Goal: Information Seeking & Learning: Check status

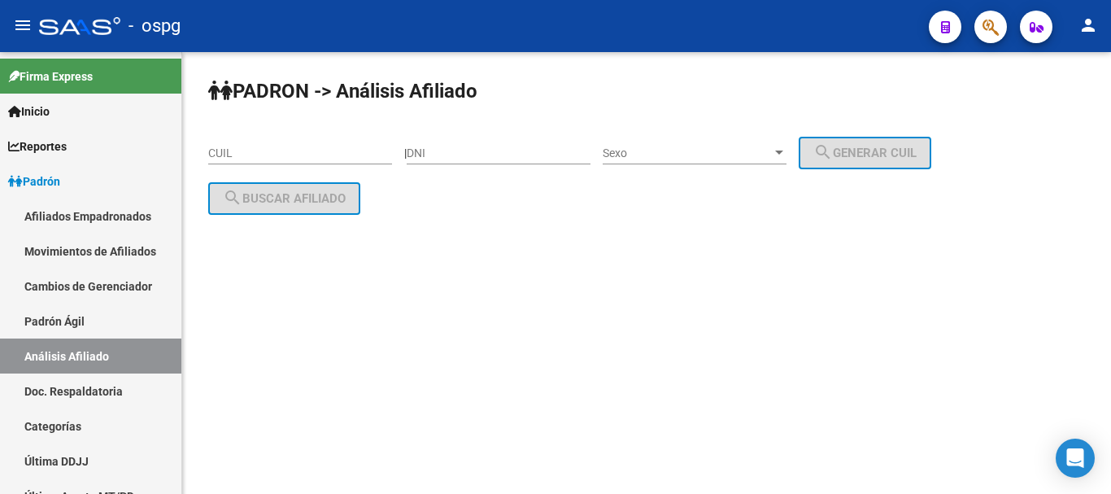
click at [280, 149] on input "CUIL" at bounding box center [300, 153] width 184 height 14
paste input "20-96233366-5"
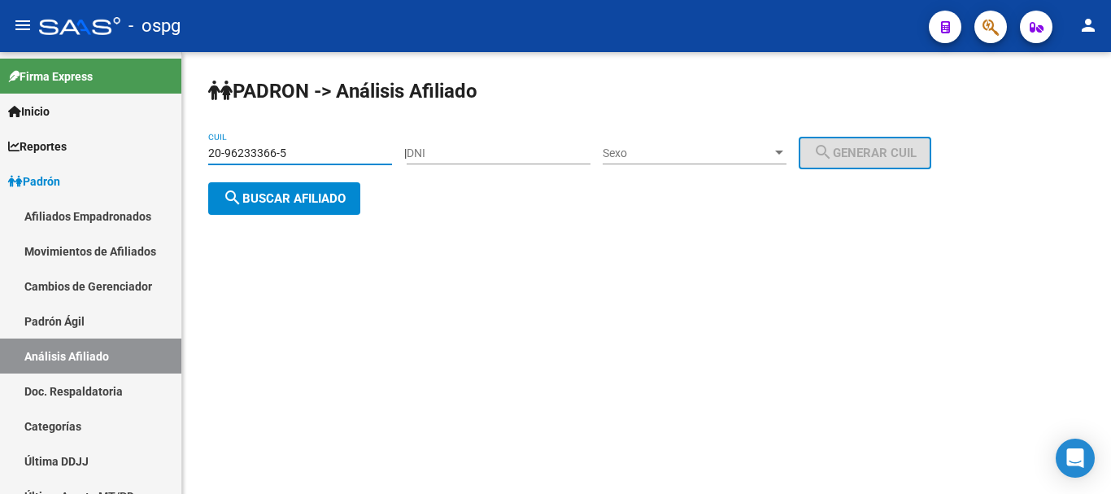
click at [285, 200] on span "search Buscar afiliado" at bounding box center [284, 198] width 123 height 15
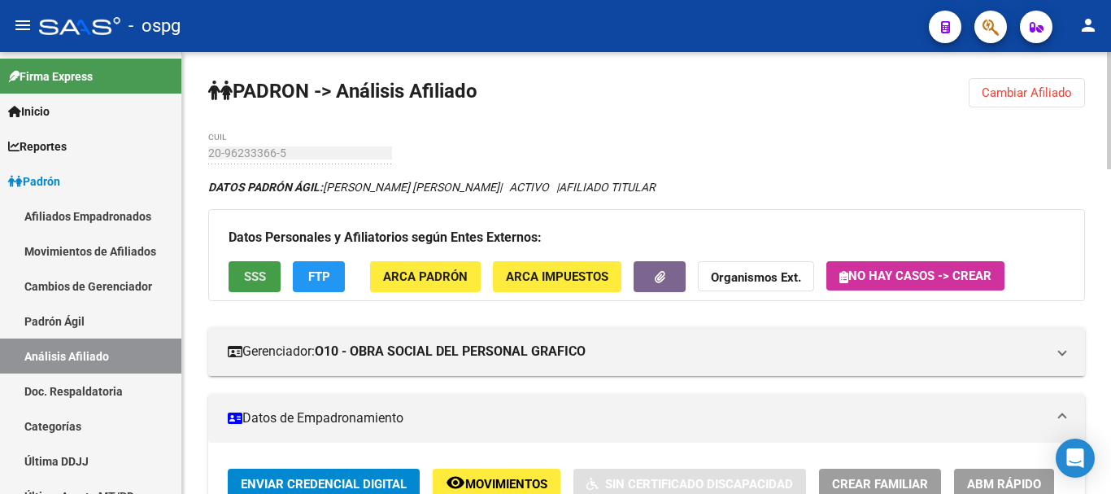
click at [250, 278] on span "SSS" at bounding box center [255, 277] width 22 height 15
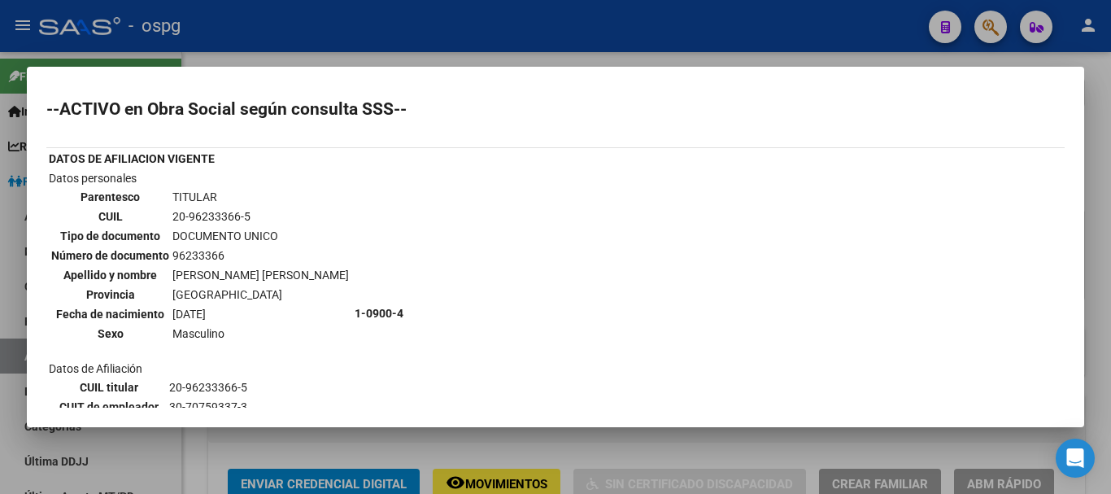
click at [629, 57] on div at bounding box center [555, 247] width 1111 height 494
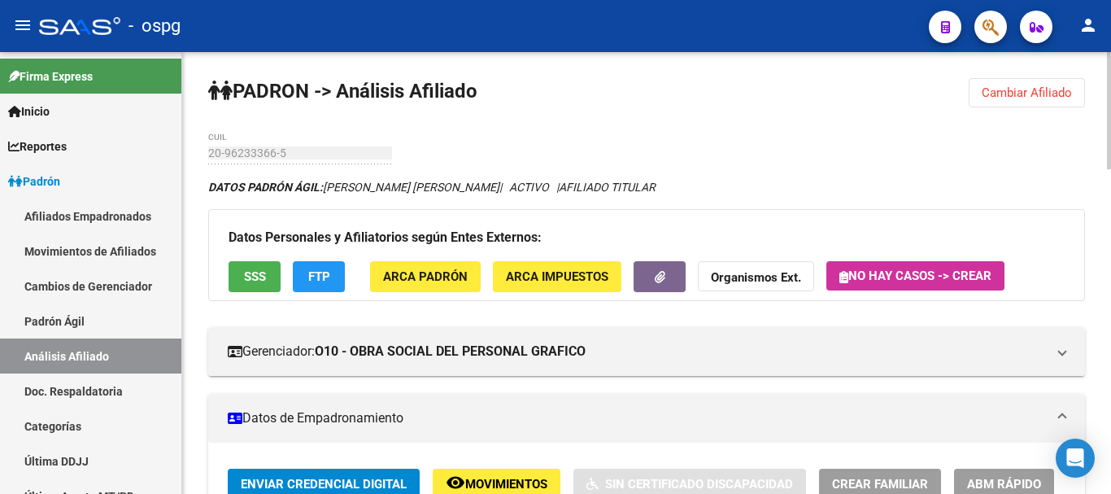
click at [1047, 98] on span "Cambiar Afiliado" at bounding box center [1027, 92] width 90 height 15
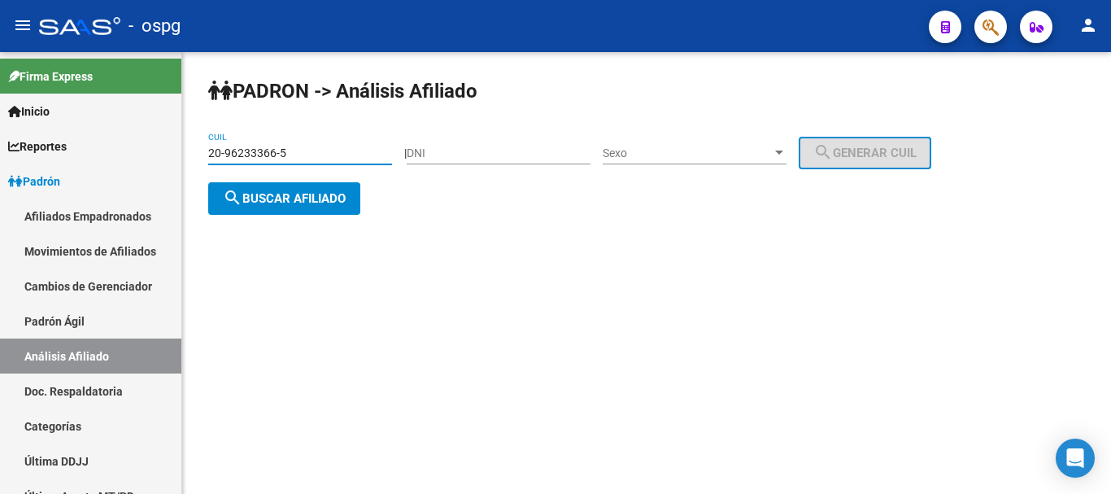
drag, startPoint x: 167, startPoint y: 147, endPoint x: 278, endPoint y: 156, distance: 111.8
click at [167, 146] on mat-sidenav-container "Firma Express Inicio Calendario SSS Instructivos Contacto OS Reportes Ingresos …" at bounding box center [555, 273] width 1111 height 442
paste input "24788856-0"
click at [332, 204] on span "search Buscar afiliado" at bounding box center [284, 198] width 123 height 15
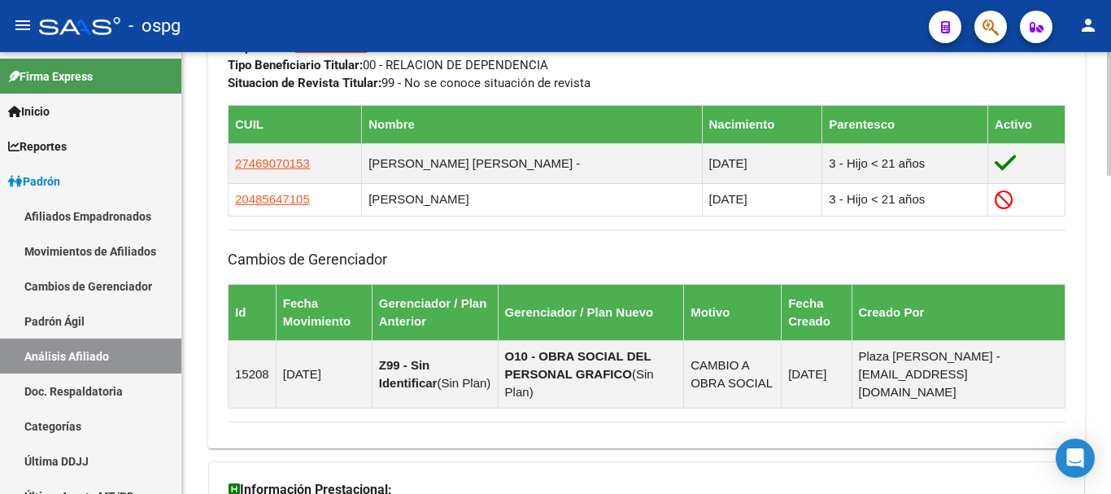
scroll to position [897, 0]
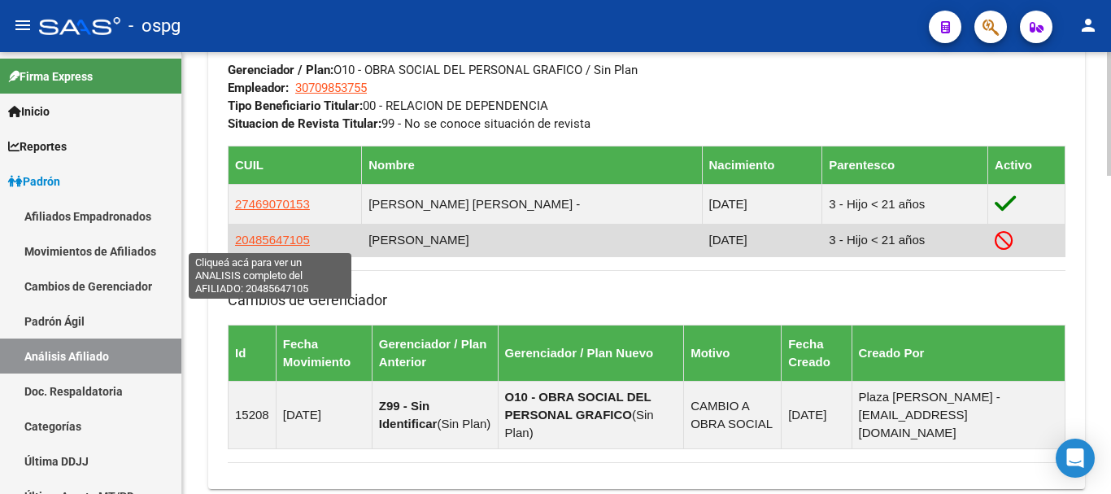
click at [272, 233] on span "20485647105" at bounding box center [272, 240] width 75 height 14
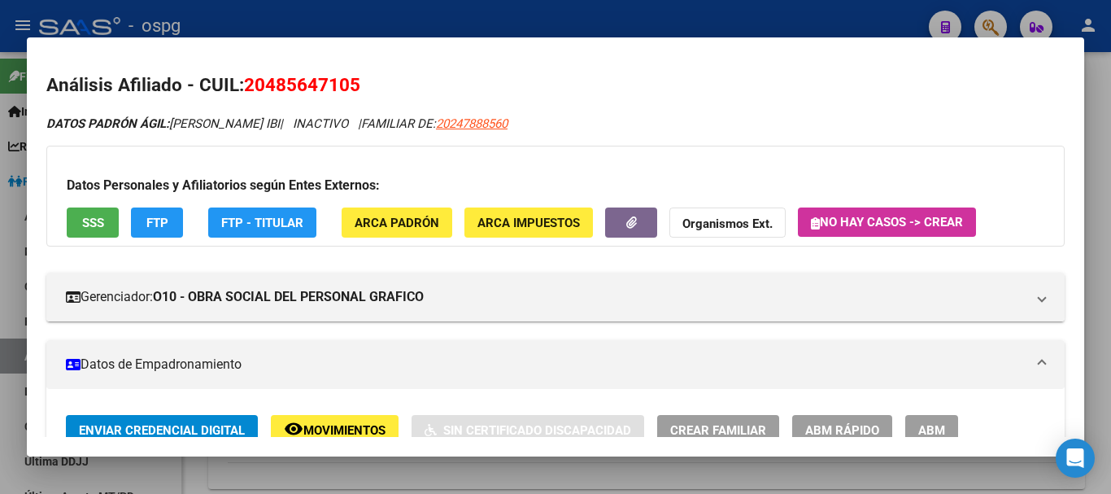
click at [152, 225] on span "FTP" at bounding box center [157, 223] width 22 height 15
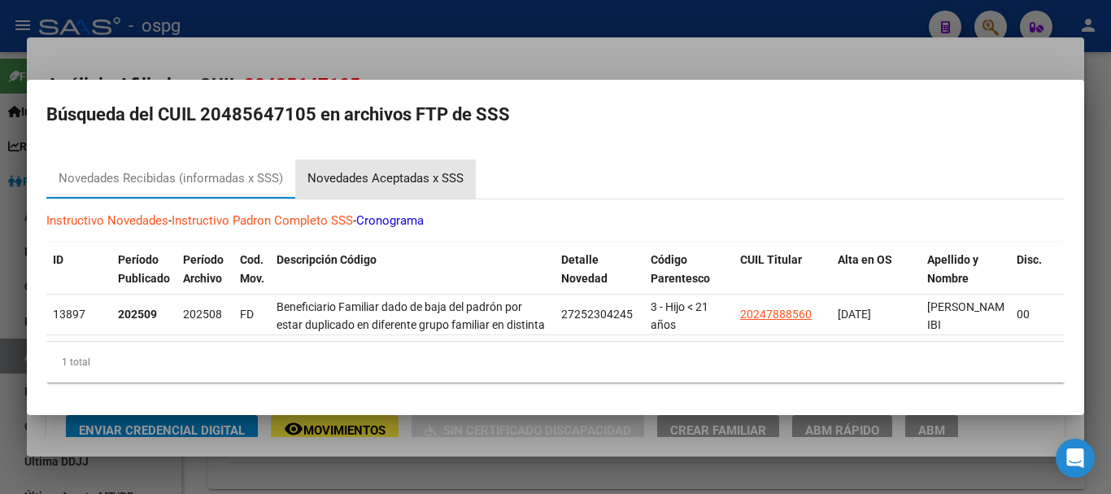
click at [399, 172] on div "Novedades Aceptadas x SSS" at bounding box center [385, 178] width 156 height 19
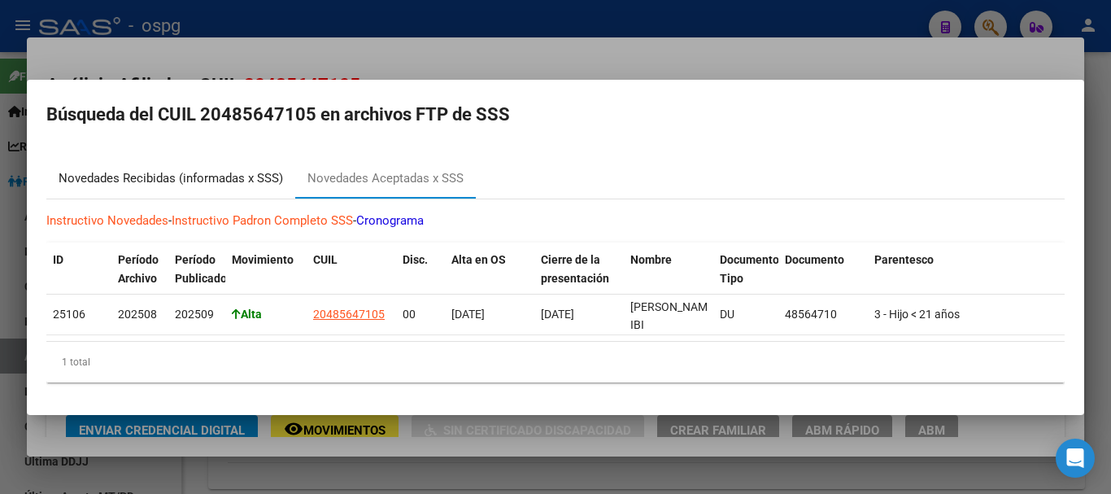
click at [156, 169] on div "Novedades Recibidas (informadas x SSS)" at bounding box center [171, 178] width 224 height 19
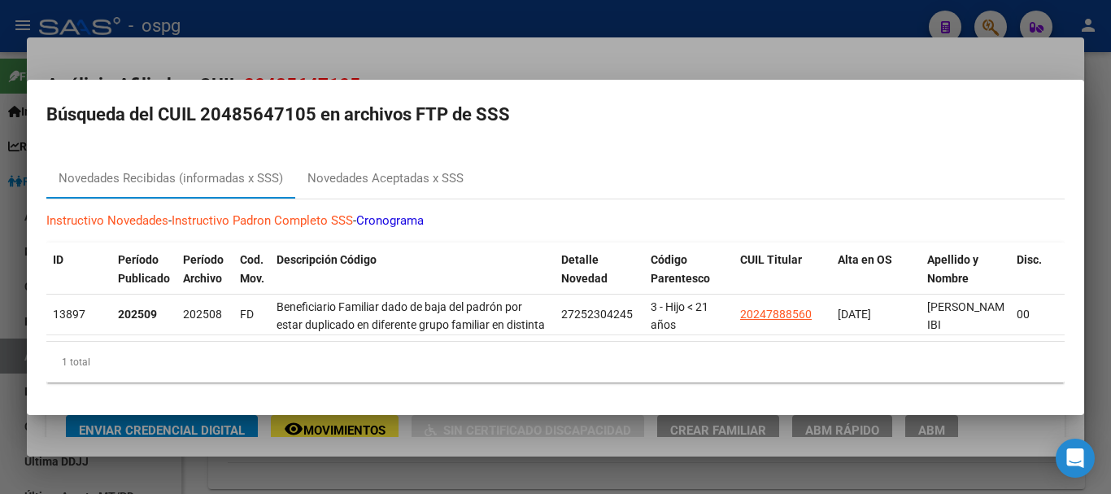
click at [519, 59] on div at bounding box center [555, 247] width 1111 height 494
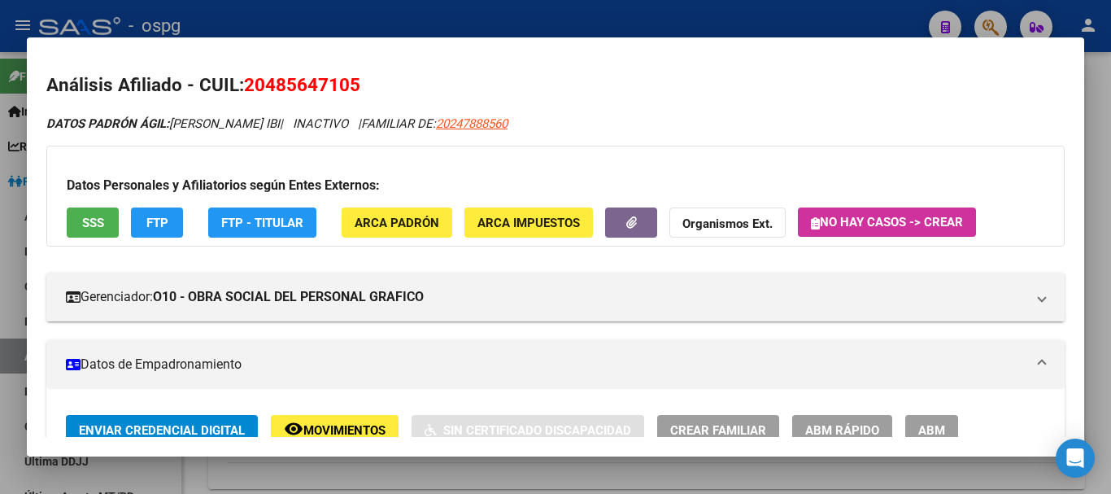
click at [99, 216] on span "SSS" at bounding box center [93, 223] width 22 height 15
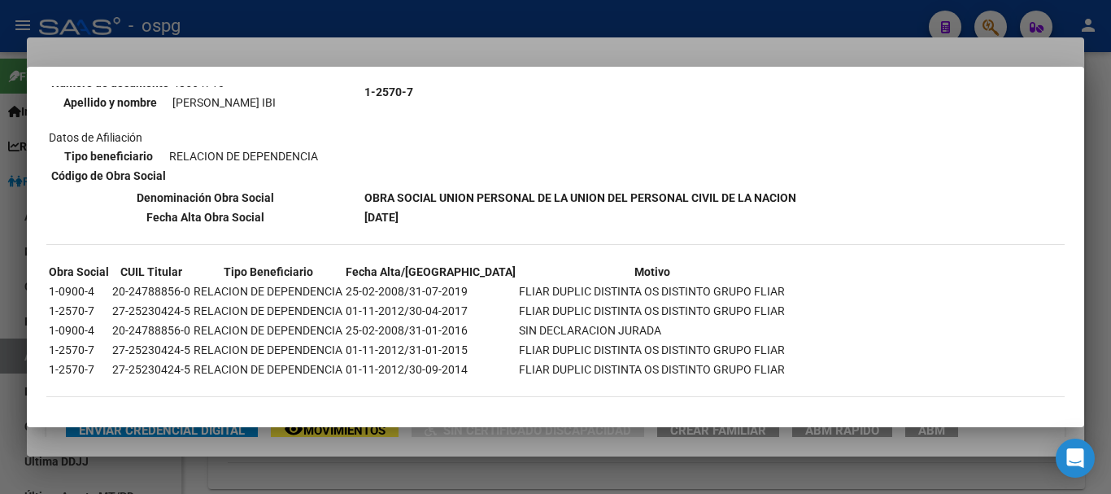
scroll to position [208, 0]
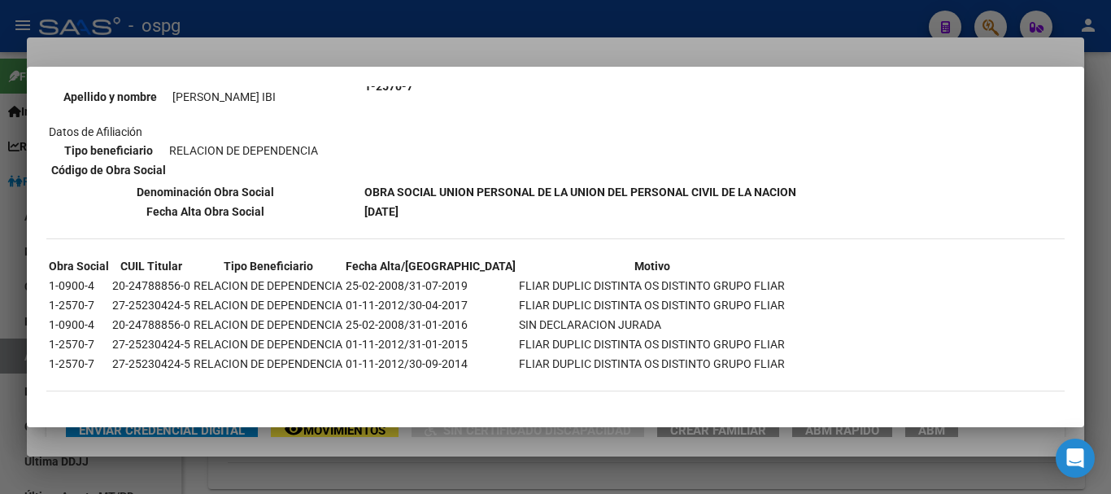
click at [1104, 219] on div at bounding box center [555, 247] width 1111 height 494
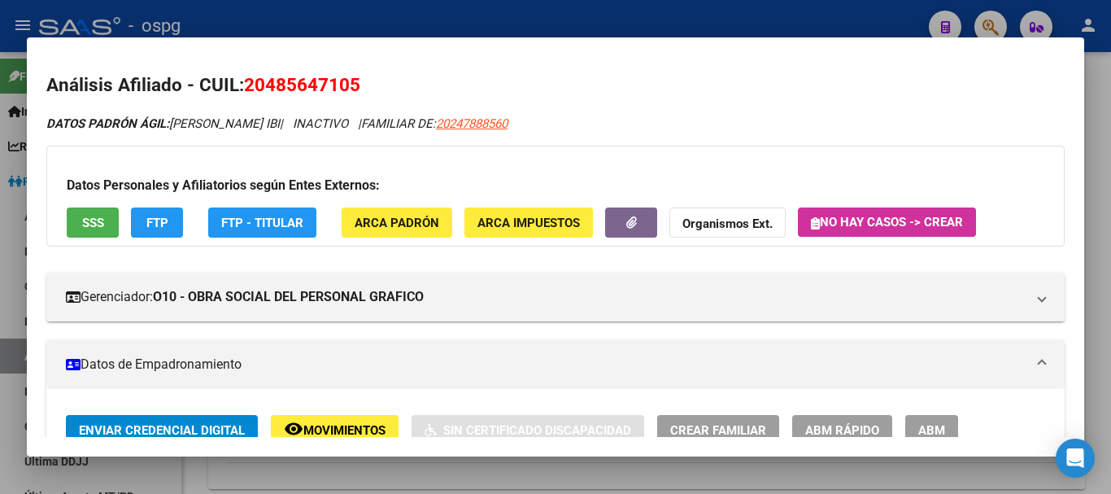
click at [564, 15] on div at bounding box center [555, 247] width 1111 height 494
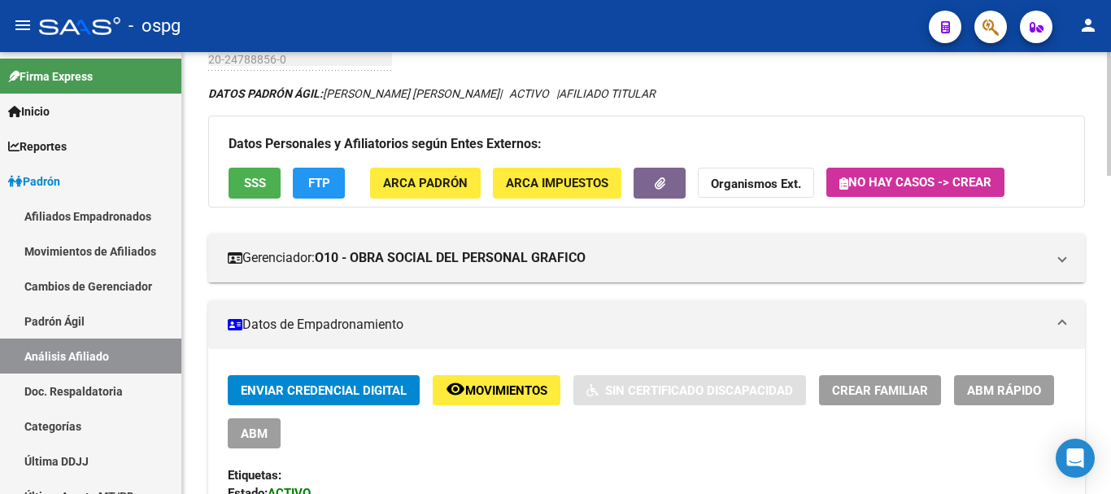
scroll to position [84, 0]
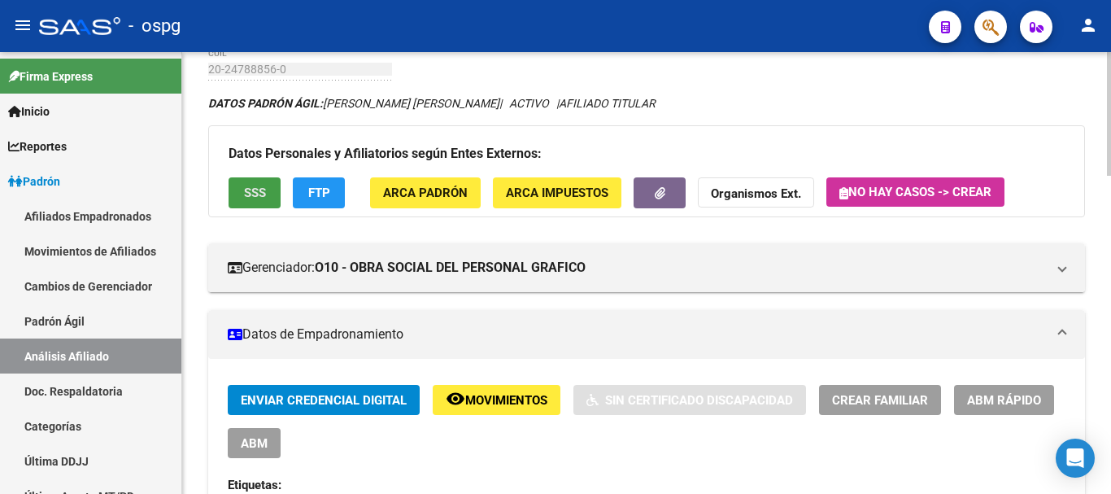
click at [262, 189] on span "SSS" at bounding box center [255, 193] width 22 height 15
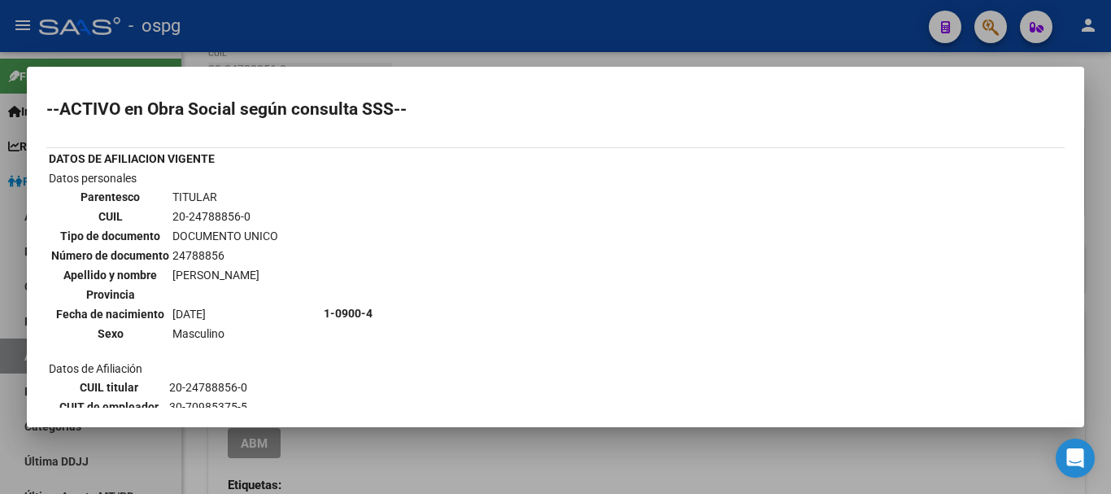
click at [1102, 111] on div at bounding box center [555, 247] width 1111 height 494
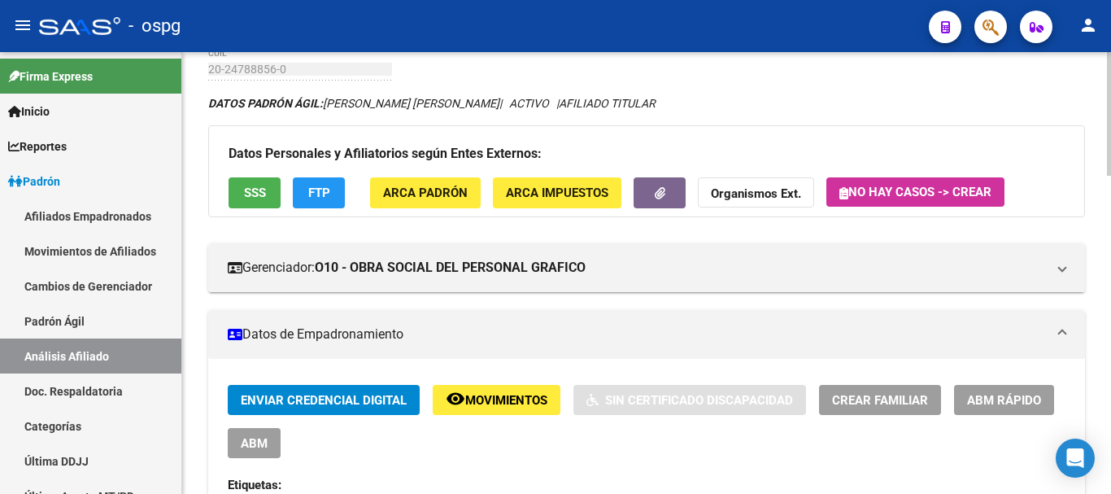
scroll to position [0, 0]
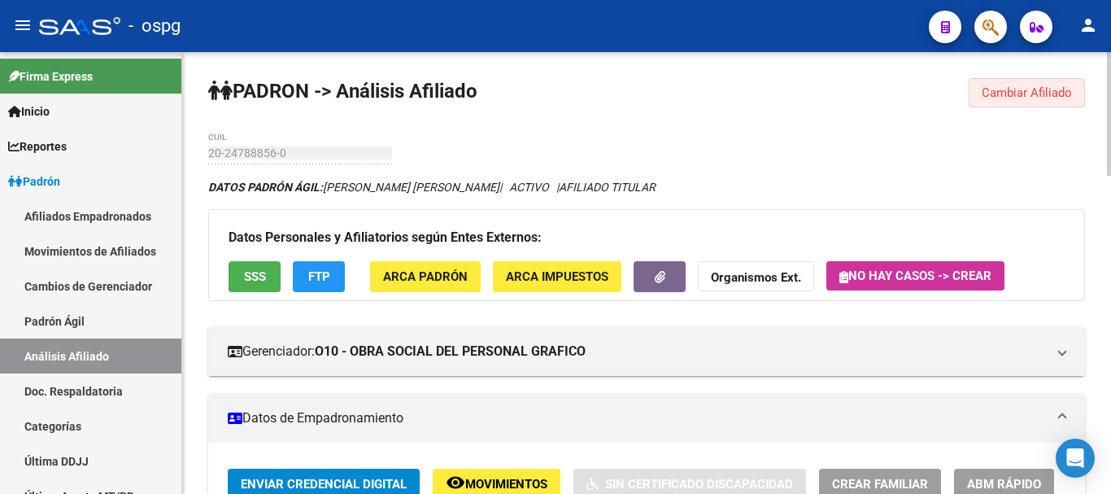
click at [1068, 98] on span "Cambiar Afiliado" at bounding box center [1027, 92] width 90 height 15
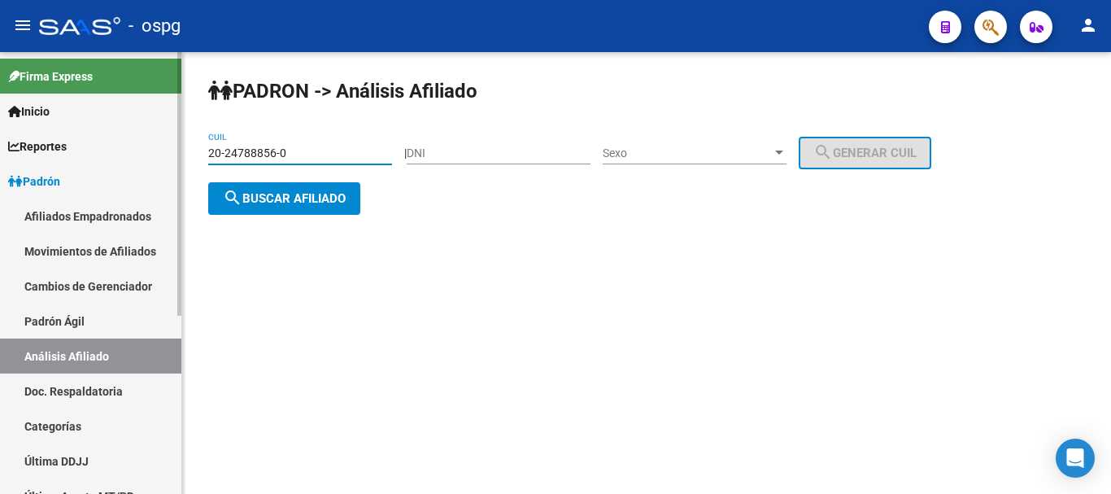
drag, startPoint x: 354, startPoint y: 152, endPoint x: 117, endPoint y: 128, distance: 237.9
click at [117, 128] on mat-sidenav-container "Firma Express Inicio Calendario SSS Instructivos Contacto OS Reportes Ingresos …" at bounding box center [555, 273] width 1111 height 442
paste input "37560493-1"
type input "20-37560493-1"
click at [305, 201] on span "search Buscar afiliado" at bounding box center [284, 198] width 123 height 15
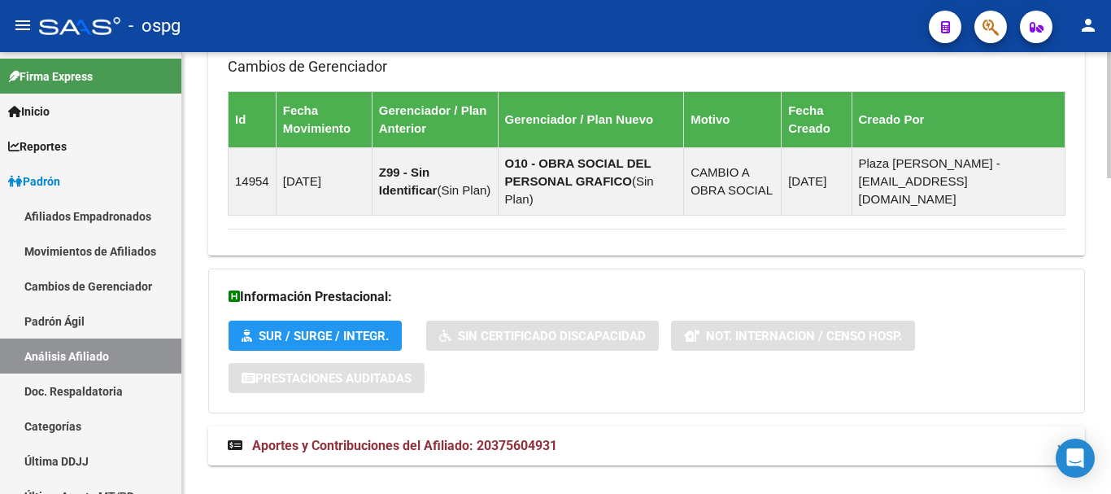
scroll to position [1108, 0]
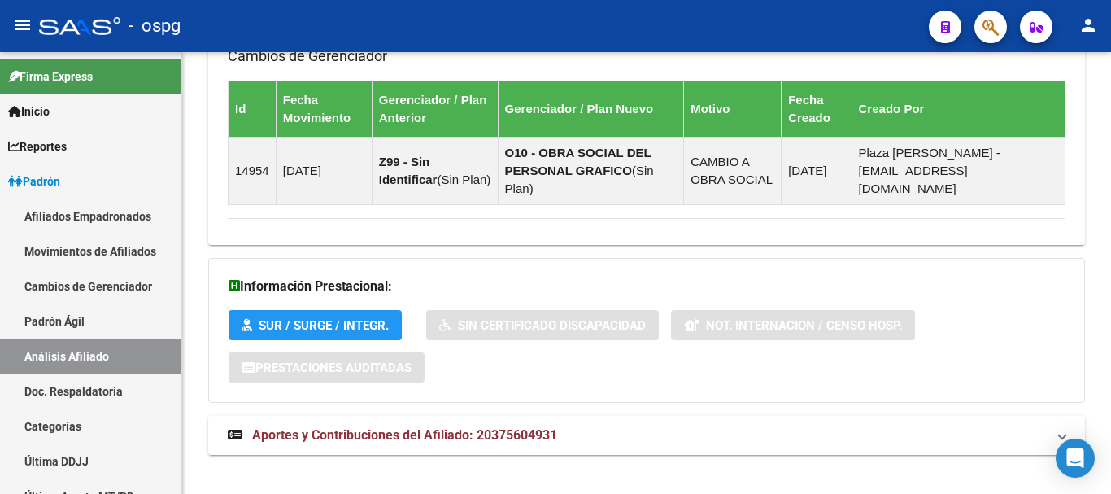
click at [351, 427] on span "Aportes y Contribuciones del Afiliado: 20375604931" at bounding box center [404, 434] width 305 height 15
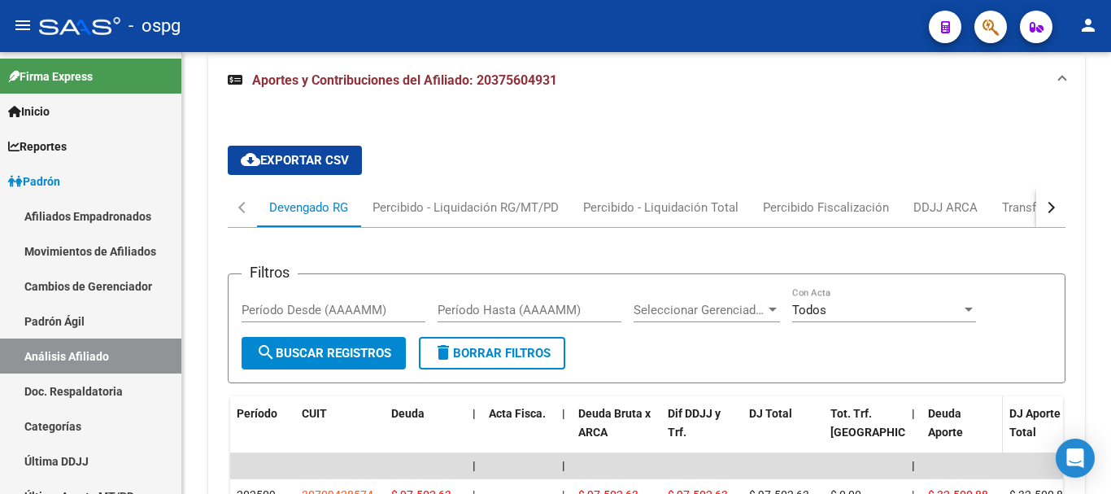
scroll to position [1517, 0]
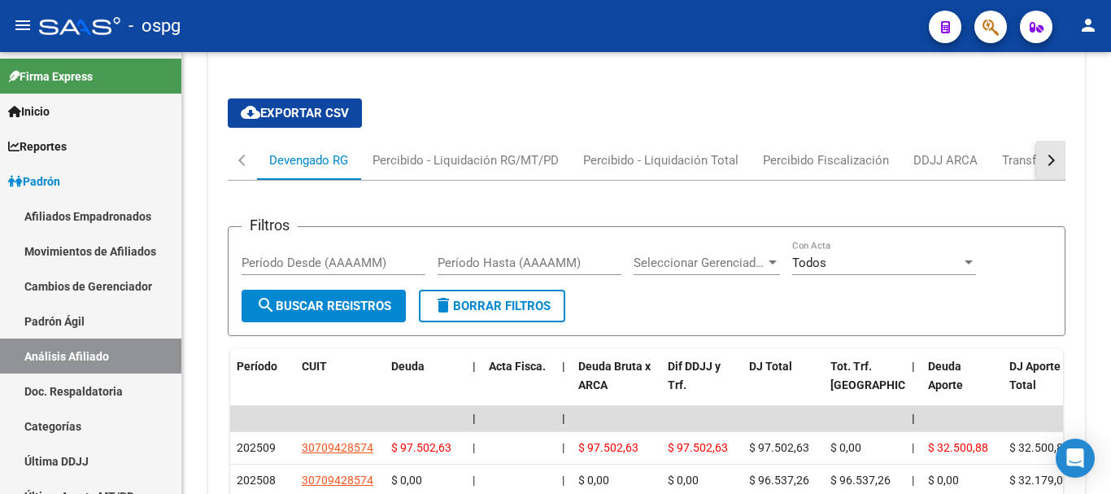
click at [1049, 155] on div "button" at bounding box center [1048, 160] width 11 height 11
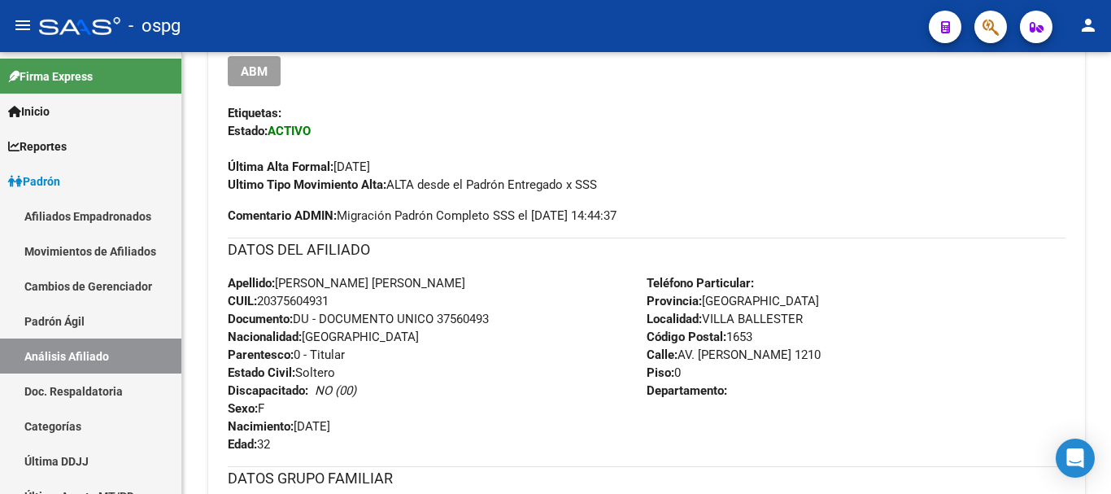
scroll to position [244, 0]
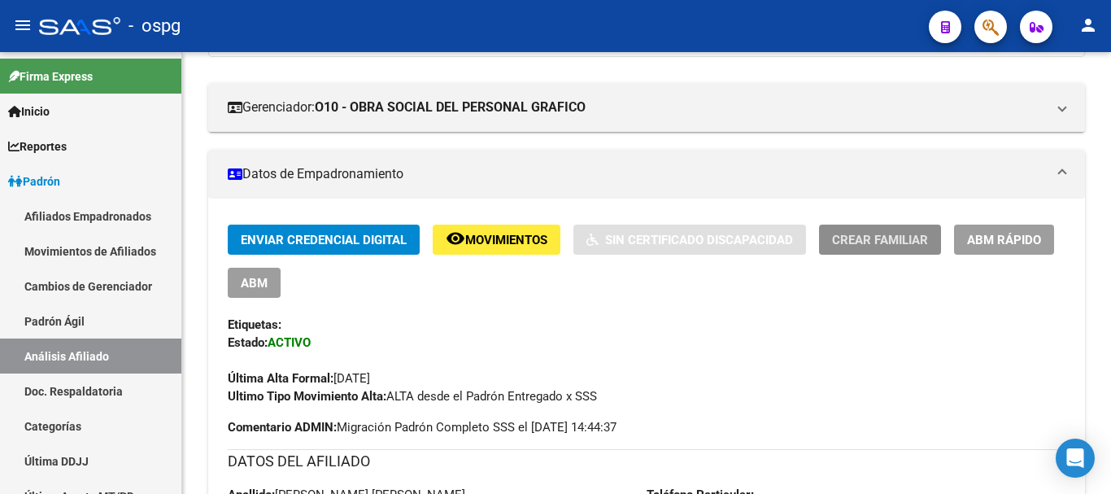
click at [928, 233] on span "Crear Familiar" at bounding box center [880, 240] width 96 height 15
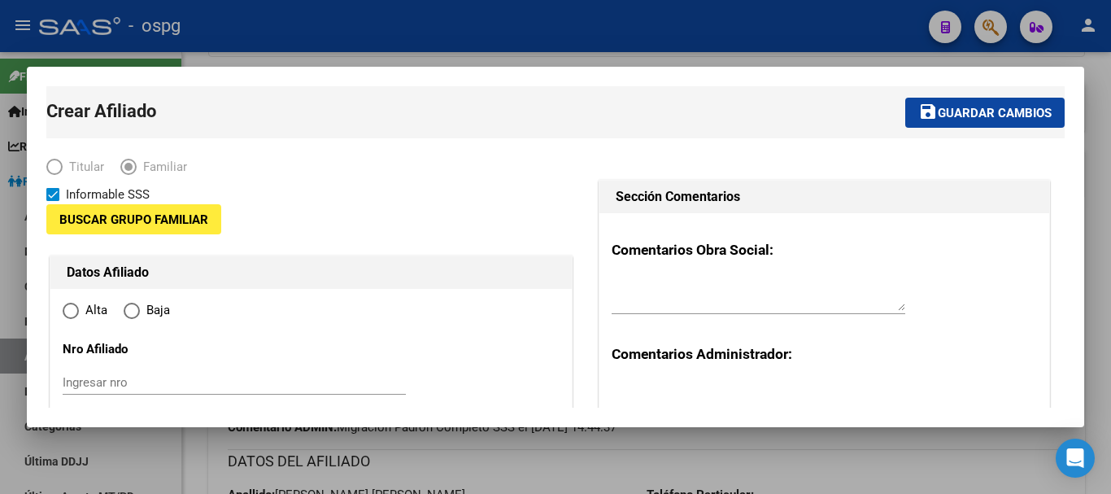
type input "30-70942857-4"
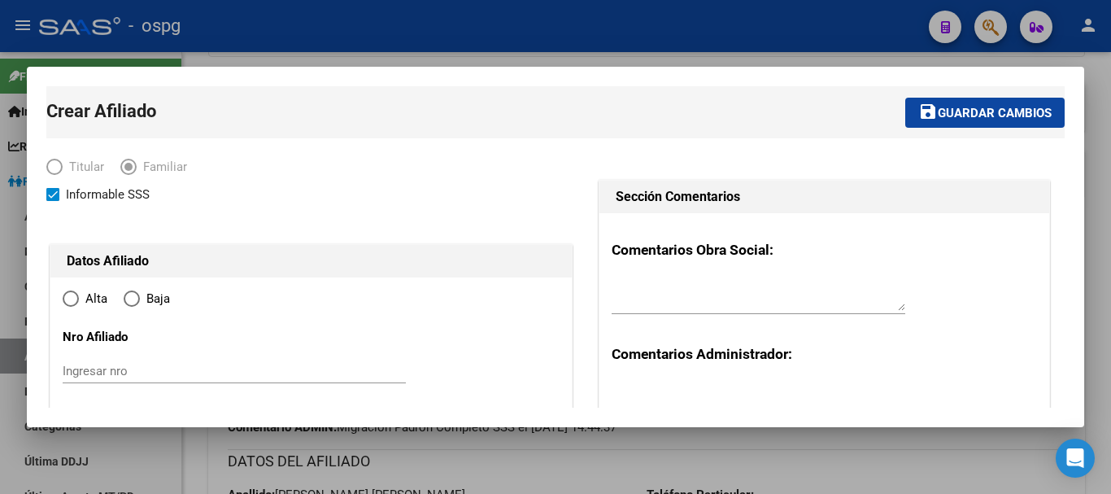
type input "VILLA BALLESTER"
type input "1653"
type input "AV. [PERSON_NAME]"
type input "1210"
radio input "true"
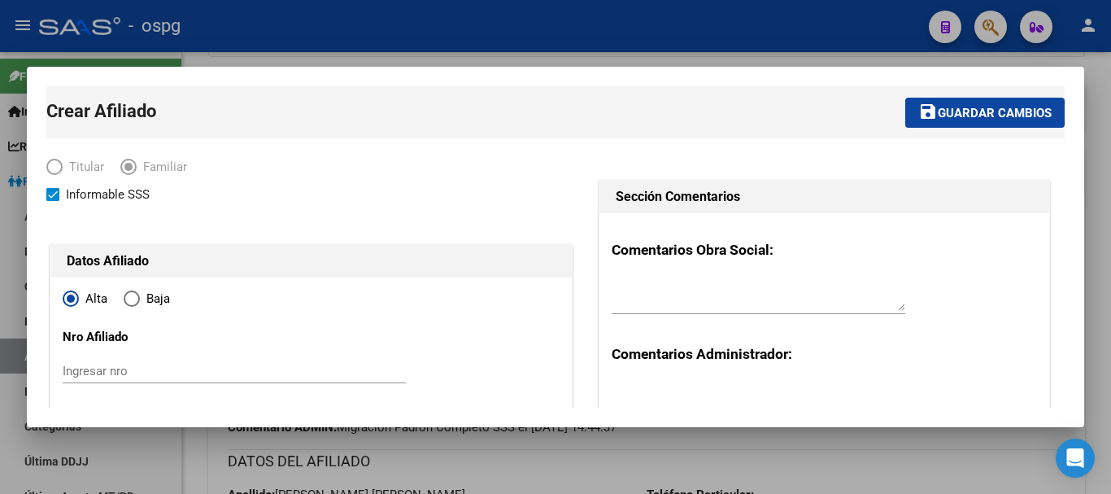
click at [1106, 138] on div at bounding box center [555, 247] width 1111 height 494
type input "30-70942857-4"
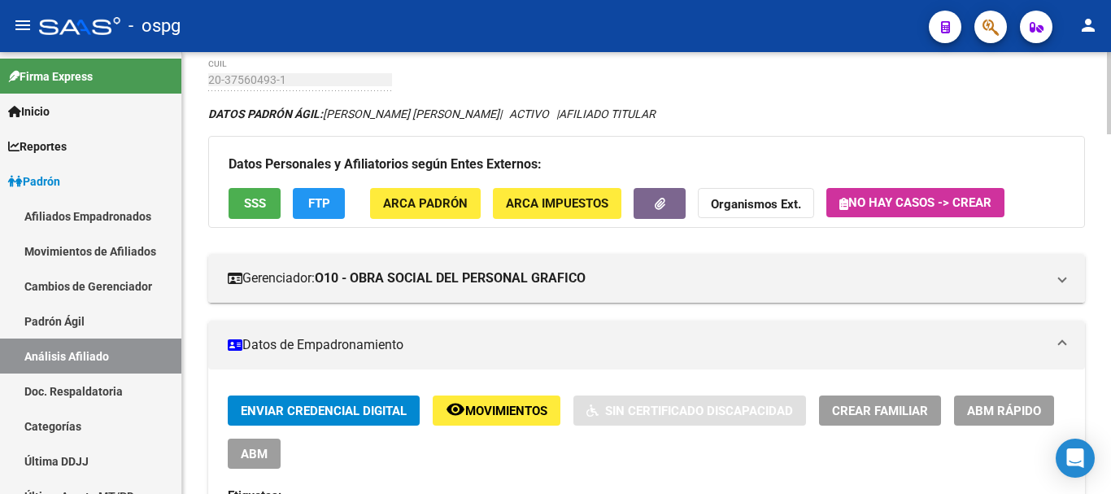
scroll to position [0, 0]
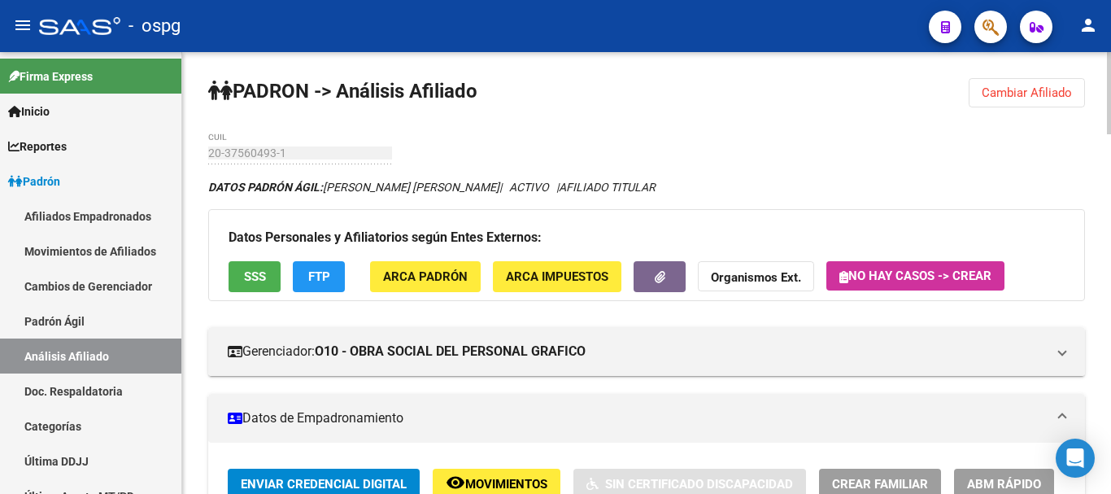
click at [1040, 95] on span "Cambiar Afiliado" at bounding box center [1027, 92] width 90 height 15
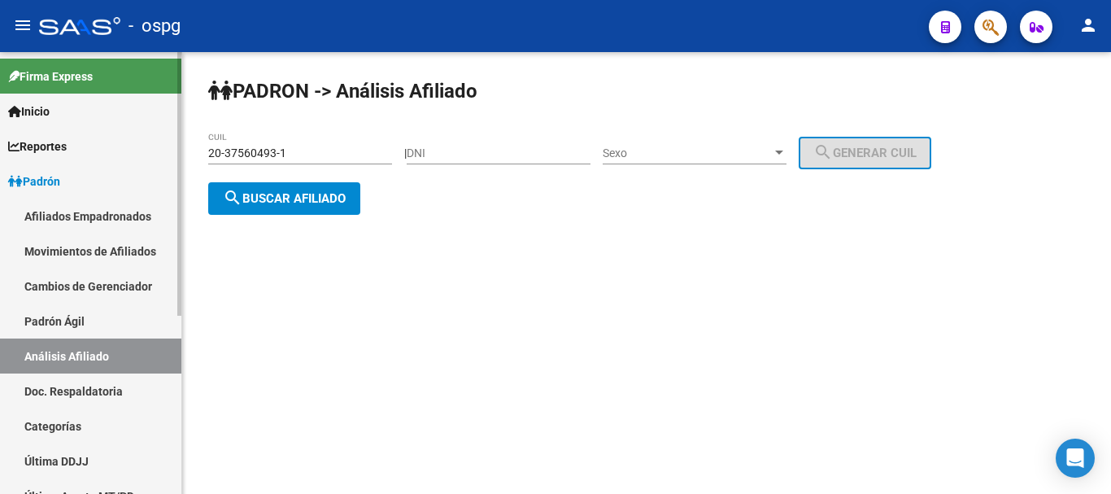
drag, startPoint x: 316, startPoint y: 155, endPoint x: 89, endPoint y: 167, distance: 228.0
click at [85, 166] on mat-sidenav-container "Firma Express Inicio Calendario SSS Instructivos Contacto OS Reportes Ingresos …" at bounding box center [555, 273] width 1111 height 442
paste input "43322083-9"
type input "20-43322083-9"
click at [320, 205] on button "search Buscar afiliado" at bounding box center [284, 198] width 152 height 33
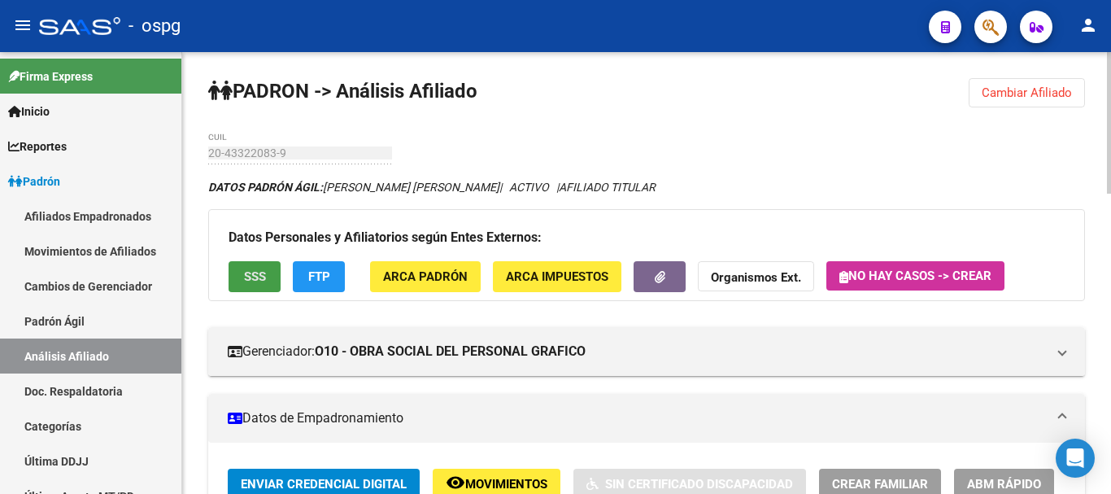
click at [245, 267] on button "SSS" at bounding box center [255, 276] width 52 height 30
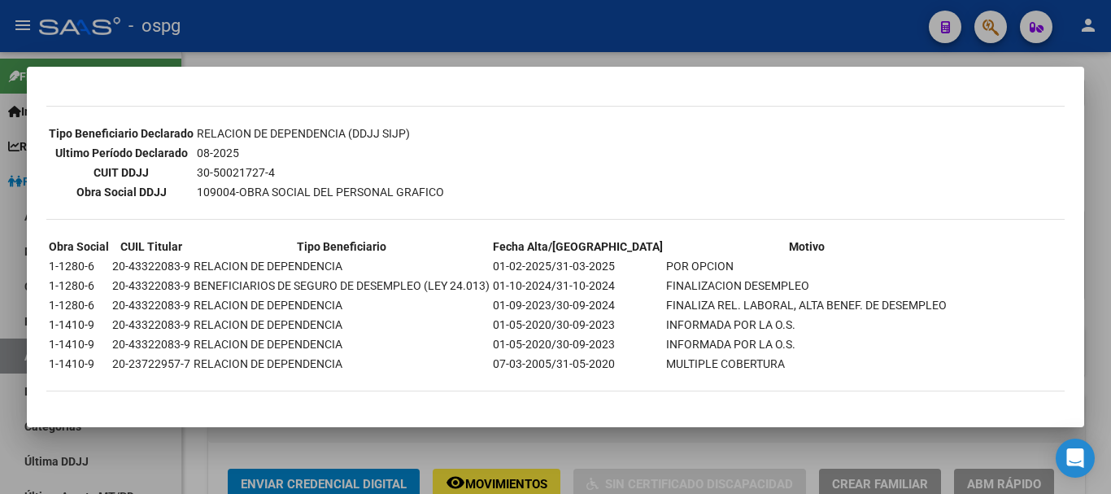
scroll to position [128, 0]
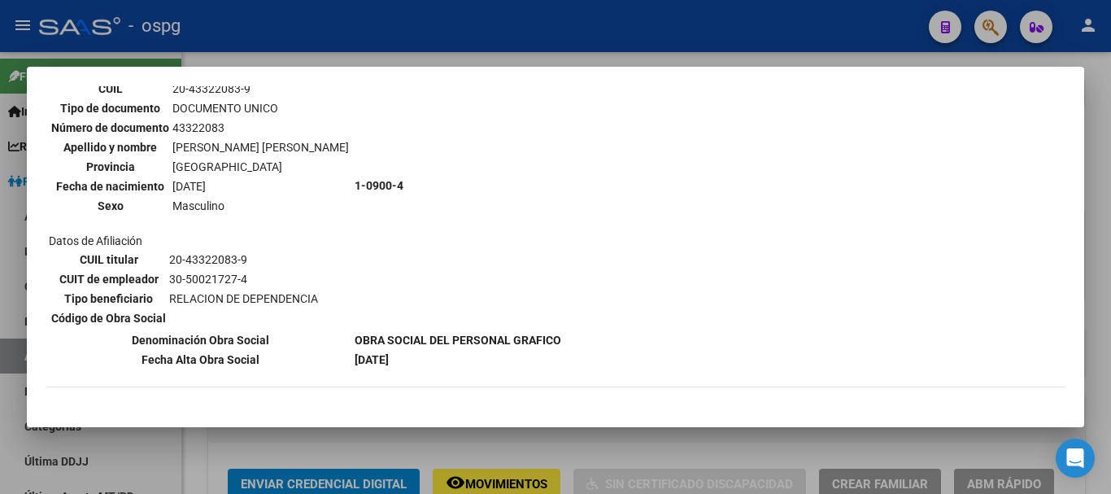
click at [1108, 230] on div at bounding box center [555, 247] width 1111 height 494
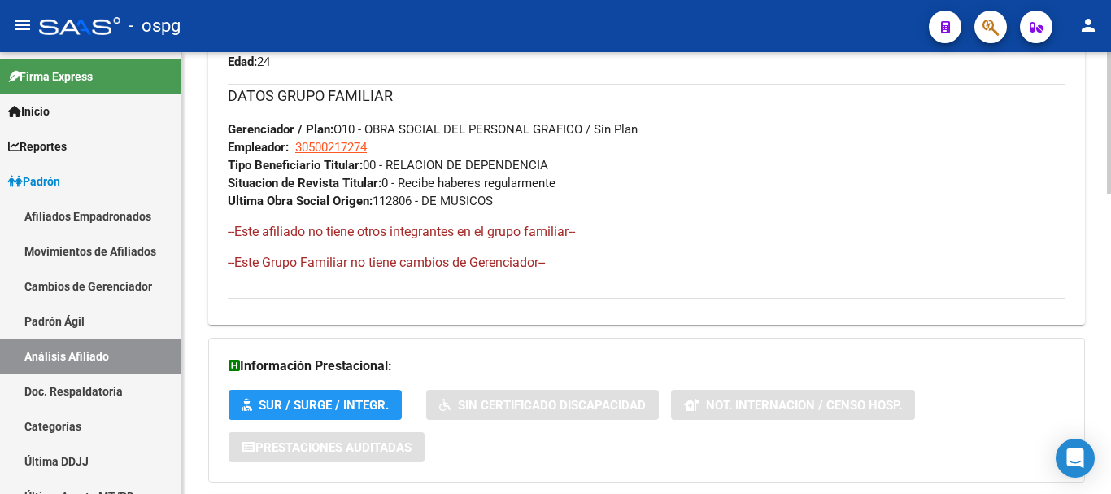
scroll to position [935, 0]
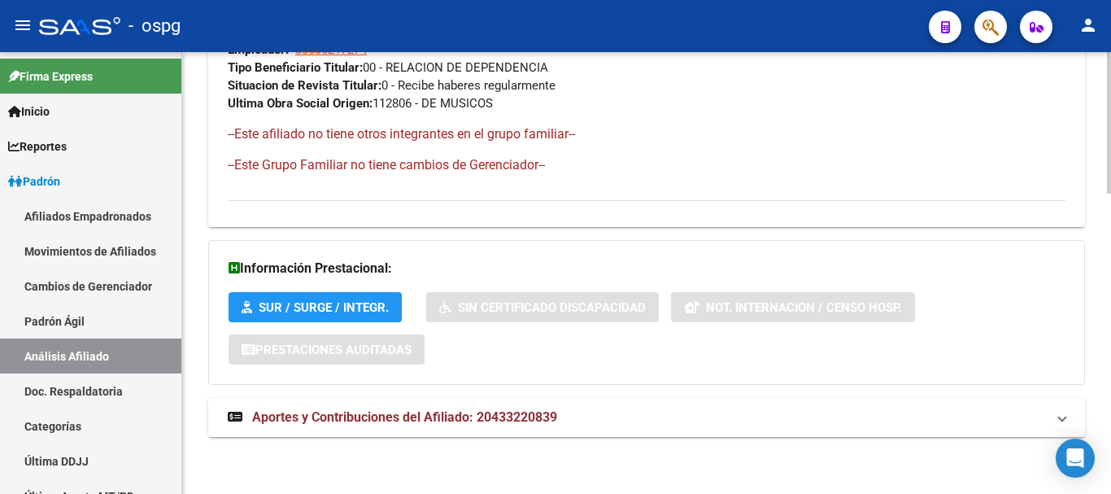
click at [542, 430] on mat-expansion-panel-header "Aportes y Contribuciones del Afiliado: 20433220839" at bounding box center [646, 417] width 877 height 39
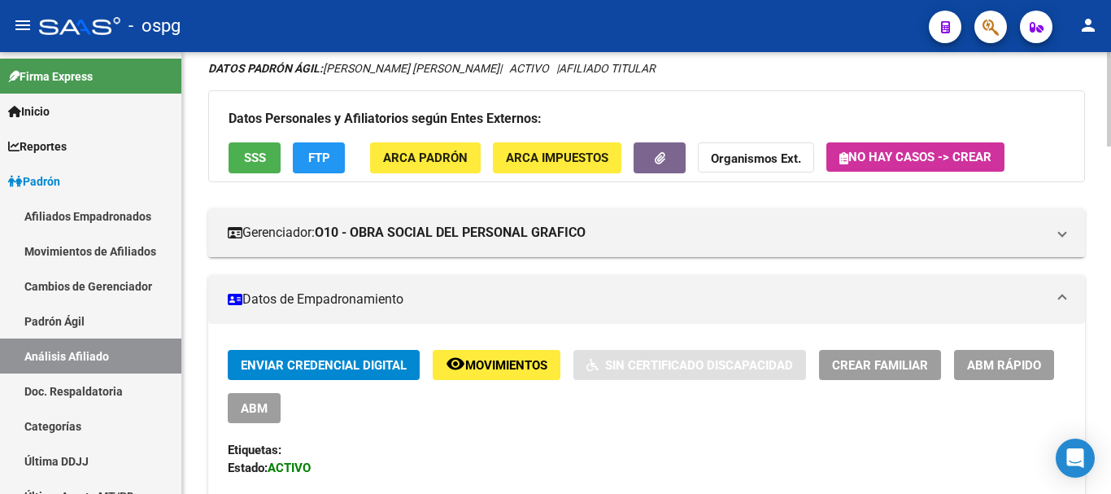
scroll to position [0, 0]
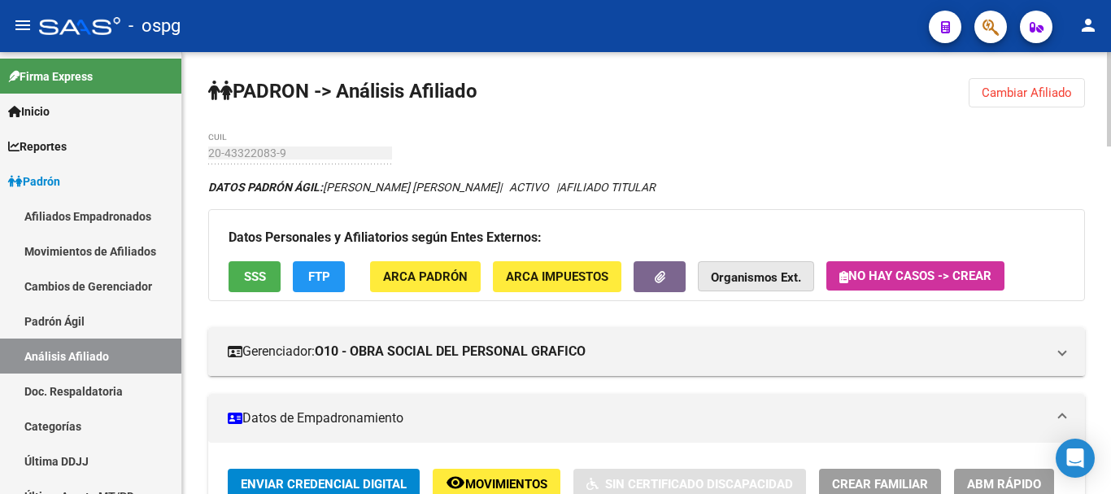
click at [749, 267] on button "Organismos Ext." at bounding box center [756, 276] width 116 height 30
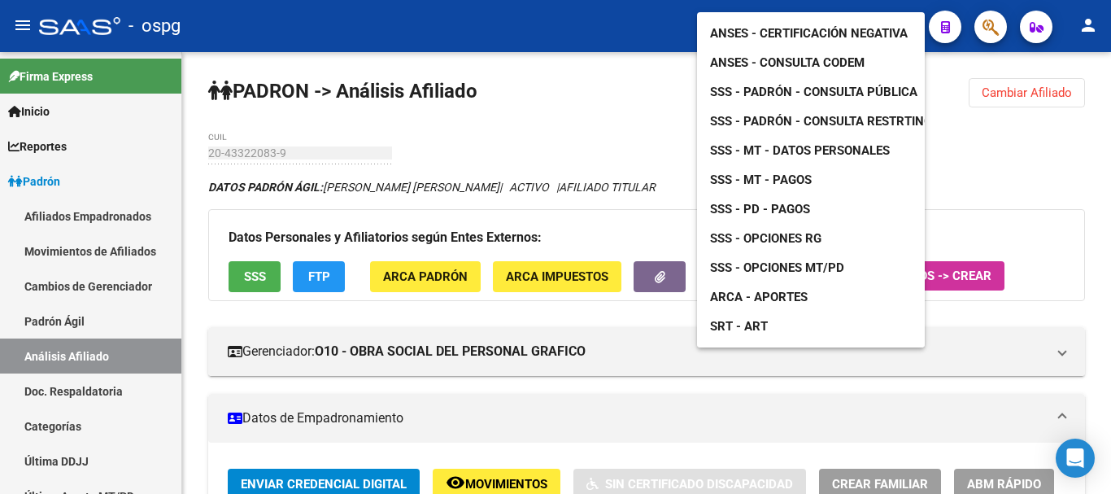
click at [789, 26] on span "ANSES - Certificación Negativa" at bounding box center [809, 33] width 198 height 15
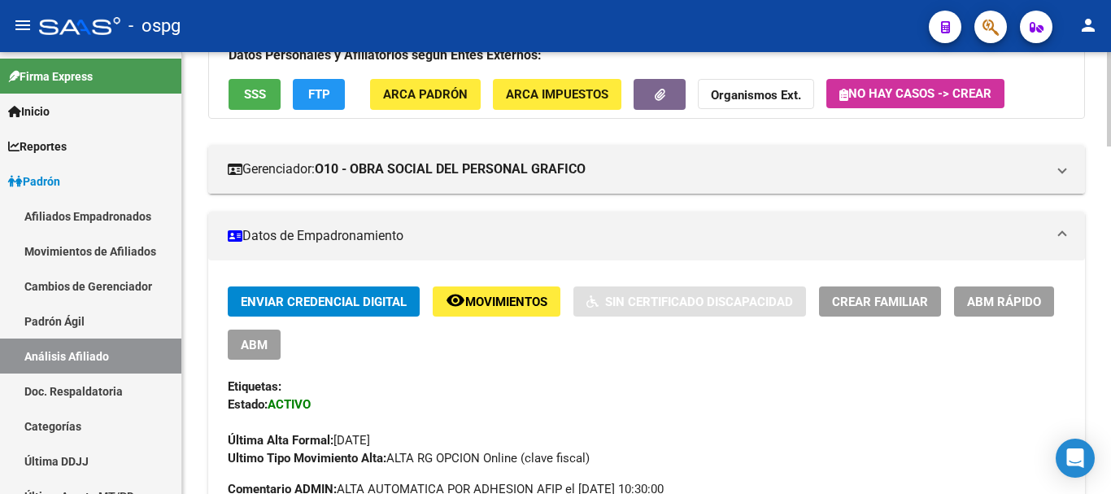
scroll to position [81, 0]
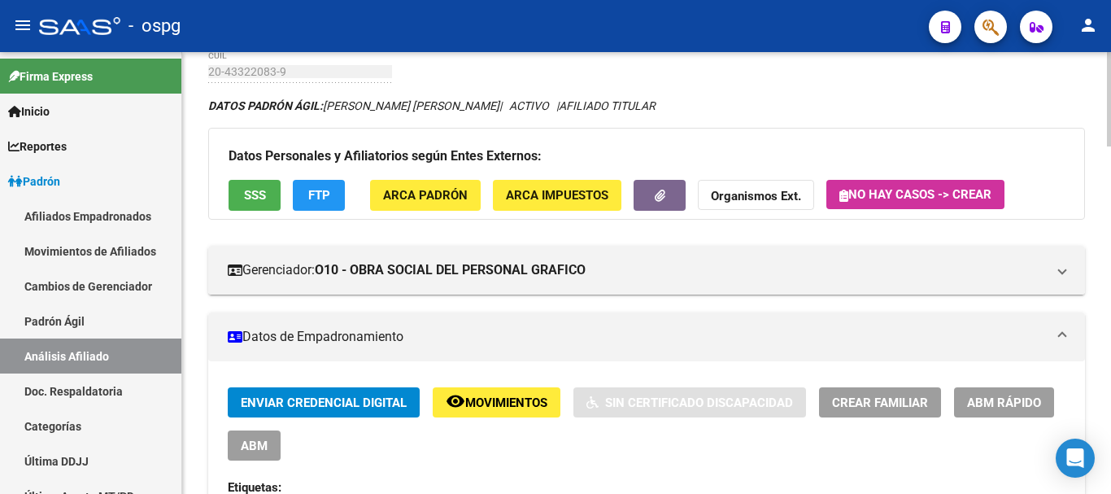
click at [883, 404] on span "Crear Familiar" at bounding box center [880, 402] width 96 height 15
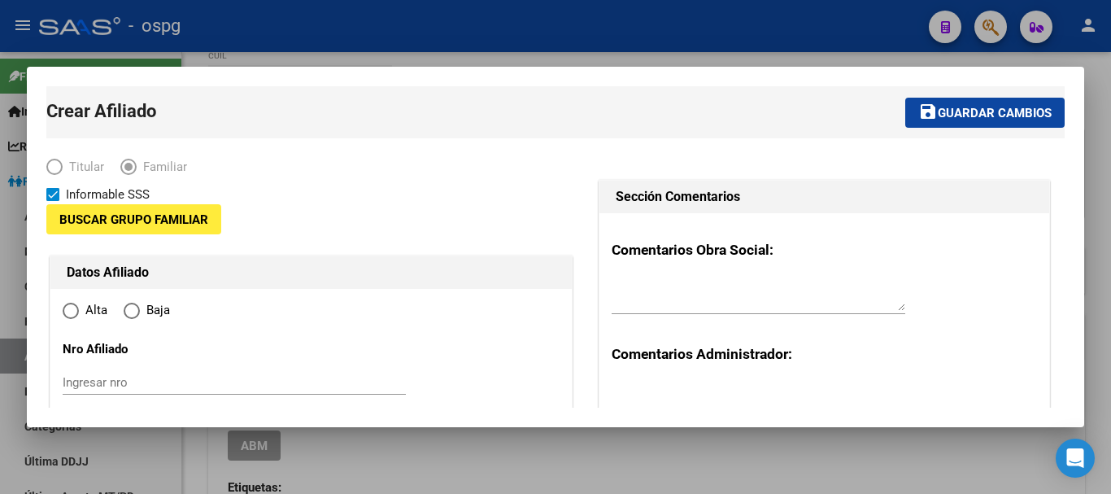
type input "30-50021727-4"
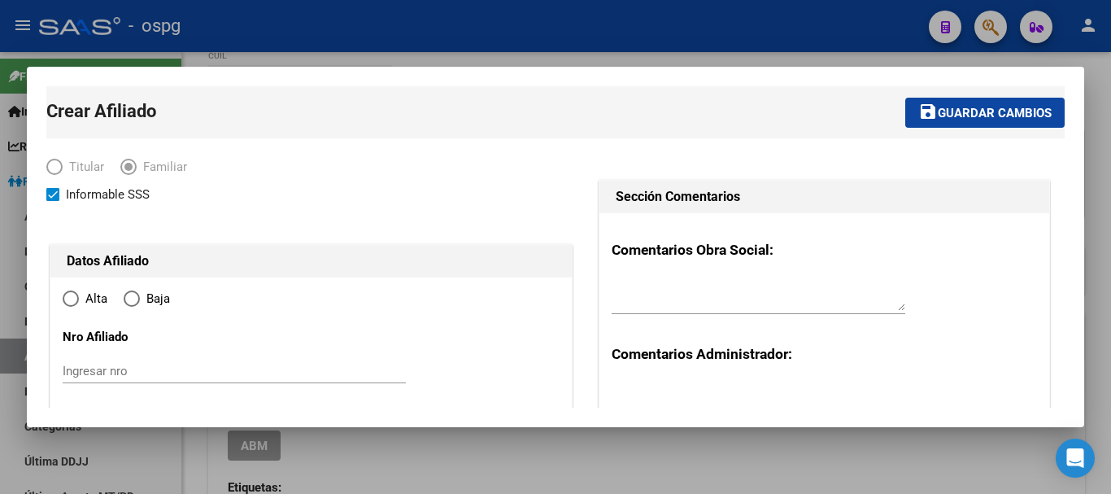
type input "SAN FRANCISCO S"
type input "1881"
type input "891"
type input "2604"
radio input "true"
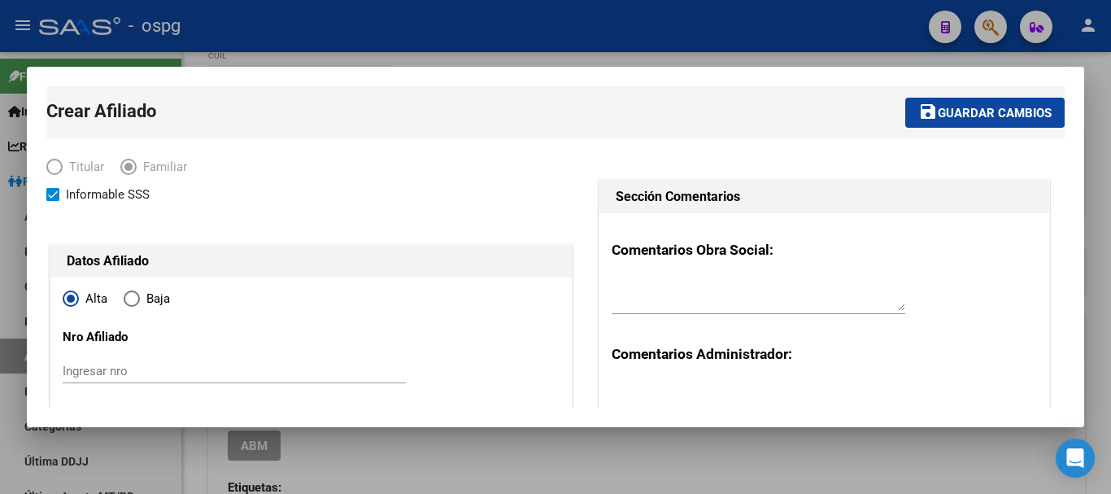
type input "30-50021727-4"
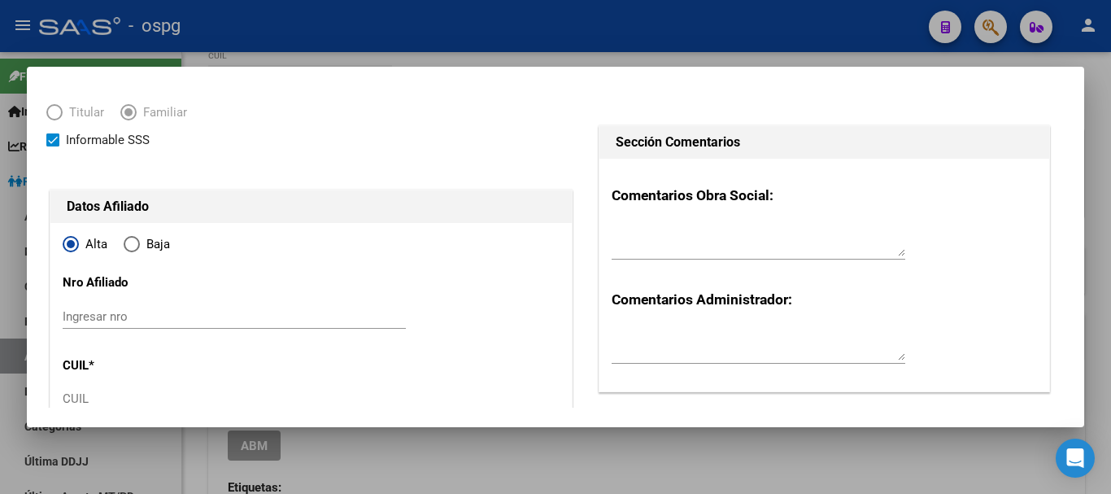
scroll to position [244, 0]
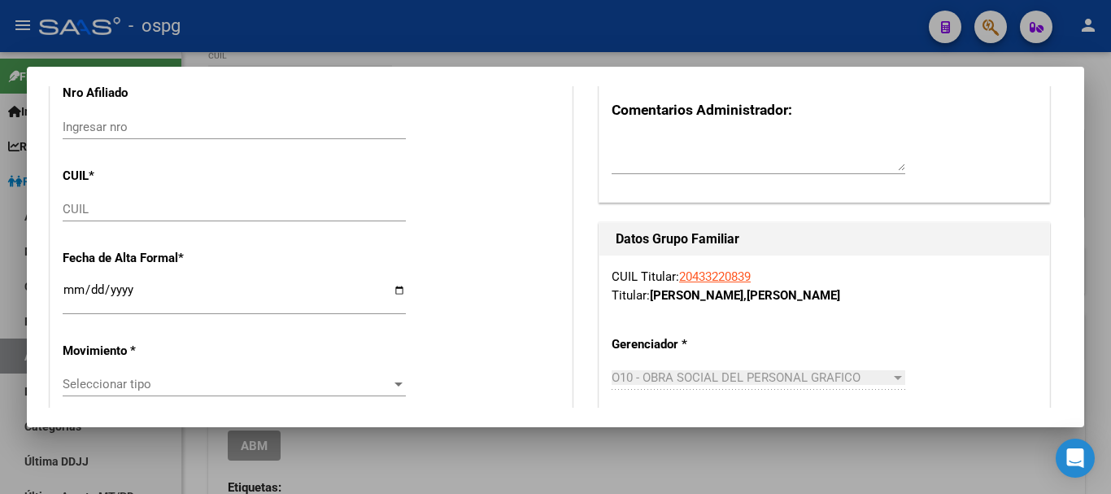
click at [117, 218] on div "CUIL" at bounding box center [234, 209] width 343 height 24
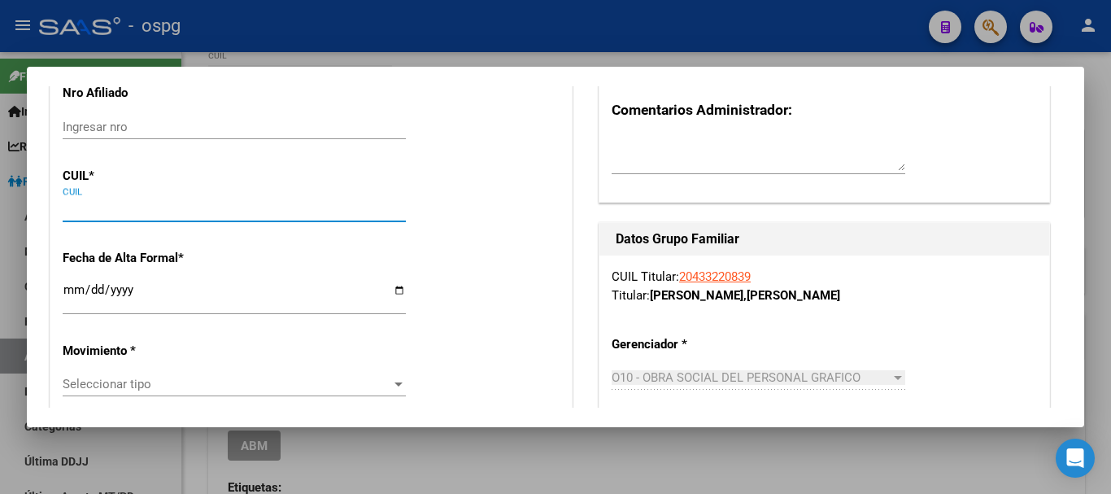
paste input "27-44129471-4"
type input "27-44129471-4"
click at [76, 288] on input "Ingresar fecha" at bounding box center [234, 296] width 343 height 26
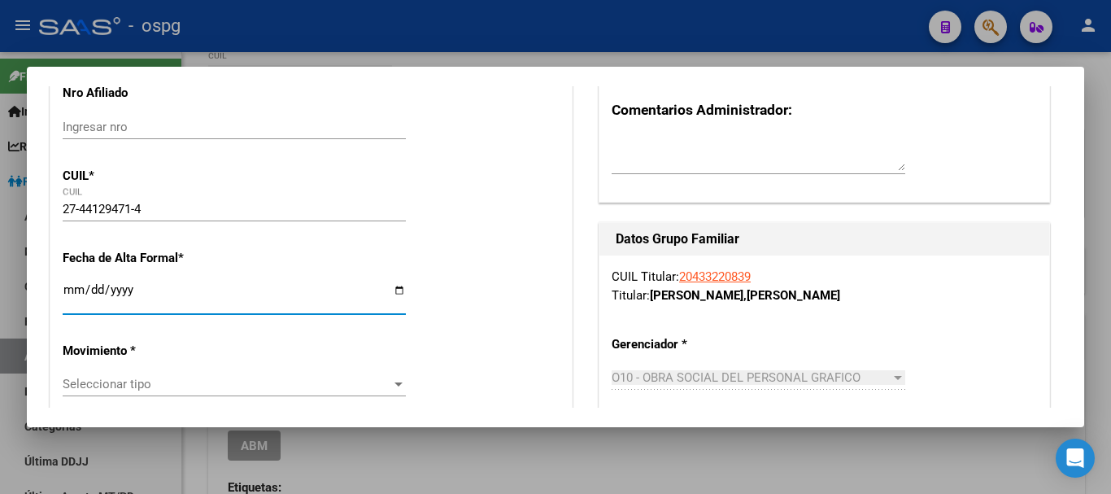
type input "44129471"
type input "[PERSON_NAME]"
type input "[DATE]"
type input "SAN FRANCISCO S"
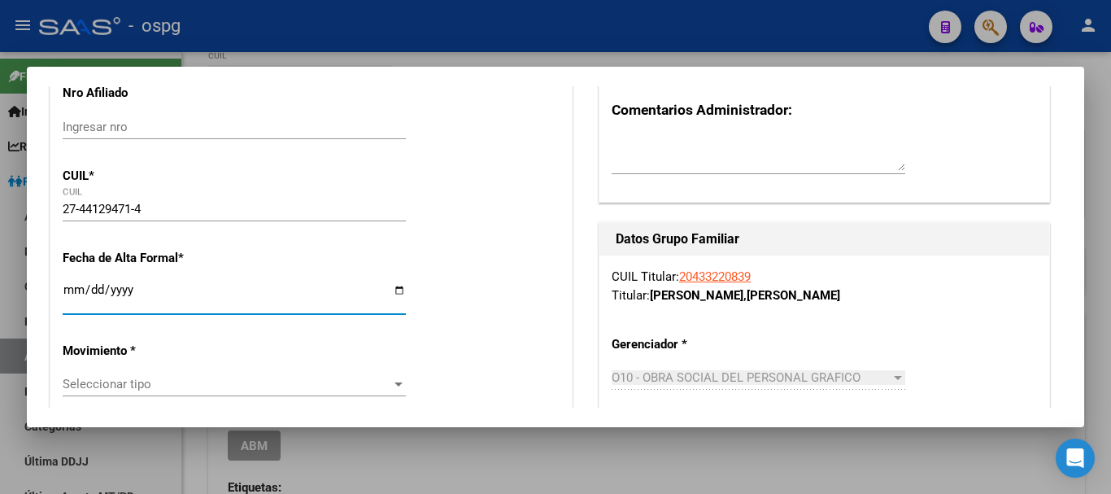
type input "CALLE 832"
type input "2697"
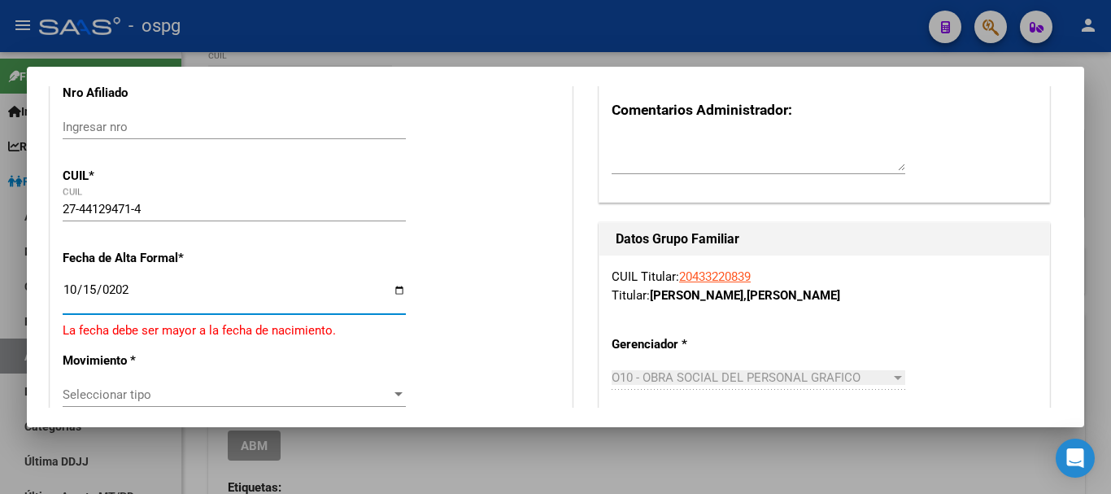
type input "[DATE]"
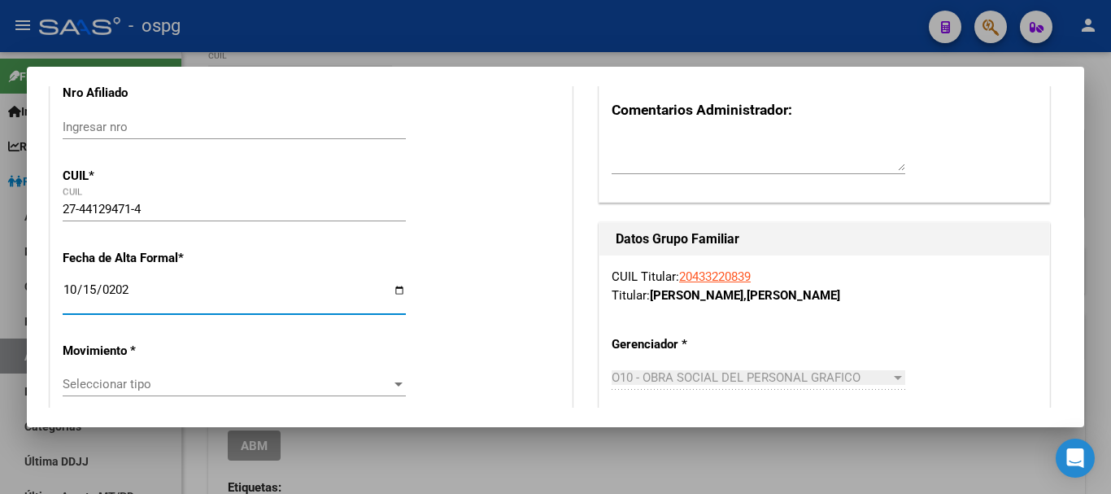
click at [155, 377] on span "Seleccionar tipo" at bounding box center [227, 384] width 329 height 15
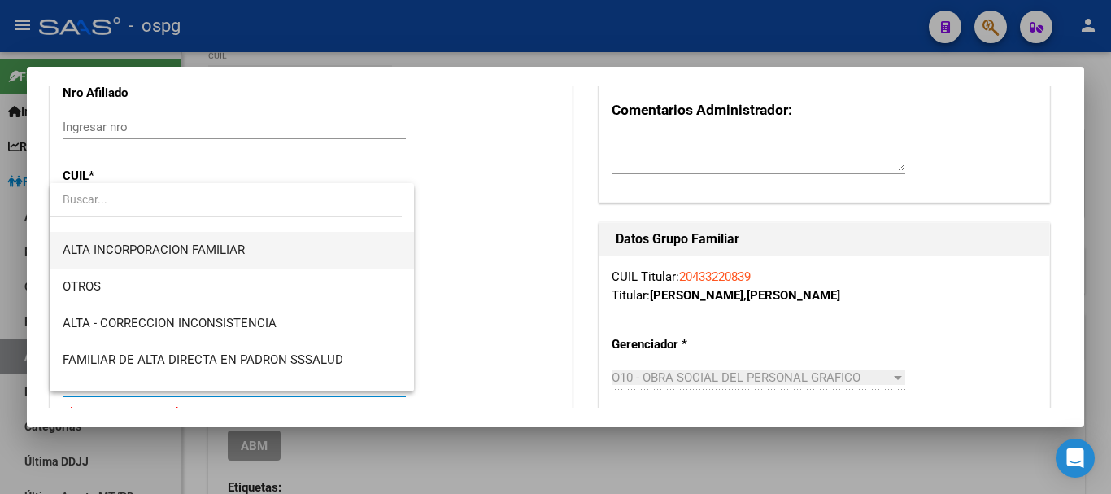
click at [255, 237] on span "ALTA INCORPORACION FAMILIAR" at bounding box center [232, 250] width 338 height 37
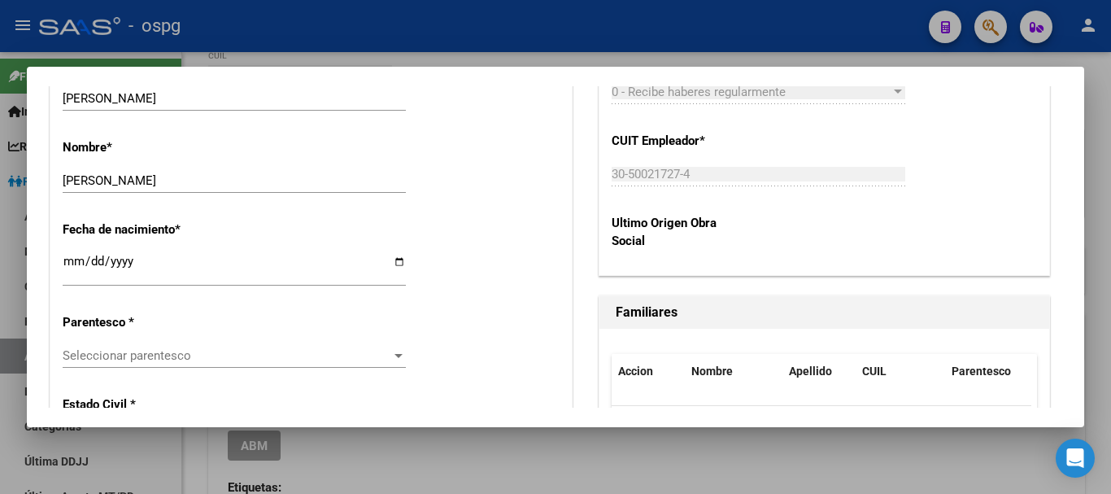
scroll to position [813, 0]
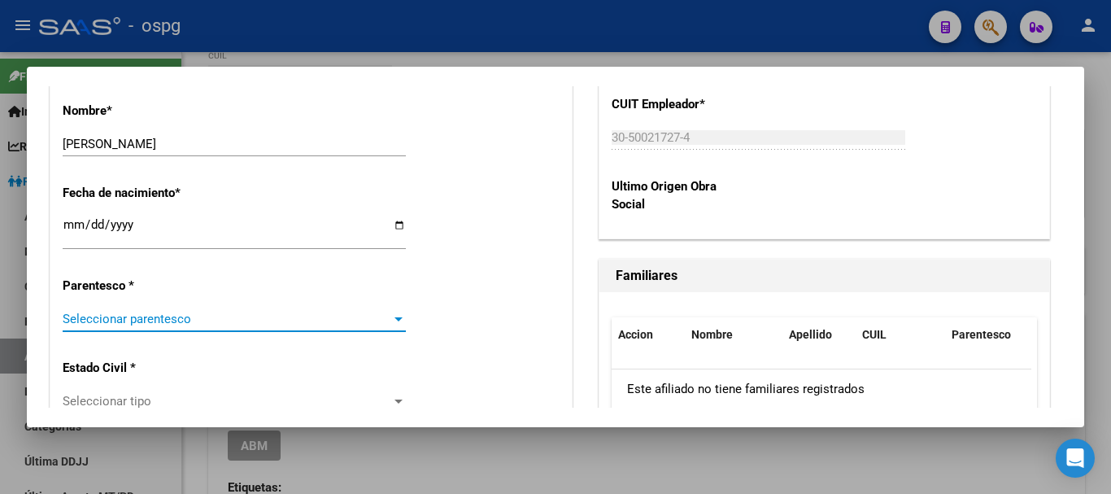
click at [173, 316] on span "Seleccionar parentesco" at bounding box center [227, 318] width 329 height 15
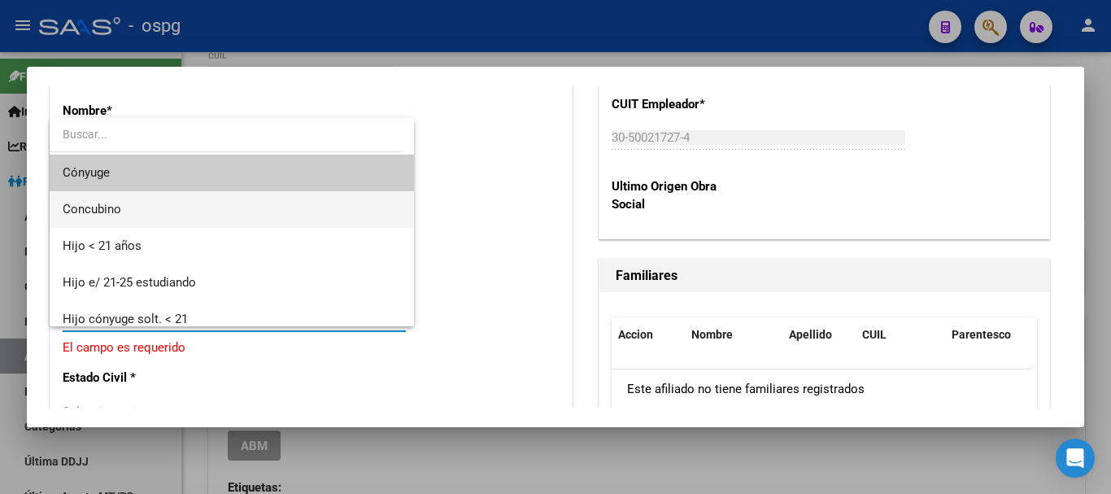
click at [156, 207] on span "Concubino" at bounding box center [232, 209] width 338 height 37
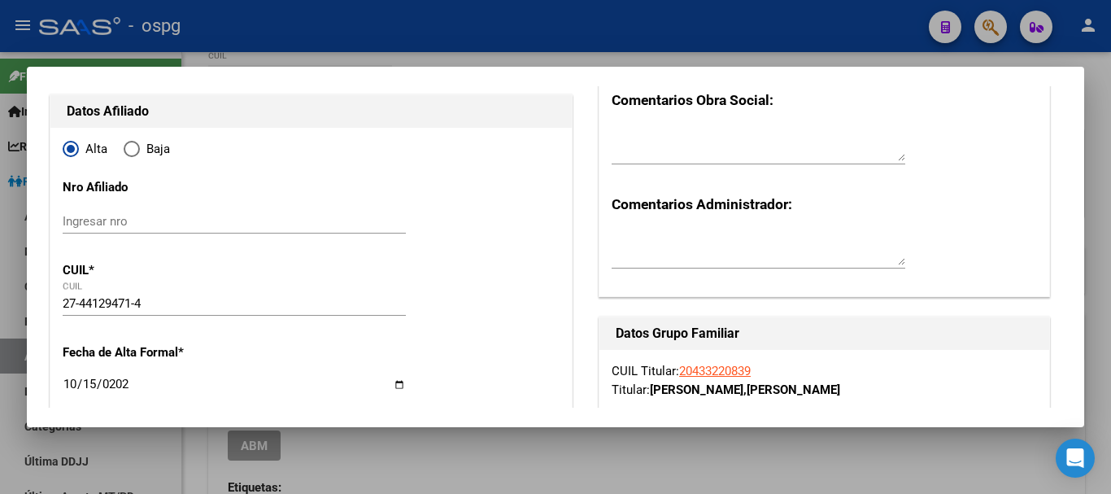
scroll to position [0, 0]
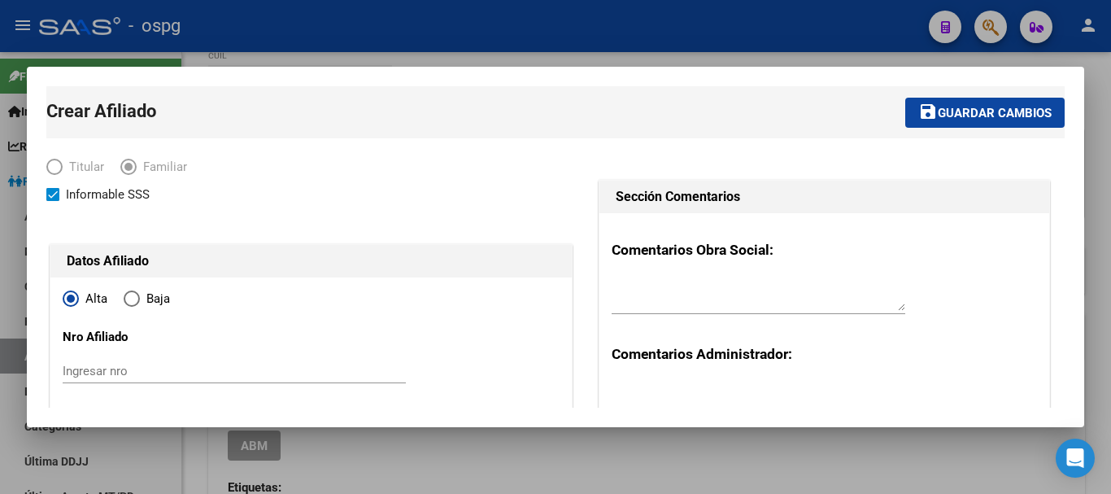
click at [988, 111] on span "Guardar cambios" at bounding box center [995, 113] width 114 height 15
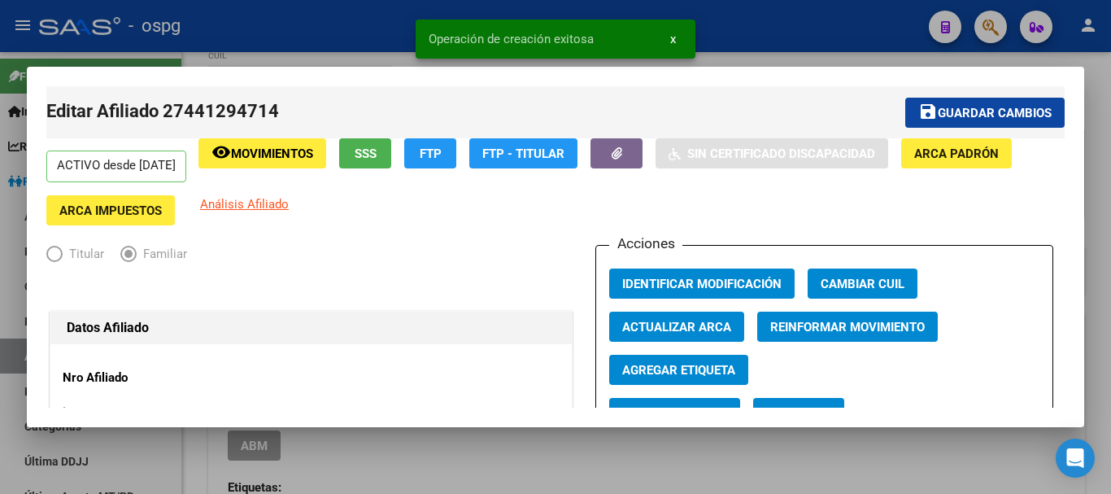
click at [1108, 282] on div at bounding box center [555, 247] width 1111 height 494
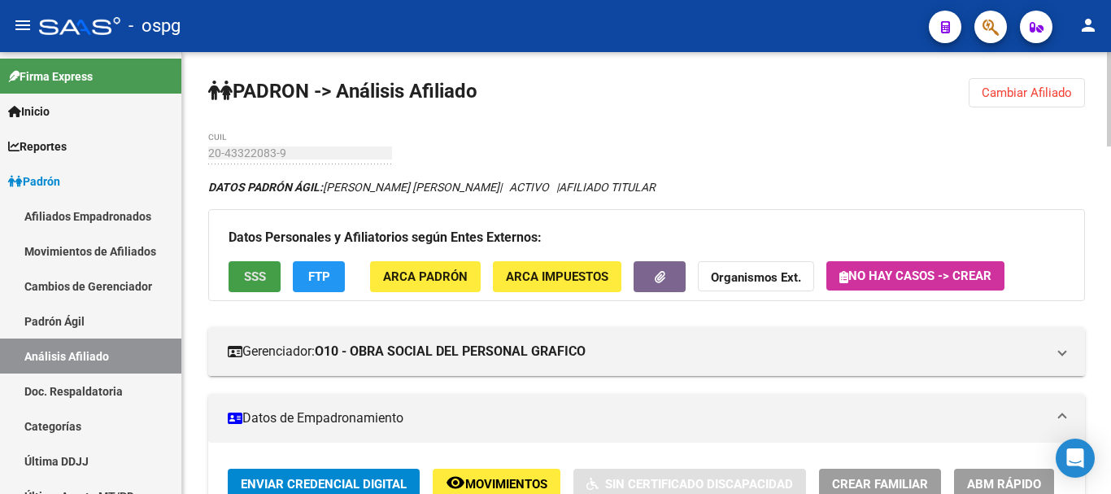
click at [272, 272] on button "SSS" at bounding box center [255, 276] width 52 height 30
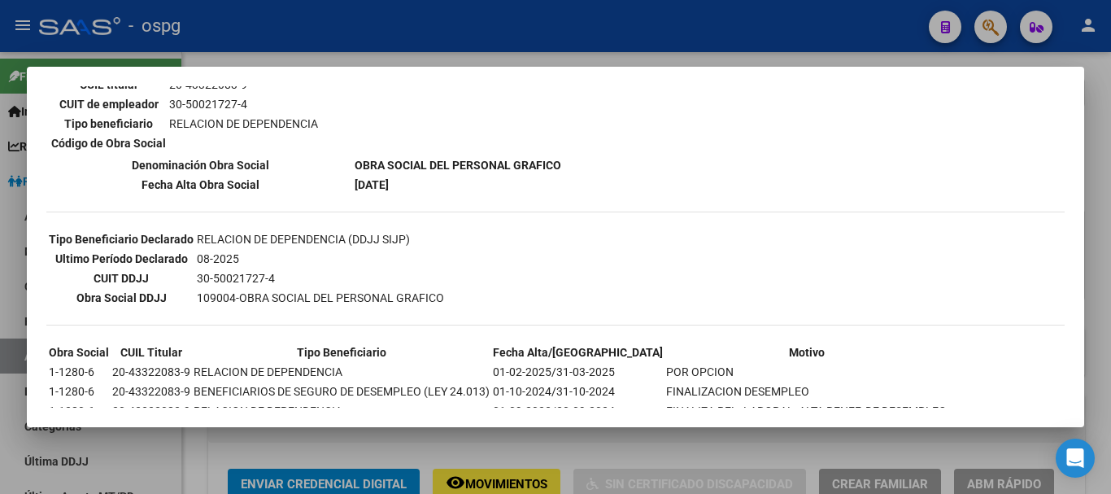
scroll to position [2, 0]
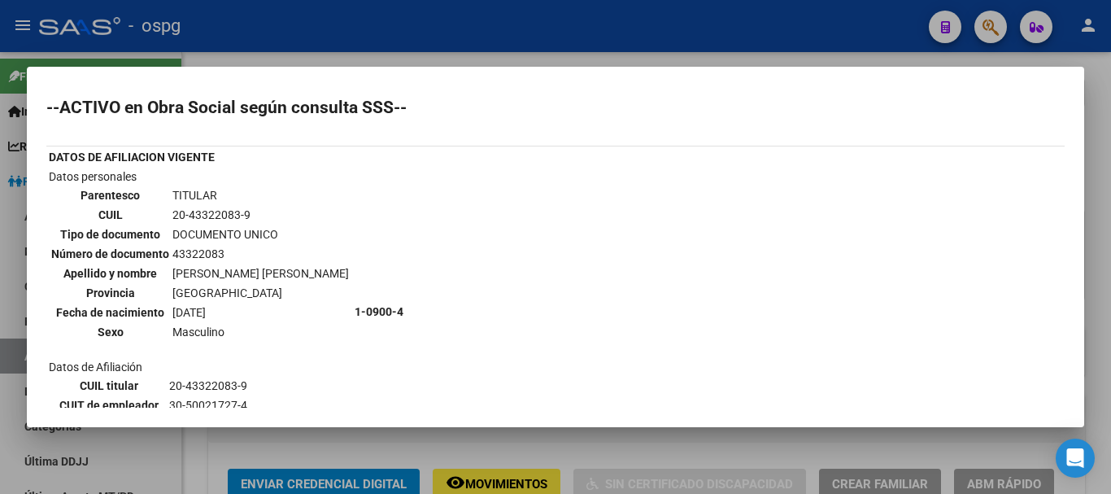
click at [1108, 213] on div at bounding box center [555, 247] width 1111 height 494
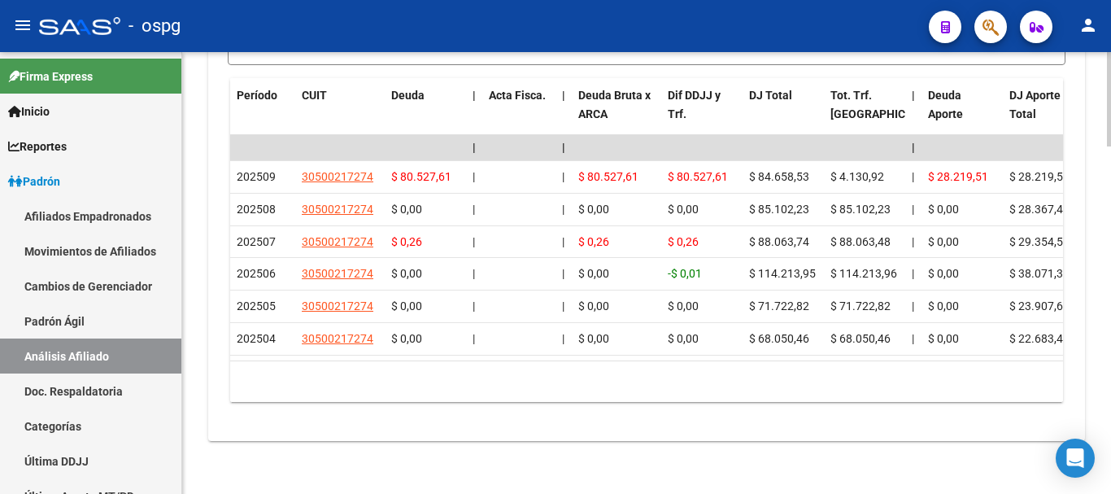
scroll to position [1618, 0]
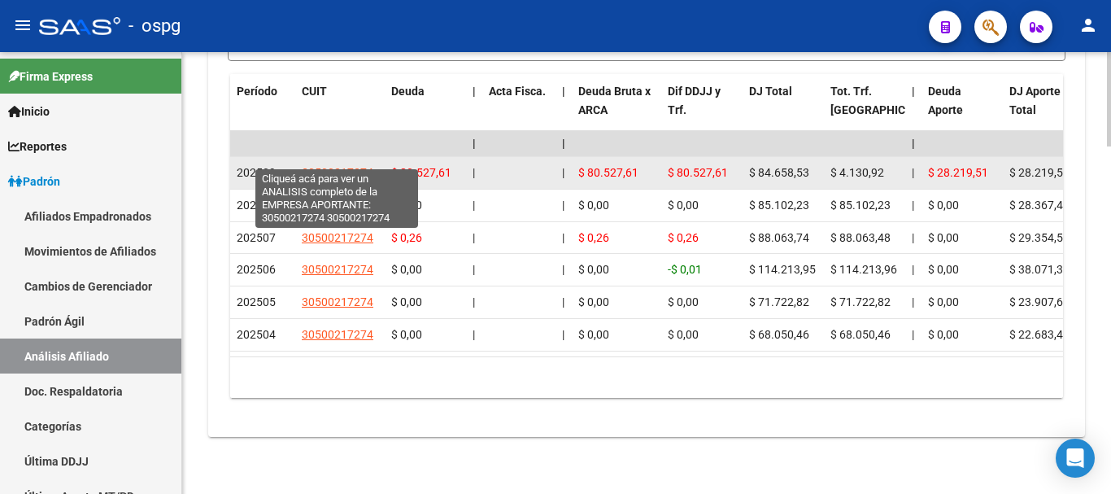
click at [347, 166] on span "30500217274" at bounding box center [338, 172] width 72 height 13
type textarea "30500217274"
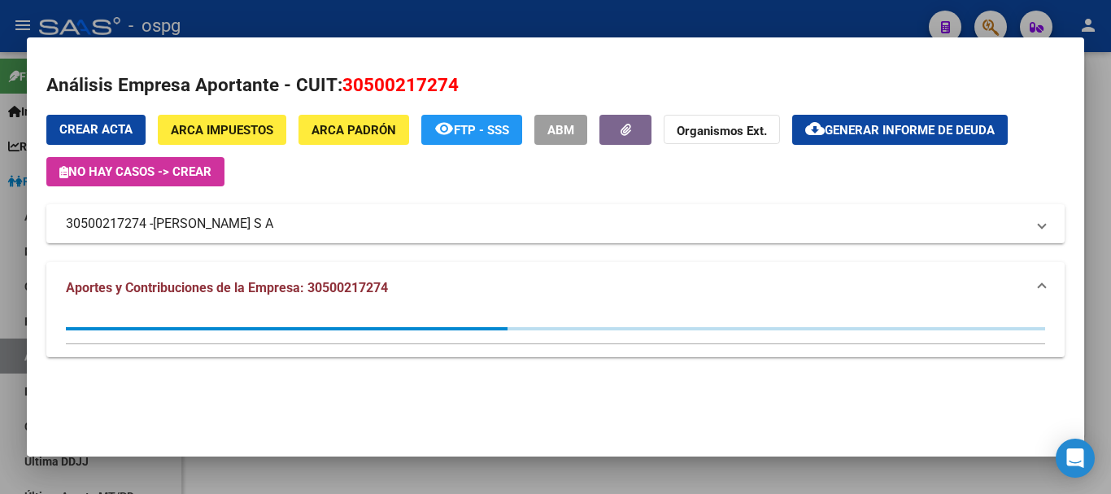
click at [1097, 199] on div at bounding box center [555, 247] width 1111 height 494
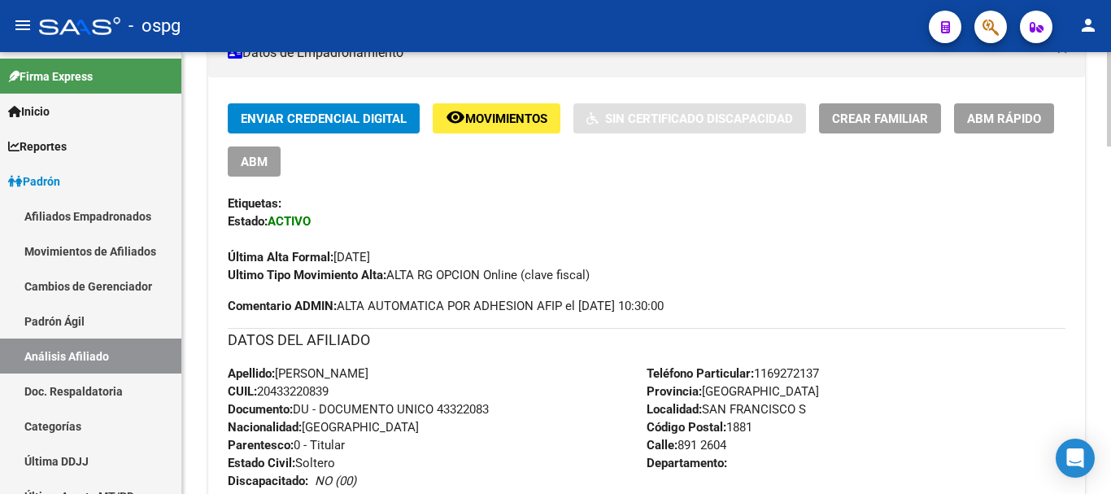
scroll to position [0, 0]
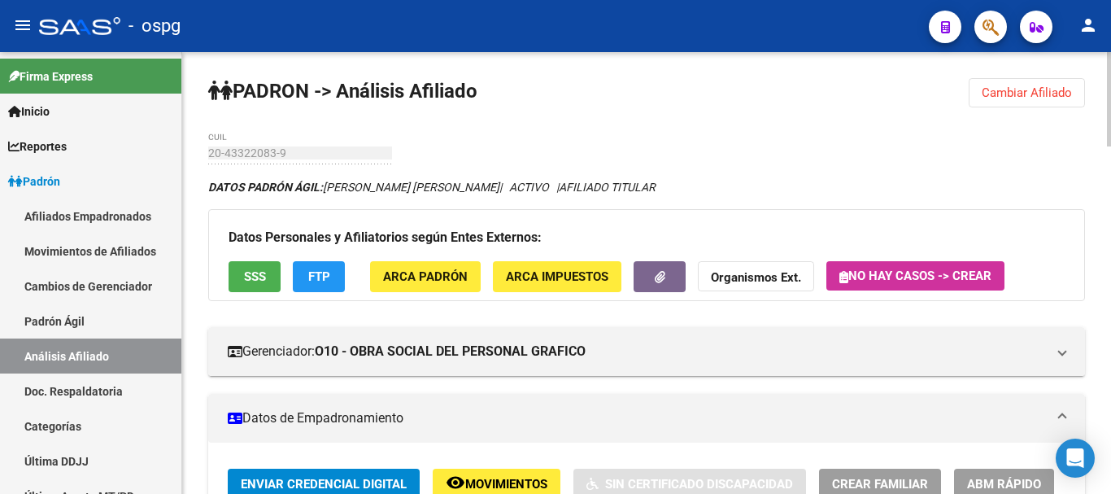
click at [1110, 58] on div at bounding box center [1109, 99] width 4 height 94
click at [1046, 92] on span "Cambiar Afiliado" at bounding box center [1027, 92] width 90 height 15
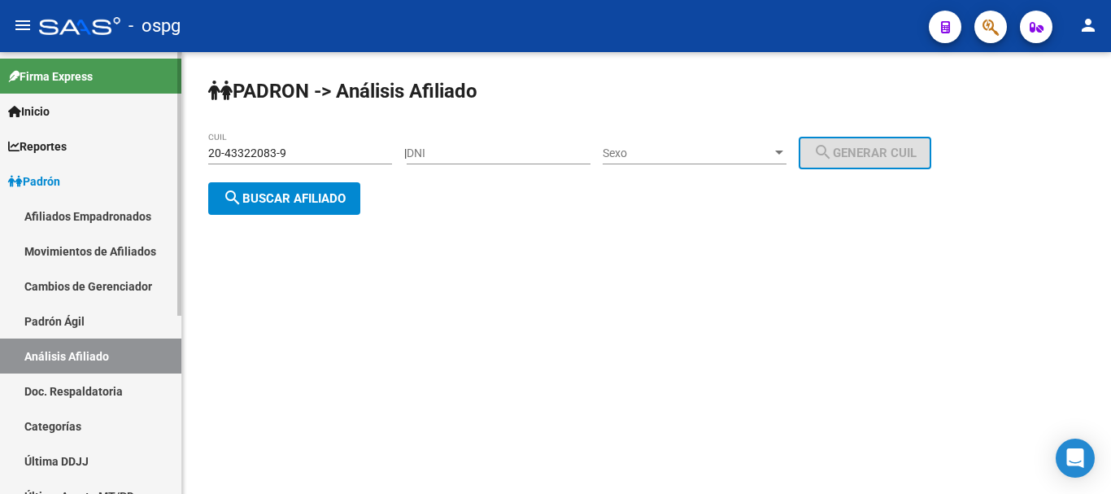
drag, startPoint x: 346, startPoint y: 154, endPoint x: 132, endPoint y: 159, distance: 214.8
click at [132, 159] on mat-sidenav-container "Firma Express Inicio Calendario SSS Instructivos Contacto OS Reportes Ingresos …" at bounding box center [555, 273] width 1111 height 442
paste input "7-36904053-2"
type input "27-36904053-2"
click at [314, 204] on span "search Buscar afiliado" at bounding box center [284, 198] width 123 height 15
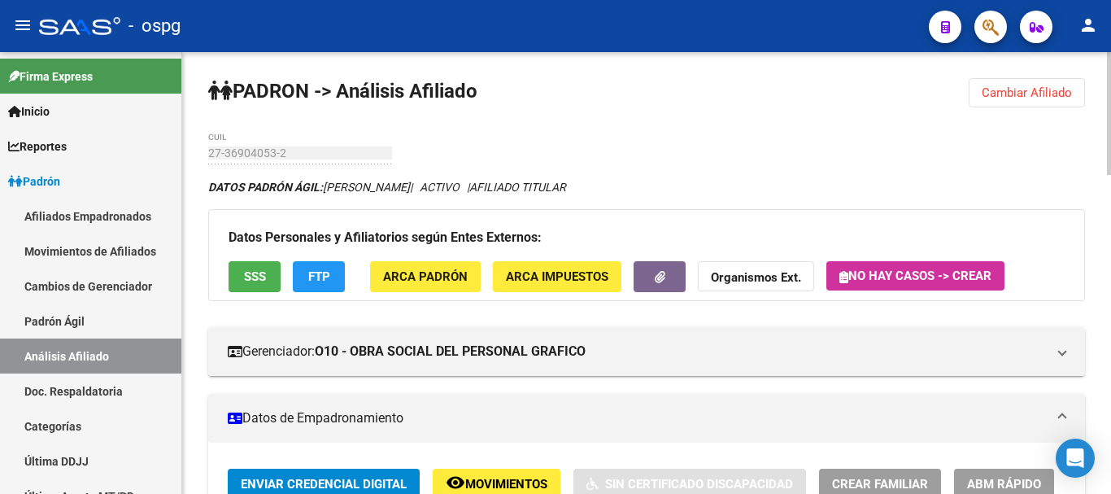
click at [259, 276] on span "SSS" at bounding box center [255, 277] width 22 height 15
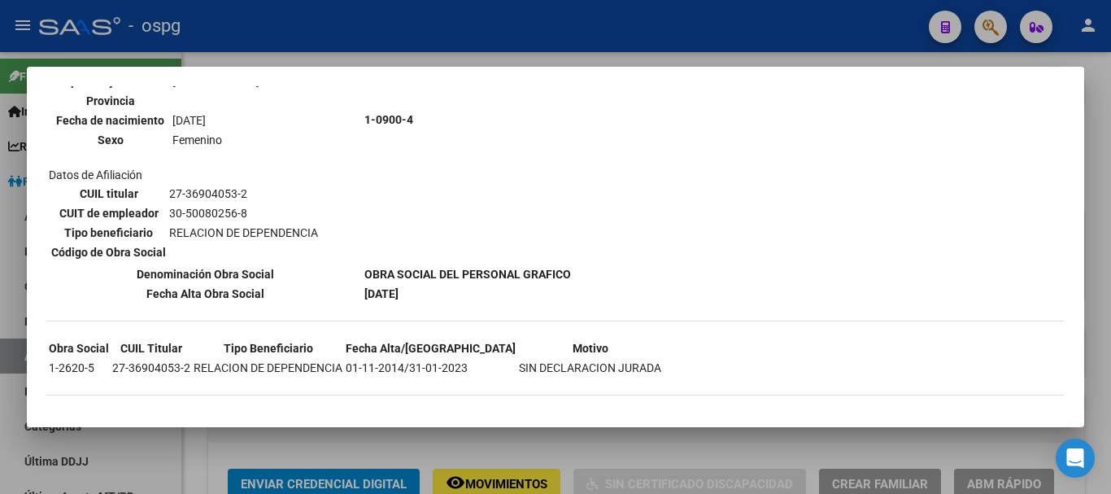
scroll to position [1077, 0]
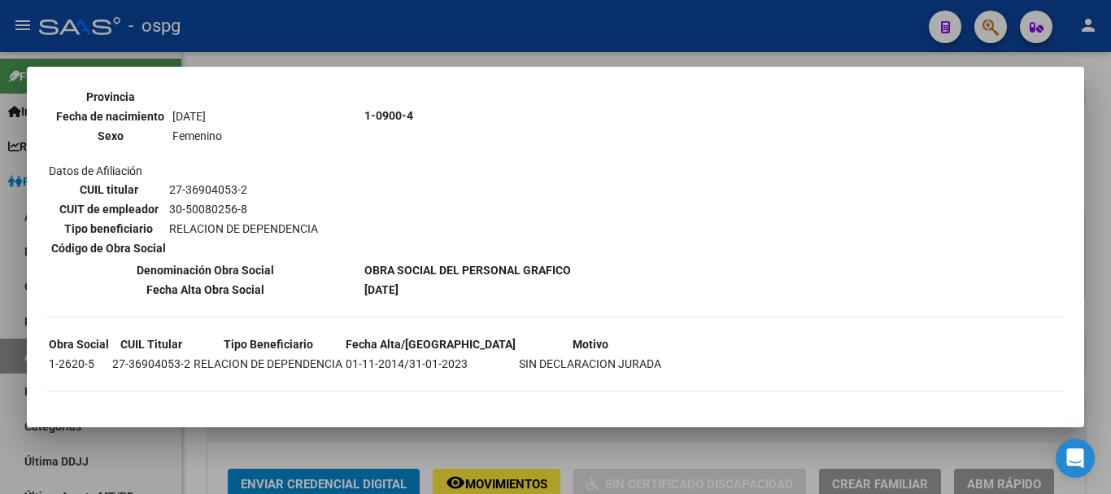
drag, startPoint x: 1110, startPoint y: 211, endPoint x: 1057, endPoint y: 268, distance: 77.7
click at [1109, 211] on div at bounding box center [555, 247] width 1111 height 494
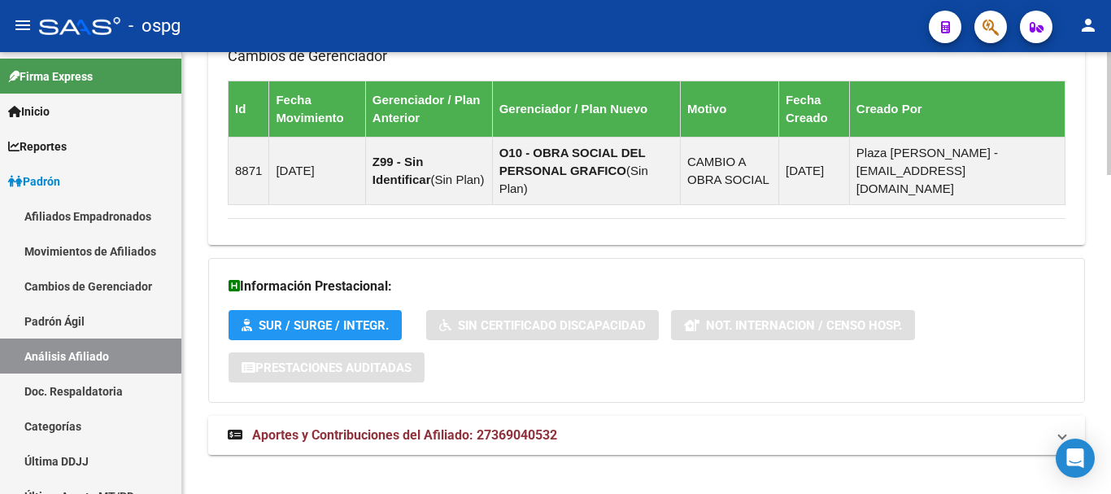
drag, startPoint x: 458, startPoint y: 411, endPoint x: 596, endPoint y: 387, distance: 140.3
click at [461, 427] on span "Aportes y Contribuciones del Afiliado: 27369040532" at bounding box center [404, 434] width 305 height 15
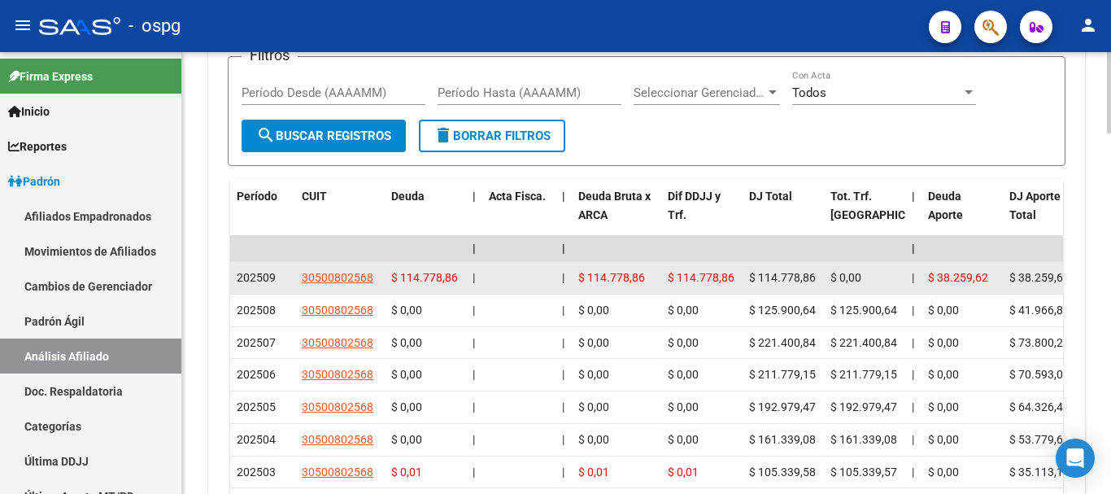
scroll to position [1729, 0]
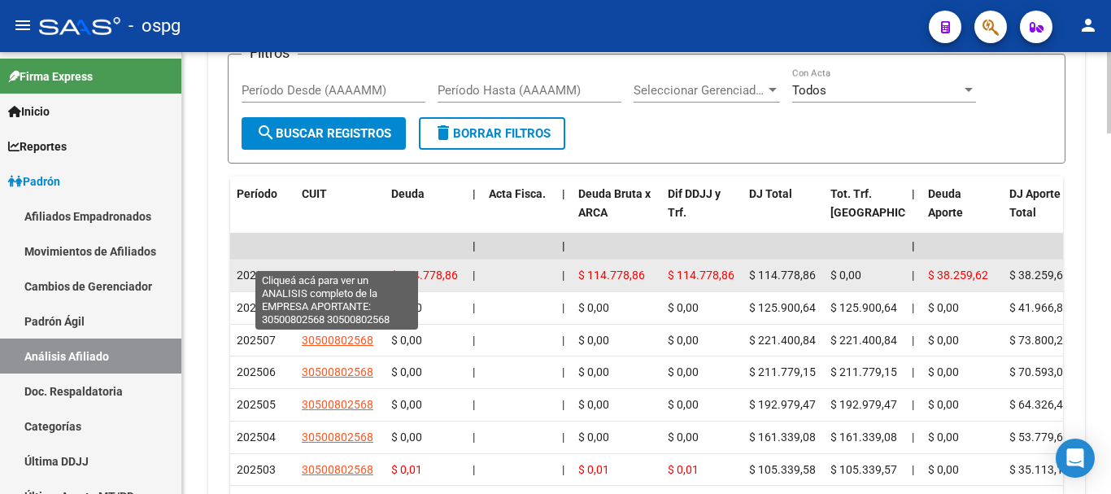
click at [357, 268] on span "30500802568" at bounding box center [338, 274] width 72 height 13
type textarea "30500802568"
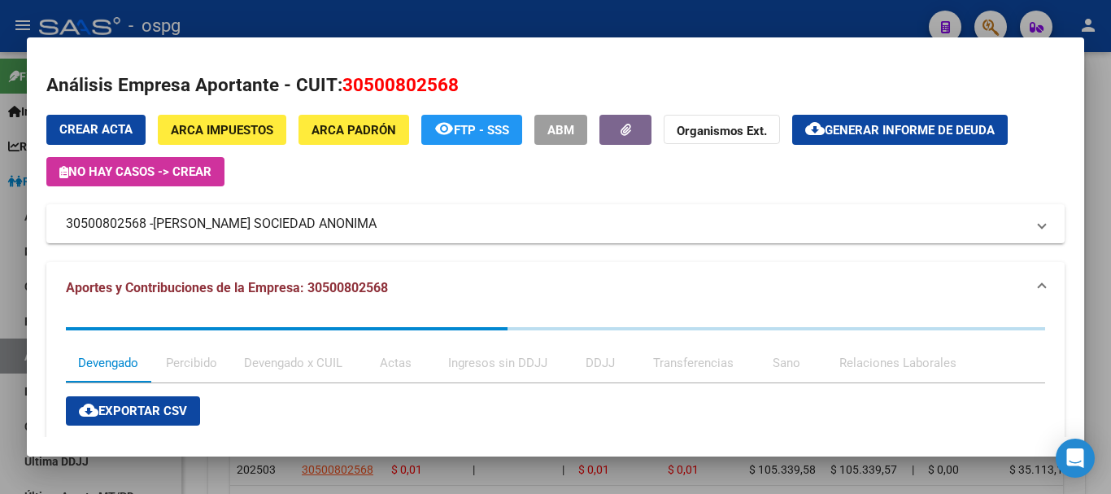
click at [1100, 83] on div at bounding box center [555, 247] width 1111 height 494
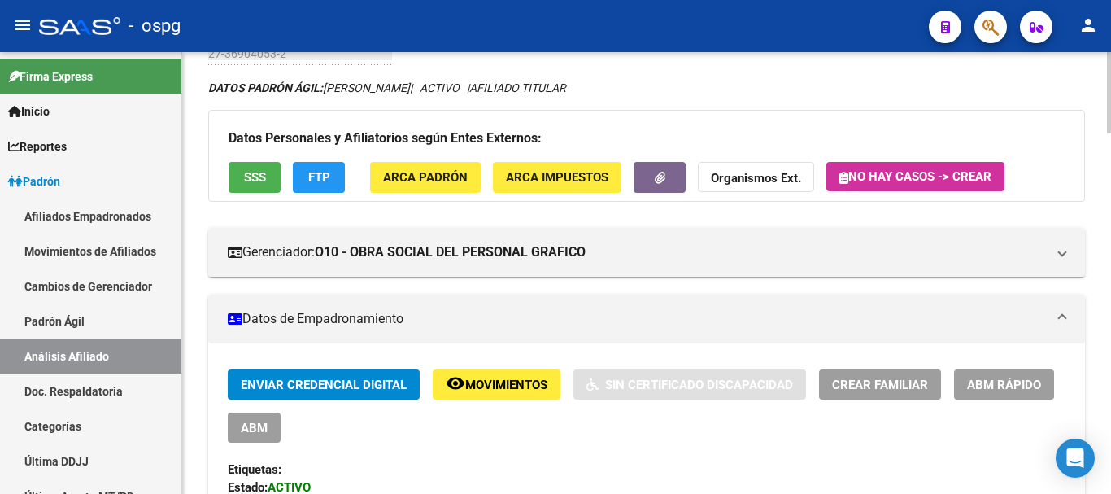
scroll to position [0, 0]
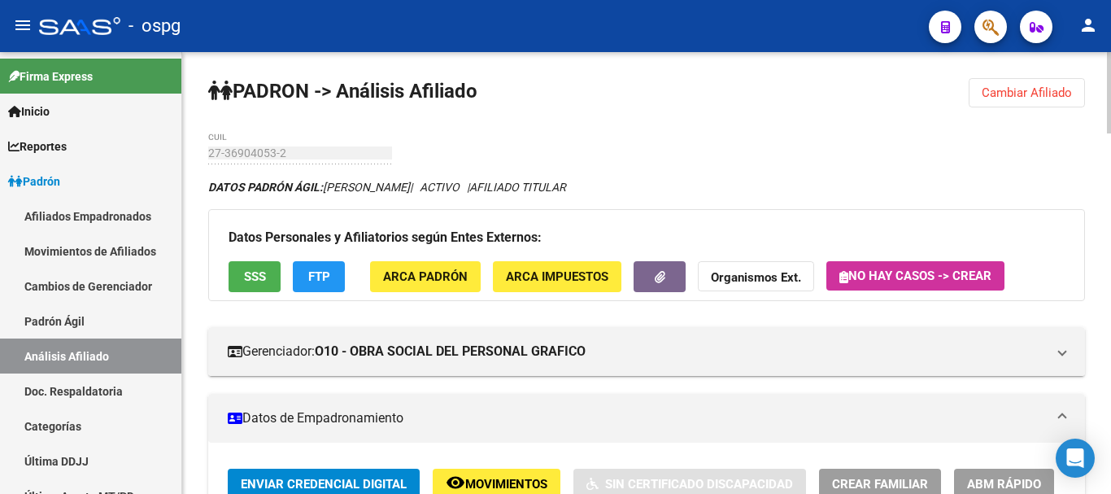
drag, startPoint x: 1069, startPoint y: 98, endPoint x: 199, endPoint y: 156, distance: 872.2
click at [1068, 97] on span "Cambiar Afiliado" at bounding box center [1027, 92] width 90 height 15
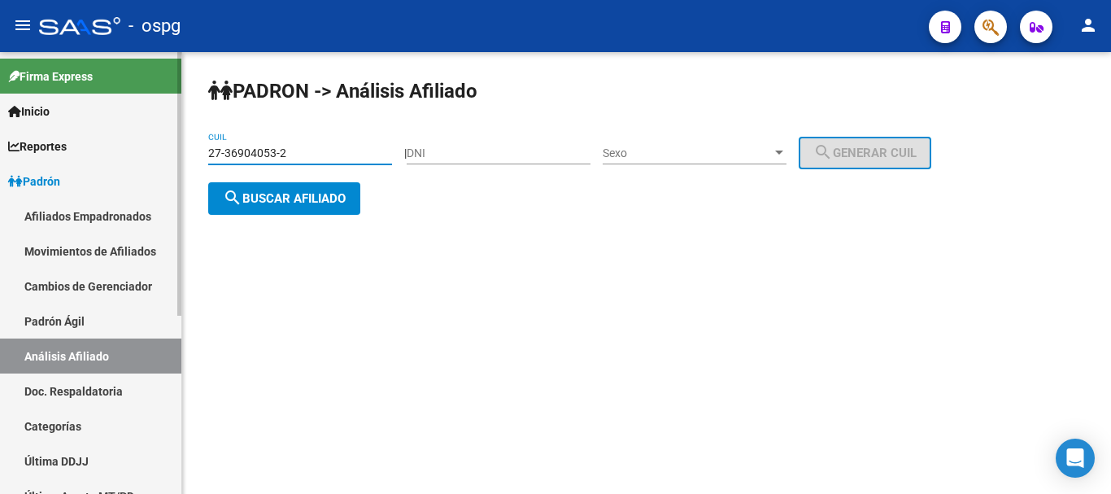
drag, startPoint x: 297, startPoint y: 155, endPoint x: 10, endPoint y: 140, distance: 287.5
click at [0, 137] on mat-sidenav-container "Firma Express Inicio Calendario SSS Instructivos Contacto OS Reportes Ingresos …" at bounding box center [555, 273] width 1111 height 442
paste input "25692450-7"
type input "27-25692450-7"
click at [322, 204] on span "search Buscar afiliado" at bounding box center [284, 198] width 123 height 15
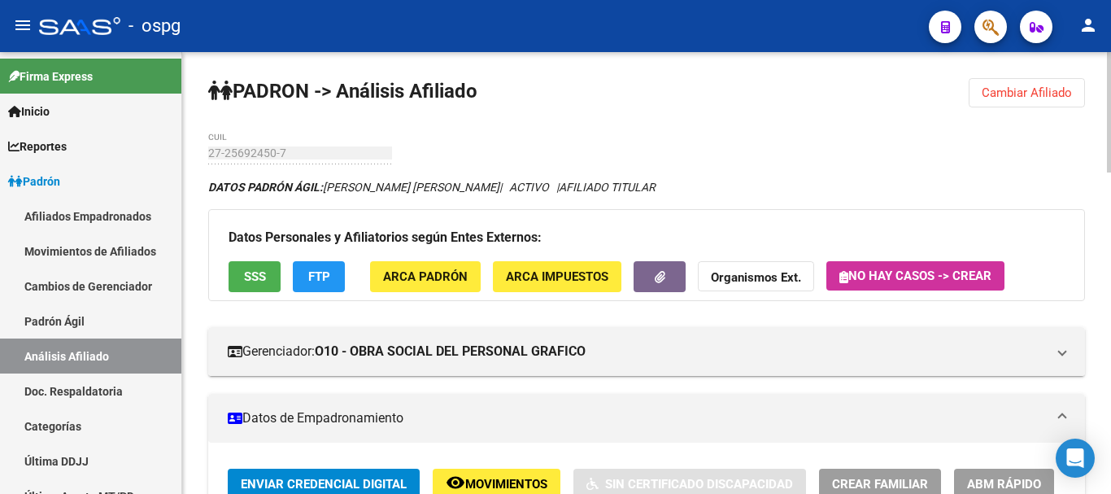
click at [271, 259] on div "Datos Personales y Afiliatorios según Entes Externos: SSS FTP ARCA Padrón ARCA …" at bounding box center [646, 254] width 877 height 91
click at [250, 268] on span "SSS" at bounding box center [255, 275] width 22 height 15
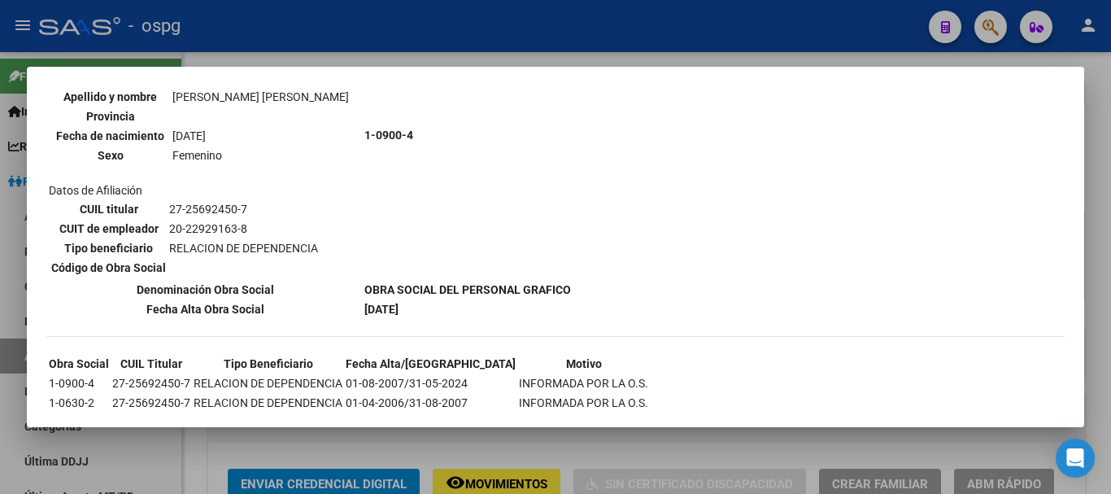
scroll to position [1116, 0]
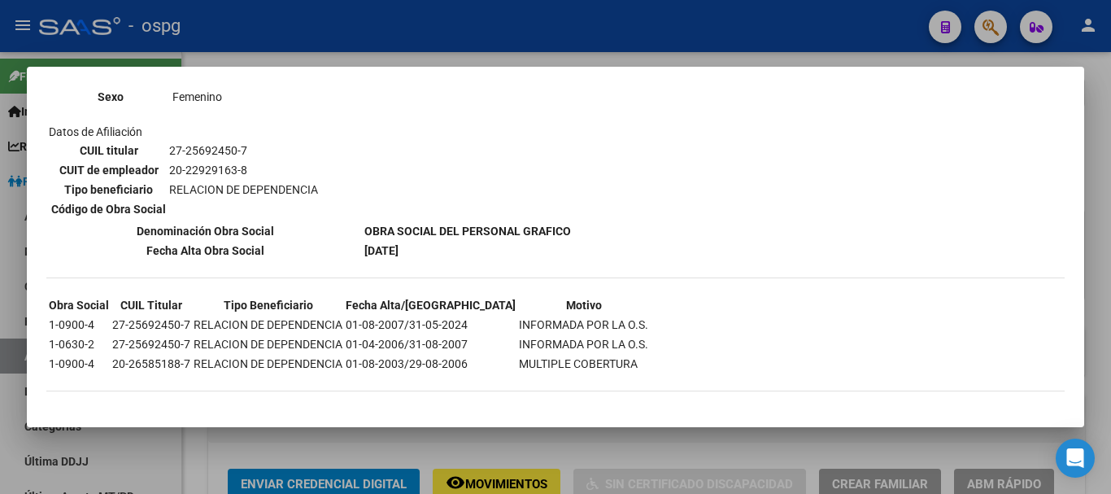
click at [1106, 215] on div at bounding box center [555, 247] width 1111 height 494
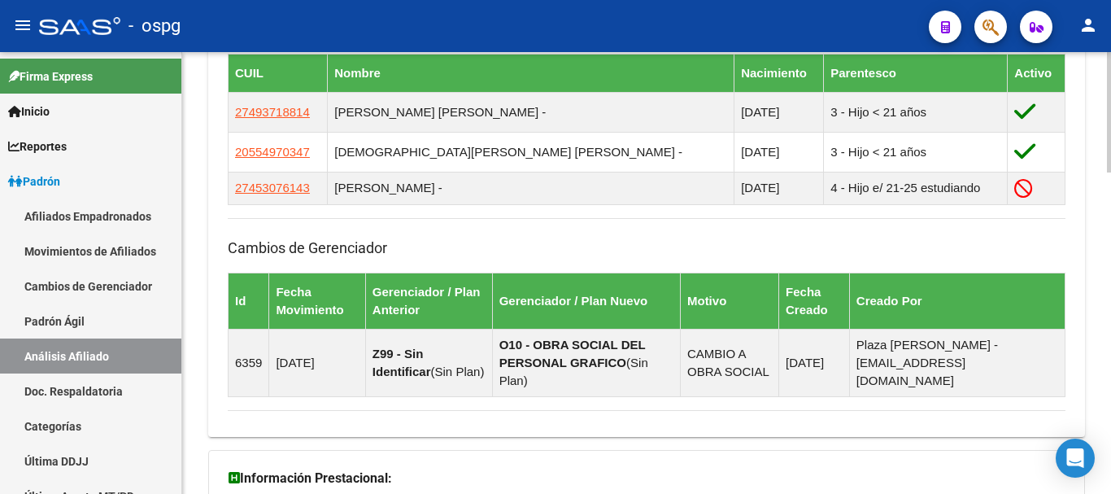
scroll to position [1181, 0]
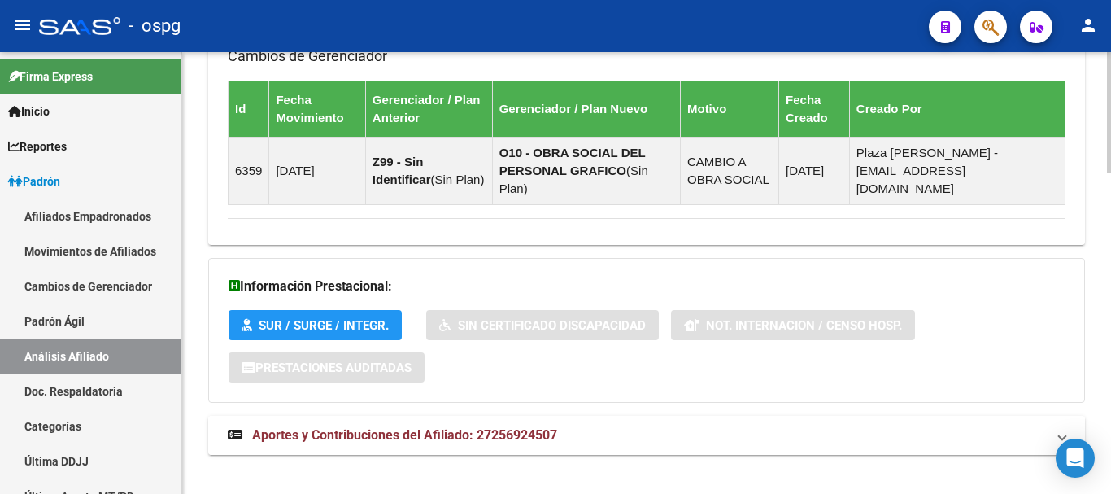
click at [451, 426] on strong "Aportes y Contribuciones del Afiliado: 27256924507" at bounding box center [392, 435] width 329 height 18
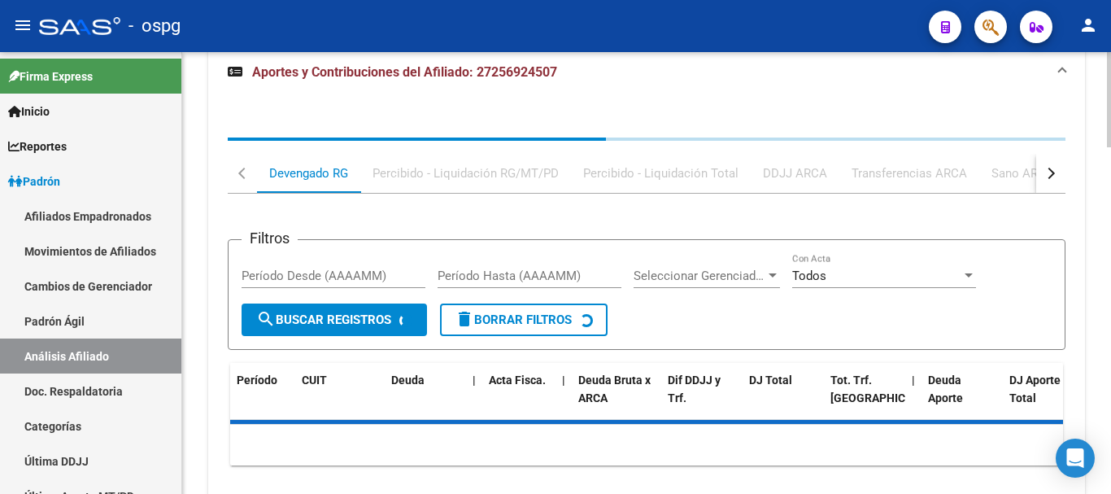
scroll to position [1588, 0]
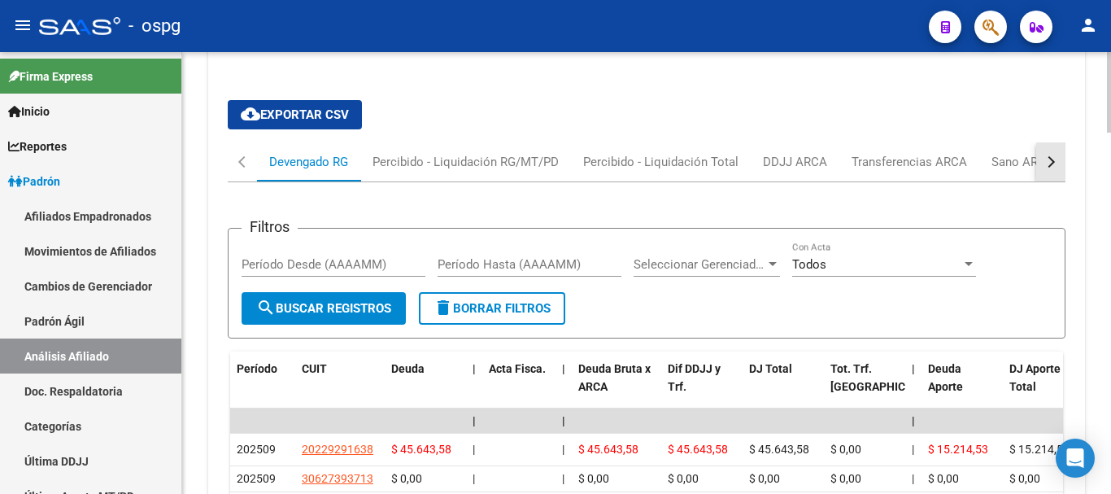
click at [1051, 156] on div "button" at bounding box center [1048, 161] width 11 height 11
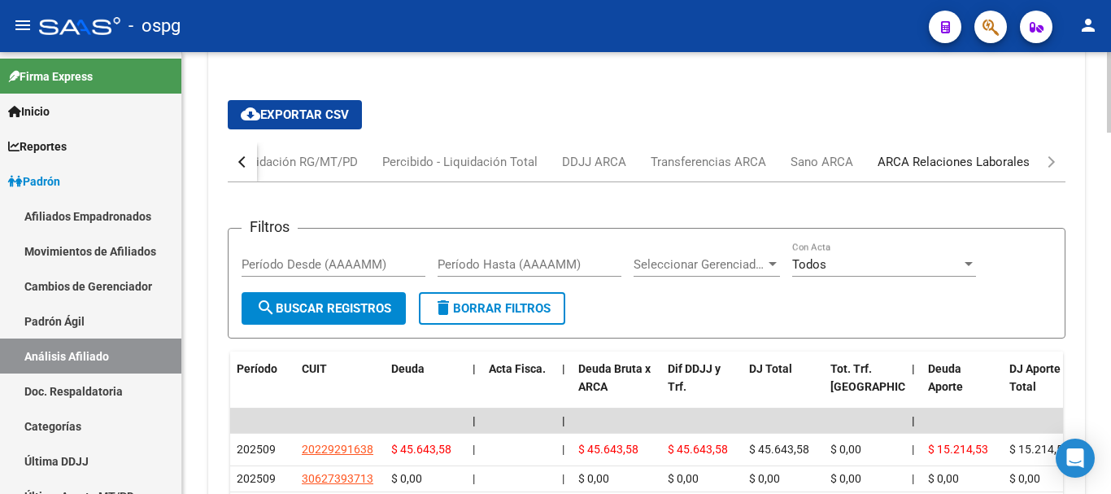
click at [1004, 153] on div "ARCA Relaciones Laborales" at bounding box center [954, 162] width 152 height 18
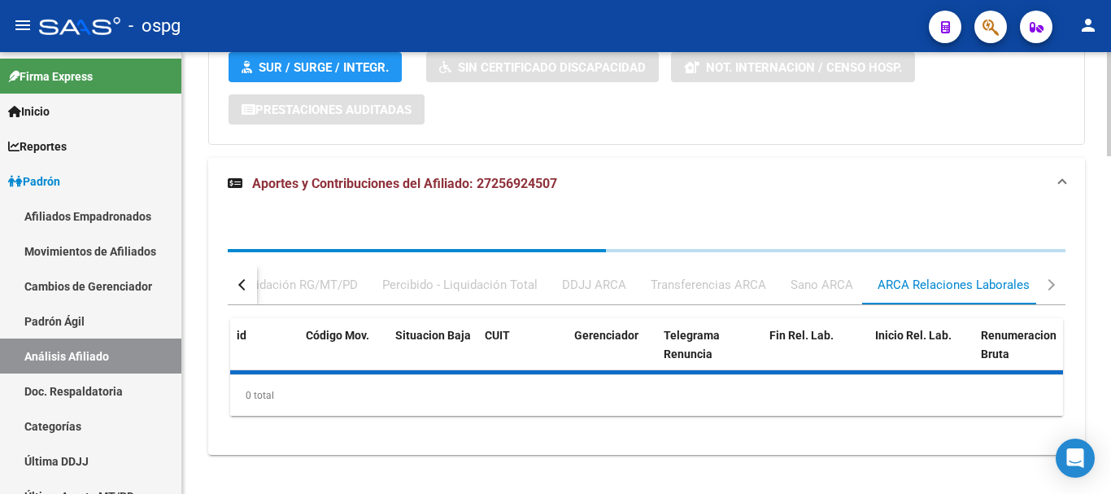
scroll to position [1513, 0]
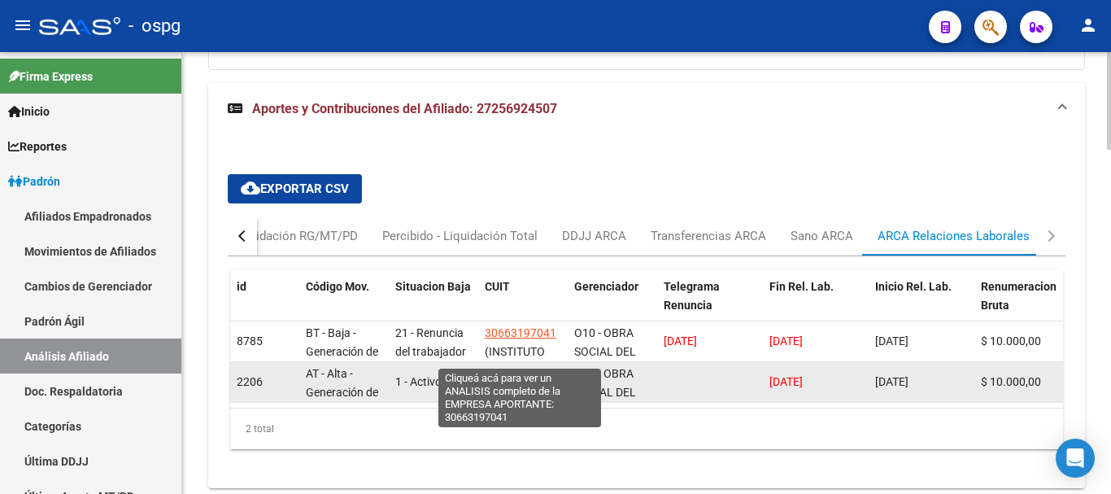
click at [531, 367] on span "30663197041" at bounding box center [521, 373] width 72 height 13
type textarea "30663197041"
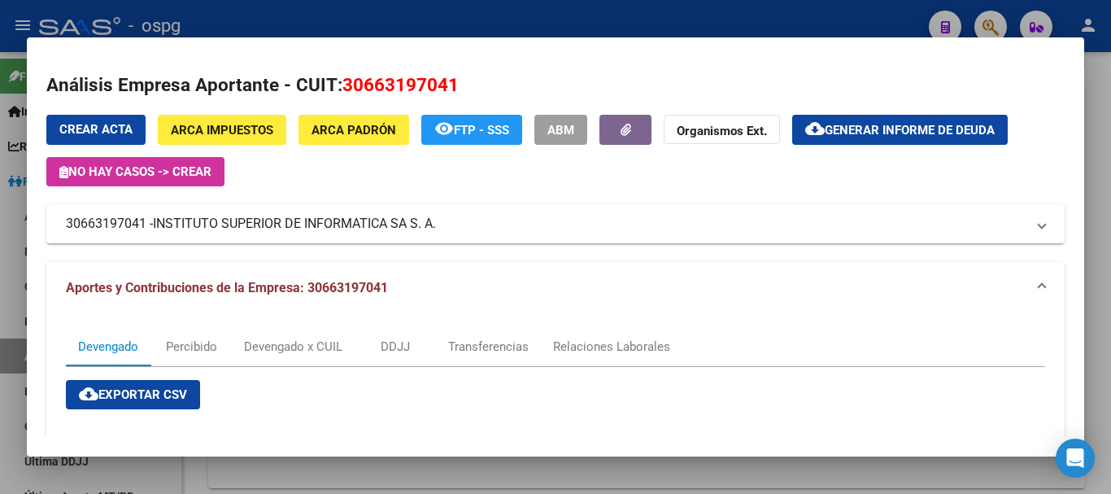
click at [1090, 181] on div at bounding box center [555, 247] width 1111 height 494
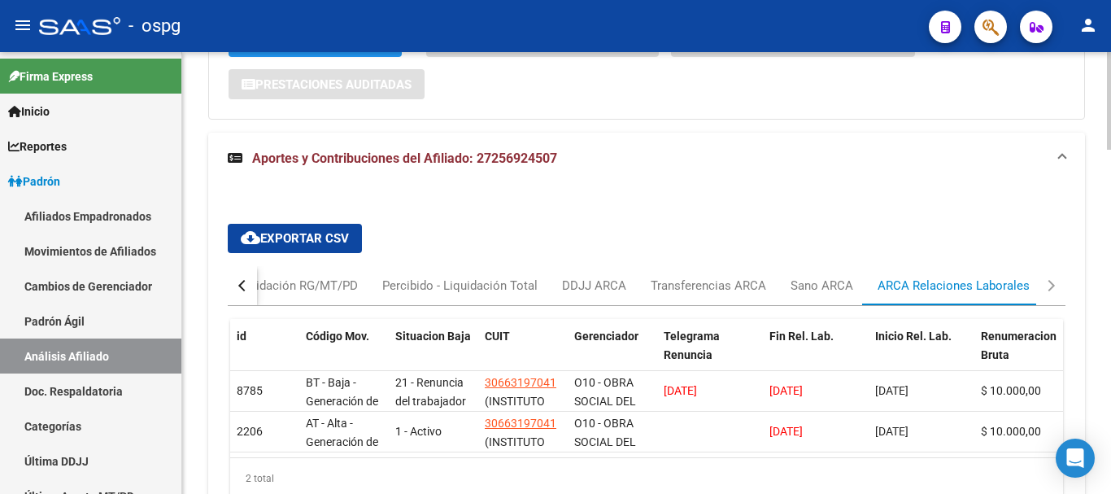
scroll to position [1545, 0]
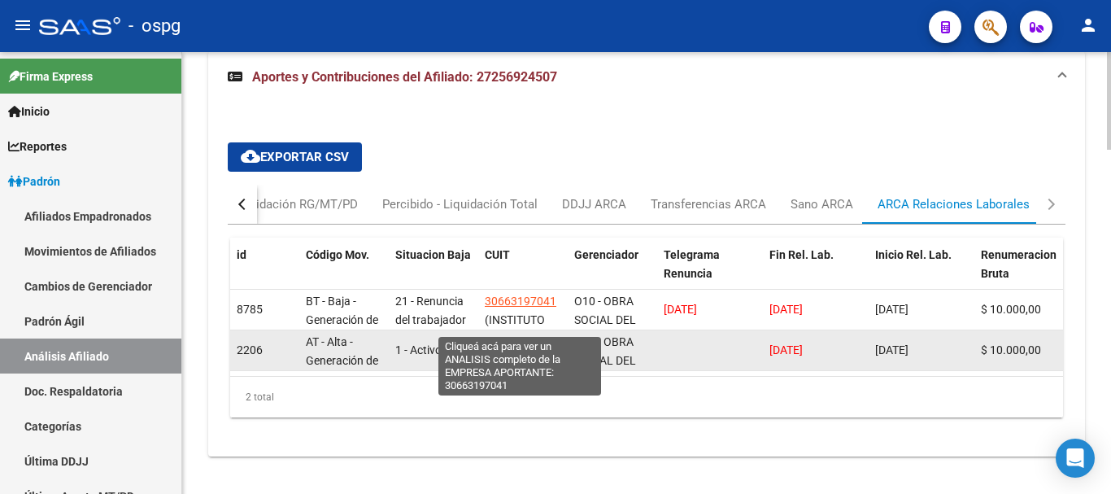
click at [534, 335] on span "30663197041" at bounding box center [521, 341] width 72 height 13
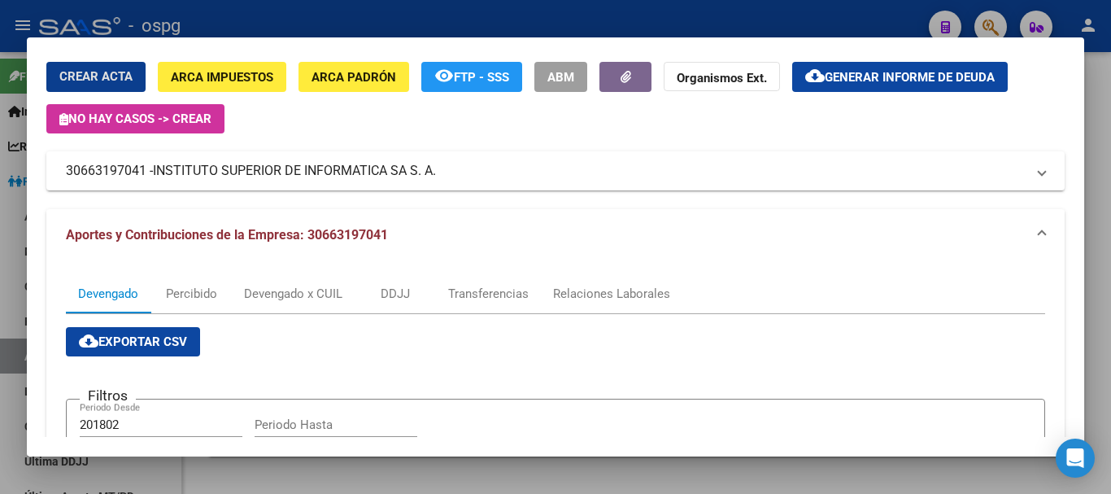
scroll to position [81, 0]
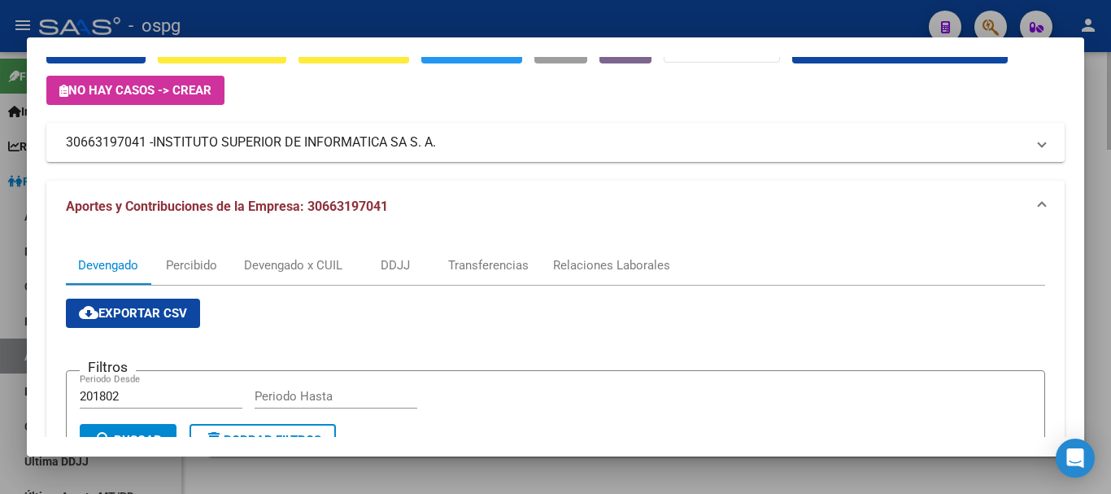
drag, startPoint x: 1108, startPoint y: 144, endPoint x: 1090, endPoint y: 163, distance: 26.5
click at [1108, 144] on div at bounding box center [555, 247] width 1111 height 494
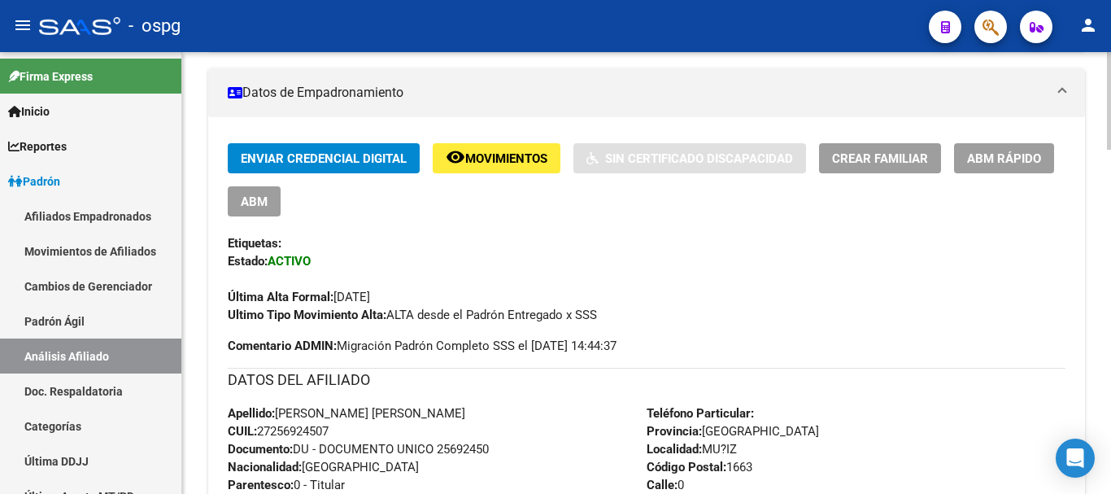
scroll to position [0, 0]
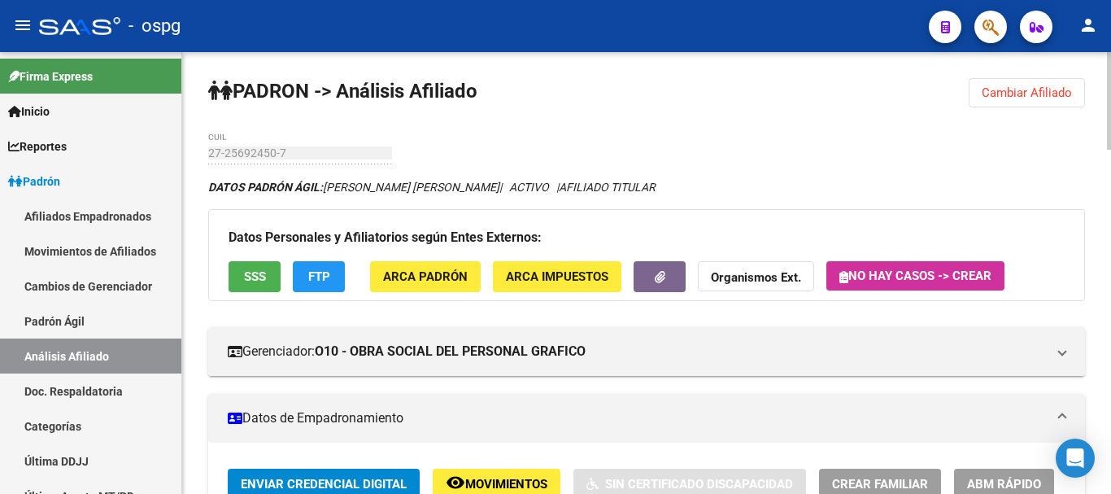
click at [994, 95] on span "Cambiar Afiliado" at bounding box center [1027, 92] width 90 height 15
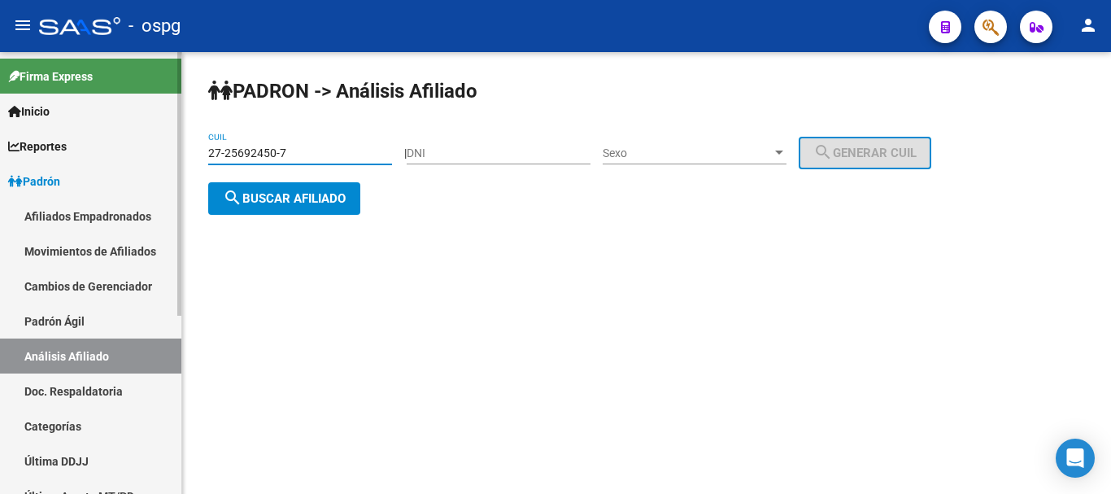
drag, startPoint x: 358, startPoint y: 150, endPoint x: 50, endPoint y: 159, distance: 307.5
click at [50, 157] on mat-sidenav-container "Firma Express Inicio Calendario SSS Instructivos Contacto OS Reportes Ingresos …" at bounding box center [555, 273] width 1111 height 442
paste input "0-96233366-5"
type input "20-96233366-5"
click at [323, 198] on span "search Buscar afiliado" at bounding box center [284, 198] width 123 height 15
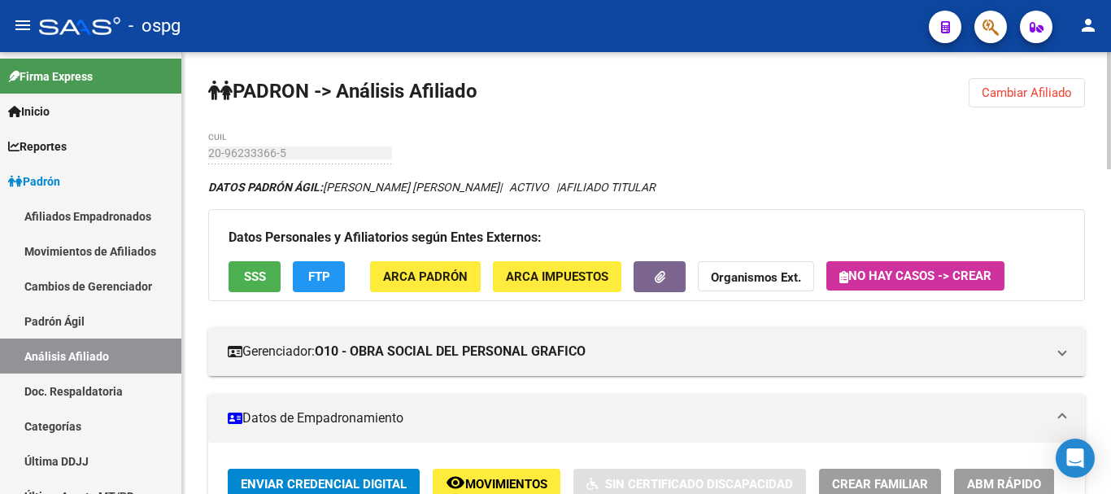
click at [255, 277] on span "SSS" at bounding box center [255, 277] width 22 height 15
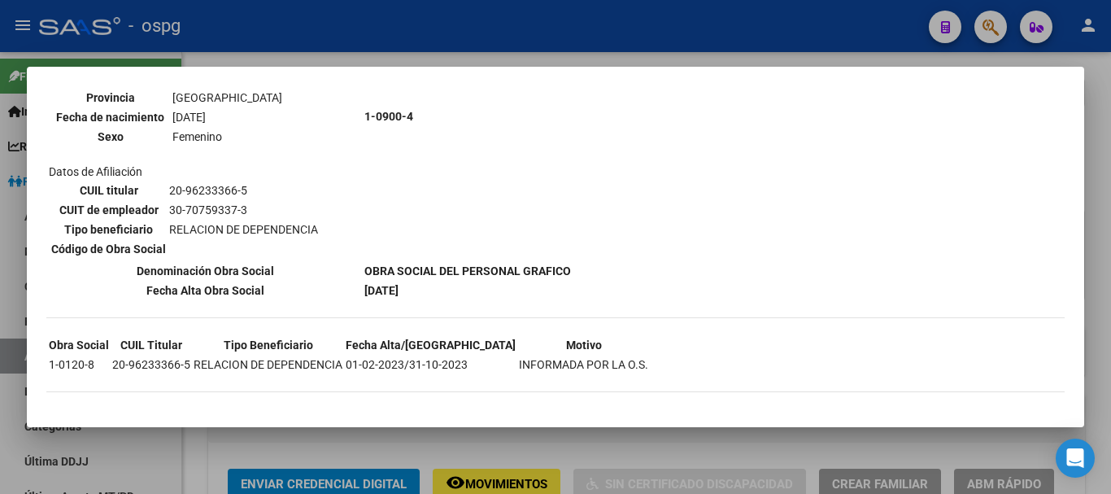
scroll to position [1077, 0]
click at [1101, 232] on div at bounding box center [555, 247] width 1111 height 494
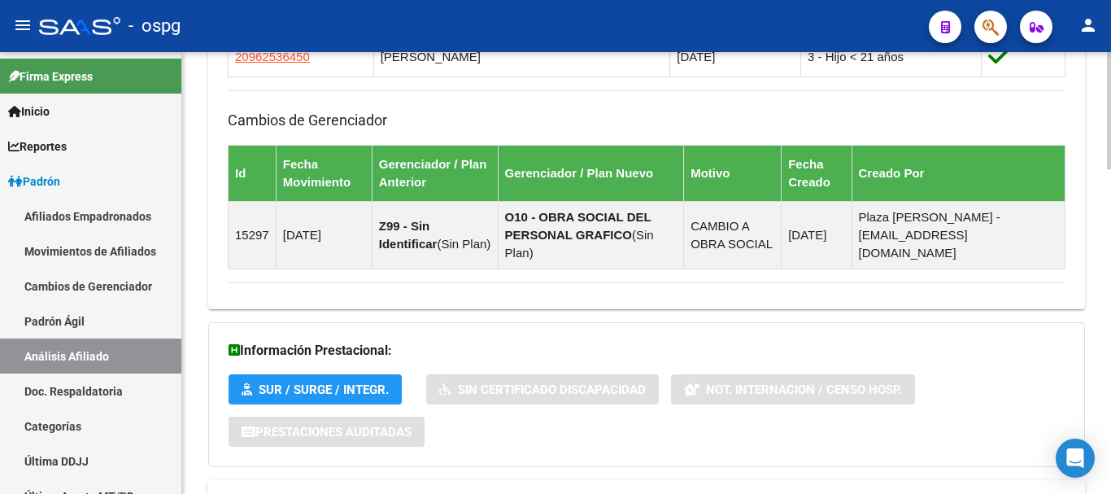
scroll to position [1221, 0]
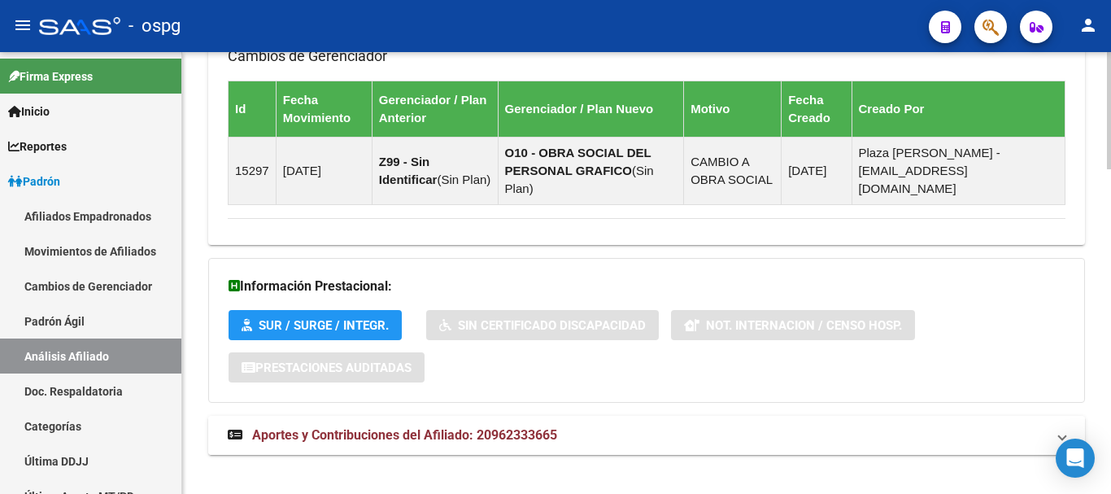
click at [612, 426] on mat-panel-title "Aportes y Contribuciones del Afiliado: 20962333665" at bounding box center [637, 435] width 818 height 18
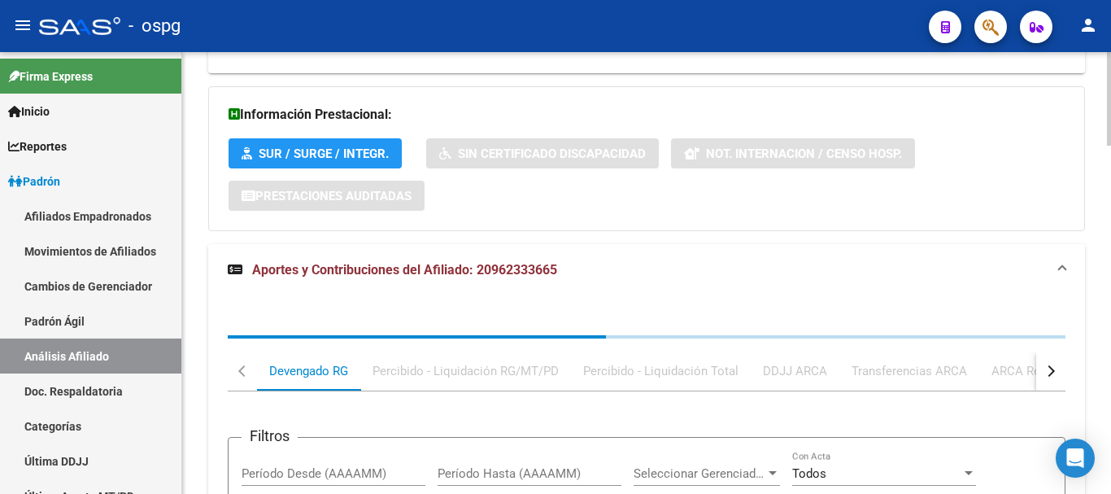
scroll to position [1397, 0]
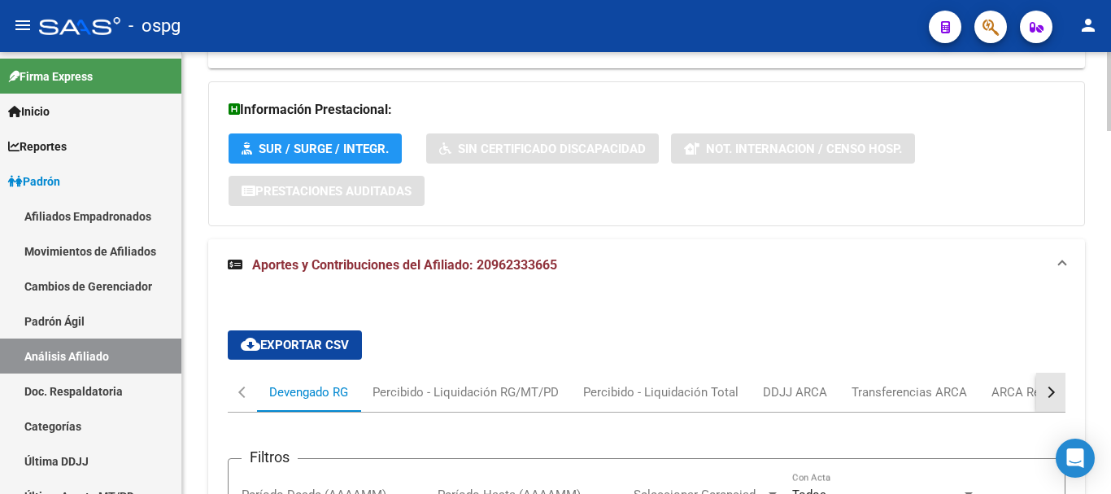
click at [1054, 372] on button "button" at bounding box center [1050, 391] width 29 height 39
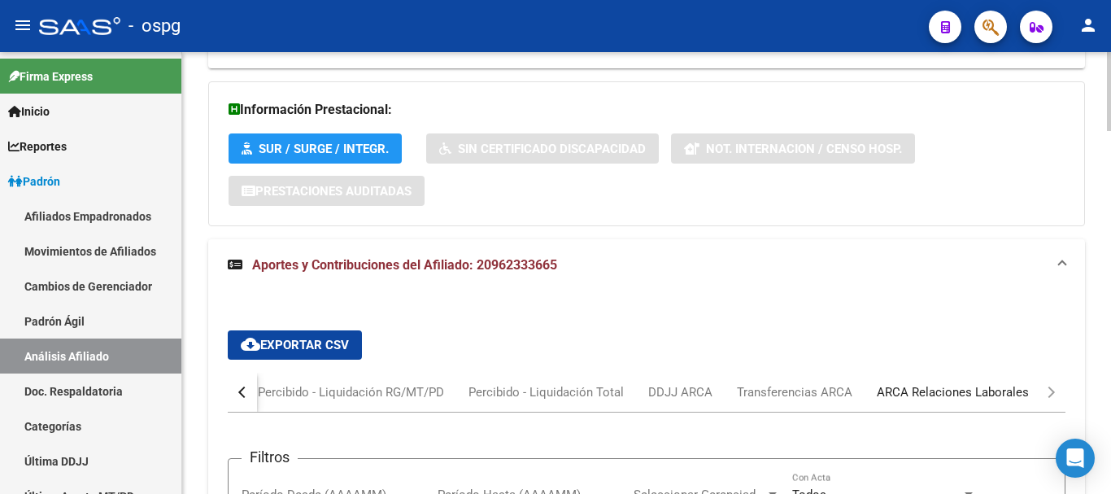
click at [1018, 383] on div "ARCA Relaciones Laborales" at bounding box center [953, 392] width 152 height 18
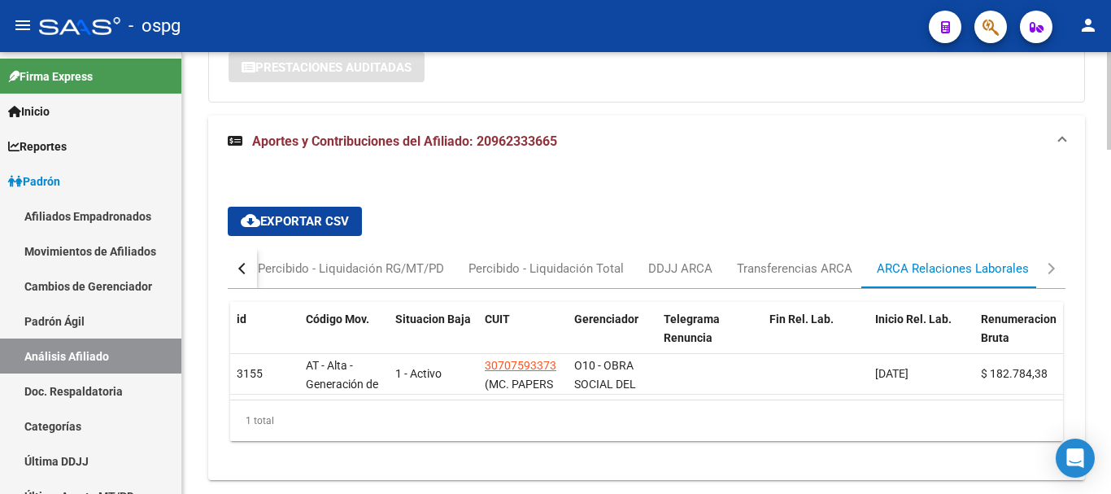
scroll to position [1558, 0]
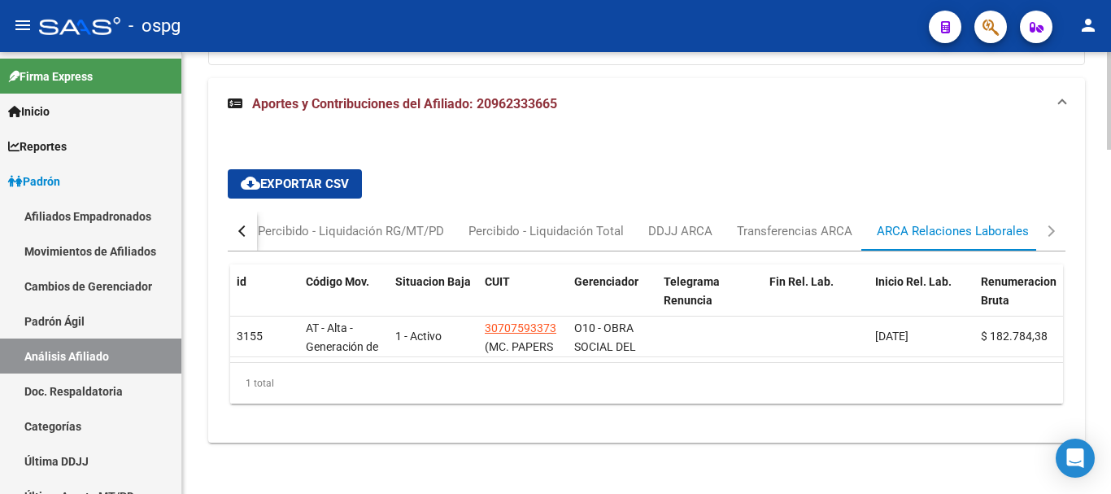
click at [242, 225] on div "button" at bounding box center [243, 230] width 11 height 11
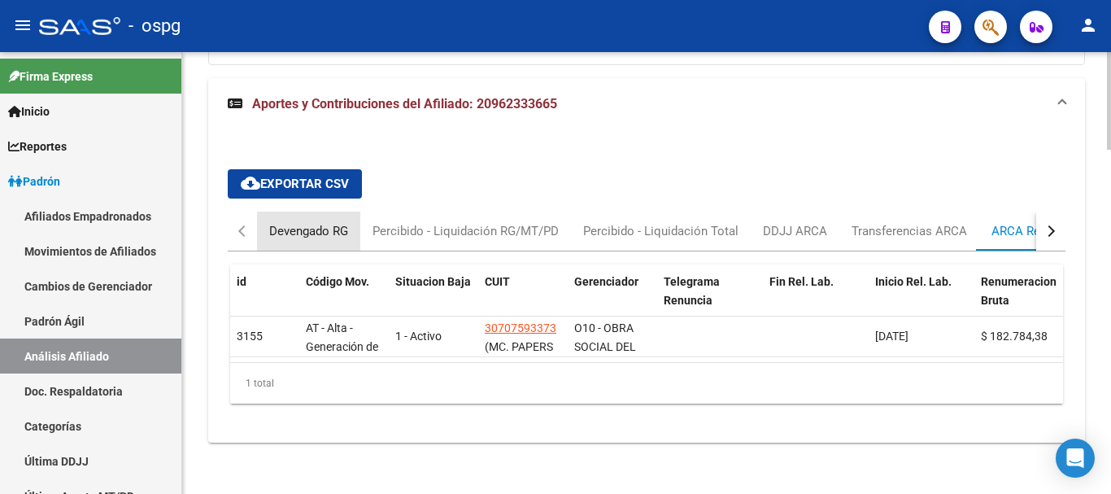
click at [311, 222] on div "Devengado RG" at bounding box center [308, 231] width 79 height 18
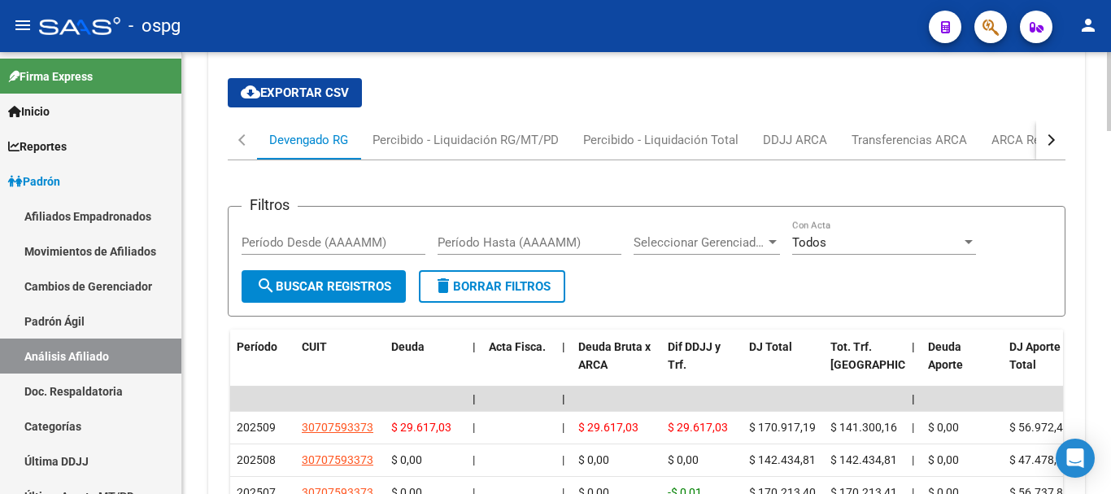
scroll to position [1802, 0]
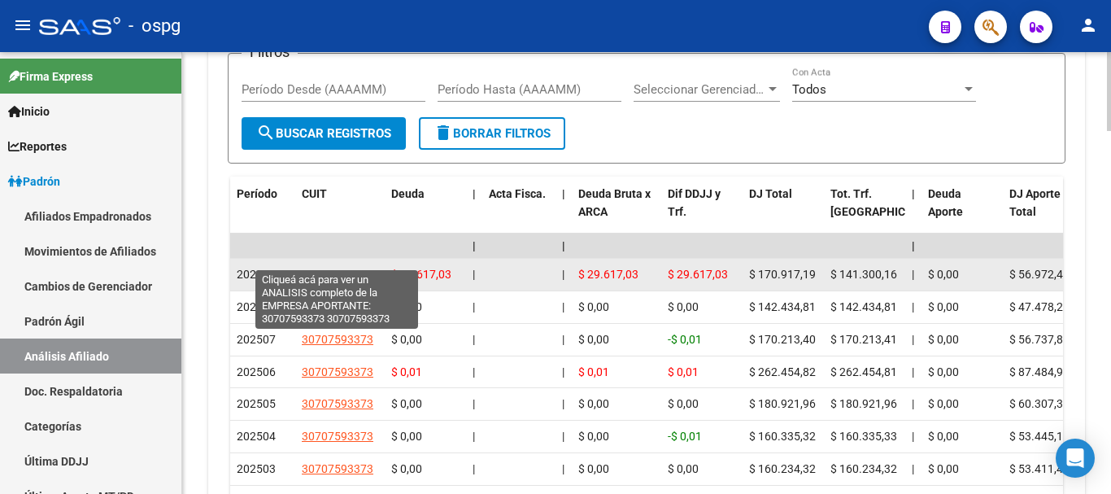
click at [313, 268] on span "30707593373" at bounding box center [338, 274] width 72 height 13
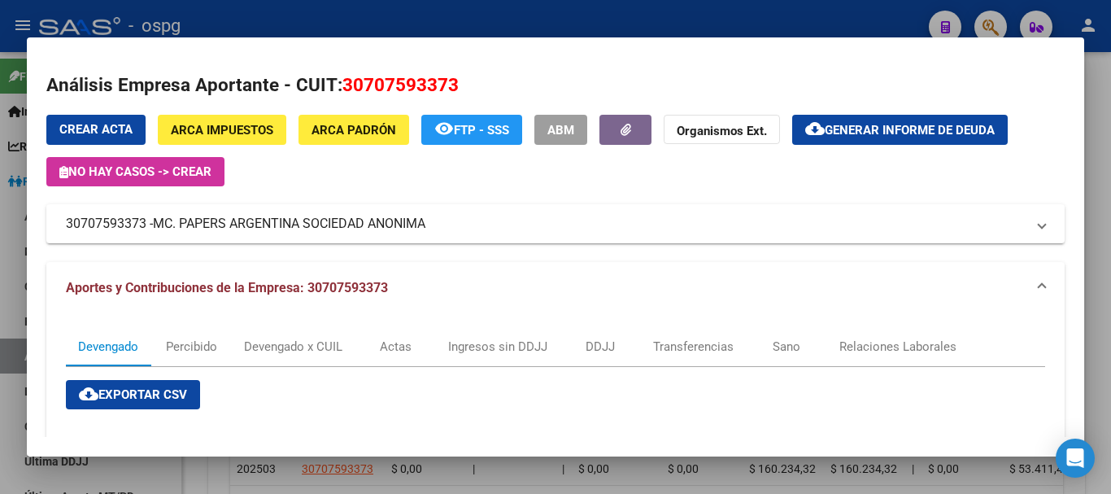
click at [1110, 246] on div at bounding box center [555, 247] width 1111 height 494
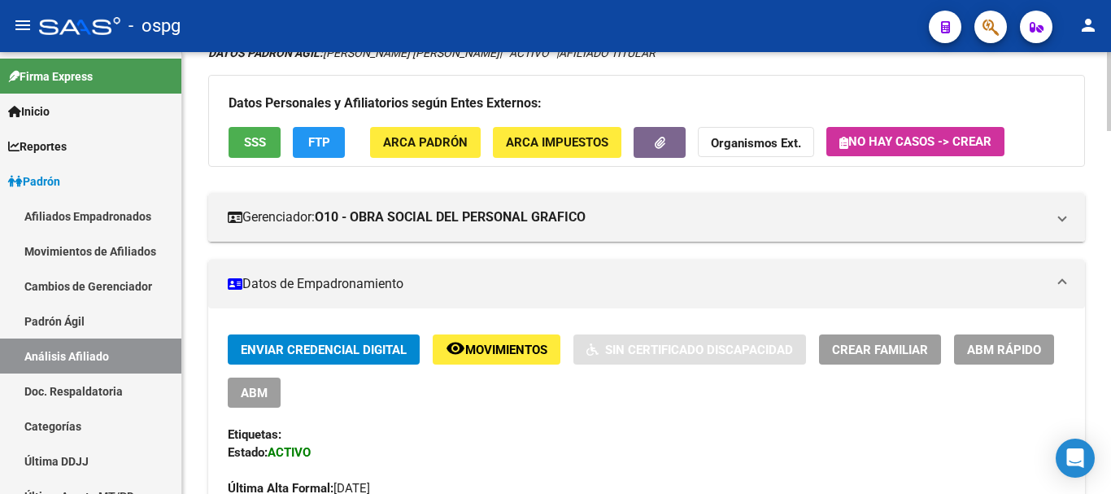
scroll to position [2, 0]
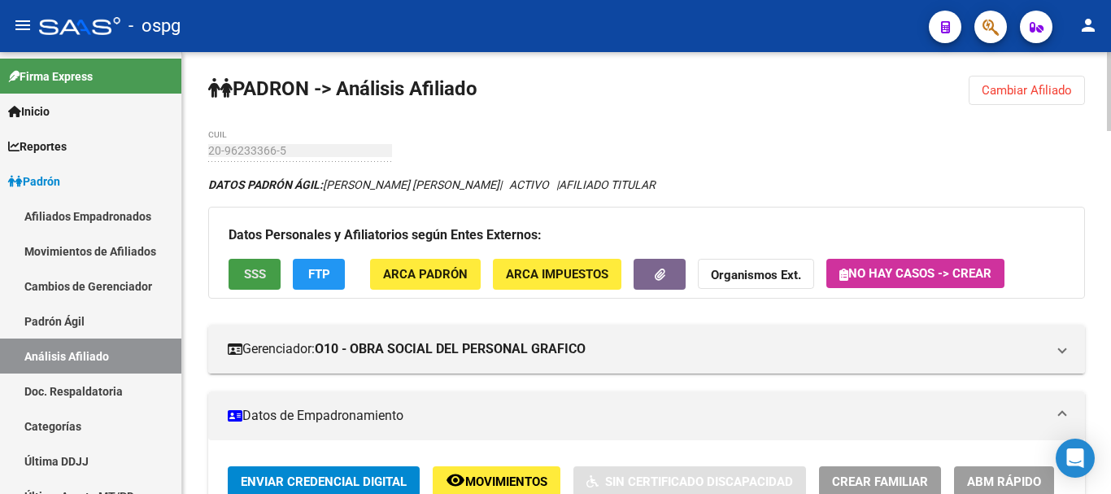
click at [268, 277] on button "SSS" at bounding box center [255, 274] width 52 height 30
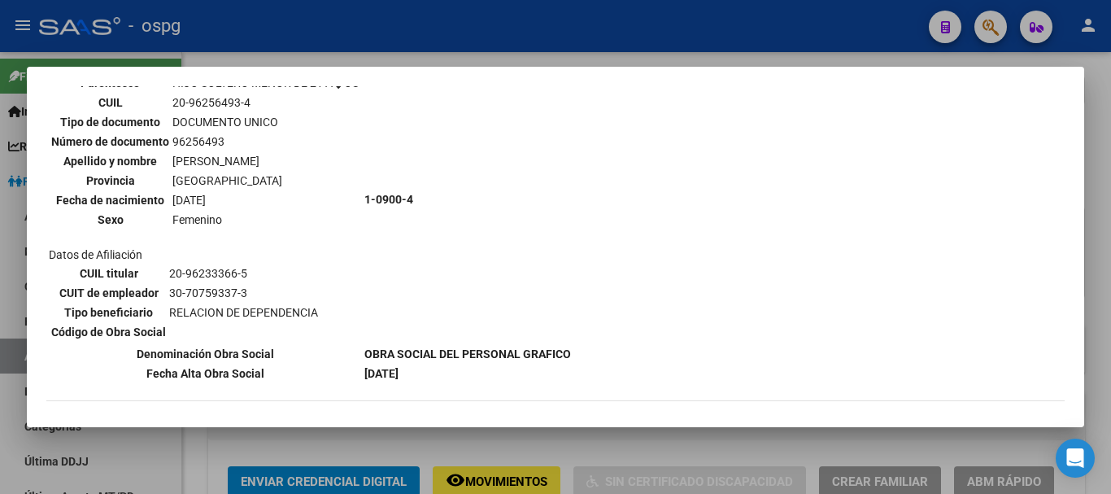
scroll to position [1057, 0]
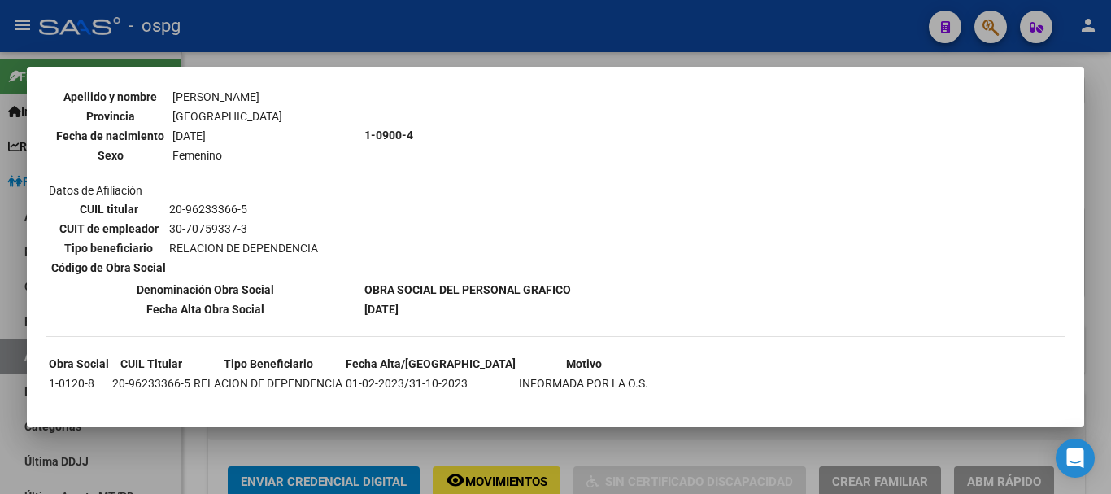
click at [1107, 211] on div at bounding box center [555, 247] width 1111 height 494
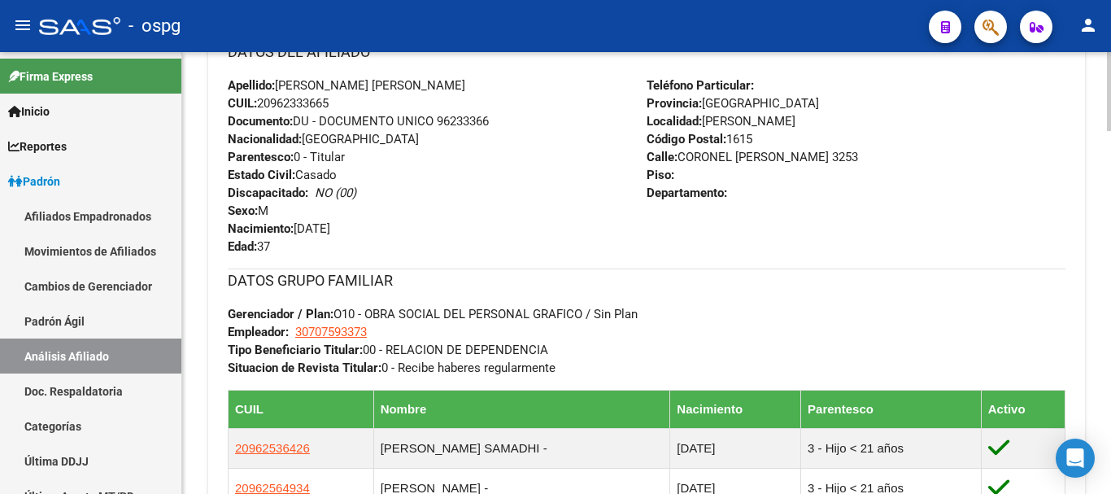
scroll to position [978, 0]
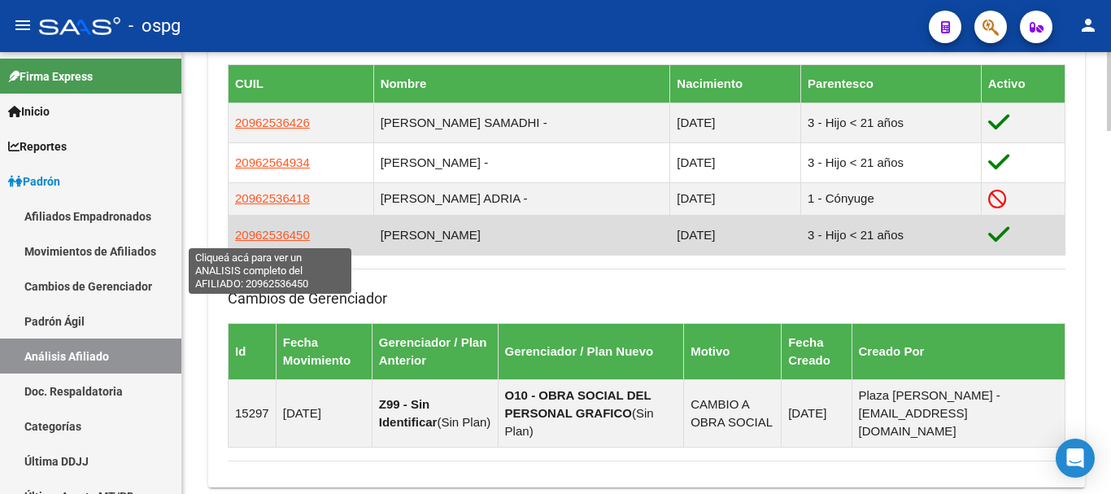
click at [276, 239] on span "20962536450" at bounding box center [272, 235] width 75 height 14
type textarea "20962536450"
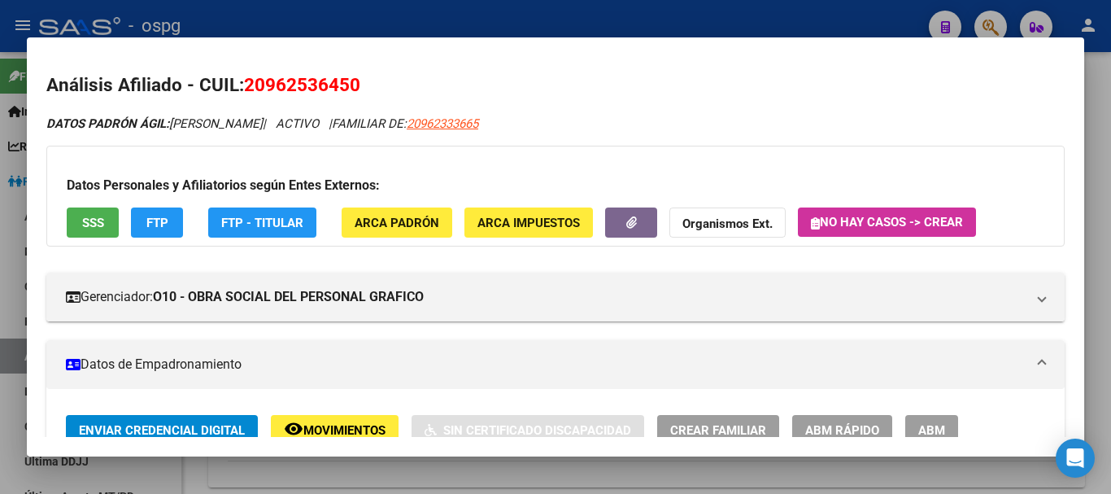
drag, startPoint x: 268, startPoint y: 85, endPoint x: 344, endPoint y: 83, distance: 76.5
click at [346, 82] on span "20962536450" at bounding box center [302, 84] width 116 height 21
copy span "96253645"
click at [700, 224] on strong "Organismos Ext." at bounding box center [727, 223] width 90 height 15
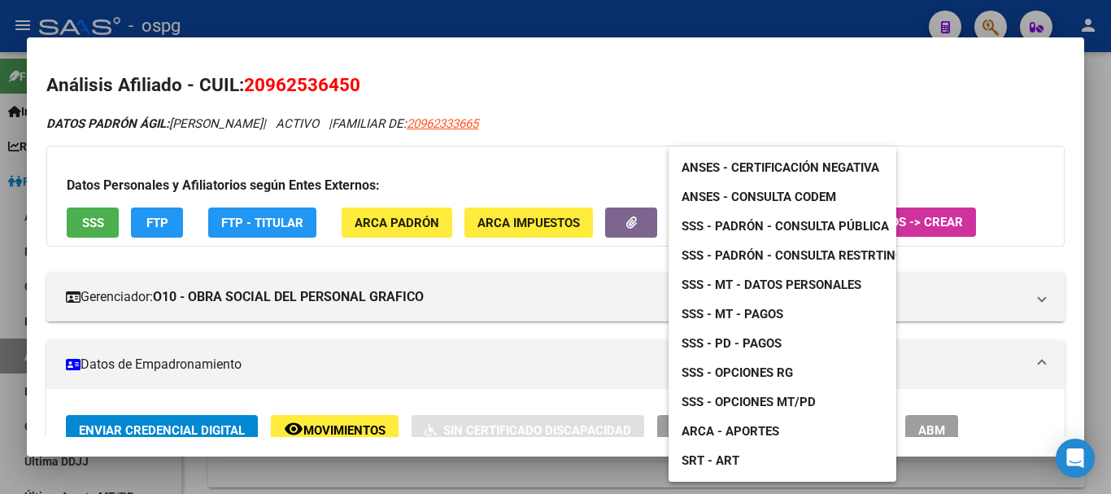
click at [773, 194] on span "ANSES - Consulta CODEM" at bounding box center [759, 196] width 155 height 15
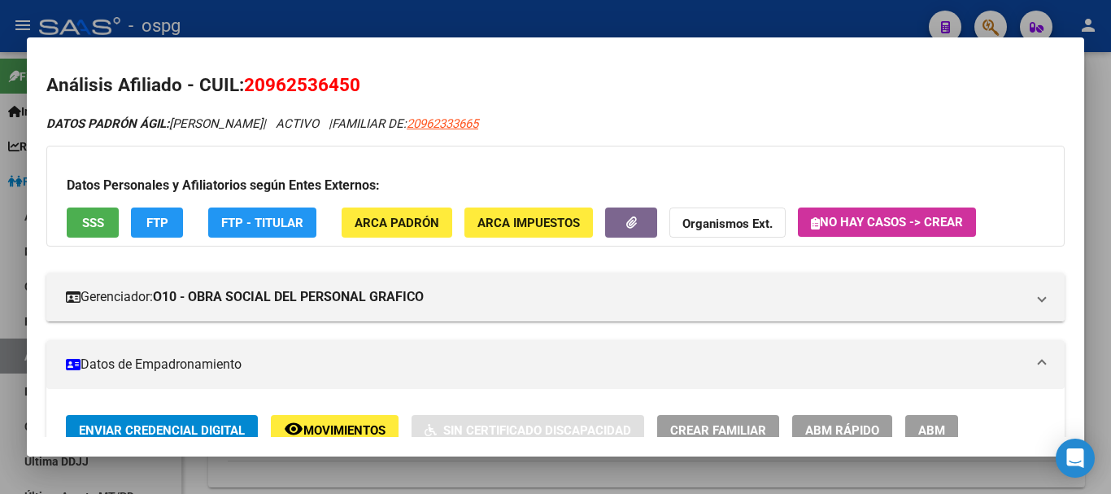
click at [154, 218] on span "FTP" at bounding box center [157, 223] width 22 height 15
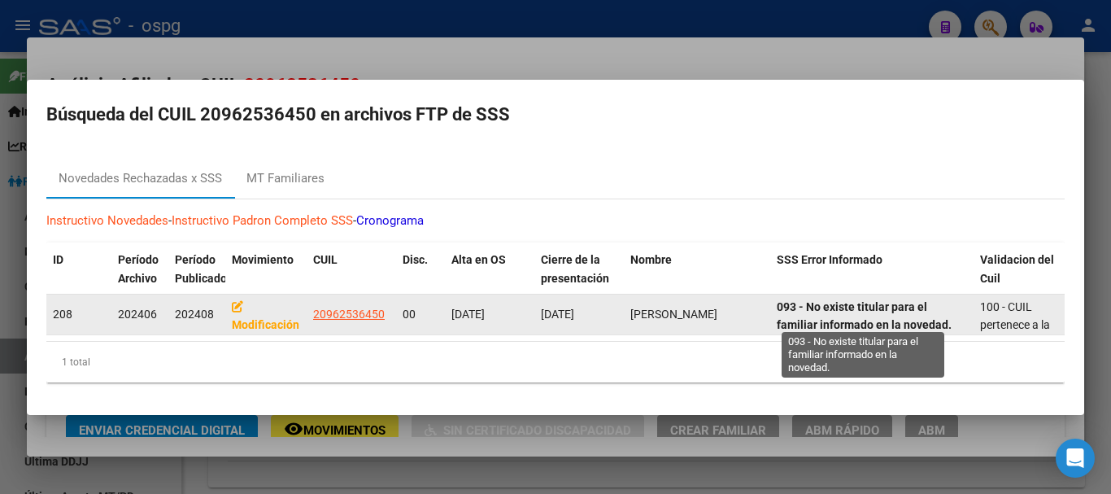
scroll to position [3, 0]
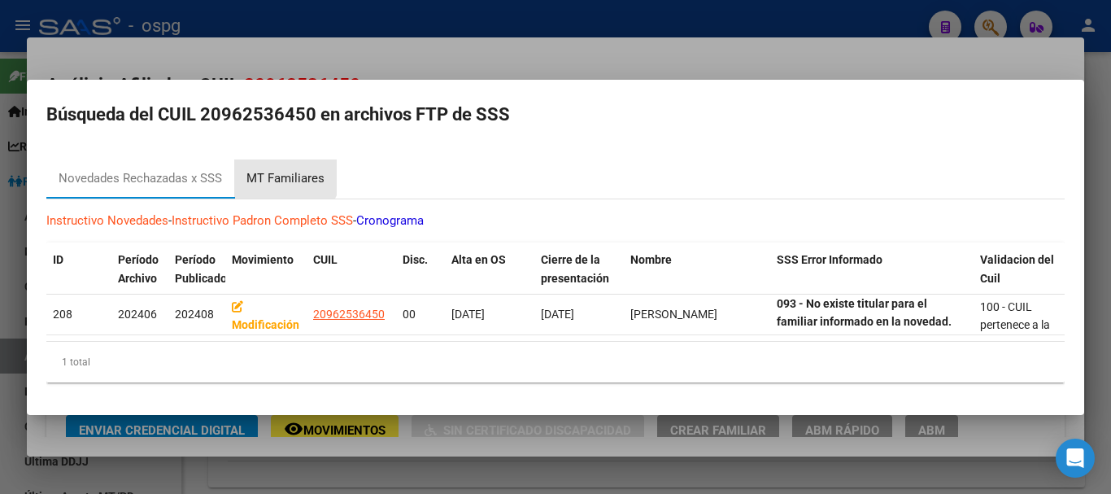
click at [281, 169] on div "MT Familiares" at bounding box center [285, 178] width 78 height 19
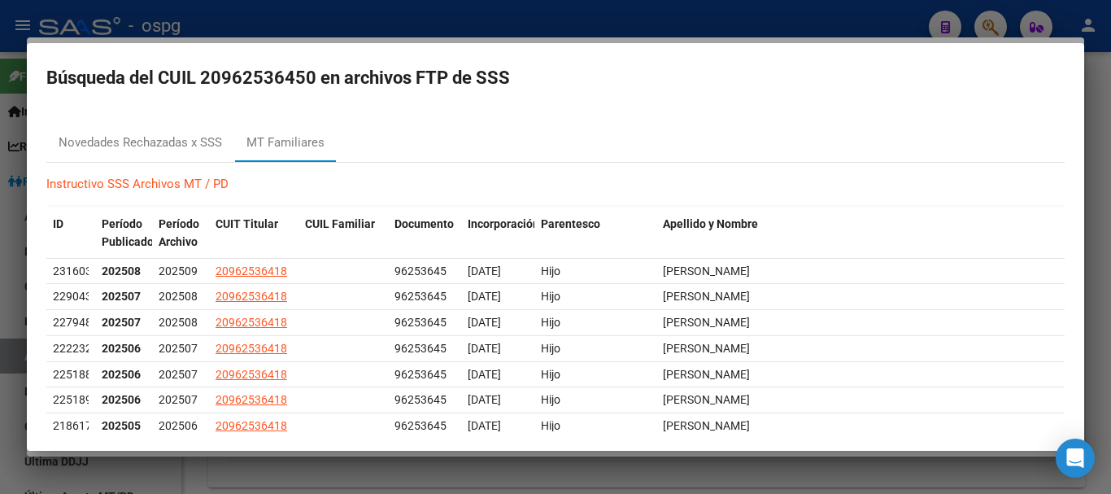
click at [1108, 259] on div at bounding box center [555, 247] width 1111 height 494
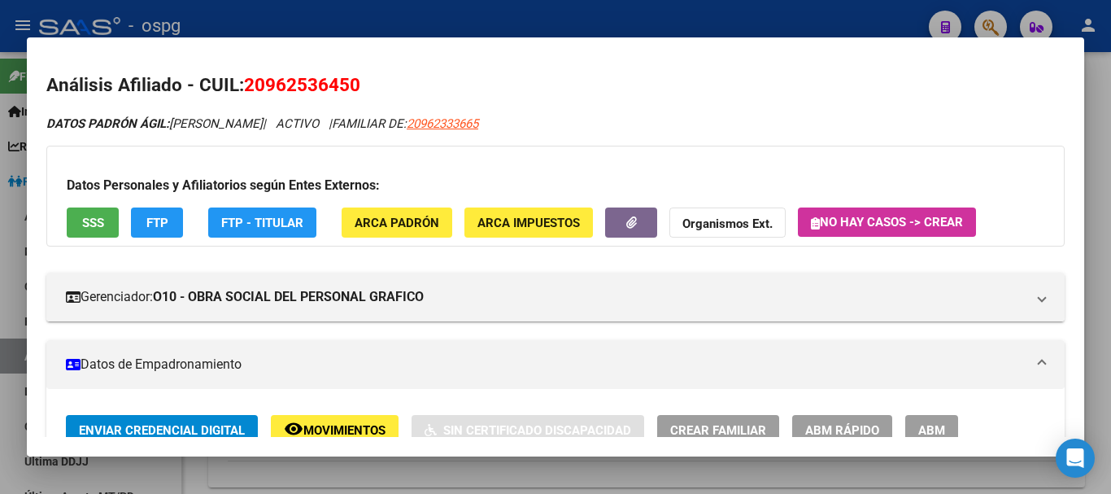
click at [1107, 258] on div at bounding box center [555, 247] width 1111 height 494
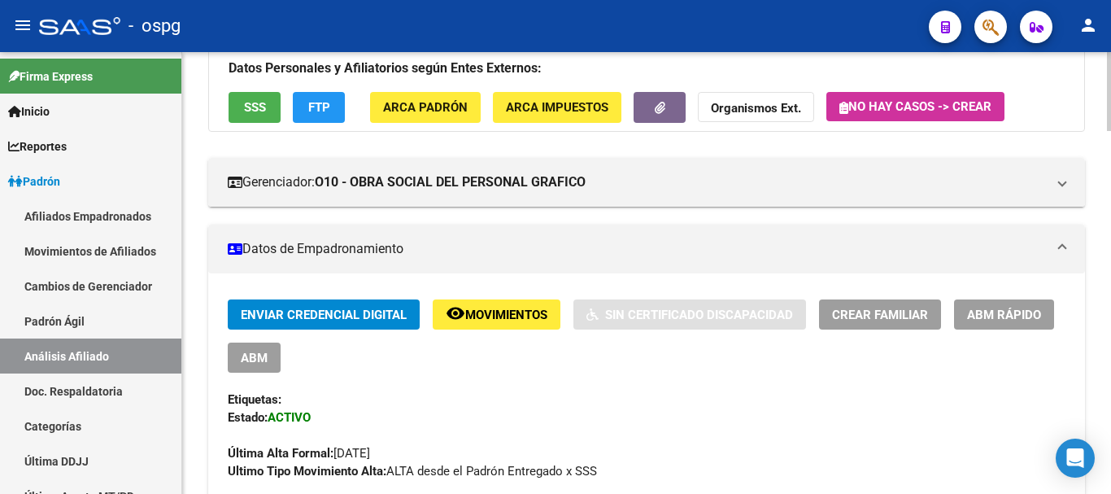
scroll to position [0, 0]
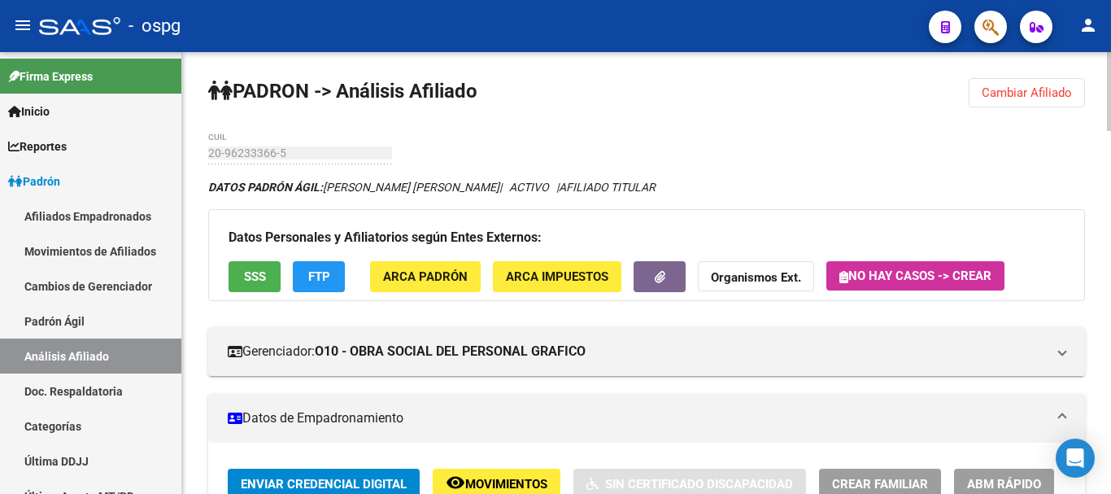
click at [996, 96] on span "Cambiar Afiliado" at bounding box center [1027, 92] width 90 height 15
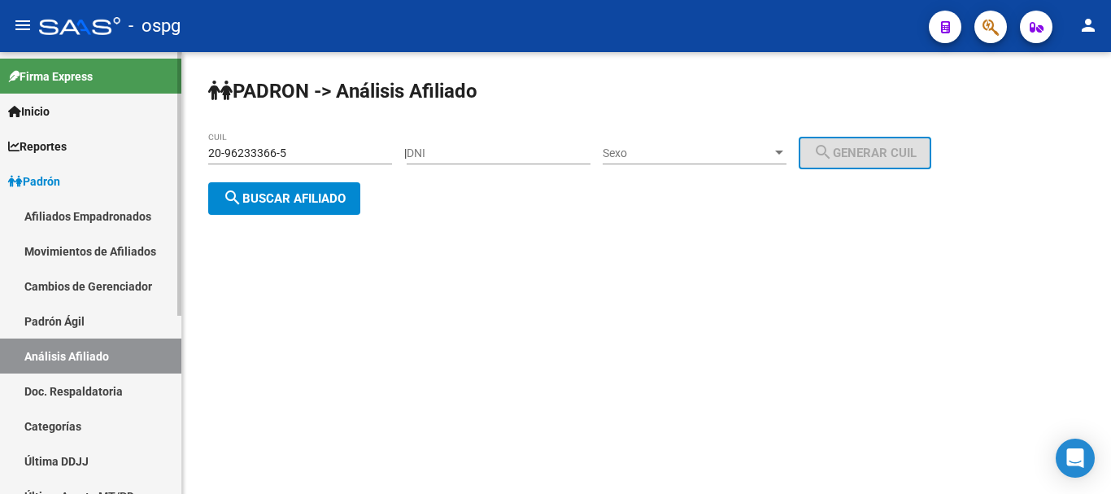
drag, startPoint x: 320, startPoint y: 154, endPoint x: 142, endPoint y: 149, distance: 179.0
click at [123, 148] on mat-sidenav-container "Firma Express Inicio Calendario SSS Instructivos Contacto OS Reportes Ingresos …" at bounding box center [555, 273] width 1111 height 442
click at [327, 196] on span "search Buscar afiliado" at bounding box center [284, 198] width 123 height 15
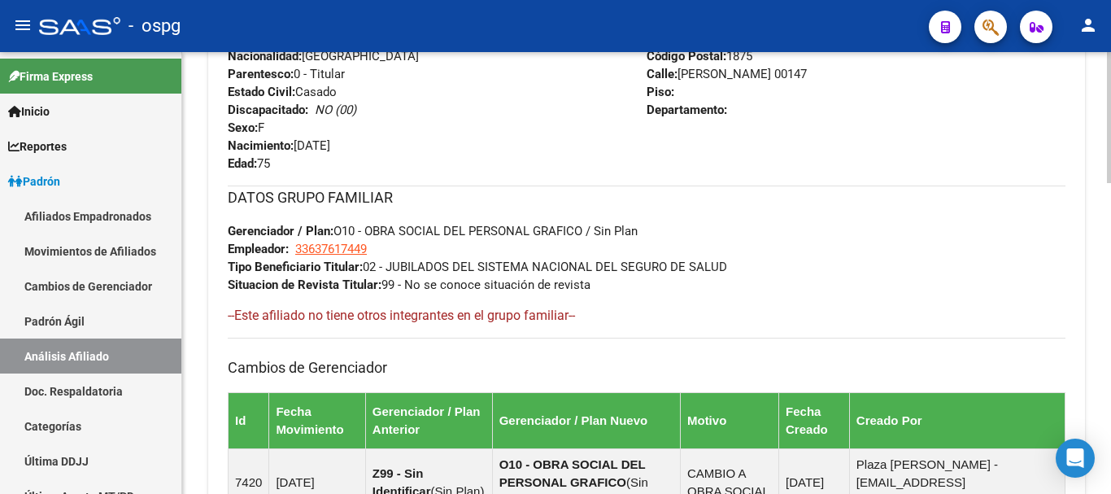
scroll to position [1047, 0]
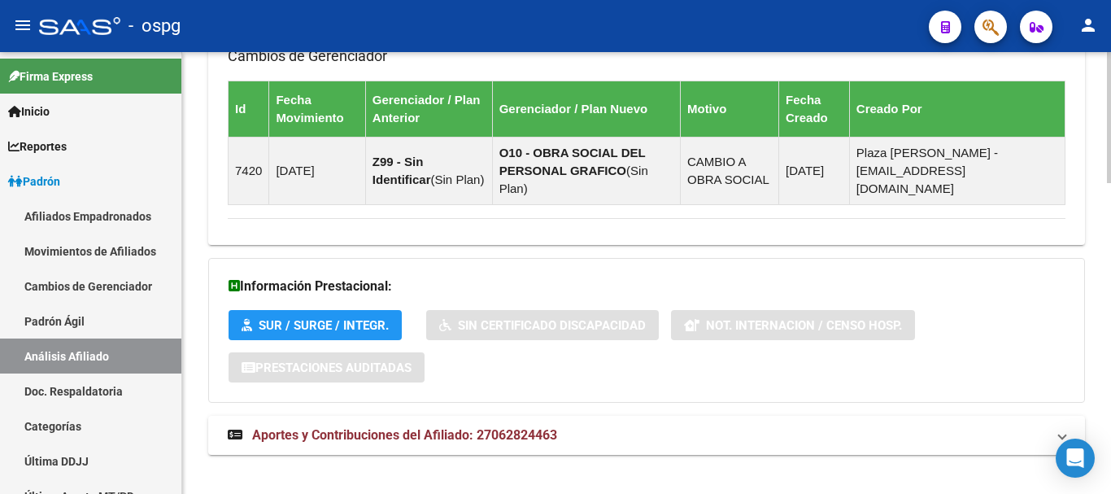
drag, startPoint x: 459, startPoint y: 407, endPoint x: 780, endPoint y: 339, distance: 327.6
click at [464, 426] on strong "Aportes y Contribuciones del Afiliado: 27062824463" at bounding box center [392, 435] width 329 height 18
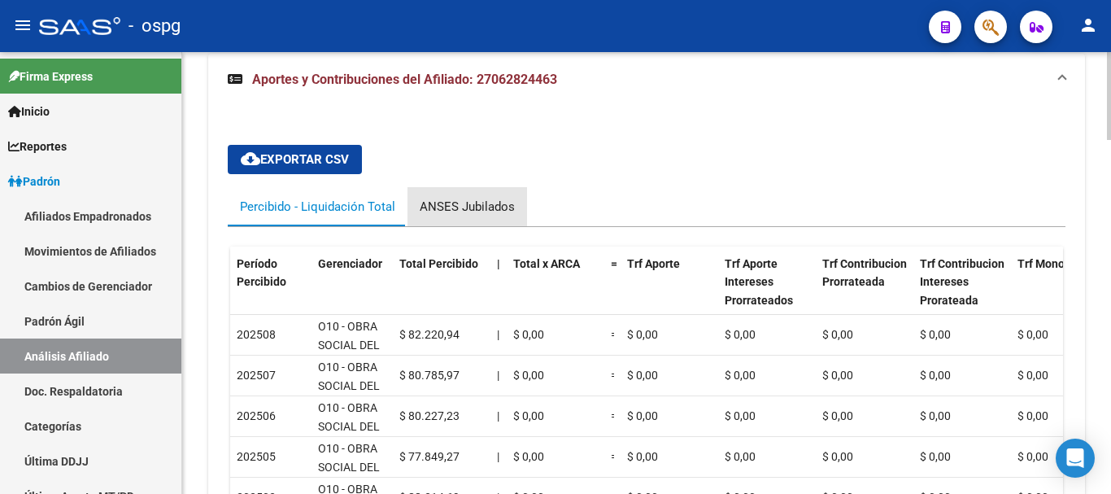
click at [487, 198] on div "ANSES Jubilados" at bounding box center [467, 207] width 95 height 18
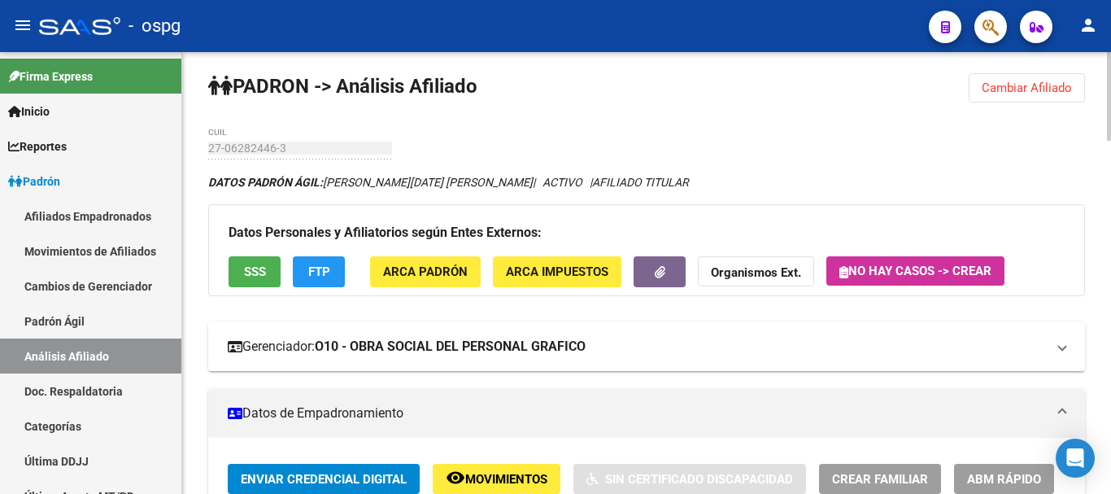
scroll to position [0, 0]
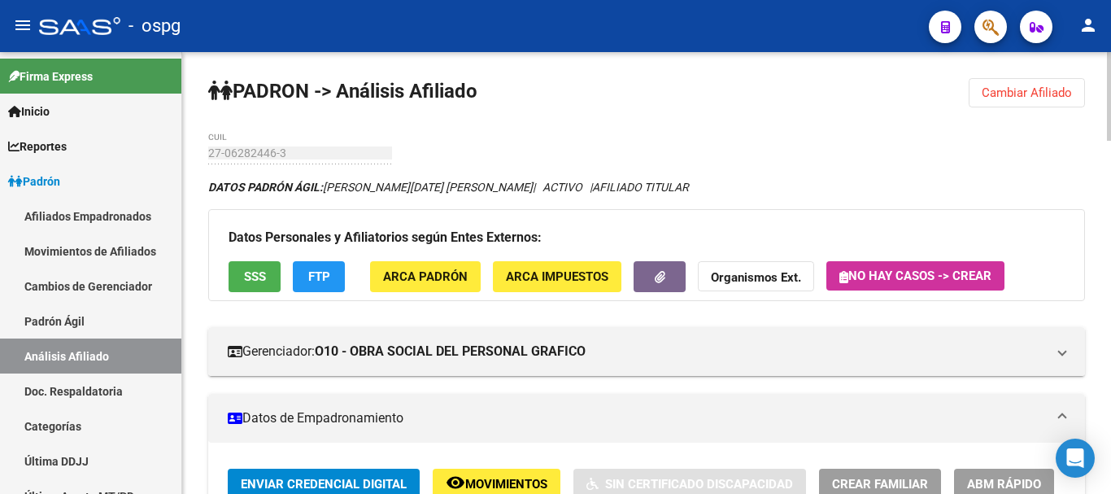
click at [1054, 102] on button "Cambiar Afiliado" at bounding box center [1027, 92] width 116 height 29
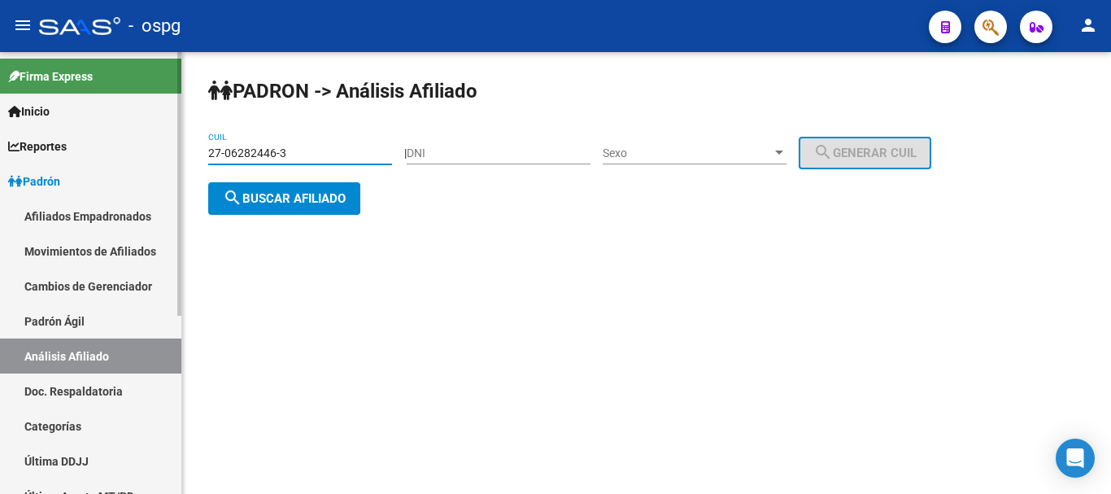
drag, startPoint x: 200, startPoint y: 150, endPoint x: 163, endPoint y: 150, distance: 36.6
click at [162, 150] on mat-sidenav-container "Firma Express Inicio Calendario SSS Instructivos Contacto OS Reportes Ingresos …" at bounding box center [555, 273] width 1111 height 442
paste input "0-14078877-6"
type input "20-14078877-6"
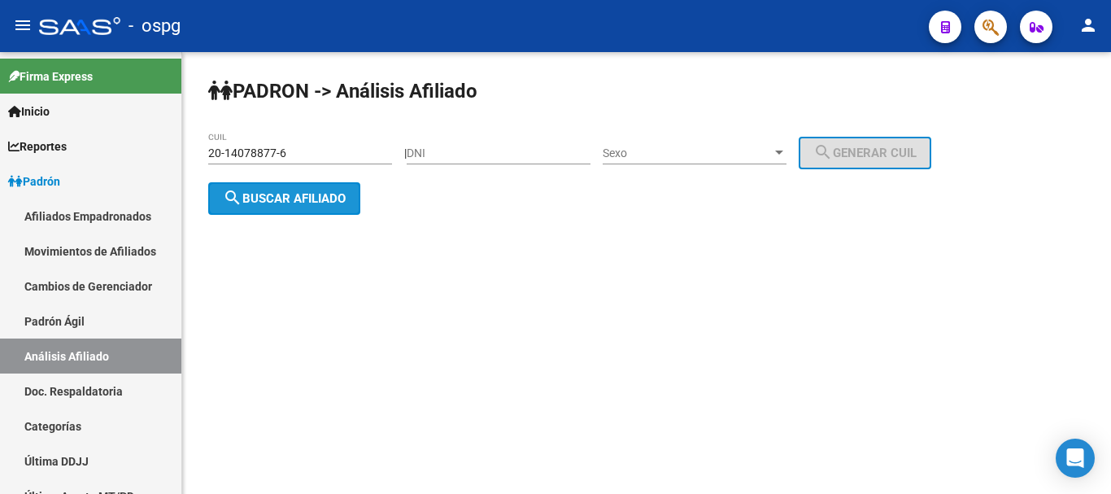
click at [325, 196] on span "search Buscar afiliado" at bounding box center [284, 198] width 123 height 15
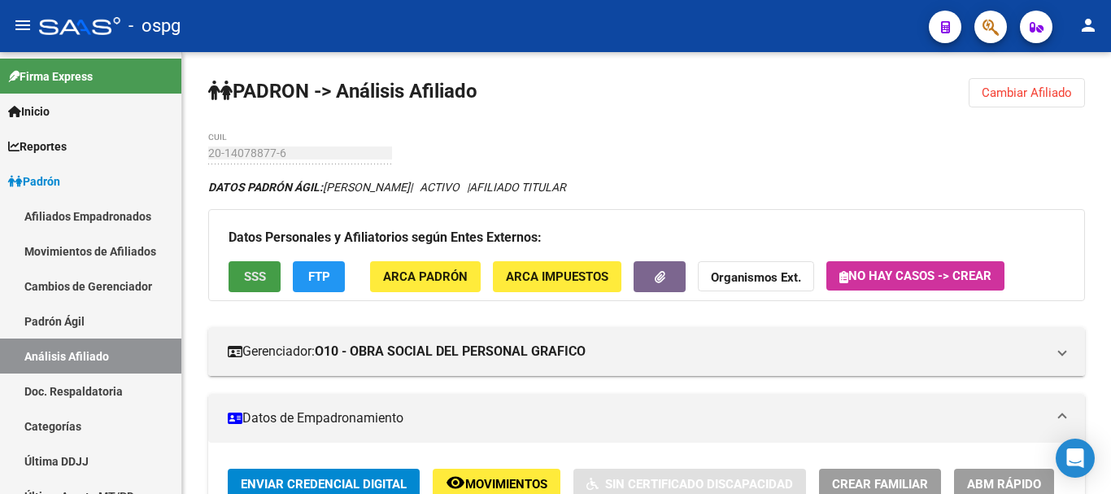
click at [254, 278] on span "SSS" at bounding box center [255, 277] width 22 height 15
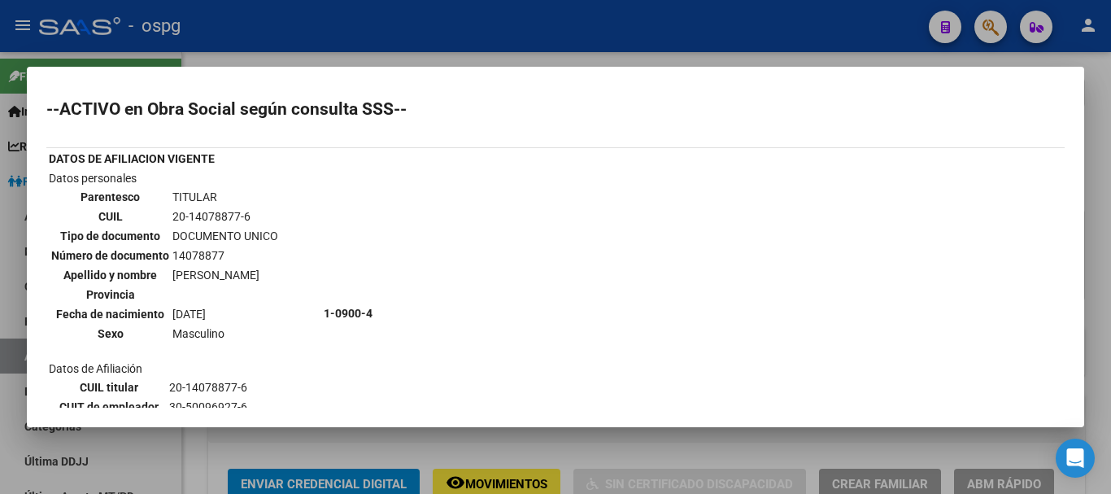
click at [1090, 190] on div at bounding box center [555, 247] width 1111 height 494
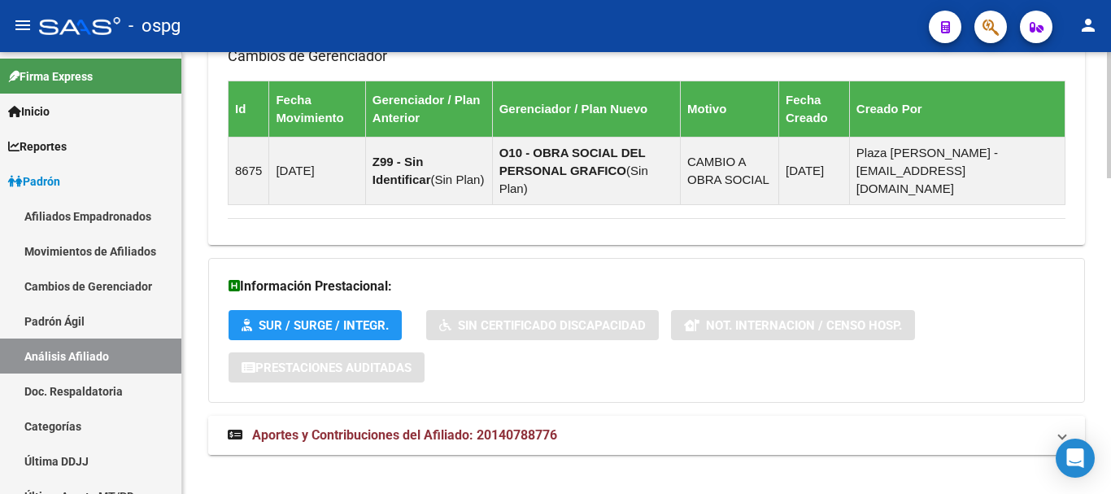
drag, startPoint x: 634, startPoint y: 428, endPoint x: 678, endPoint y: 425, distance: 44.0
click at [639, 428] on mat-expansion-panel-header "Aportes y Contribuciones del Afiliado: 20140788776" at bounding box center [646, 435] width 877 height 39
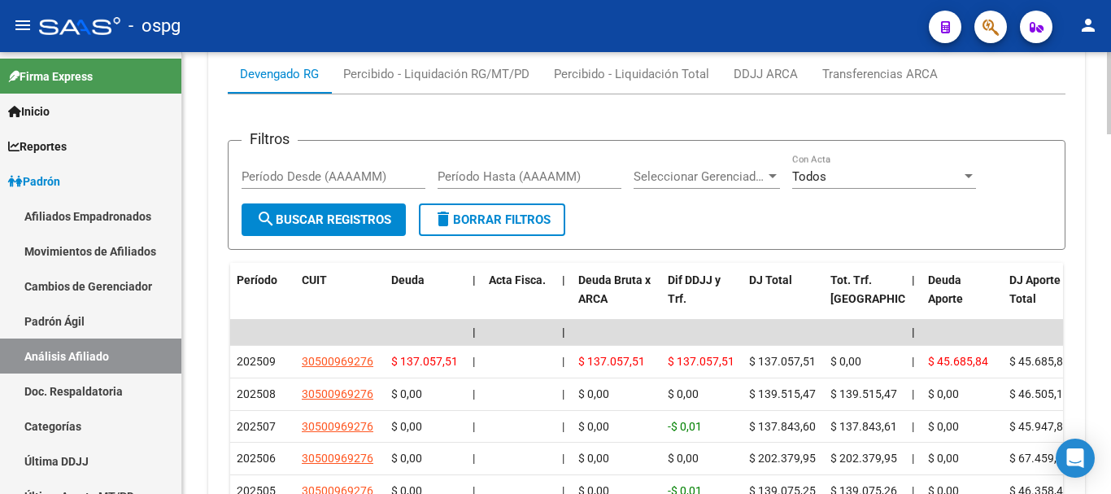
scroll to position [1610, 0]
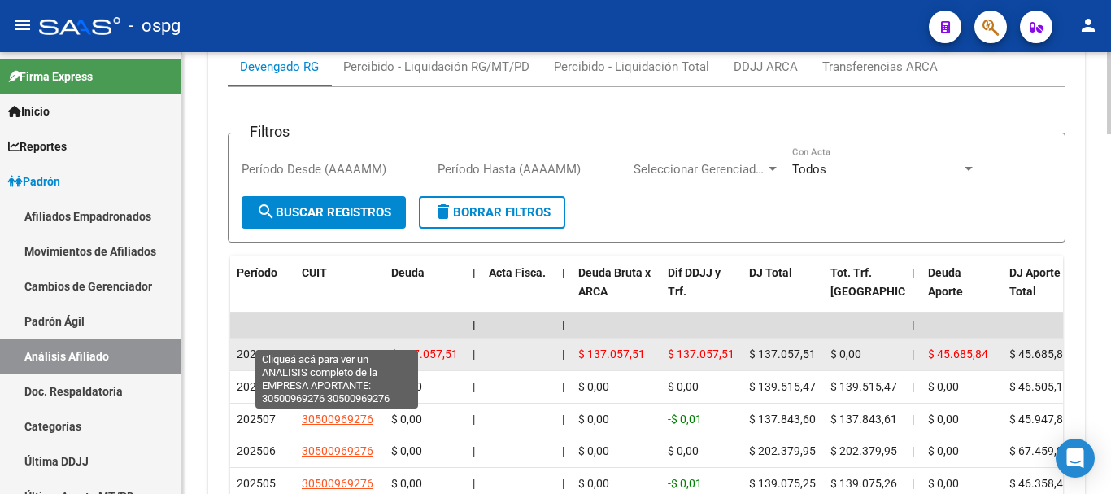
click at [328, 347] on span "30500969276" at bounding box center [338, 353] width 72 height 13
type textarea "30500969276"
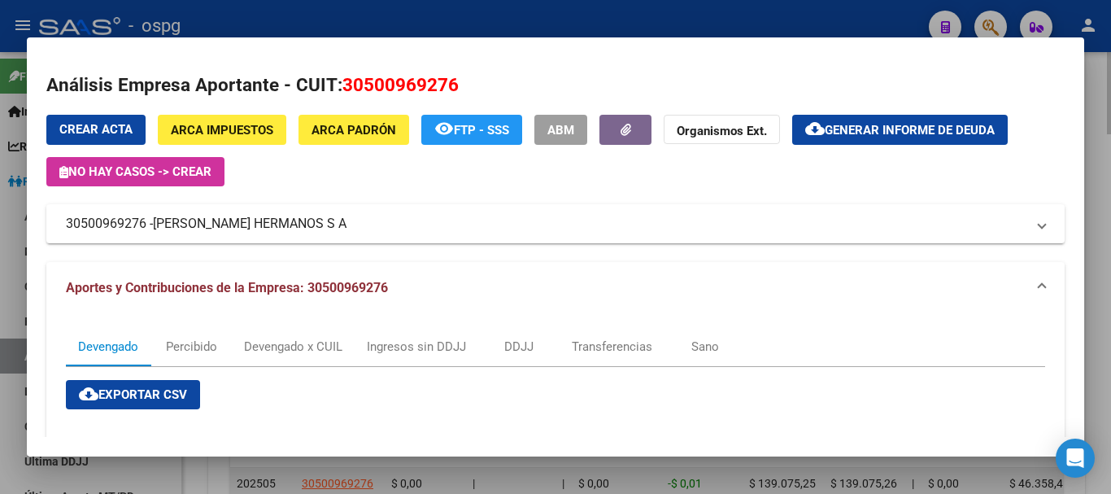
drag, startPoint x: 1108, startPoint y: 264, endPoint x: 658, endPoint y: 456, distance: 489.0
click at [1105, 267] on div at bounding box center [555, 247] width 1111 height 494
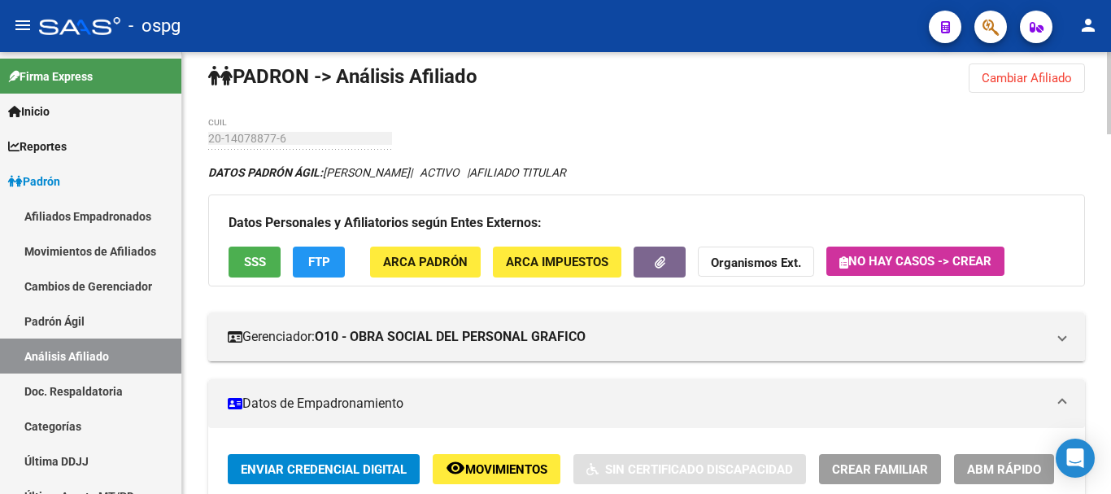
scroll to position [0, 0]
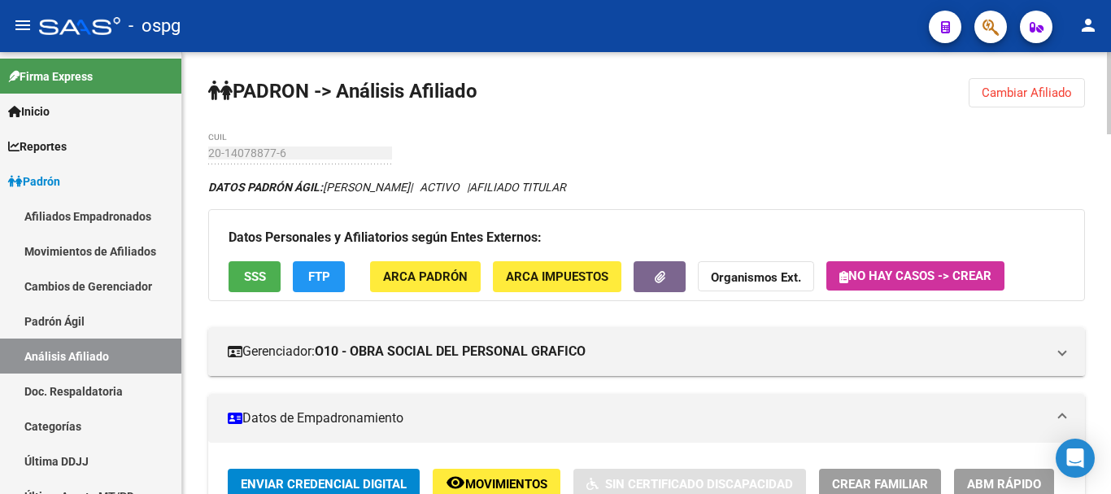
click at [1034, 98] on span "Cambiar Afiliado" at bounding box center [1027, 92] width 90 height 15
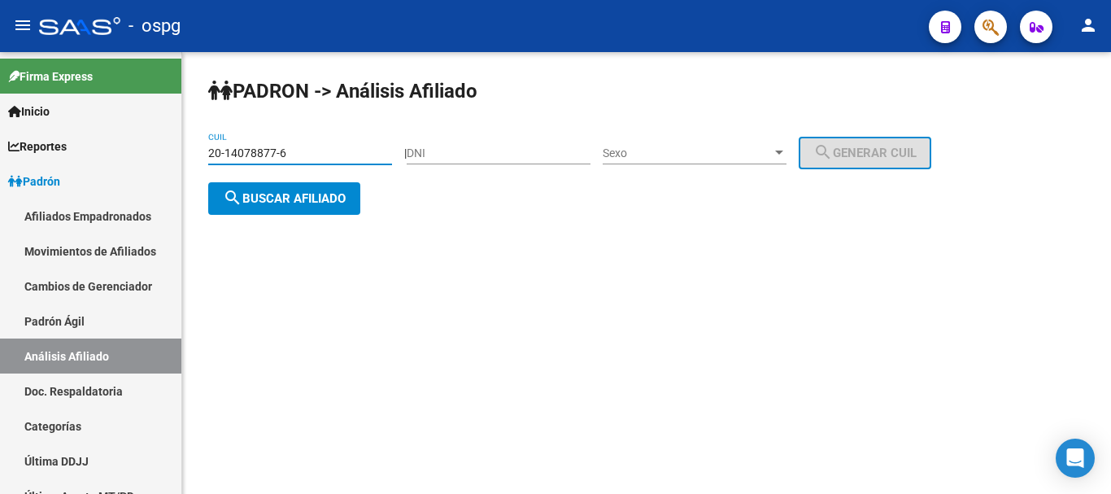
drag, startPoint x: 308, startPoint y: 155, endPoint x: 296, endPoint y: 147, distance: 14.7
click at [177, 146] on mat-sidenav-container "Firma Express Inicio Calendario SSS Instructivos Contacto OS Reportes Ingresos …" at bounding box center [555, 273] width 1111 height 442
paste input "95989796-5"
type input "20-95989796-5"
click at [333, 194] on span "search Buscar afiliado" at bounding box center [284, 198] width 123 height 15
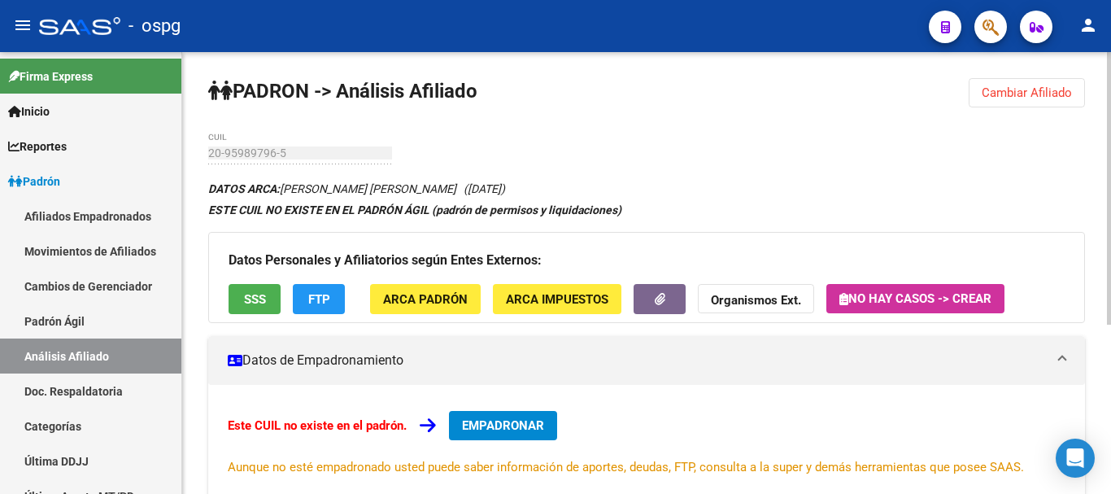
click at [250, 282] on div "Datos Personales y Afiliatorios según Entes Externos: SSS FTP ARCA Padrón ARCA …" at bounding box center [646, 277] width 877 height 91
click at [250, 295] on span "SSS" at bounding box center [255, 299] width 22 height 15
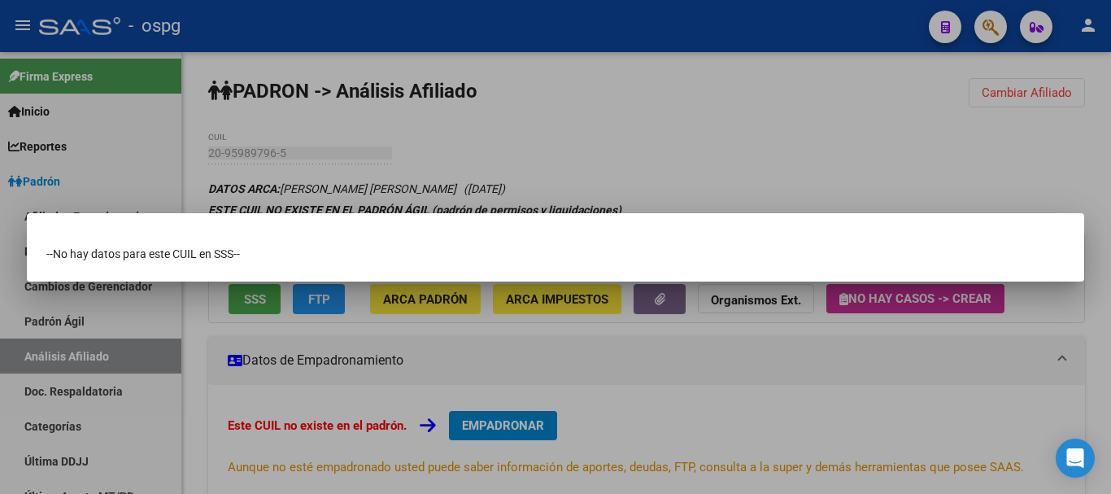
click at [1026, 166] on div at bounding box center [555, 247] width 1111 height 494
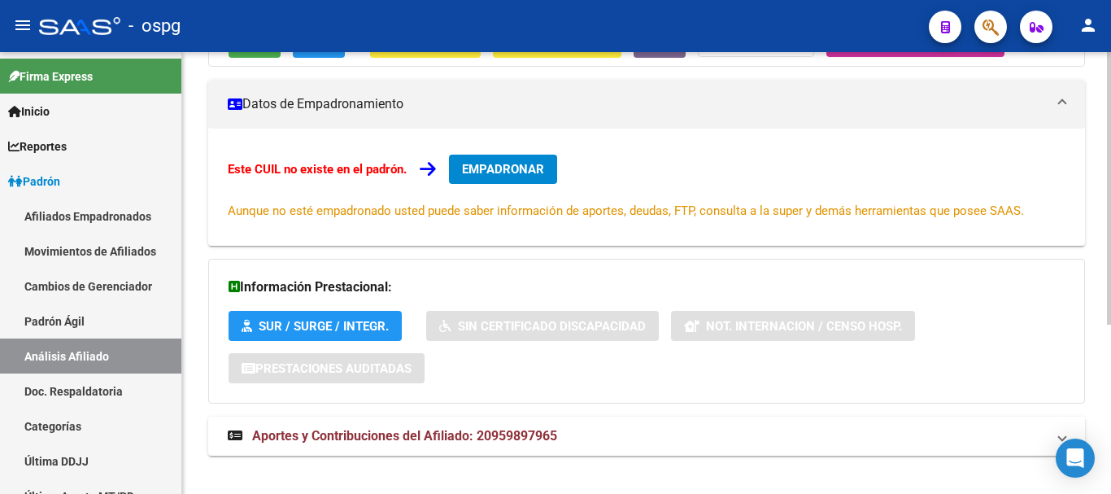
scroll to position [275, 0]
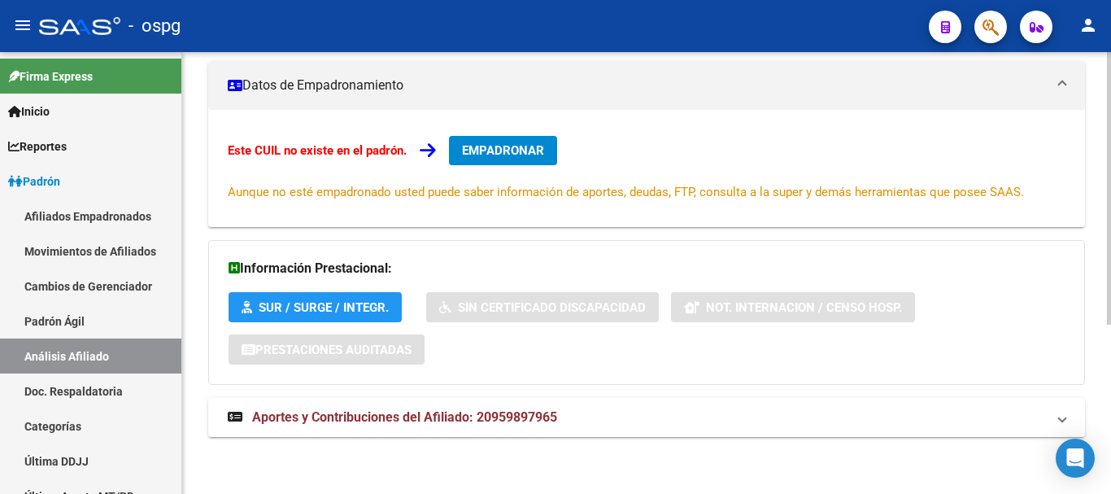
drag, startPoint x: 442, startPoint y: 424, endPoint x: 442, endPoint y: 407, distance: 16.3
click at [442, 418] on span "Aportes y Contribuciones del Afiliado: 20959897965" at bounding box center [404, 416] width 305 height 15
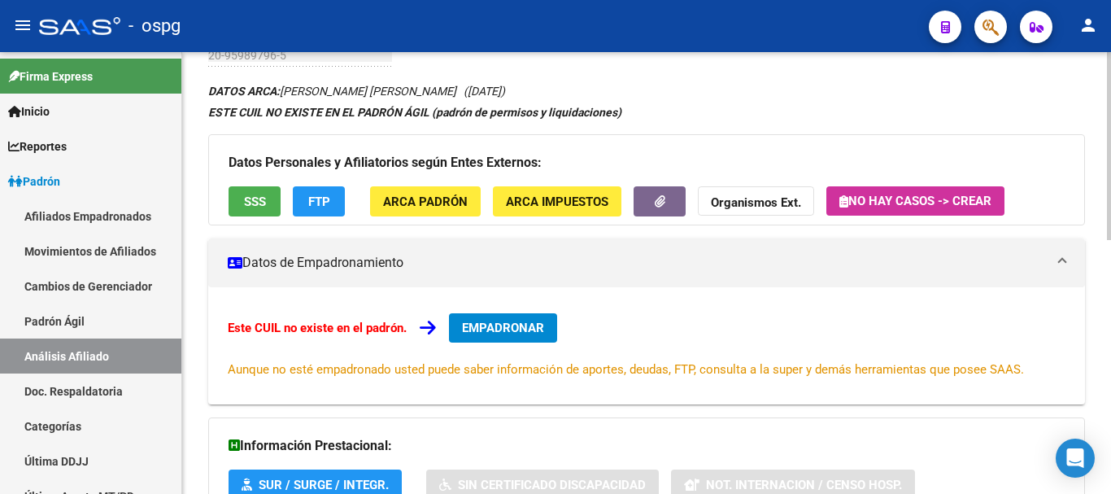
scroll to position [0, 0]
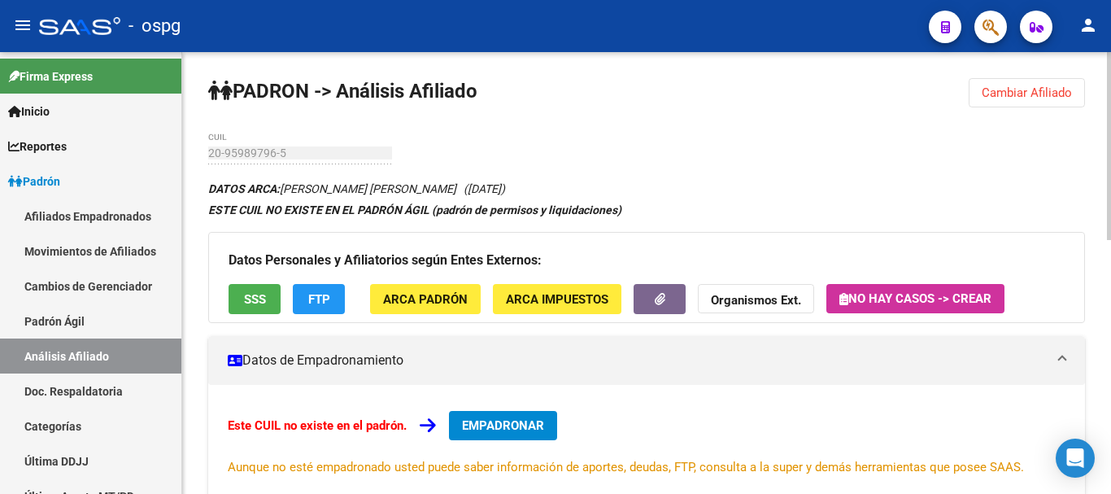
click at [247, 306] on span "SSS" at bounding box center [255, 299] width 22 height 15
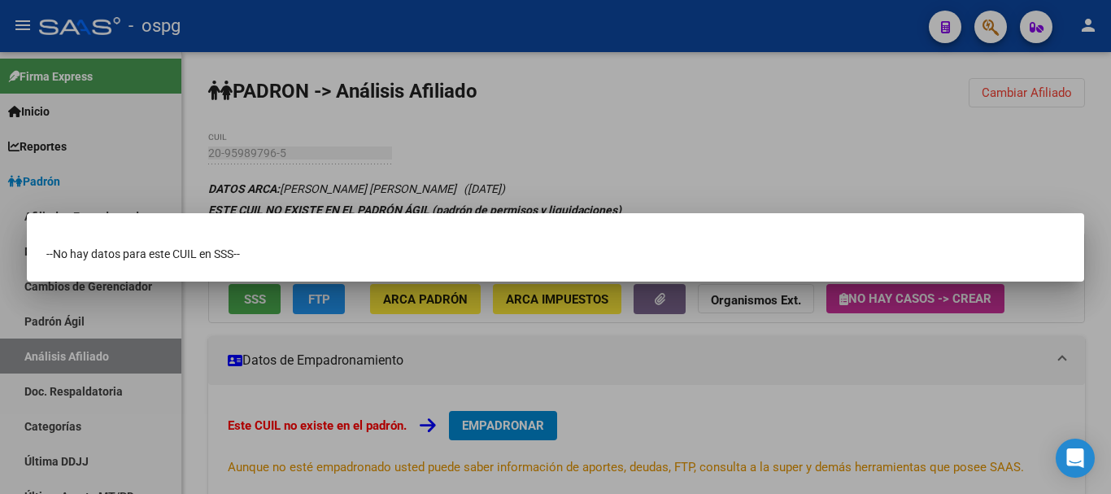
click at [769, 127] on div at bounding box center [555, 247] width 1111 height 494
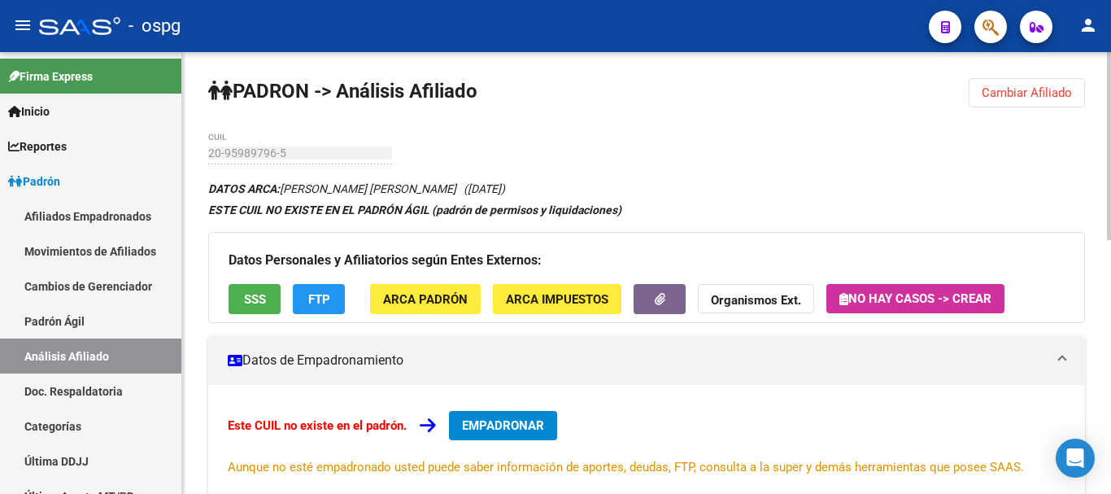
click at [554, 493] on div "Este CUIL no existe en el padrón. EMPADRONAR Aunque no esté empadronado usted p…" at bounding box center [646, 443] width 877 height 117
click at [509, 438] on button "EMPADRONAR" at bounding box center [503, 425] width 108 height 29
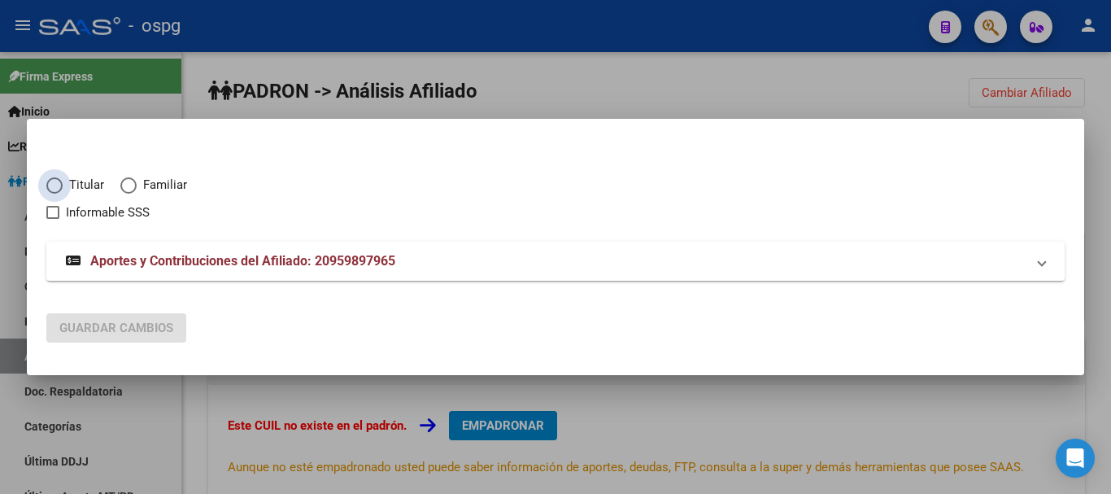
click at [67, 181] on span "Titular" at bounding box center [83, 185] width 41 height 19
click at [63, 181] on input "Titular" at bounding box center [54, 185] width 16 height 16
radio input "true"
checkbox input "true"
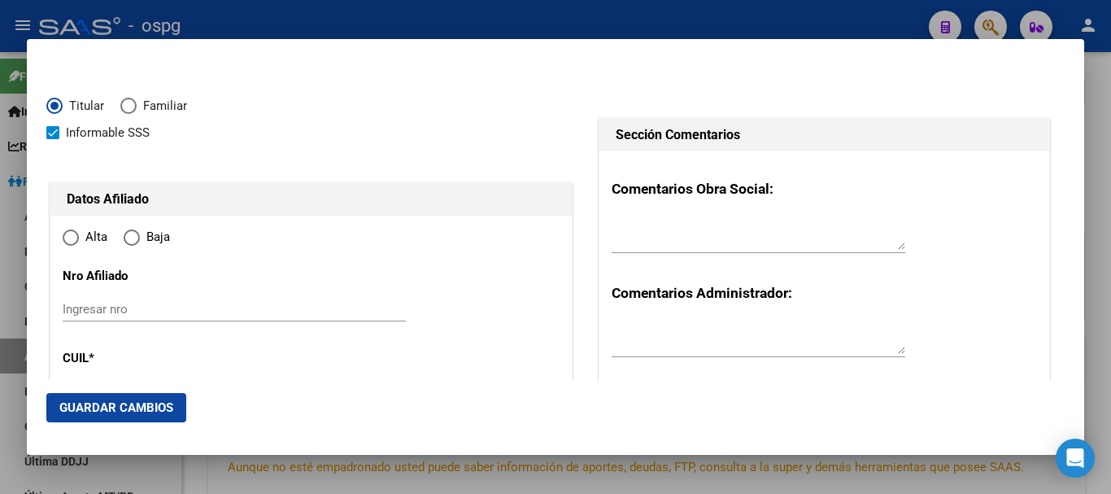
type input "20-95989796-5"
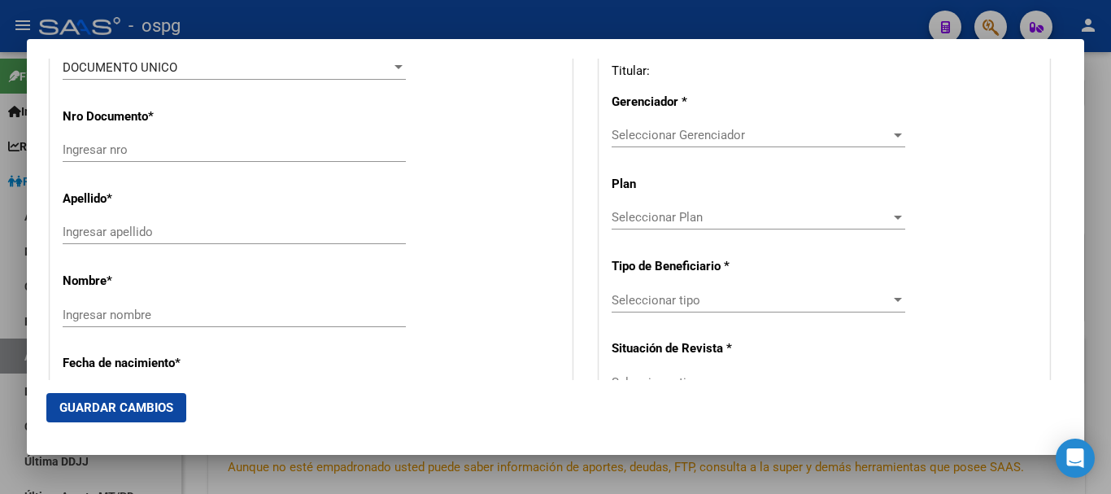
type input "95989796"
type input "[PERSON_NAME]"
type input "[DATE]"
type input "CABA"
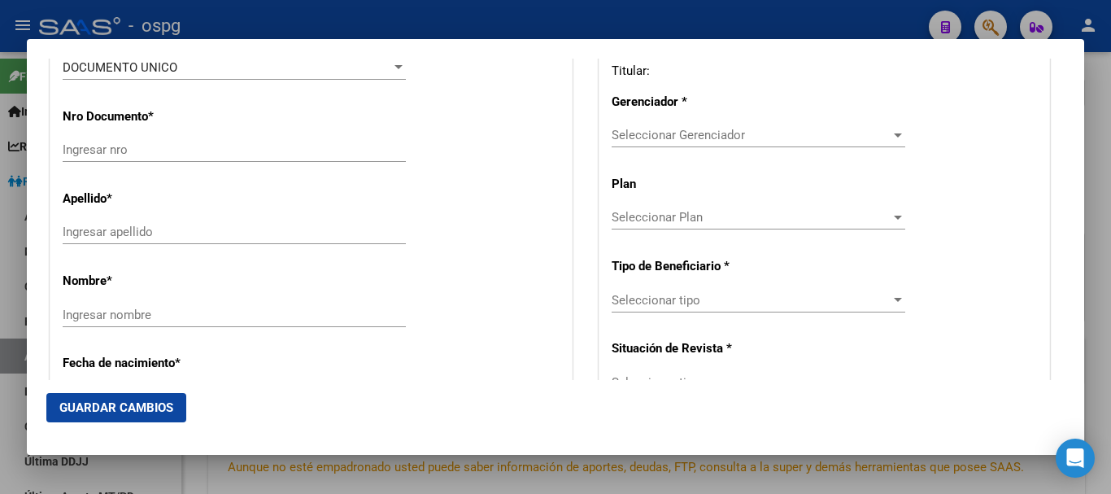
type input "1426"
type input "CONESA"
type input "986"
radio input "true"
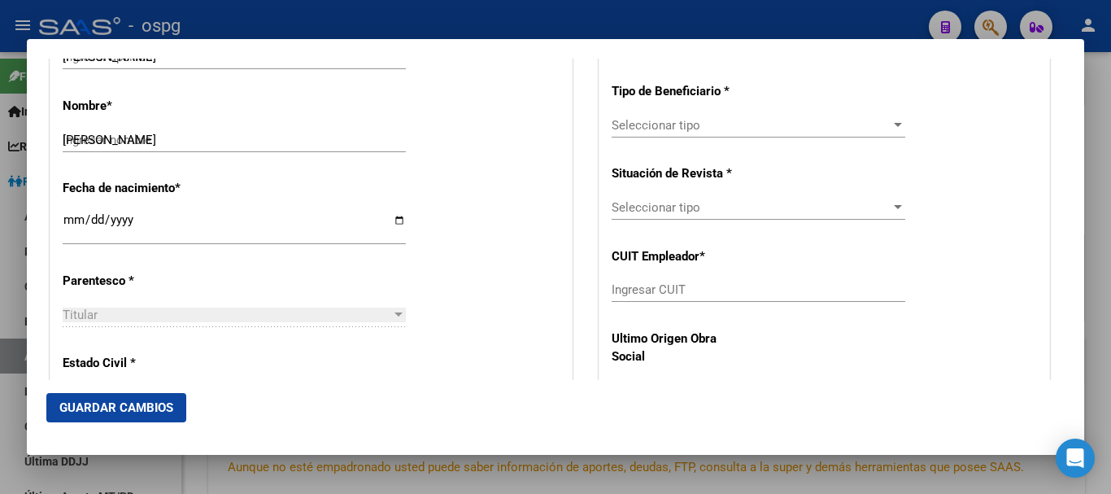
type input "CABA"
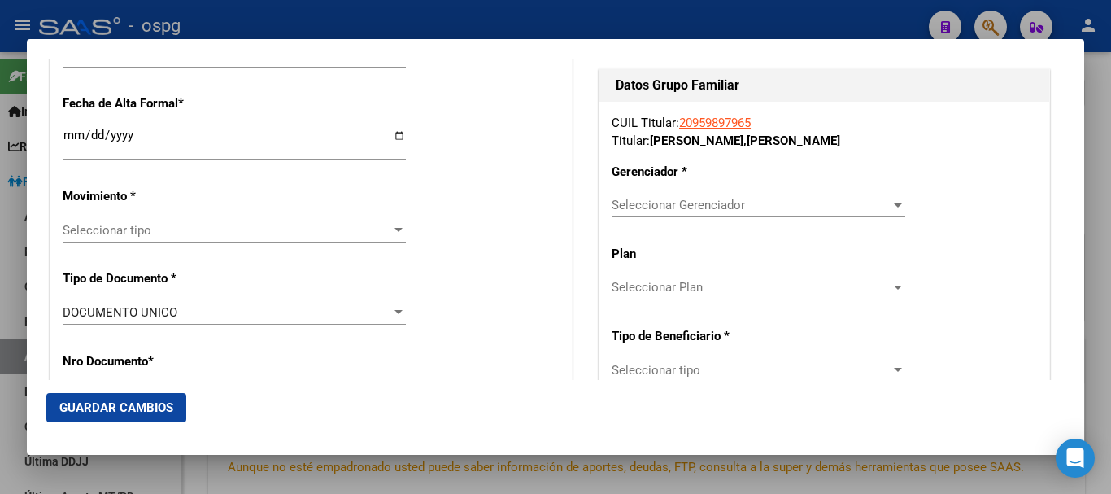
scroll to position [338, 0]
click at [756, 207] on span "Seleccionar Gerenciador" at bounding box center [751, 204] width 279 height 15
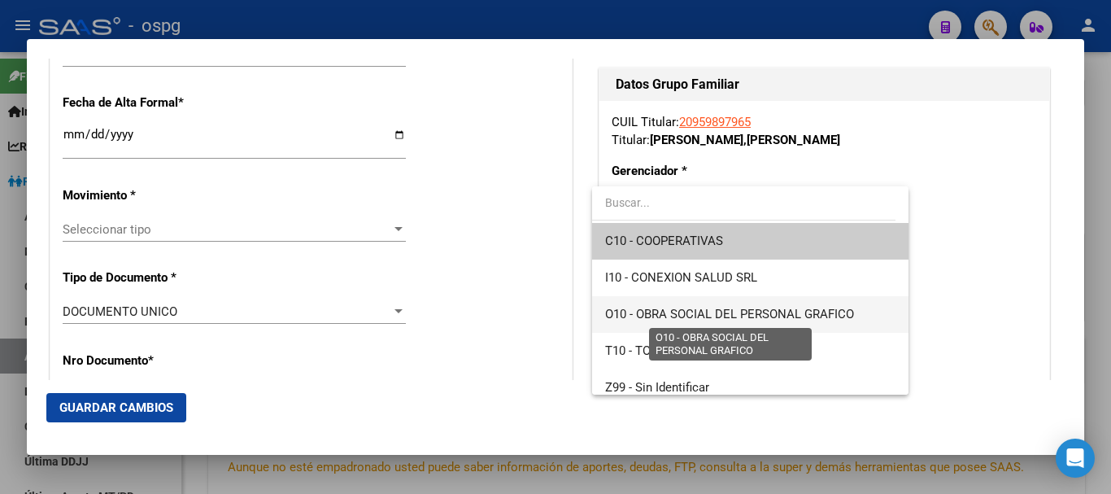
click at [729, 310] on span "O10 - OBRA SOCIAL DEL PERSONAL GRAFICO" at bounding box center [729, 314] width 249 height 15
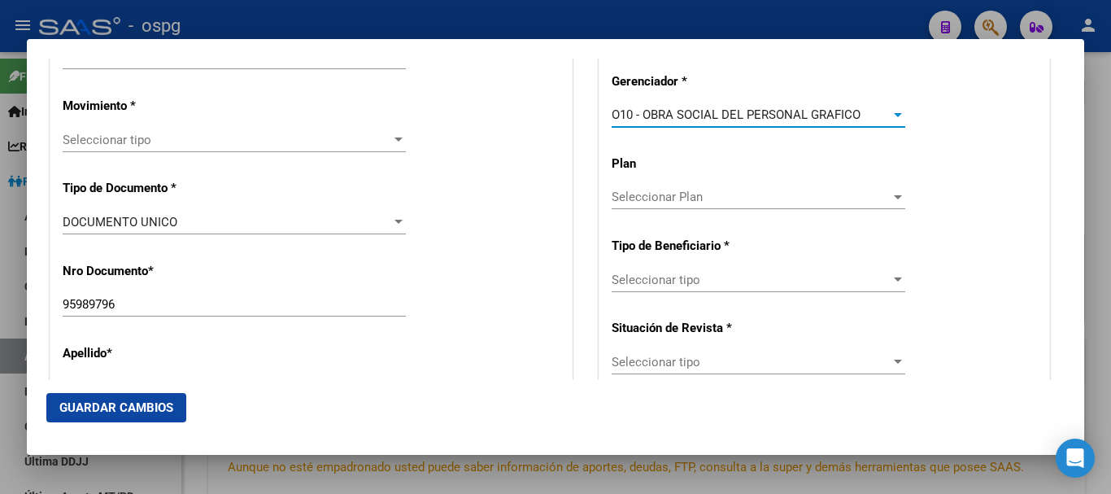
scroll to position [500, 0]
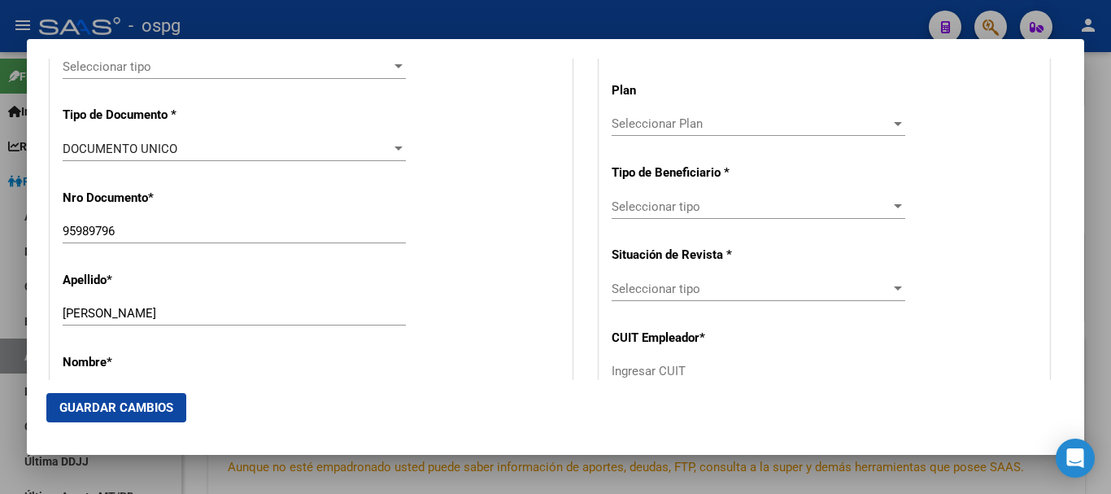
click at [664, 216] on div "Seleccionar tipo Seleccionar tipo" at bounding box center [759, 206] width 294 height 24
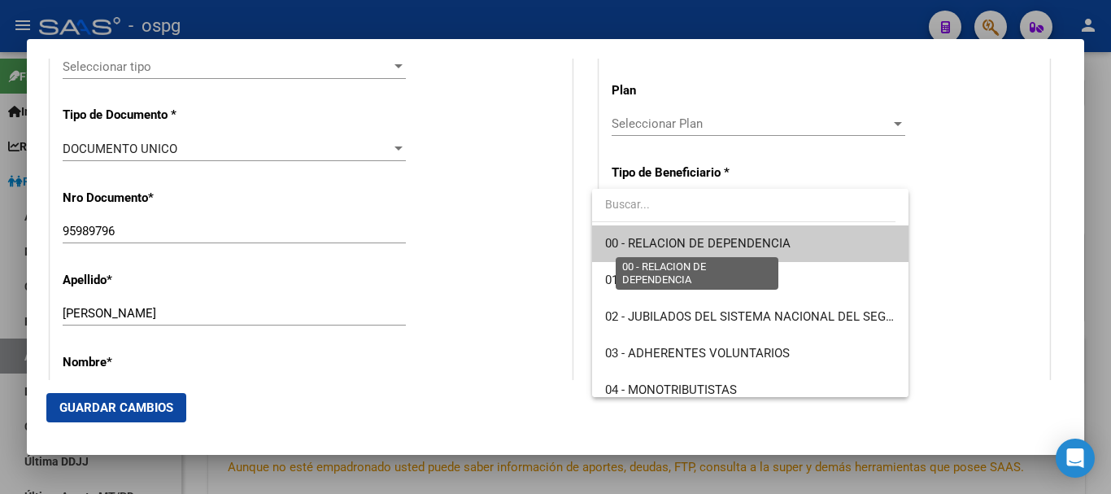
click at [699, 248] on span "00 - RELACION DE DEPENDENCIA" at bounding box center [697, 243] width 185 height 15
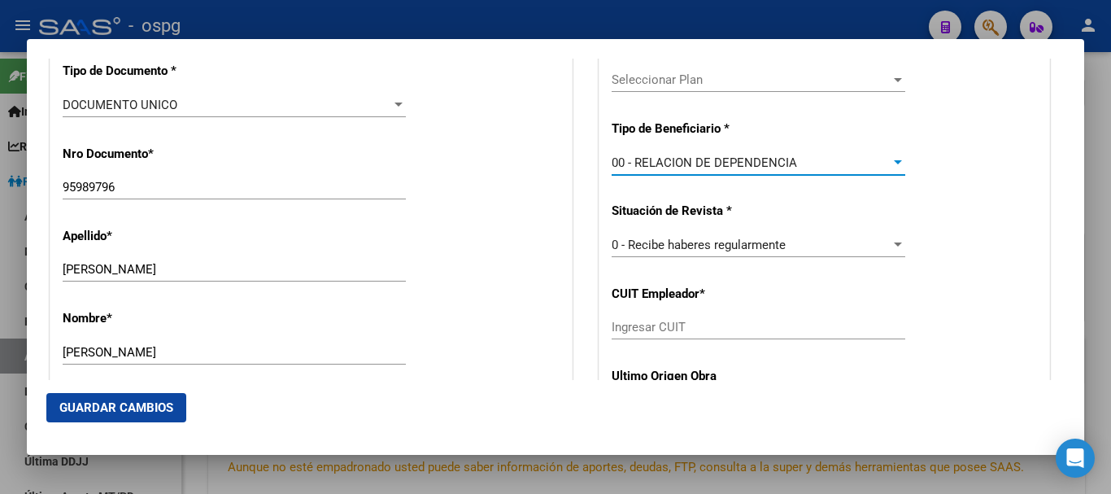
scroll to position [581, 0]
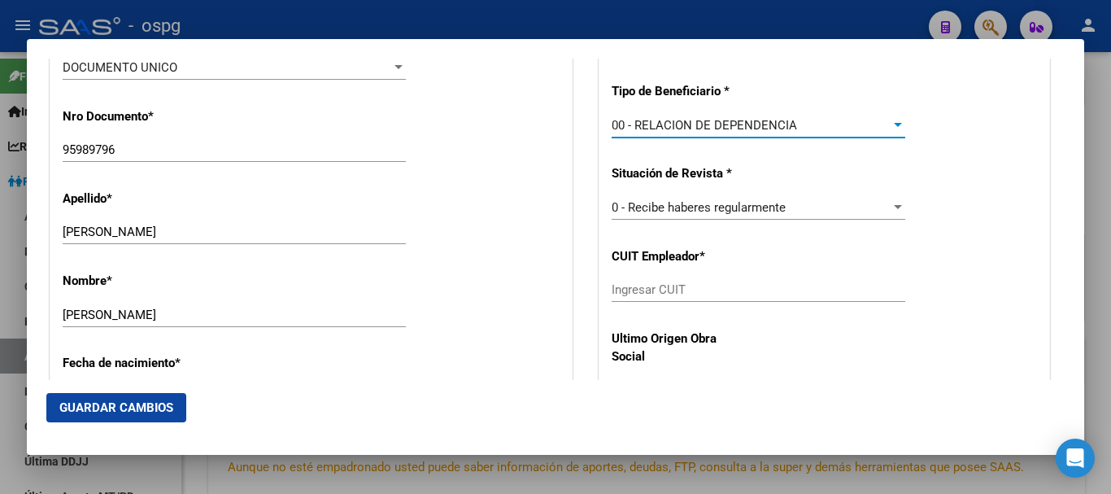
click at [648, 294] on input "Ingresar CUIT" at bounding box center [759, 289] width 294 height 15
click at [666, 289] on input "Ingresar CUIT" at bounding box center [759, 289] width 294 height 15
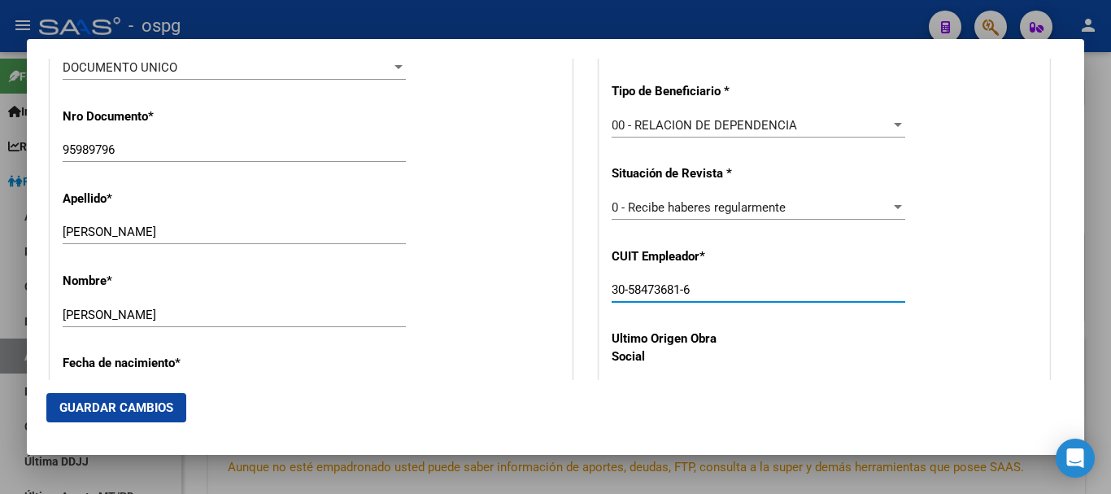
type input "30-58473681-6"
click at [140, 400] on span "Guardar Cambios" at bounding box center [116, 407] width 114 height 15
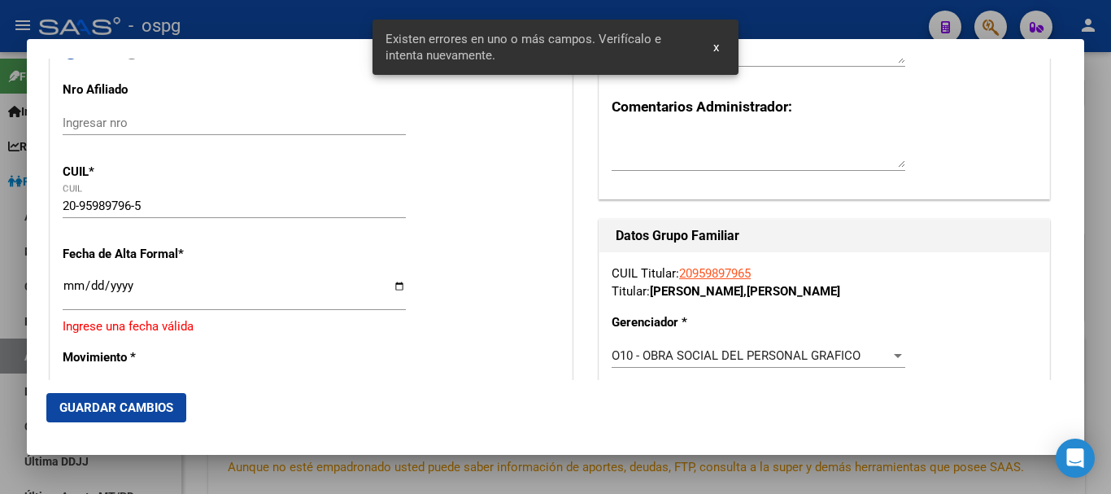
scroll to position [277, 0]
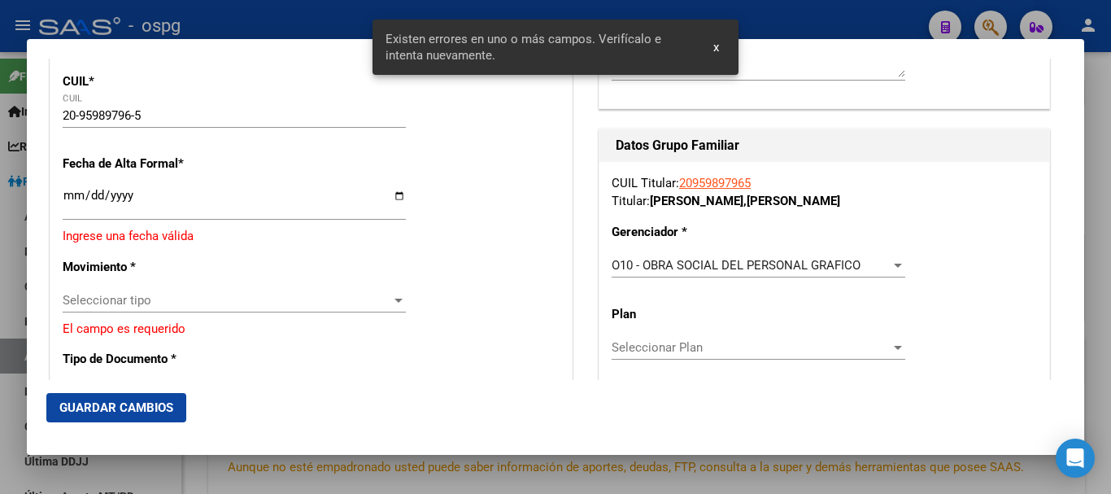
click at [72, 194] on input "Ingresar fecha" at bounding box center [234, 202] width 343 height 26
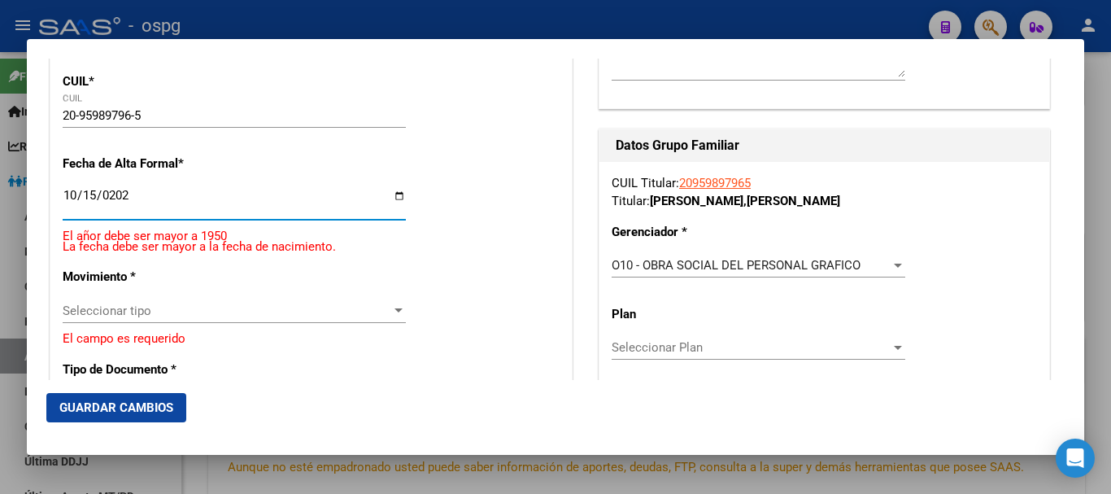
type input "[DATE]"
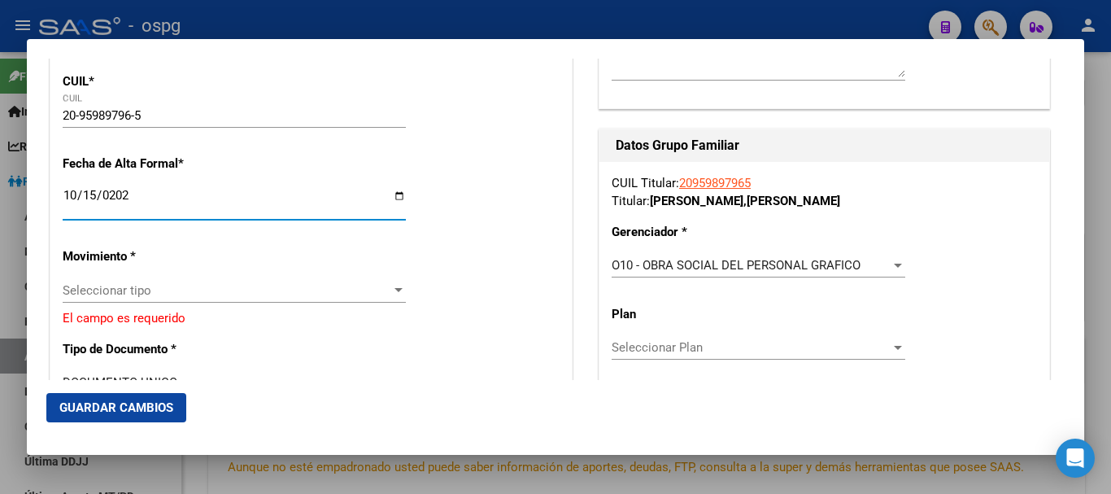
click at [207, 295] on span "Seleccionar tipo" at bounding box center [227, 290] width 329 height 15
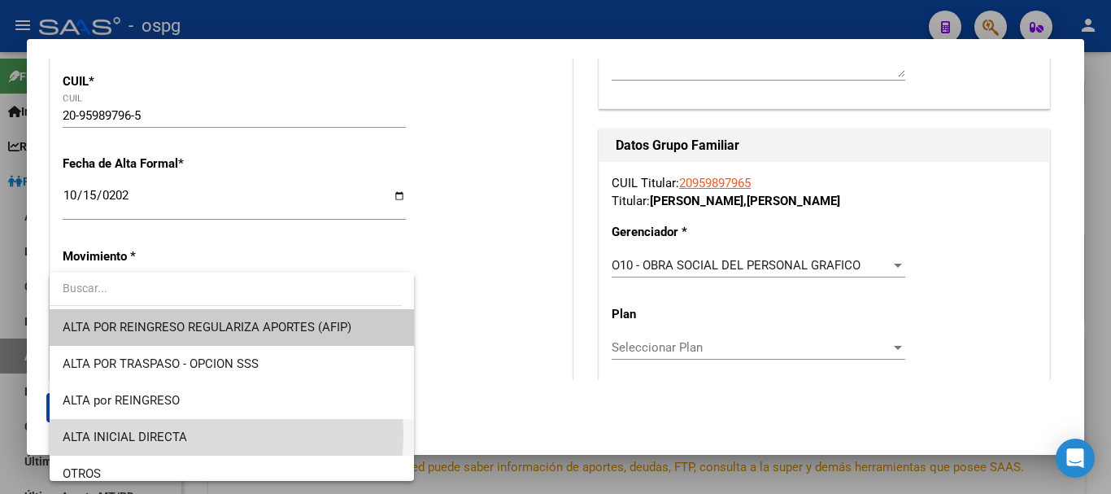
click at [209, 434] on span "ALTA INICIAL DIRECTA" at bounding box center [232, 437] width 338 height 37
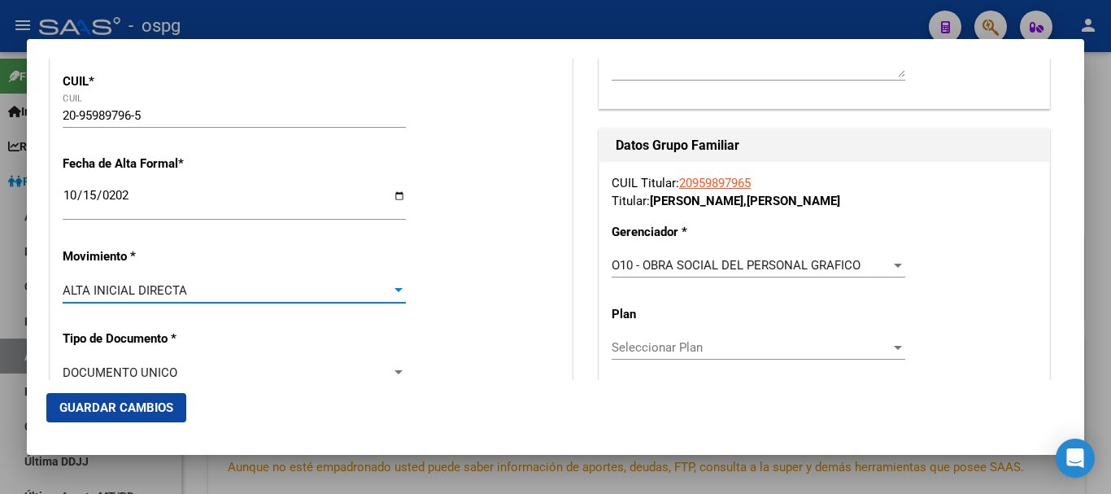
click at [133, 408] on span "Guardar Cambios" at bounding box center [116, 407] width 114 height 15
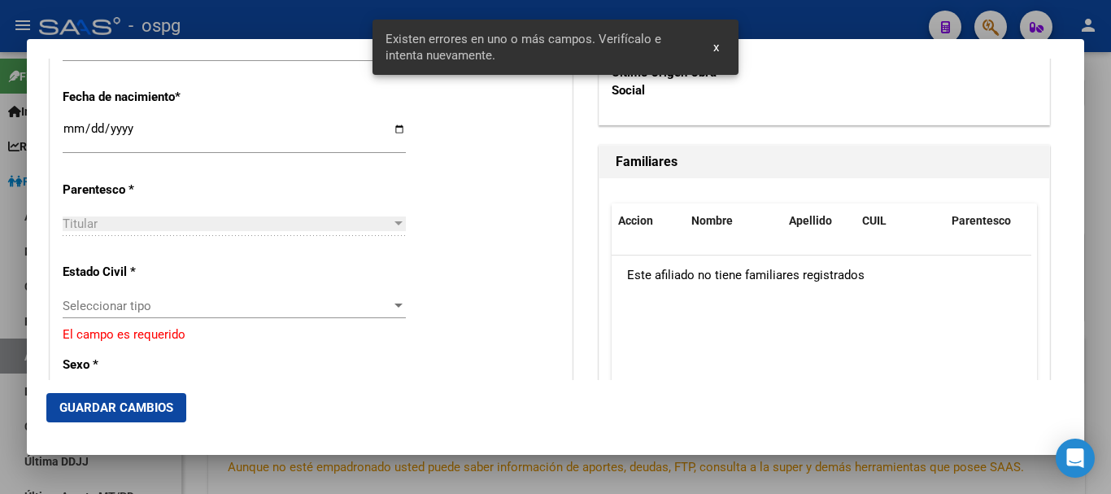
scroll to position [846, 0]
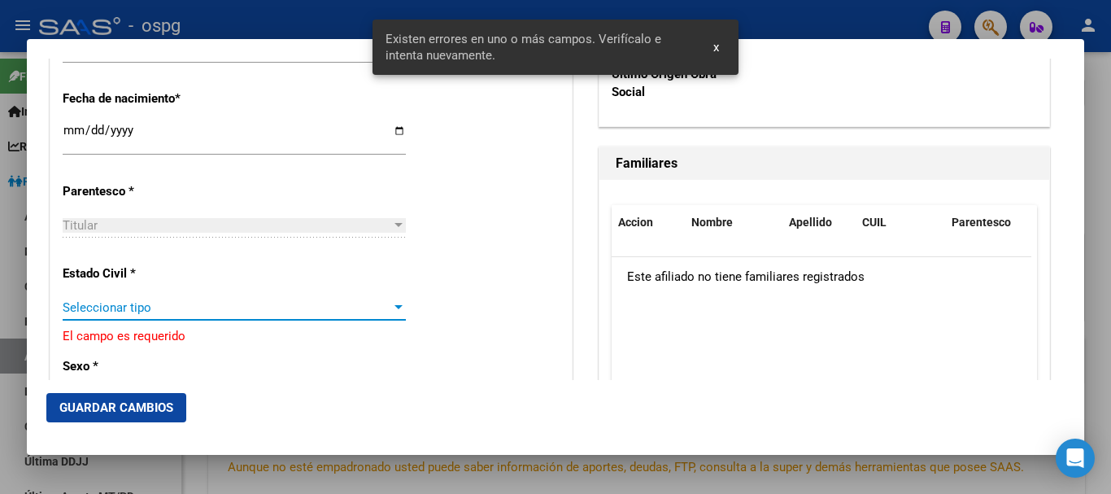
click at [138, 308] on span "Seleccionar tipo" at bounding box center [227, 307] width 329 height 15
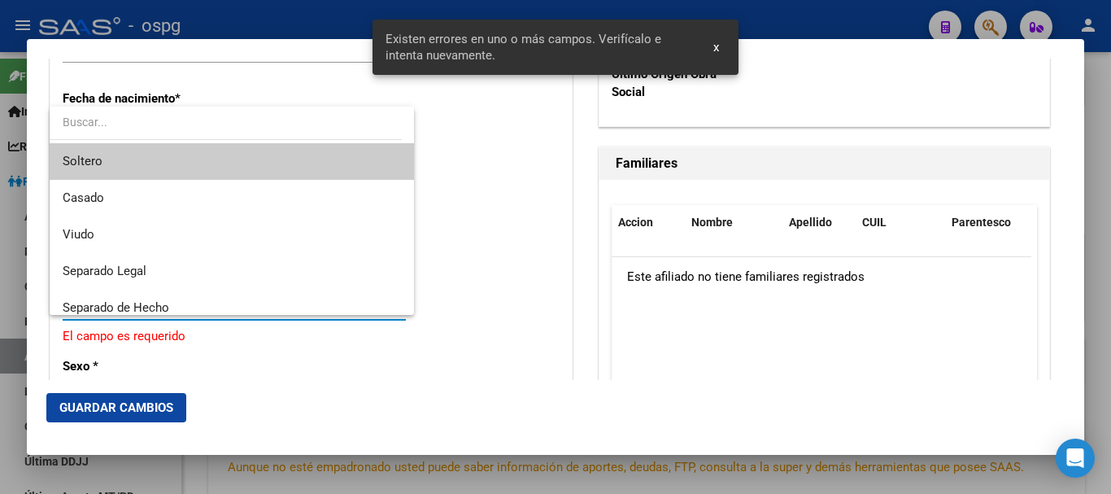
click at [102, 155] on span "Soltero" at bounding box center [232, 161] width 338 height 37
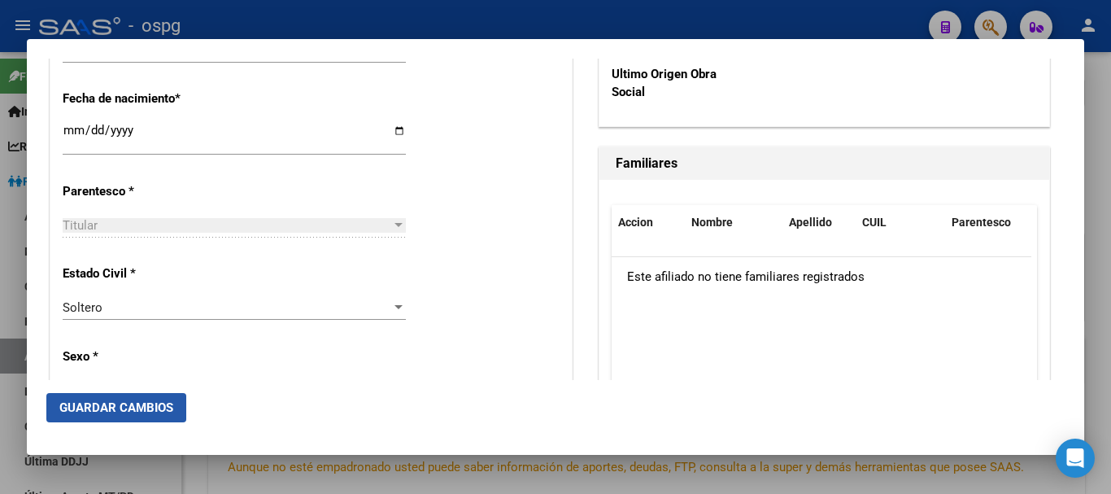
click at [104, 407] on span "Guardar Cambios" at bounding box center [116, 407] width 114 height 15
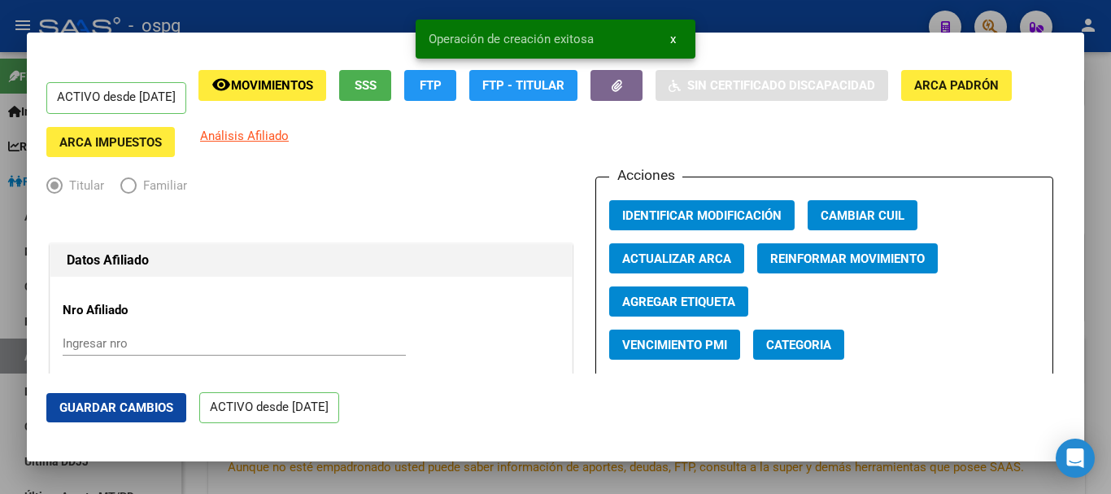
click at [1098, 163] on div at bounding box center [555, 247] width 1111 height 494
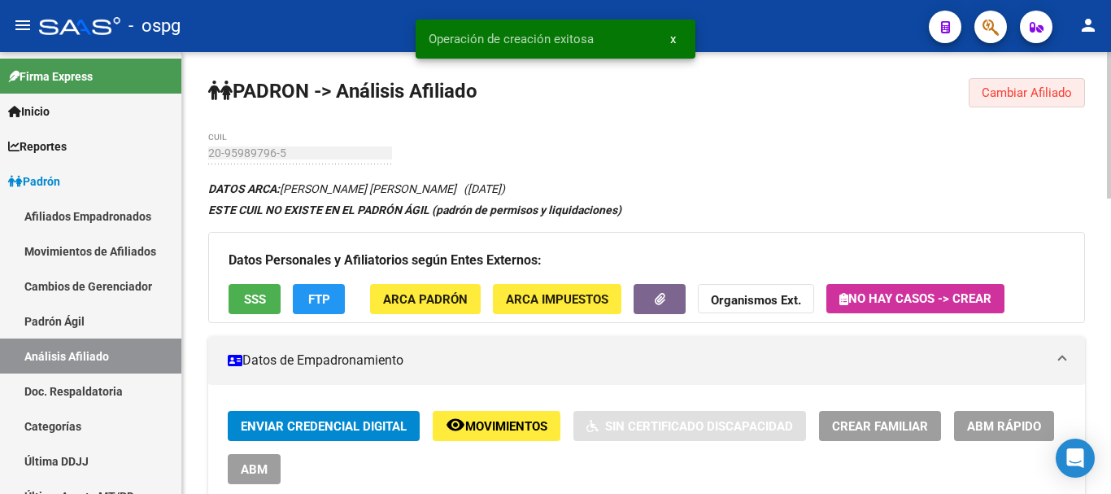
drag, startPoint x: 1032, startPoint y: 95, endPoint x: 633, endPoint y: 122, distance: 400.2
click at [1026, 96] on span "Cambiar Afiliado" at bounding box center [1027, 92] width 90 height 15
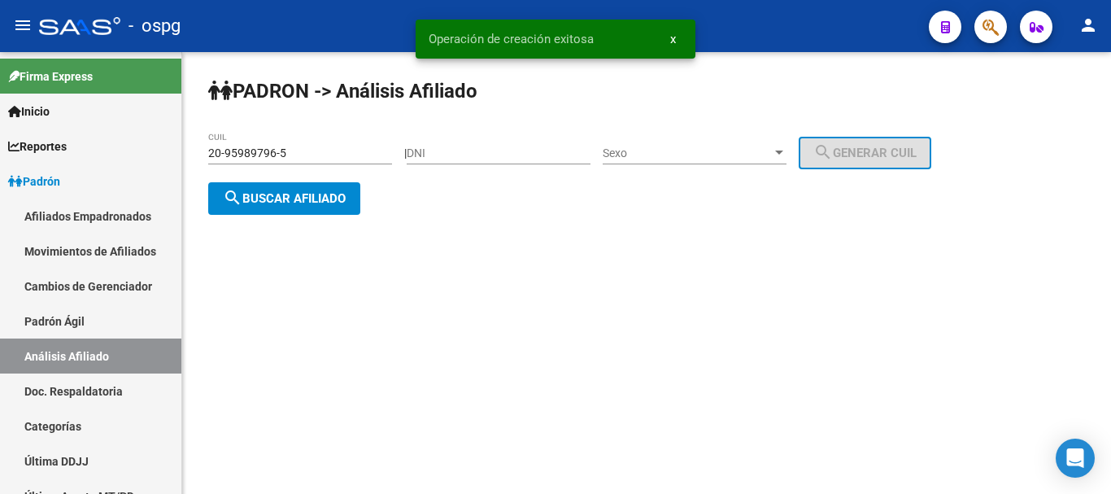
click at [269, 198] on span "search Buscar afiliado" at bounding box center [284, 198] width 123 height 15
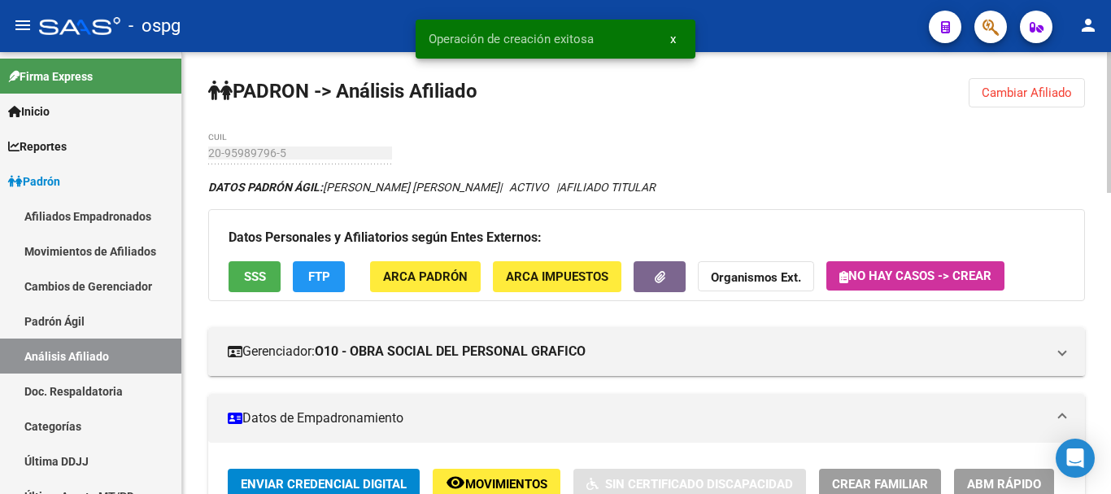
click at [266, 267] on button "SSS" at bounding box center [255, 276] width 52 height 30
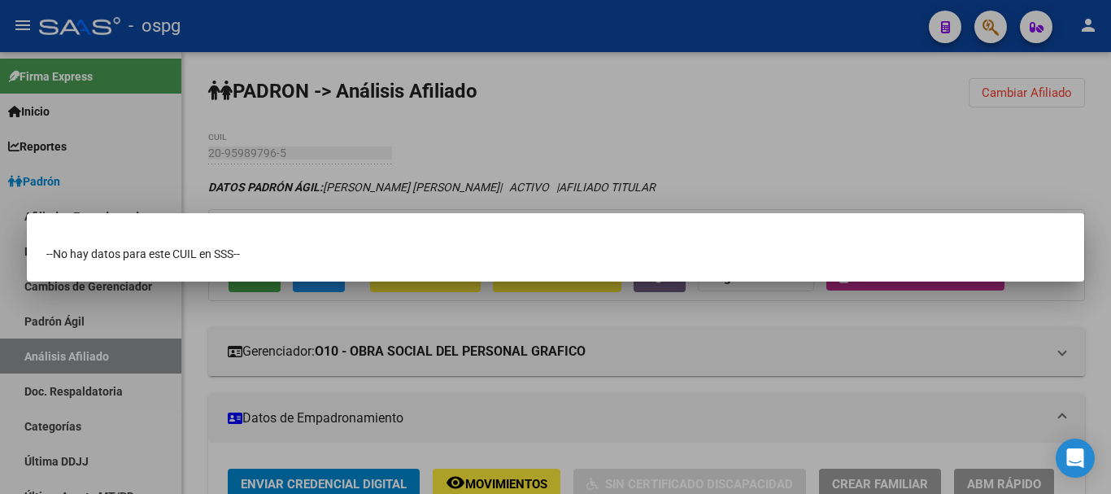
click at [820, 133] on div at bounding box center [555, 247] width 1111 height 494
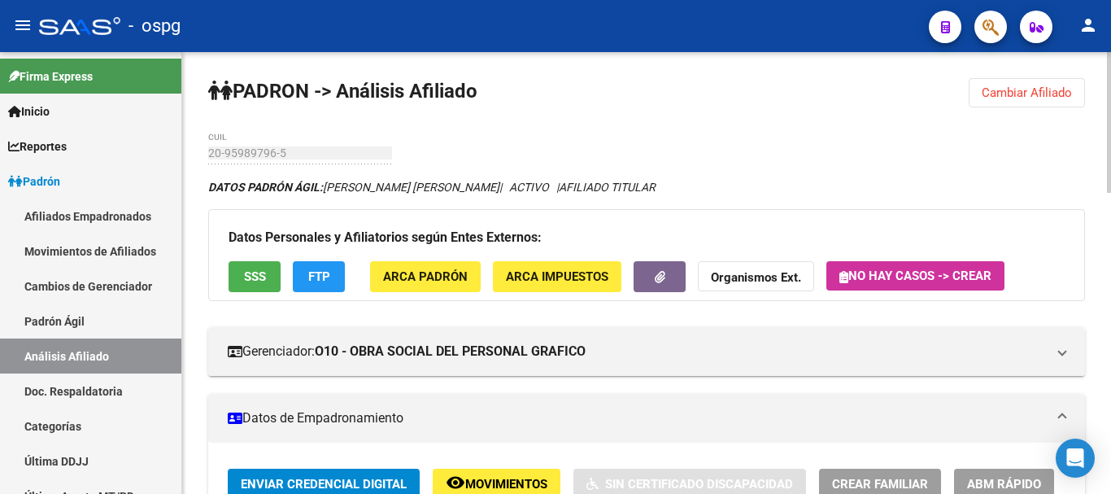
click at [1108, 68] on div at bounding box center [1109, 122] width 4 height 141
click at [1026, 101] on button "Cambiar Afiliado" at bounding box center [1027, 92] width 116 height 29
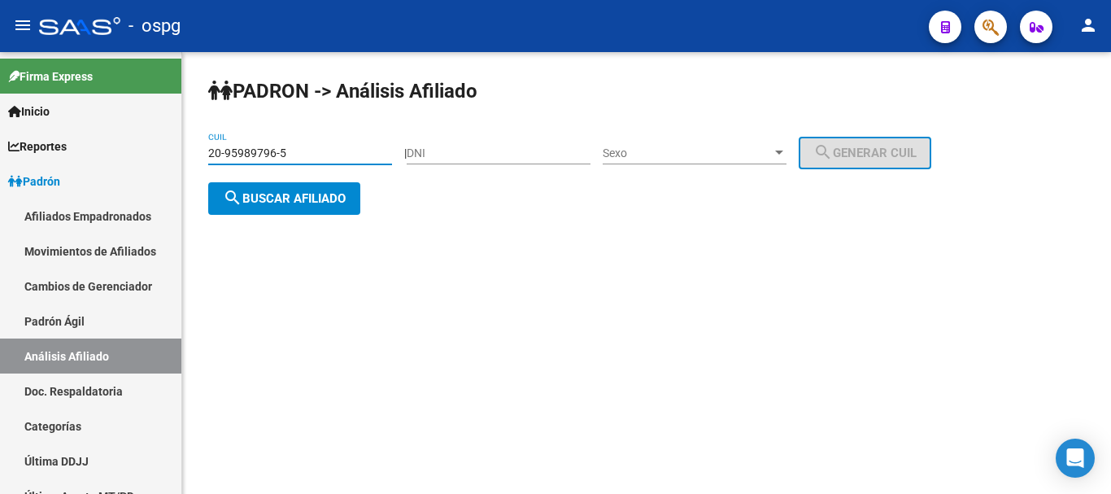
drag, startPoint x: 324, startPoint y: 157, endPoint x: 229, endPoint y: 154, distance: 96.0
click at [219, 157] on input "20-95989796-5" at bounding box center [300, 153] width 184 height 14
click at [333, 152] on input "20-95989796-5" at bounding box center [300, 153] width 184 height 14
drag, startPoint x: 448, startPoint y: 226, endPoint x: 351, endPoint y: 150, distance: 123.5
click at [441, 217] on div "PADRON -> Análisis Afiliado 20-95989796-5 CUIL | DNI Sexo Sexo search Generar C…" at bounding box center [646, 159] width 929 height 215
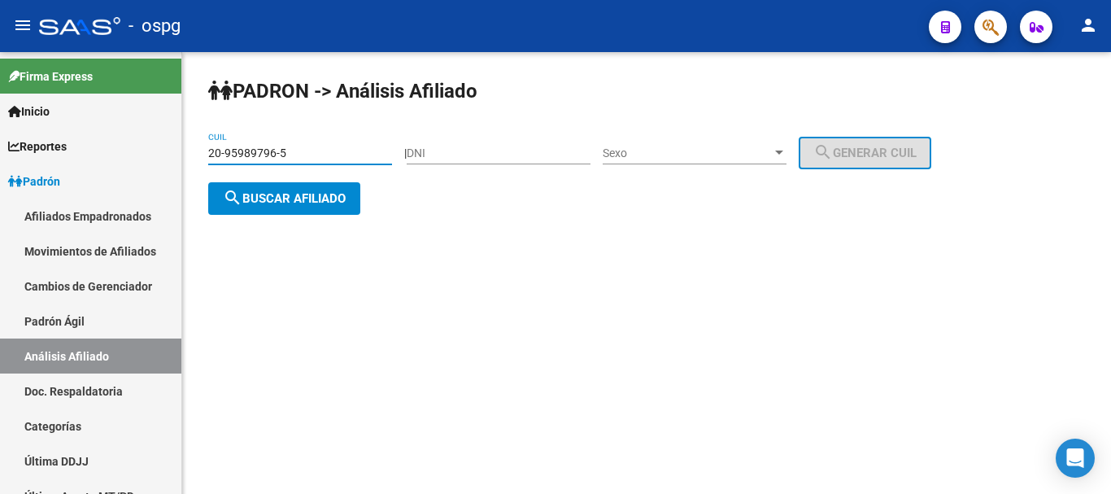
drag, startPoint x: 355, startPoint y: 155, endPoint x: 186, endPoint y: 152, distance: 169.2
click at [186, 151] on div "PADRON -> Análisis Afiliado 20-95989796-5 CUIL | DNI Sexo Sexo search Generar C…" at bounding box center [646, 159] width 929 height 215
paste input "7-05594774-6"
click at [309, 198] on span "search Buscar afiliado" at bounding box center [284, 198] width 123 height 15
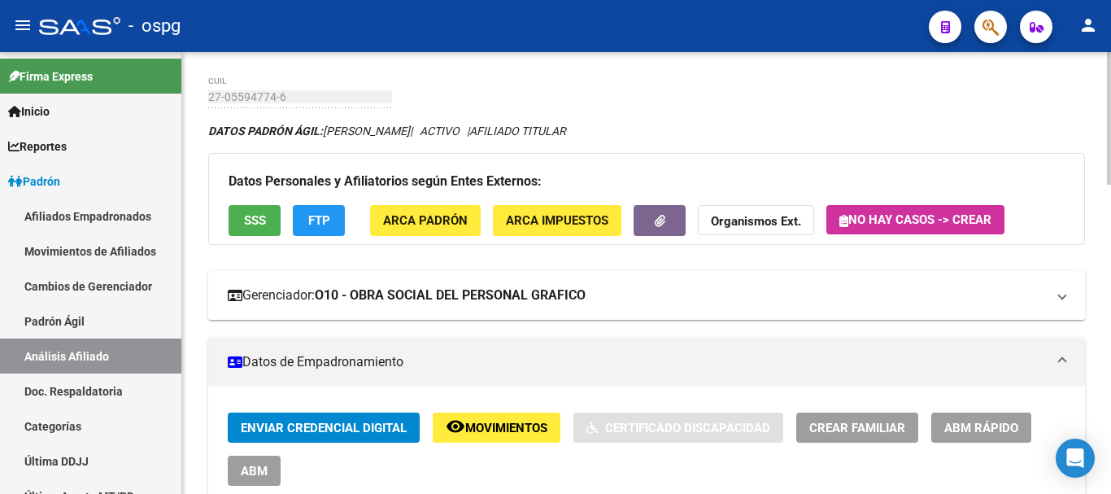
scroll to position [81, 0]
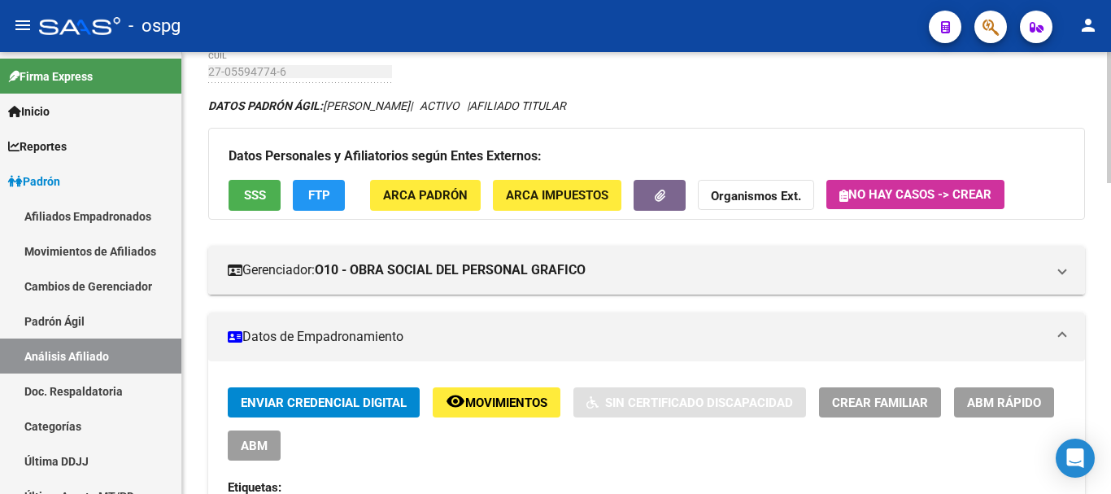
click at [248, 197] on span "SSS" at bounding box center [255, 196] width 22 height 15
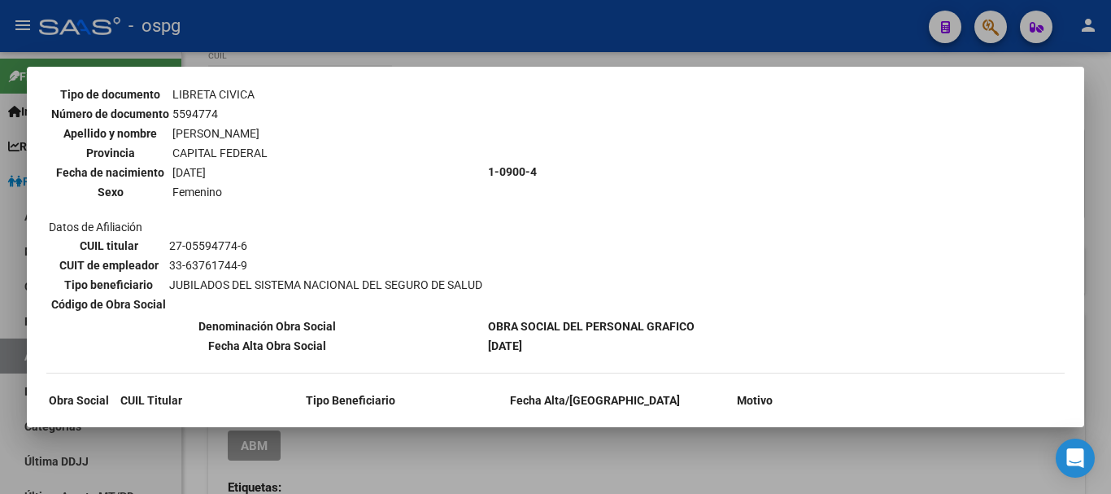
scroll to position [276, 0]
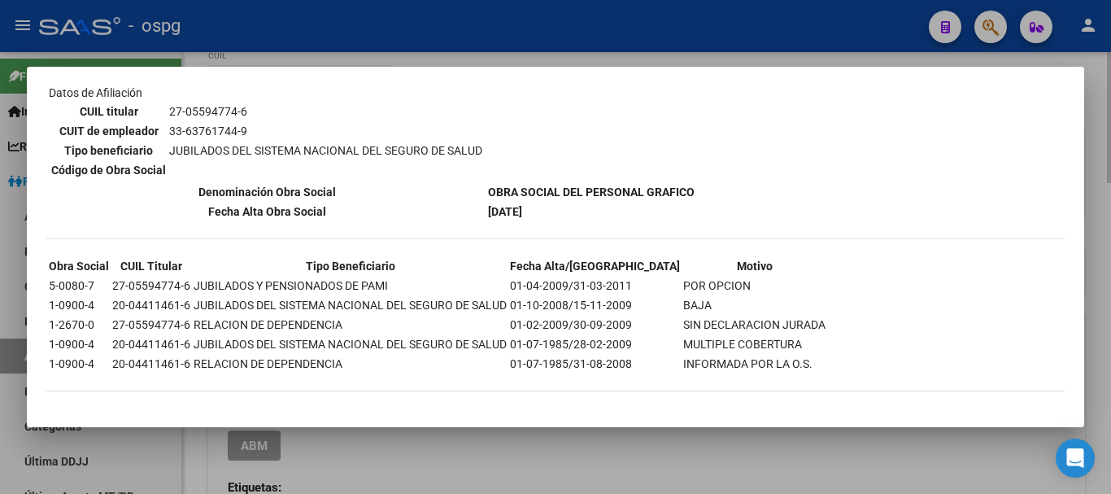
click at [1106, 249] on div at bounding box center [555, 247] width 1111 height 494
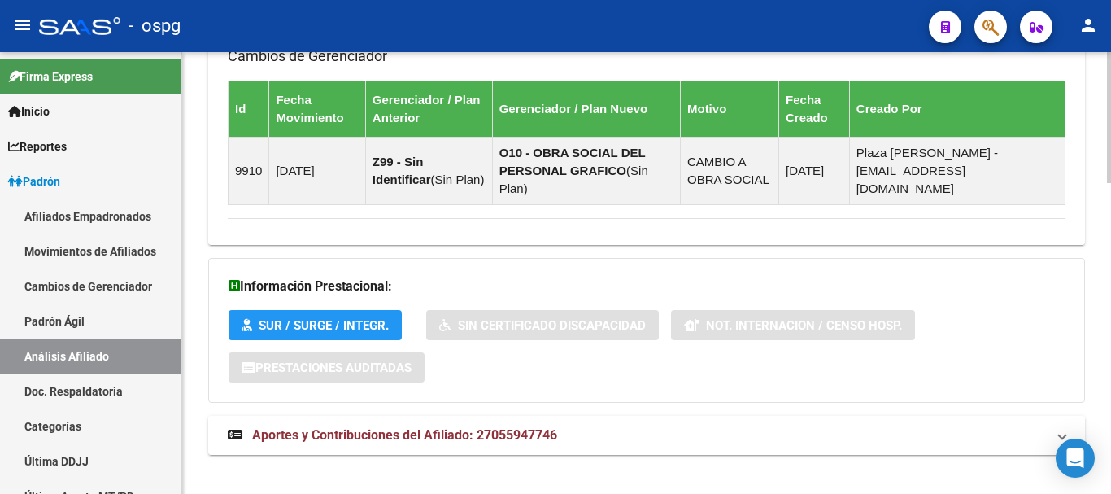
drag, startPoint x: 414, startPoint y: 418, endPoint x: 456, endPoint y: 416, distance: 42.4
click at [414, 427] on span "Aportes y Contribuciones del Afiliado: 27055947746" at bounding box center [404, 434] width 305 height 15
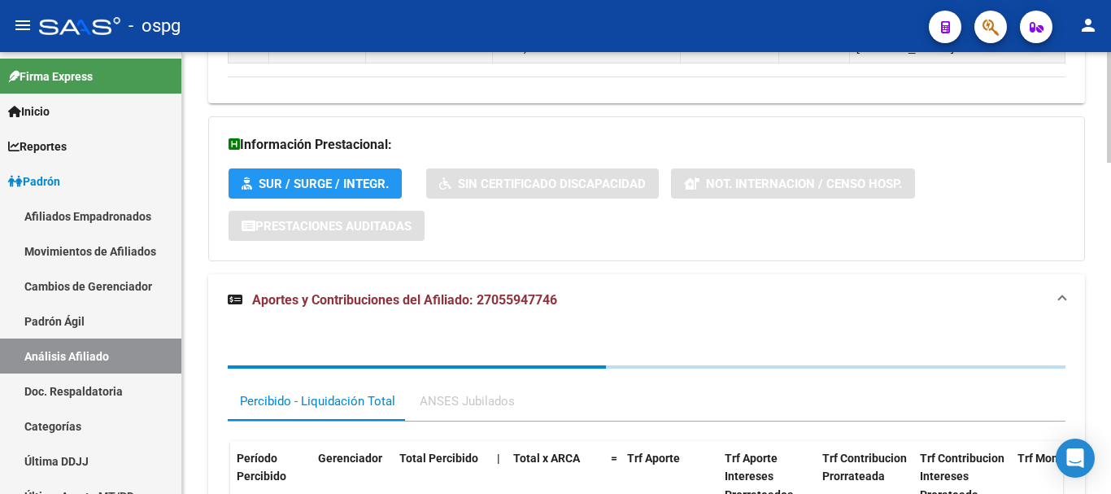
scroll to position [1224, 0]
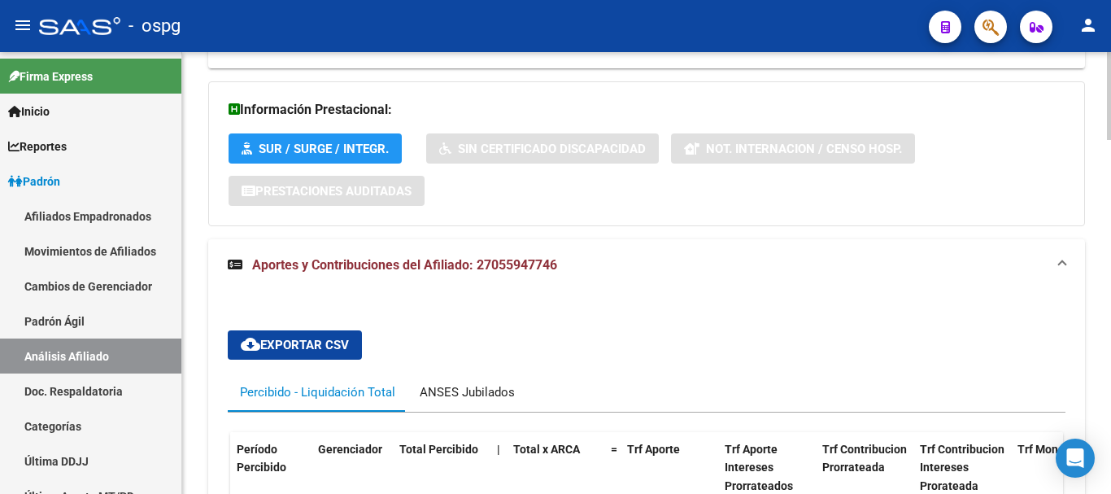
click at [505, 383] on div "ANSES Jubilados" at bounding box center [467, 392] width 95 height 18
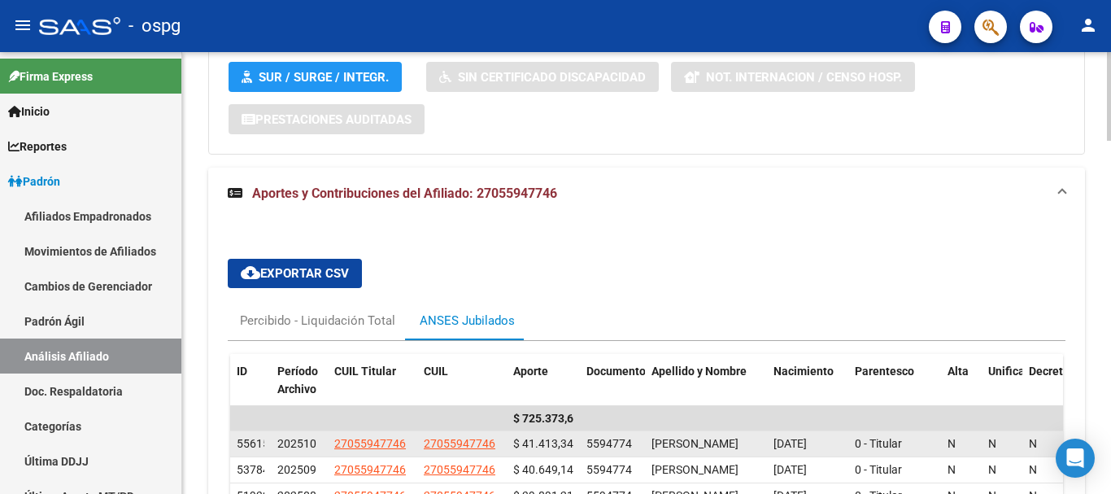
scroll to position [1387, 0]
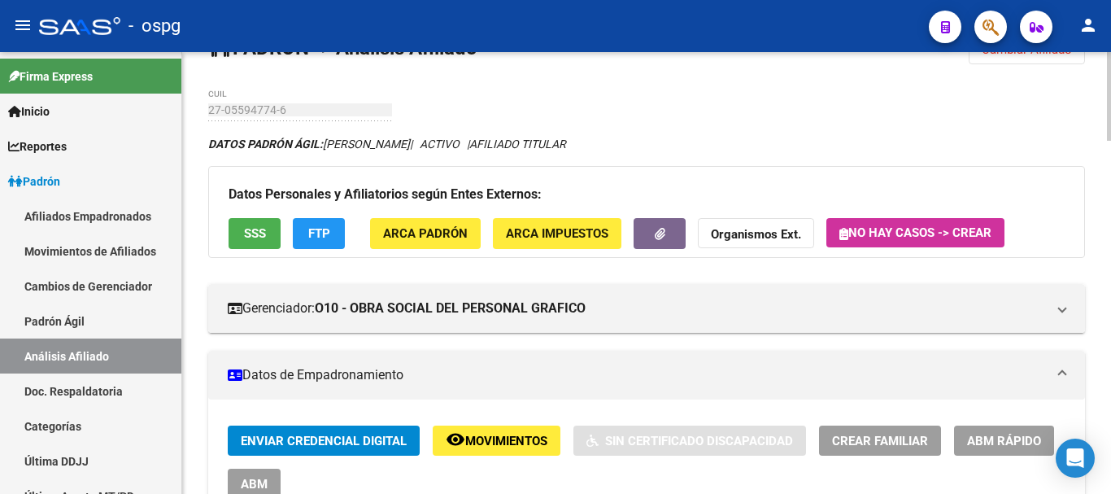
scroll to position [0, 0]
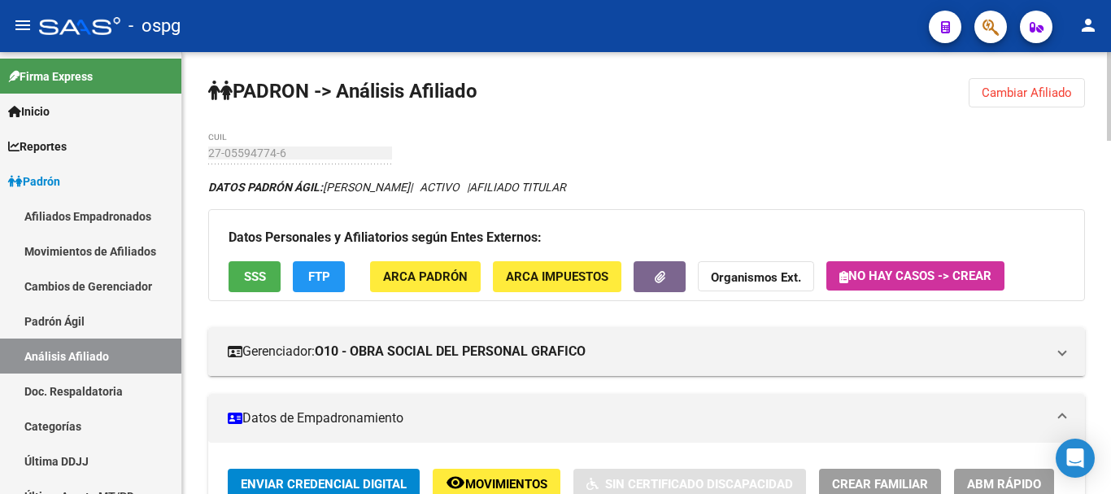
click at [1047, 84] on button "Cambiar Afiliado" at bounding box center [1027, 92] width 116 height 29
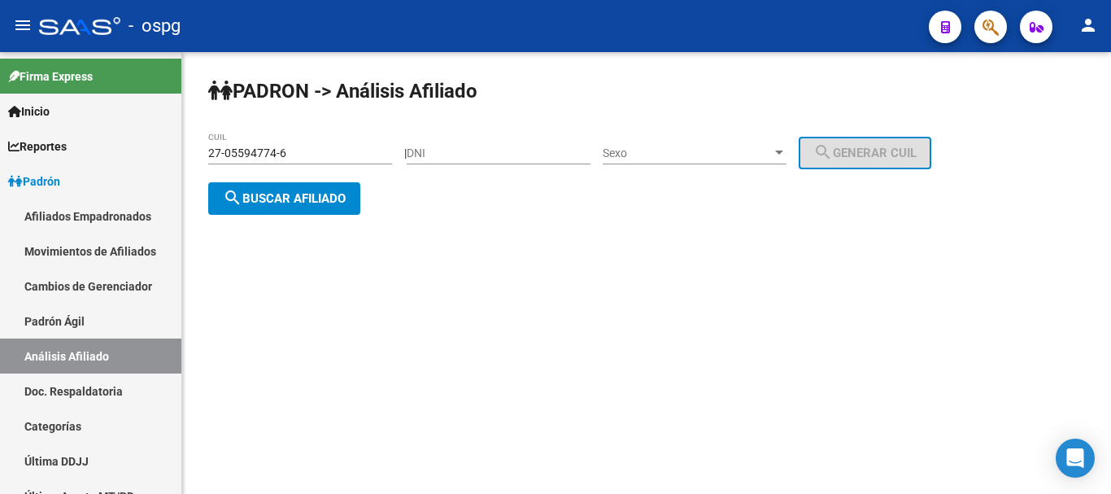
drag, startPoint x: 338, startPoint y: 159, endPoint x: 193, endPoint y: 167, distance: 145.8
click at [180, 163] on mat-sidenav-container "Firma Express Inicio Calendario SSS Instructivos Contacto OS Reportes Ingresos …" at bounding box center [555, 273] width 1111 height 442
paste input "0-16181986-8"
type input "20-16181986-8"
click at [320, 194] on span "search Buscar afiliado" at bounding box center [284, 198] width 123 height 15
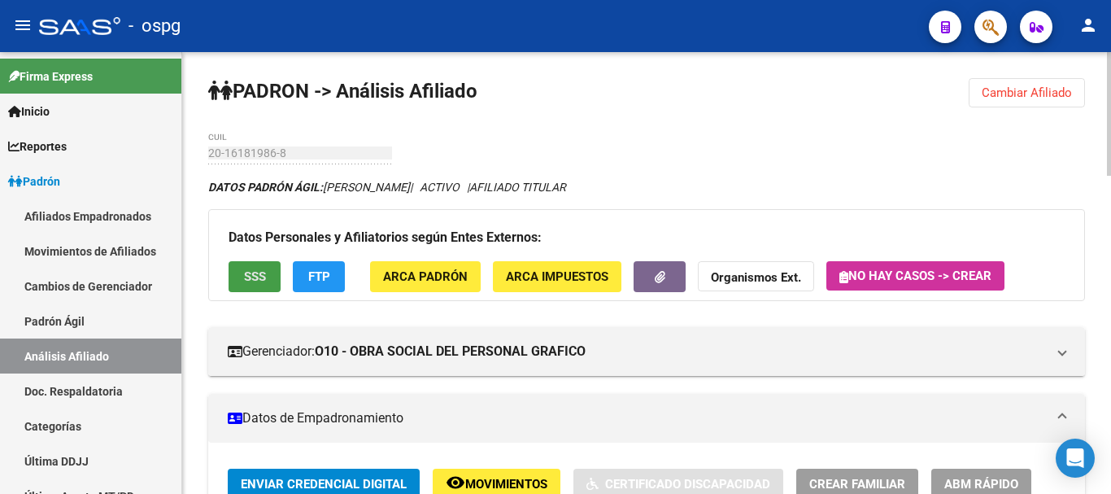
click at [246, 271] on span "SSS" at bounding box center [255, 277] width 22 height 15
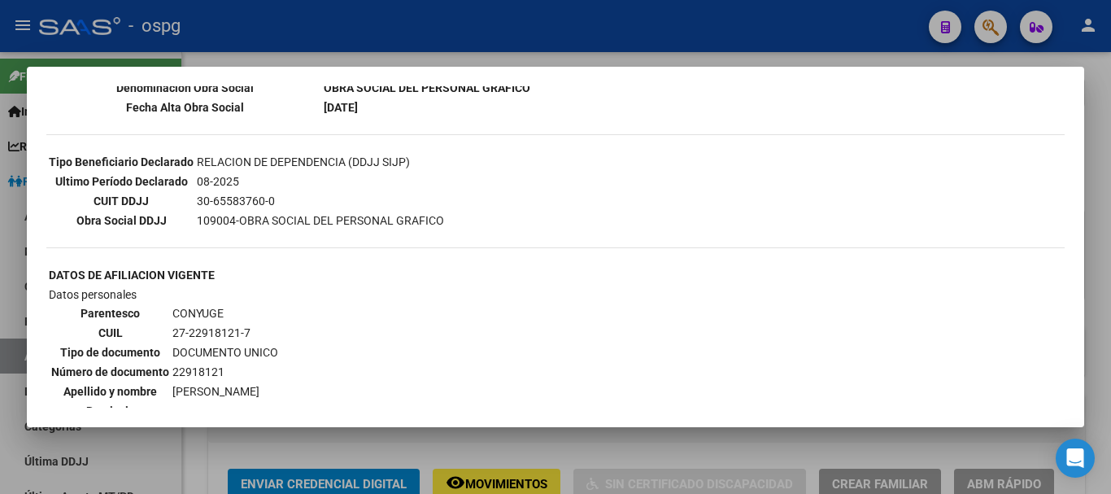
scroll to position [488, 0]
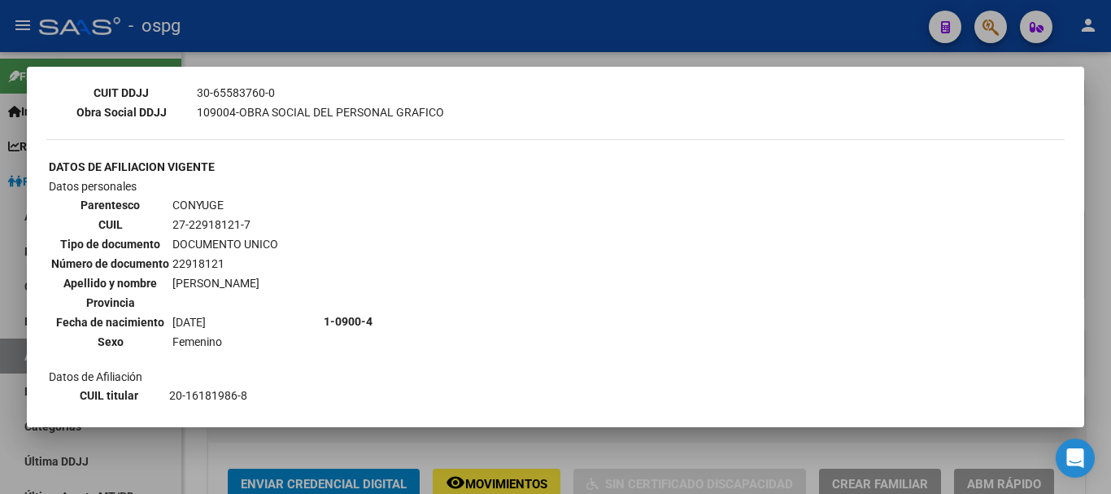
click at [1092, 178] on div at bounding box center [555, 247] width 1111 height 494
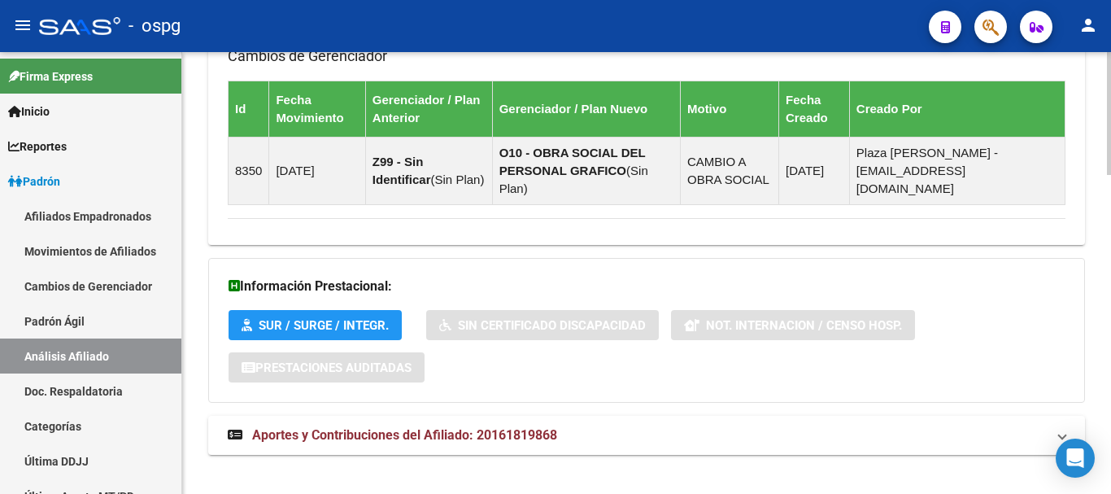
drag, startPoint x: 558, startPoint y: 414, endPoint x: 680, endPoint y: 389, distance: 124.6
click at [564, 426] on mat-panel-title "Aportes y Contribuciones del Afiliado: 20161819868" at bounding box center [637, 435] width 818 height 18
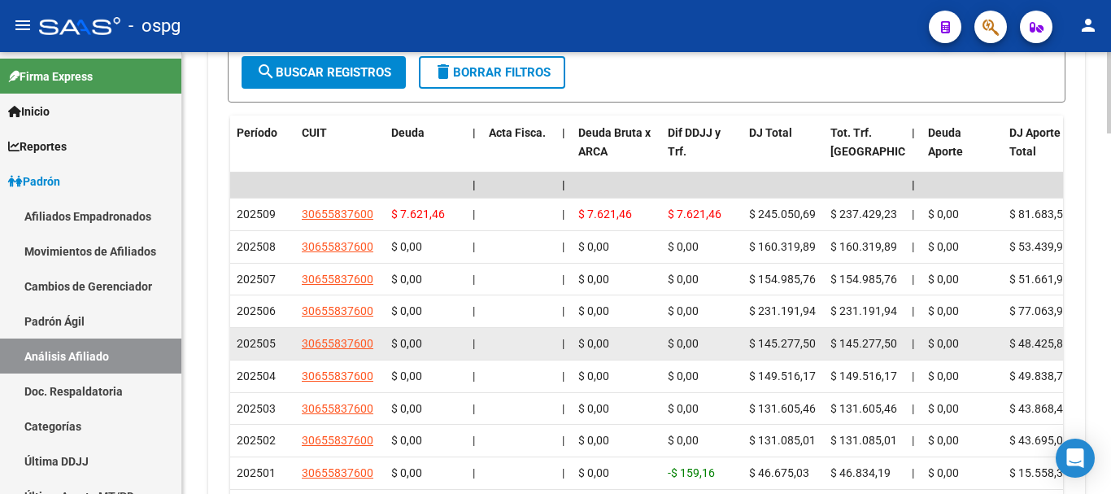
scroll to position [1813, 0]
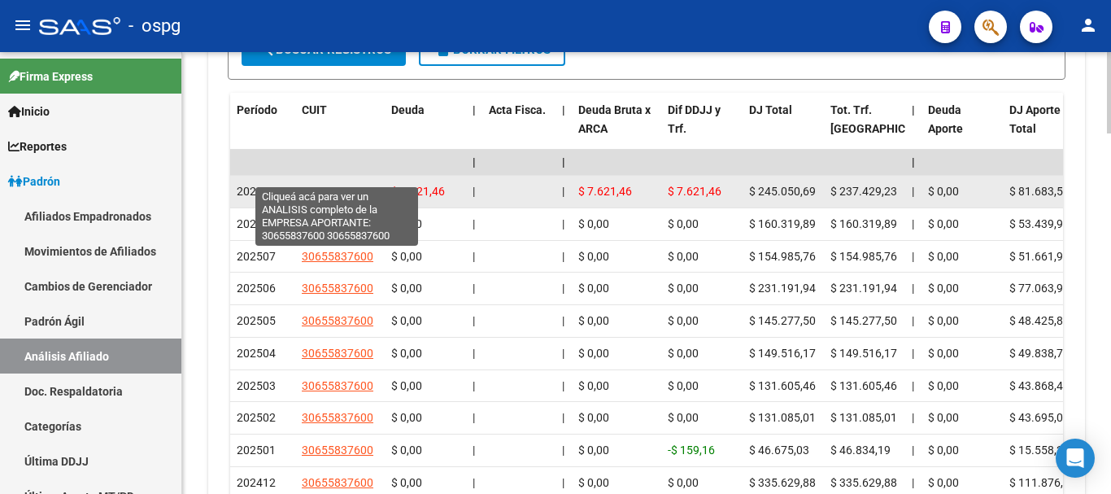
click at [332, 185] on span "30655837600" at bounding box center [338, 191] width 72 height 13
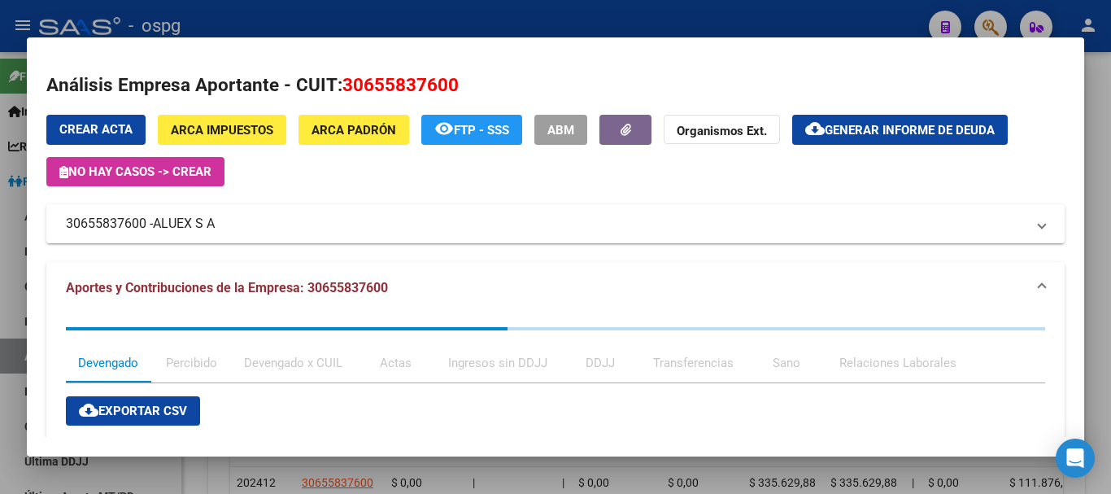
click at [1102, 175] on div at bounding box center [555, 247] width 1111 height 494
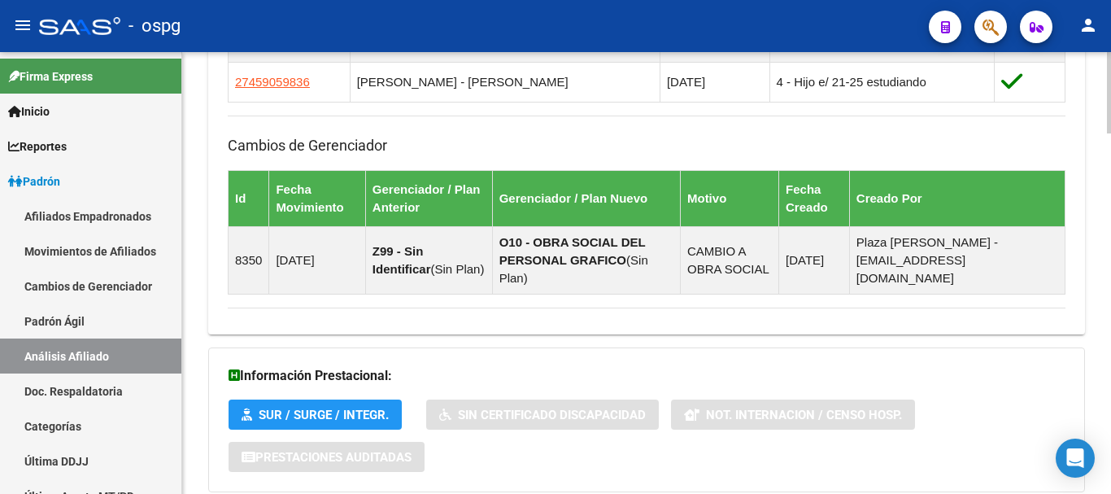
scroll to position [918, 0]
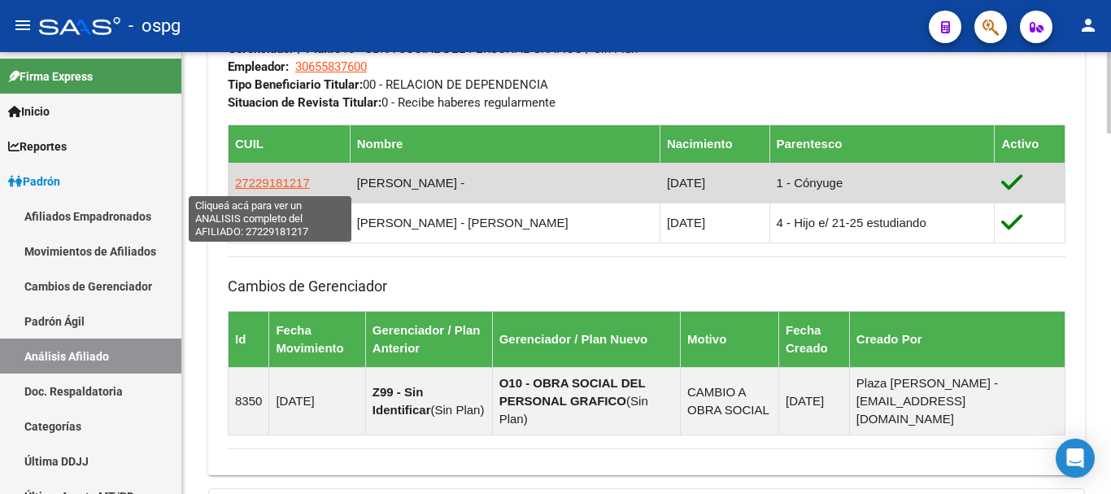
click at [277, 181] on span "27229181217" at bounding box center [272, 183] width 75 height 14
type textarea "27229181217"
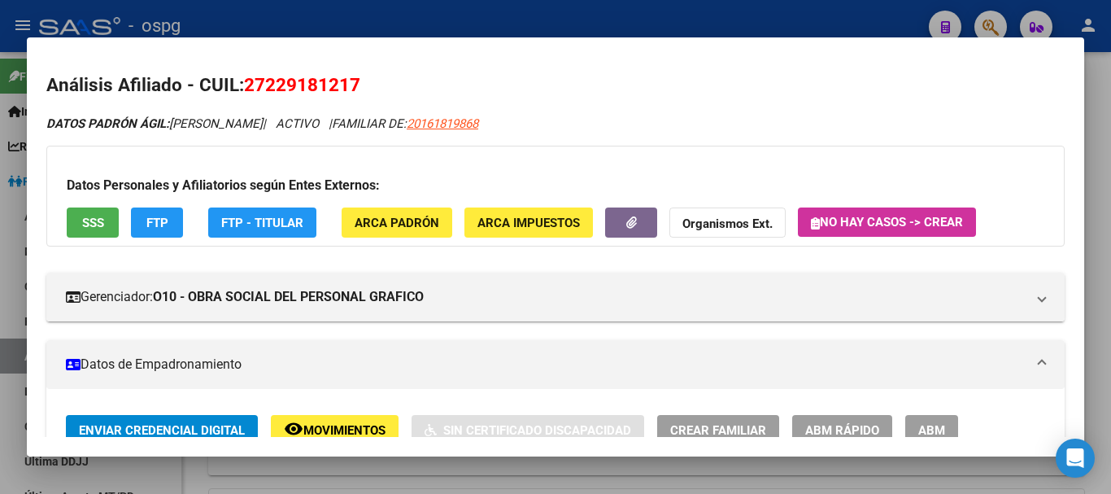
drag, startPoint x: 267, startPoint y: 84, endPoint x: 347, endPoint y: 84, distance: 80.5
click at [347, 84] on span "27229181217" at bounding box center [302, 84] width 116 height 21
copy span "22918121"
click at [708, 224] on strong "Organismos Ext." at bounding box center [727, 223] width 90 height 15
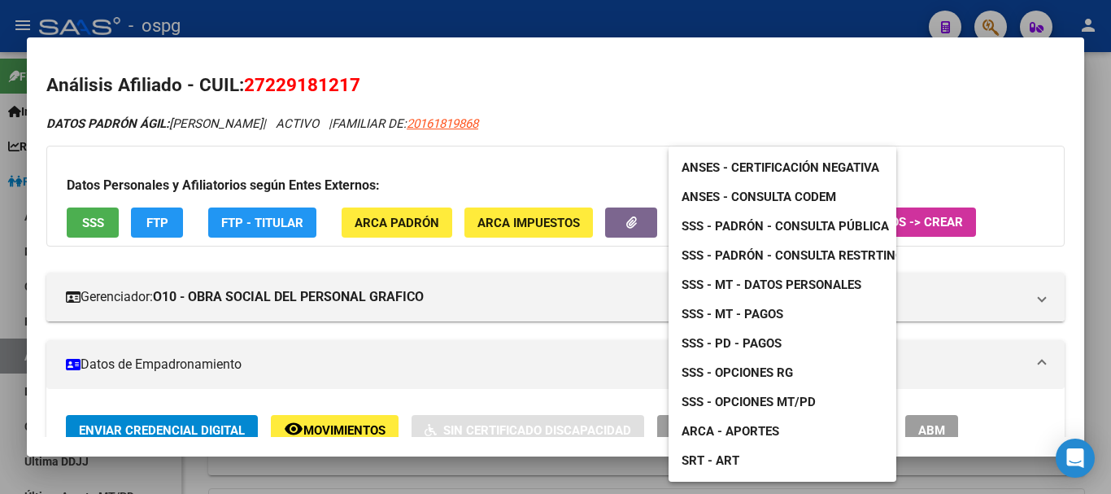
click at [804, 164] on span "ANSES - Certificación Negativa" at bounding box center [781, 167] width 198 height 15
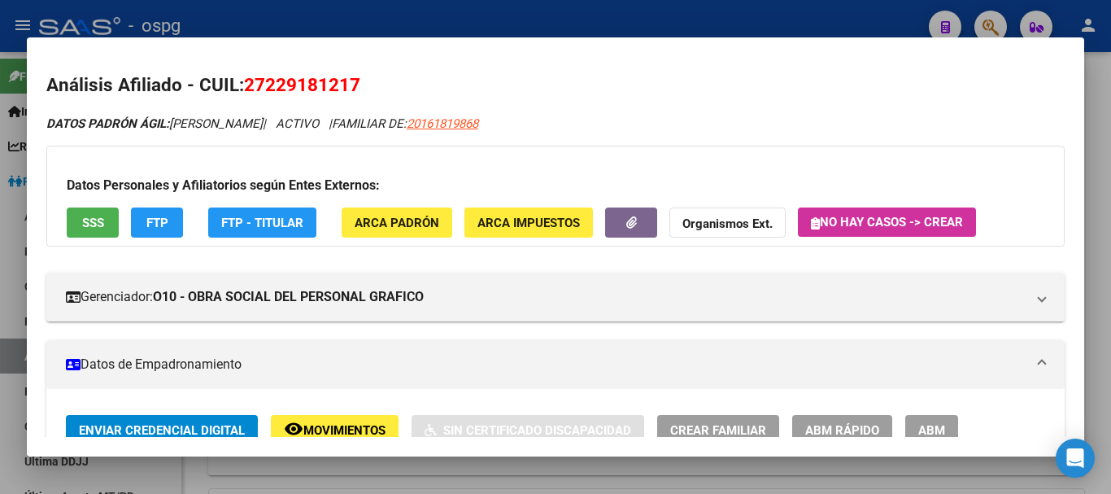
click at [1104, 88] on div at bounding box center [555, 247] width 1111 height 494
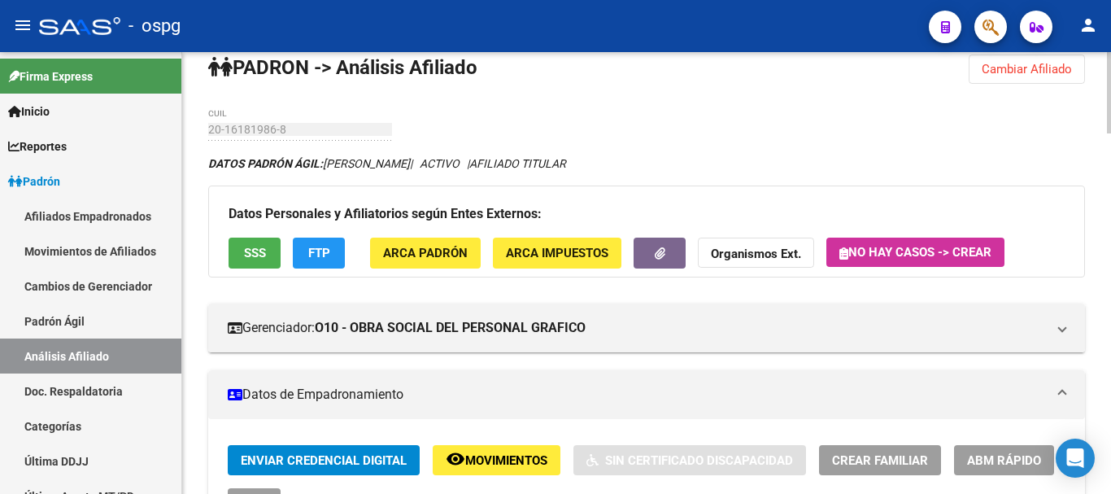
scroll to position [0, 0]
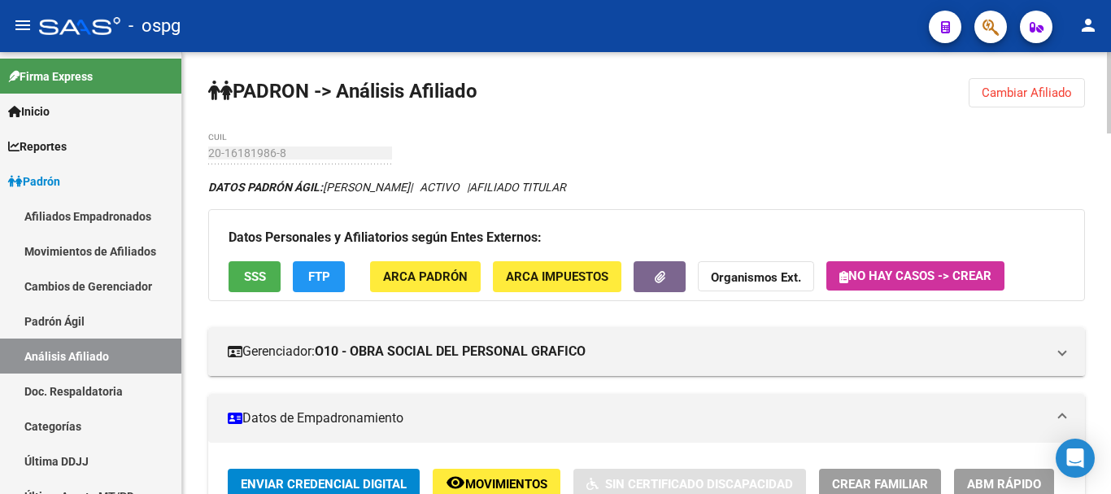
click at [1046, 87] on span "Cambiar Afiliado" at bounding box center [1027, 92] width 90 height 15
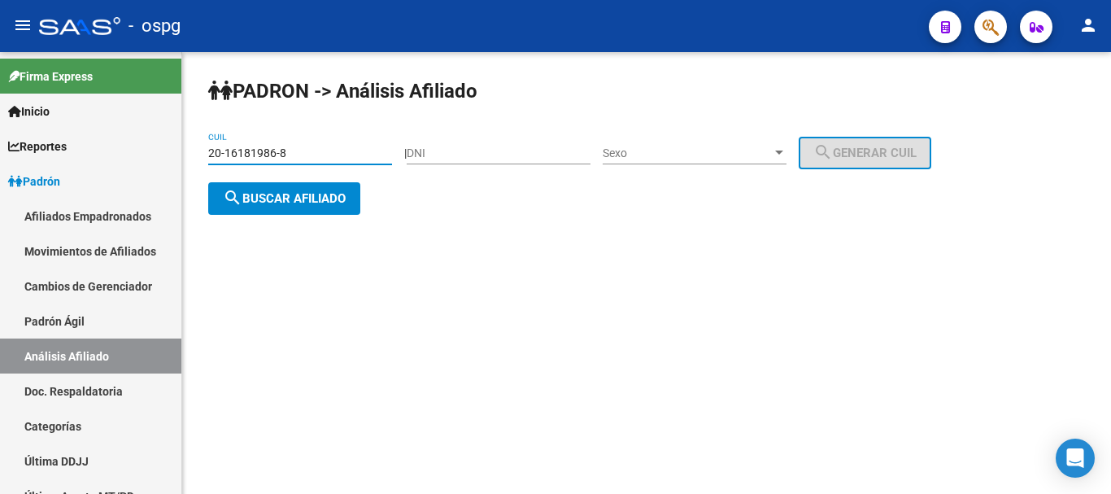
drag, startPoint x: 268, startPoint y: 149, endPoint x: 222, endPoint y: 152, distance: 46.5
click at [90, 147] on mat-sidenav-container "Firma Express Inicio Calendario SSS Instructivos Contacto OS Reportes Ingresos …" at bounding box center [555, 273] width 1111 height 442
paste input "26688073-2"
click at [345, 206] on button "search Buscar afiliado" at bounding box center [284, 198] width 152 height 33
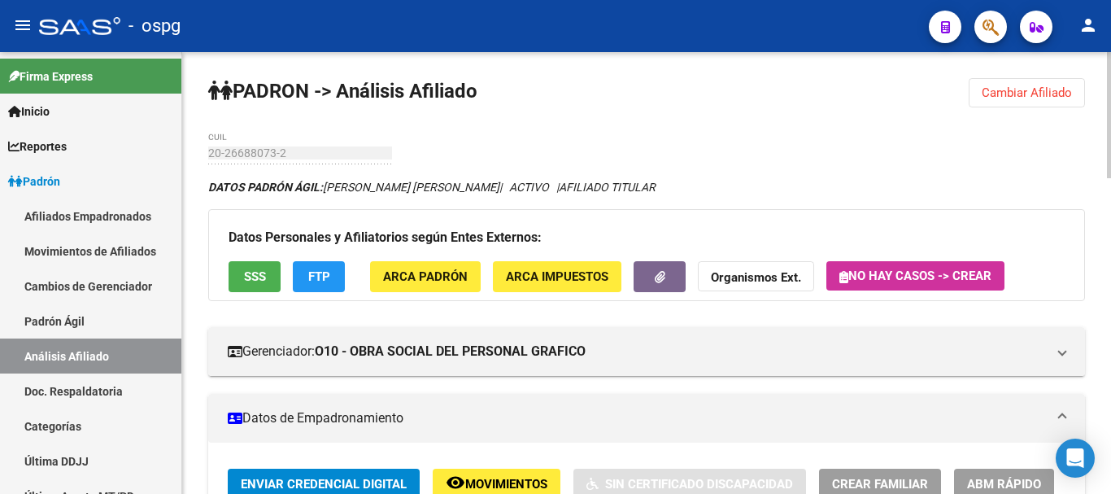
click at [239, 266] on button "SSS" at bounding box center [255, 276] width 52 height 30
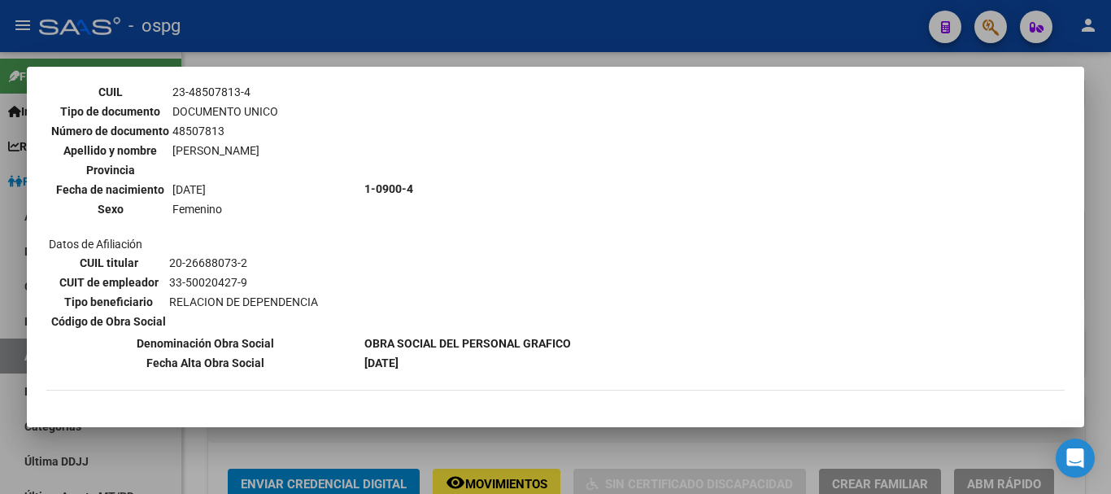
scroll to position [791, 0]
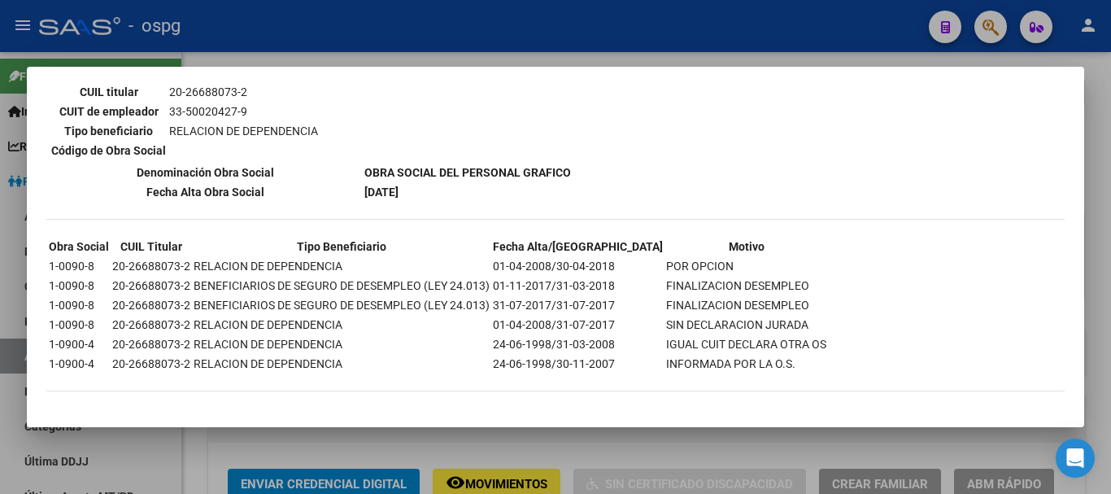
click at [1093, 230] on div at bounding box center [555, 247] width 1111 height 494
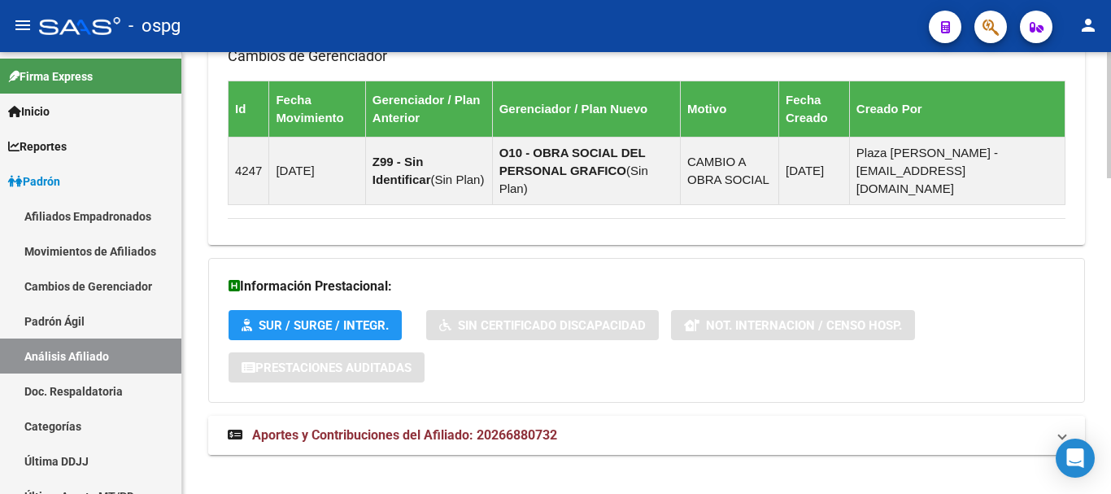
drag, startPoint x: 529, startPoint y: 429, endPoint x: 799, endPoint y: 406, distance: 271.0
click at [540, 429] on mat-expansion-panel-header "Aportes y Contribuciones del Afiliado: 20266880732" at bounding box center [646, 435] width 877 height 39
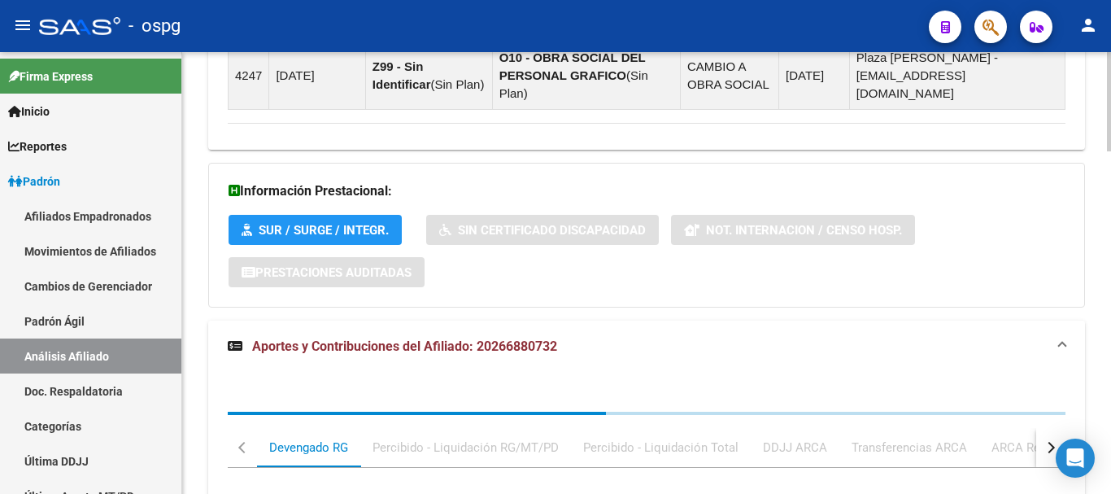
scroll to position [1366, 0]
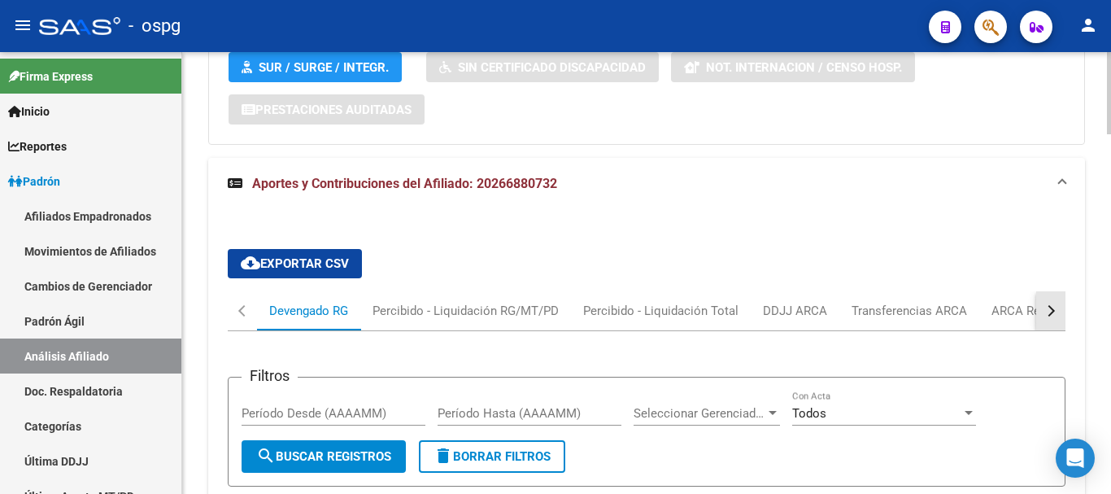
click at [1054, 294] on button "button" at bounding box center [1050, 310] width 29 height 39
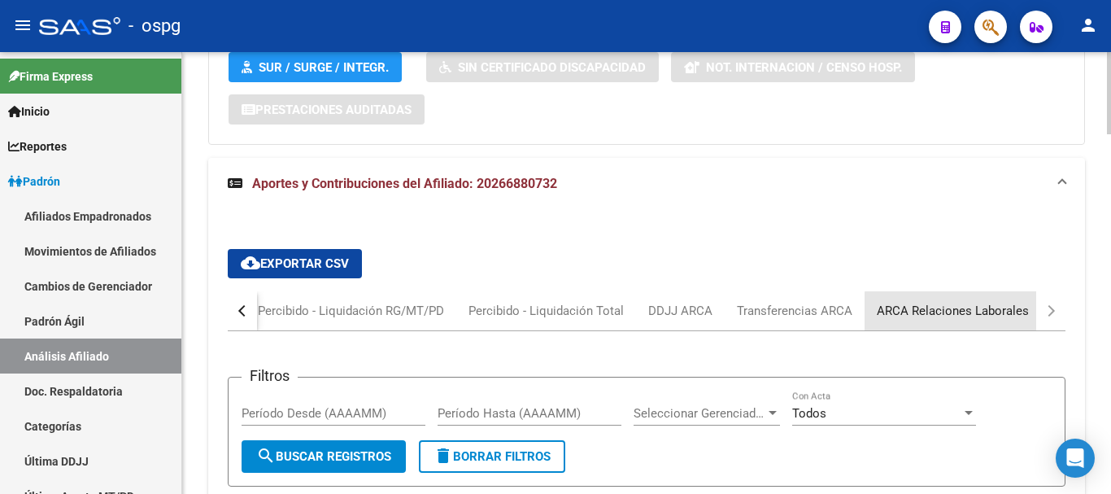
click at [1033, 298] on div "ARCA Relaciones Laborales" at bounding box center [953, 310] width 176 height 39
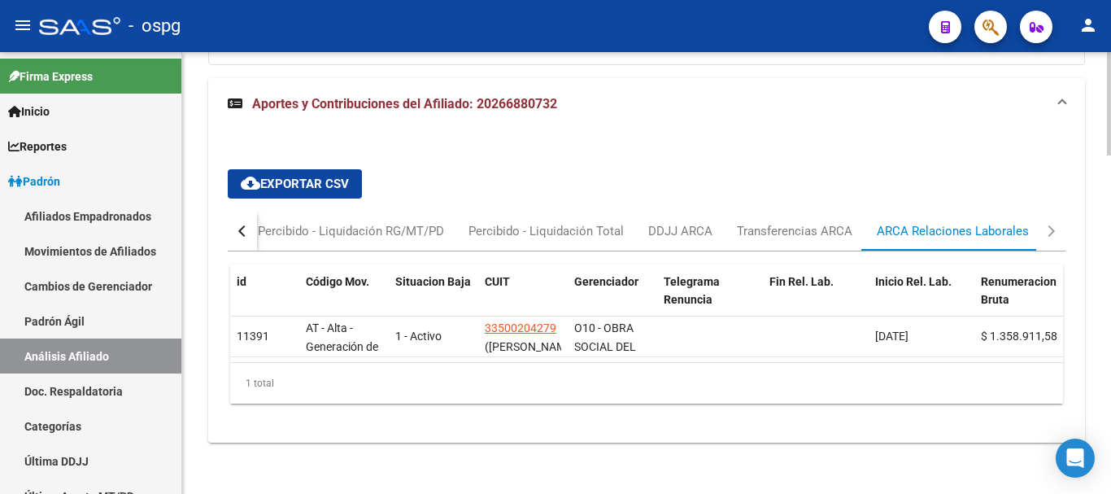
scroll to position [0, 0]
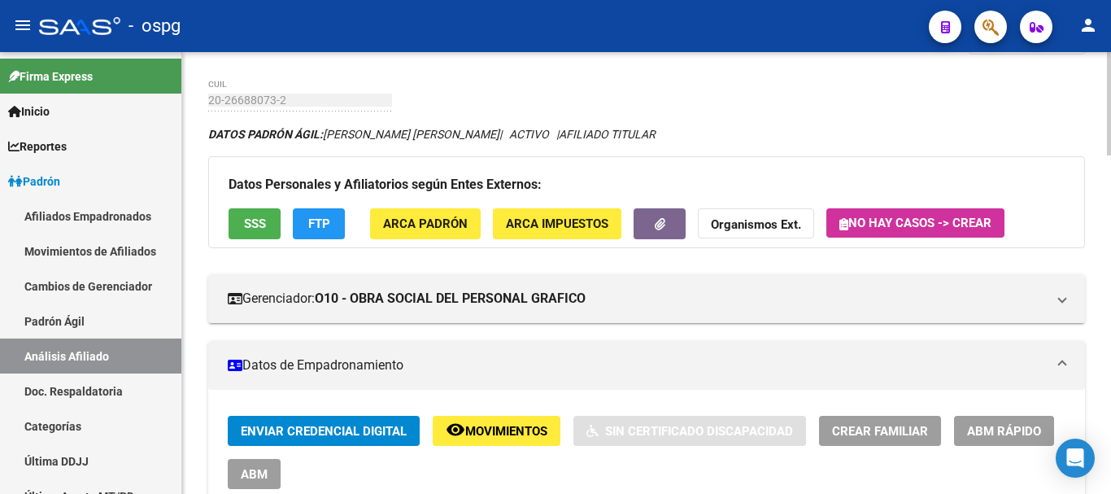
click at [1104, 12] on div "menu - ospg person Firma Express Inicio Calendario SSS Instructivos Contacto OS…" at bounding box center [555, 247] width 1111 height 494
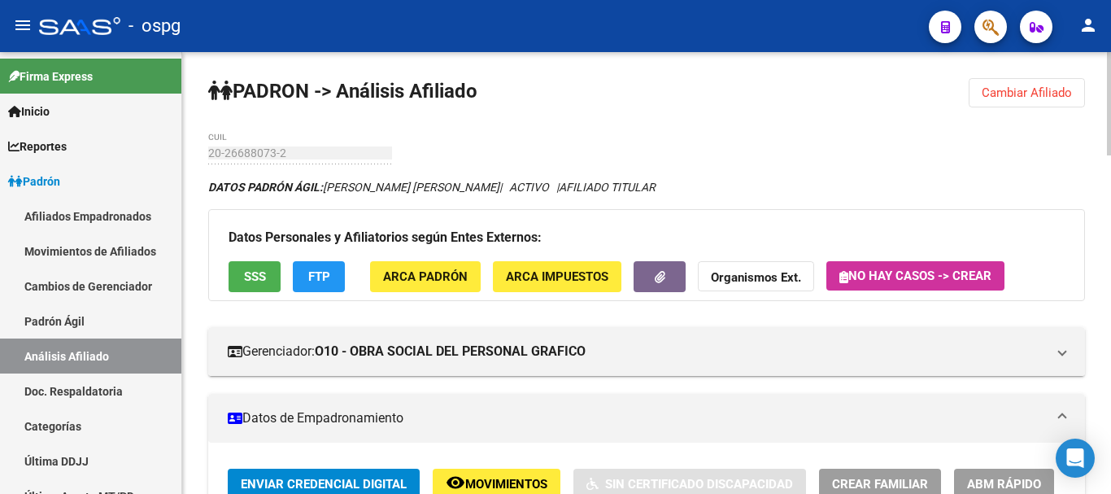
drag, startPoint x: 1034, startPoint y: 93, endPoint x: 463, endPoint y: 124, distance: 572.6
click at [1033, 92] on span "Cambiar Afiliado" at bounding box center [1027, 92] width 90 height 15
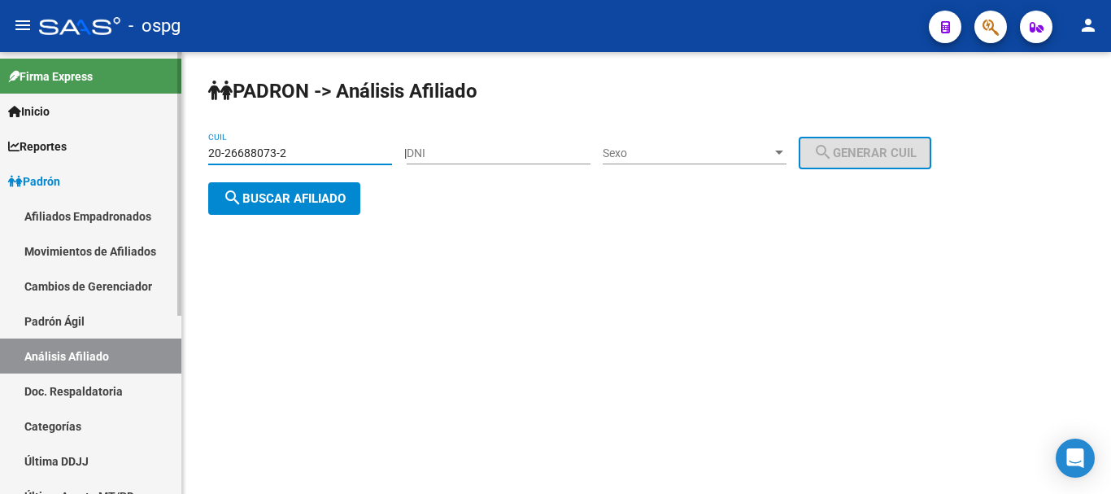
drag, startPoint x: 227, startPoint y: 157, endPoint x: 112, endPoint y: 155, distance: 114.7
click at [112, 155] on mat-sidenav-container "Firma Express Inicio Calendario SSS Instructivos Contacto OS Reportes Ingresos …" at bounding box center [555, 273] width 1111 height 442
paste input "30734248-1"
type input "20-30734248-1"
click at [302, 197] on span "search Buscar afiliado" at bounding box center [284, 198] width 123 height 15
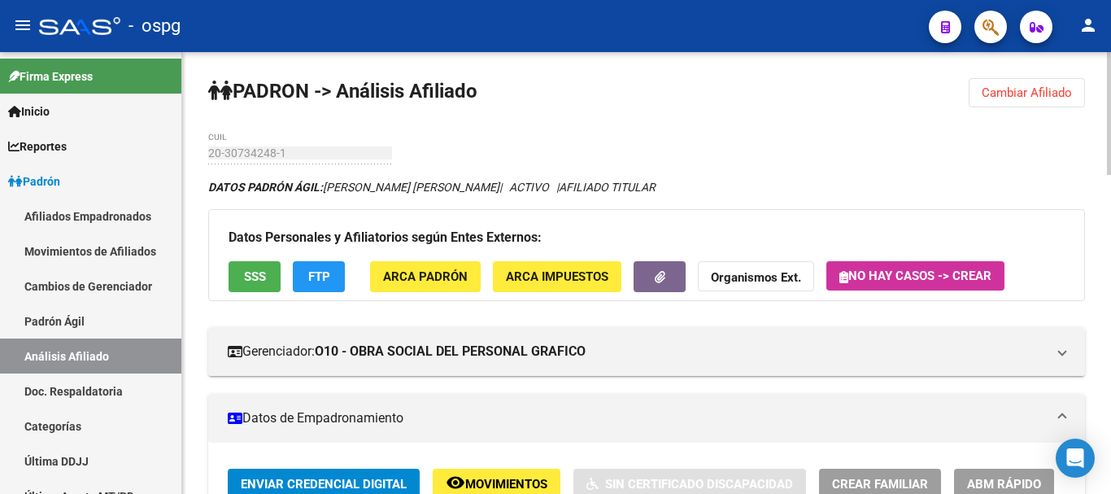
click at [258, 272] on span "SSS" at bounding box center [255, 277] width 22 height 15
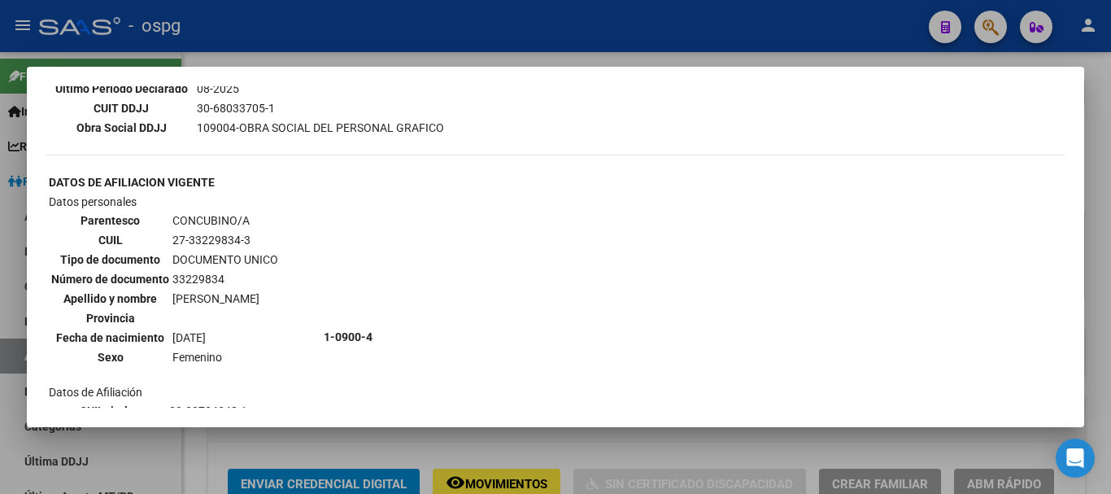
scroll to position [433, 0]
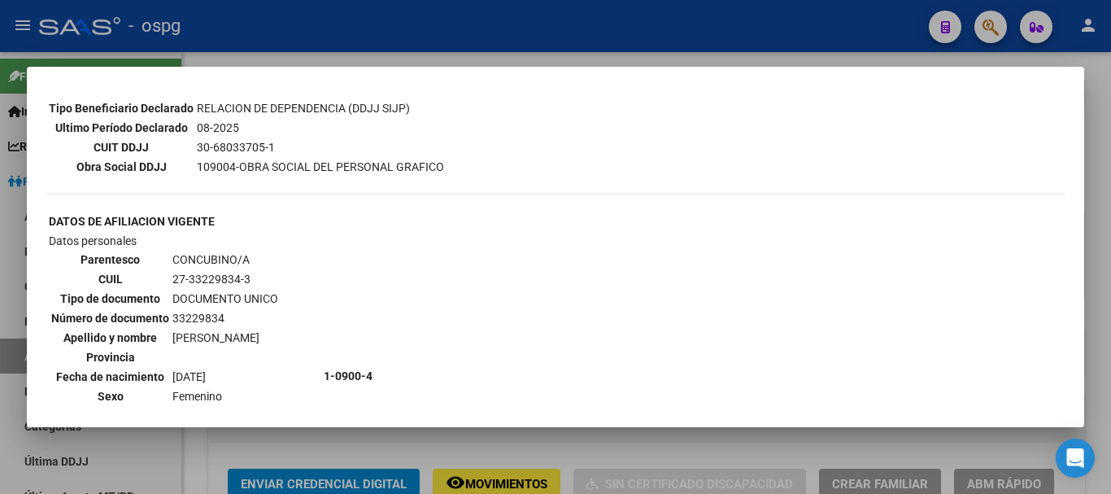
drag, startPoint x: 1100, startPoint y: 121, endPoint x: 1061, endPoint y: 168, distance: 60.1
click at [1100, 120] on div at bounding box center [555, 247] width 1111 height 494
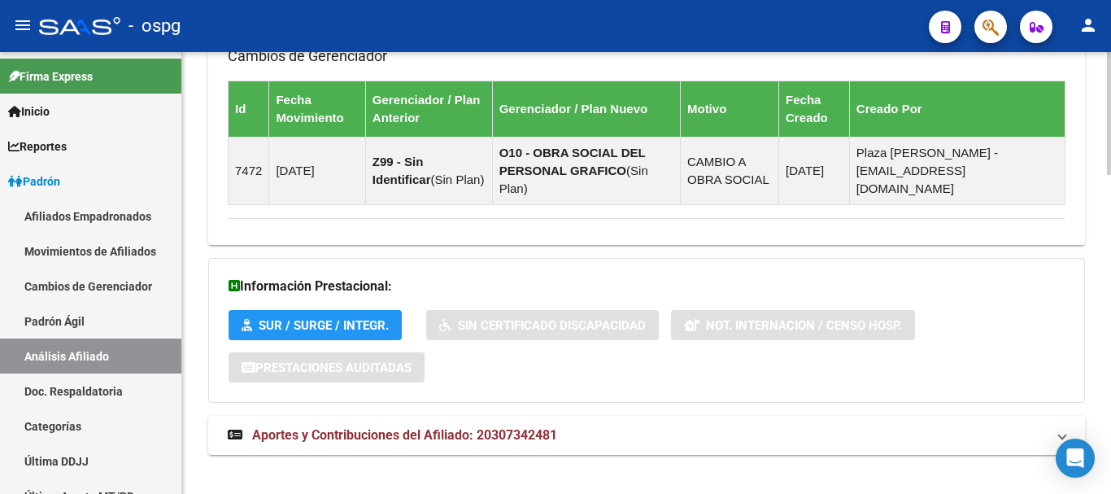
drag, startPoint x: 416, startPoint y: 415, endPoint x: 503, endPoint y: 385, distance: 91.8
click at [420, 427] on span "Aportes y Contribuciones del Afiliado: 20307342481" at bounding box center [404, 434] width 305 height 15
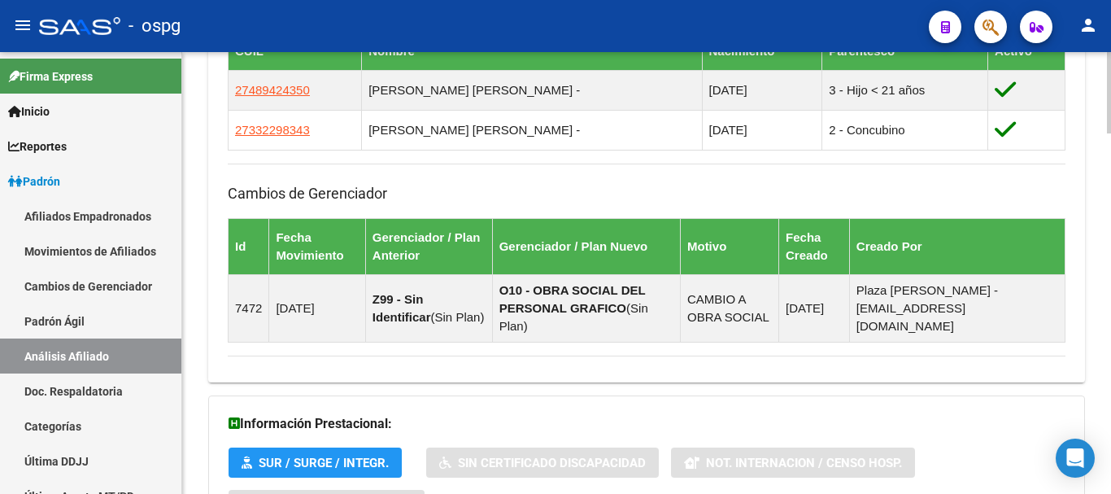
scroll to position [906, 0]
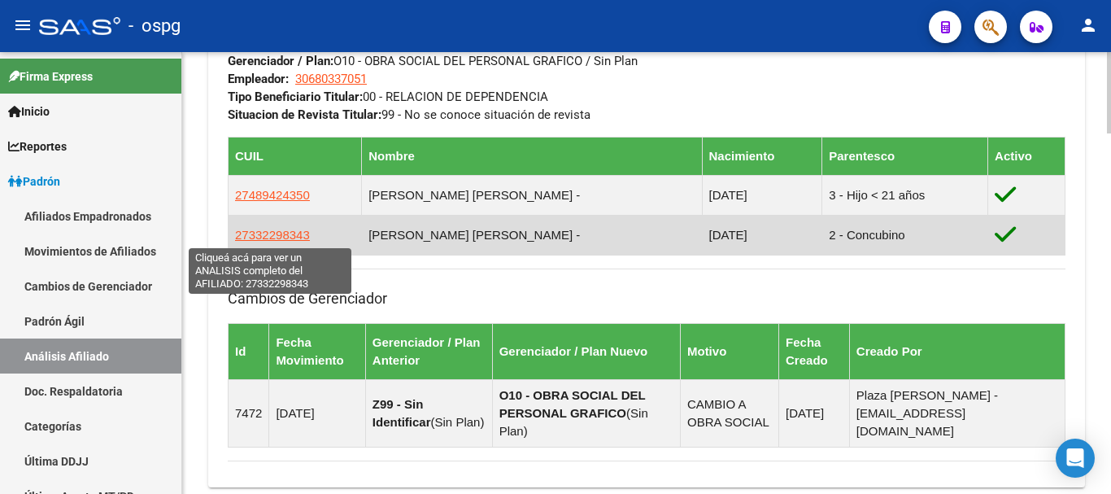
click at [264, 237] on span "27332298343" at bounding box center [272, 235] width 75 height 14
type textarea "27332298343"
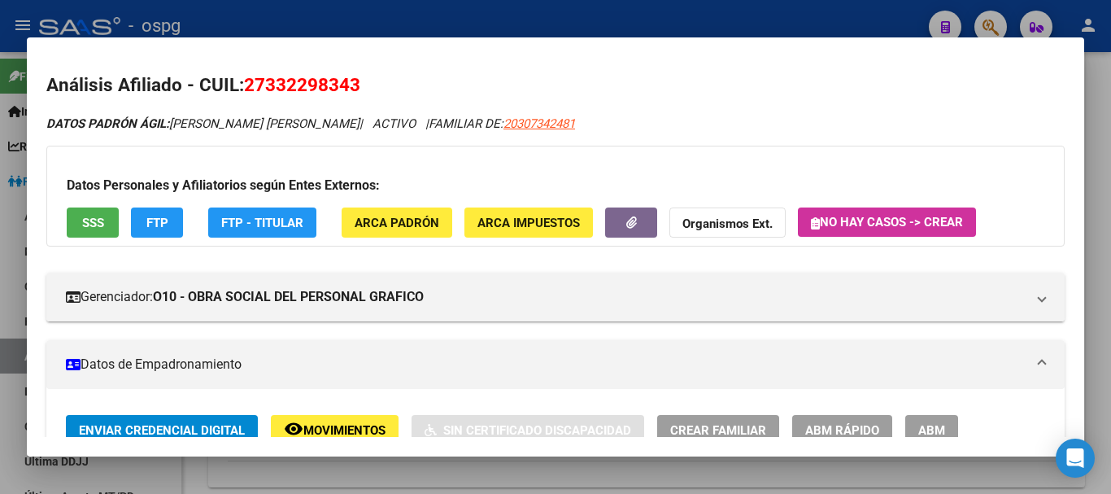
drag, startPoint x: 268, startPoint y: 81, endPoint x: 351, endPoint y: 77, distance: 83.1
click at [351, 77] on span "27332298343" at bounding box center [302, 84] width 116 height 21
copy span "33229834"
click at [734, 226] on strong "Organismos Ext." at bounding box center [727, 223] width 90 height 15
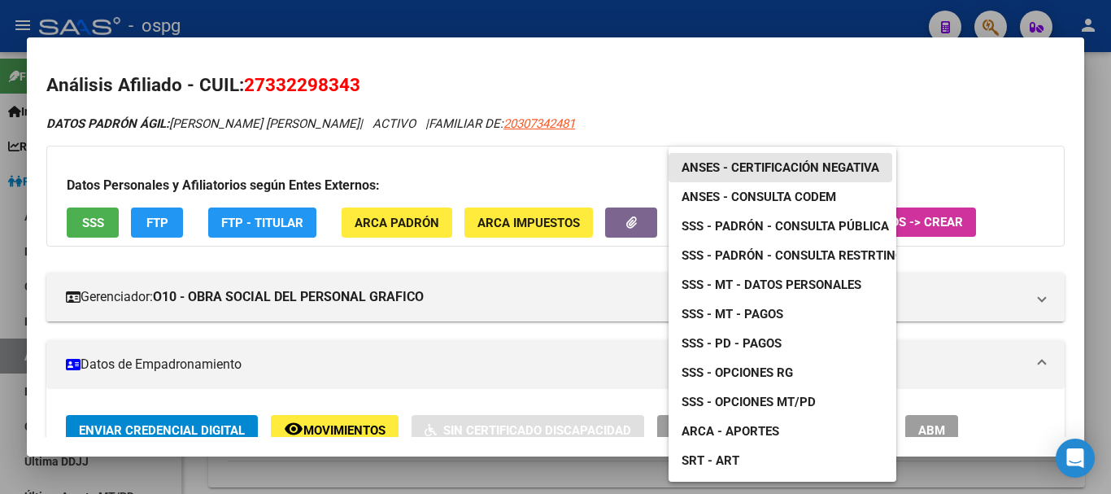
click at [792, 168] on span "ANSES - Certificación Negativa" at bounding box center [781, 167] width 198 height 15
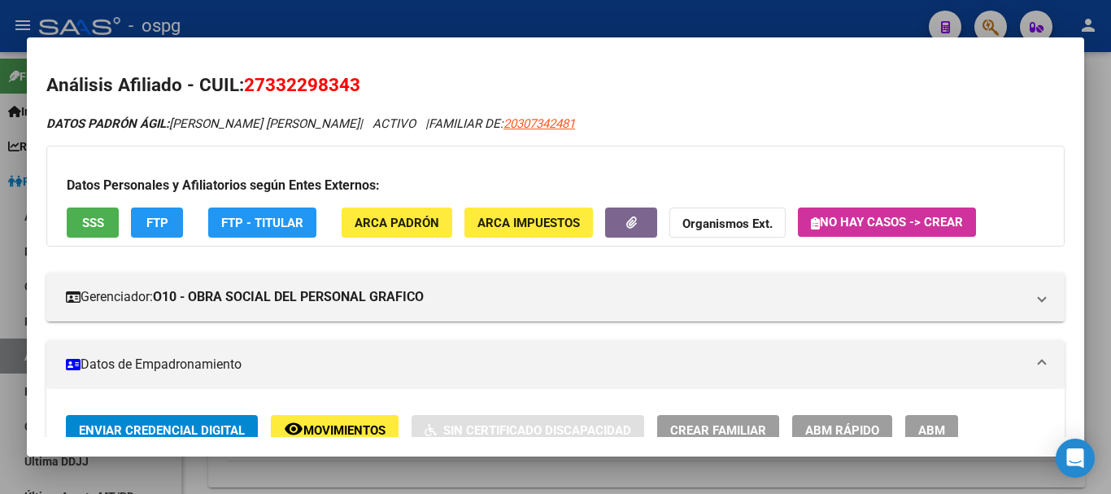
click at [1107, 94] on div at bounding box center [555, 247] width 1111 height 494
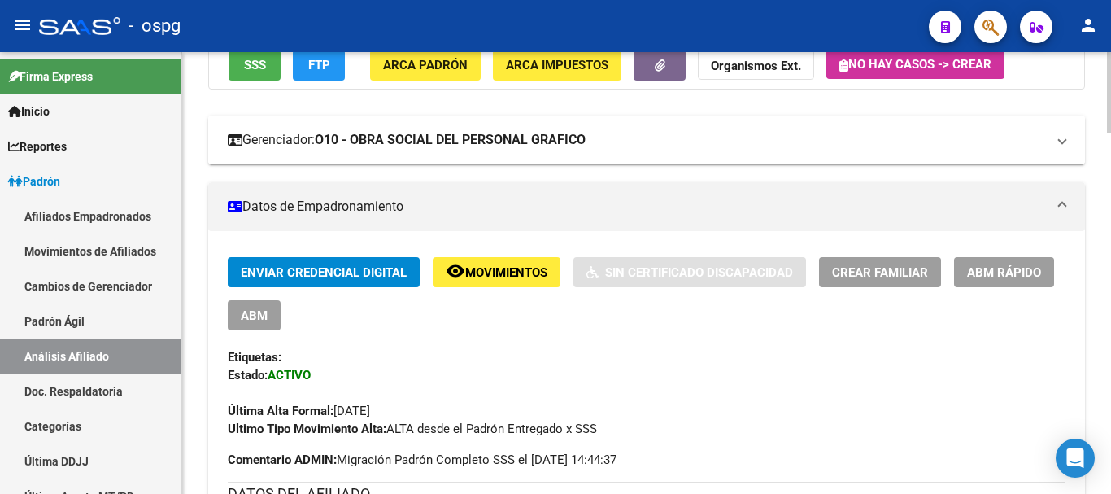
scroll to position [0, 0]
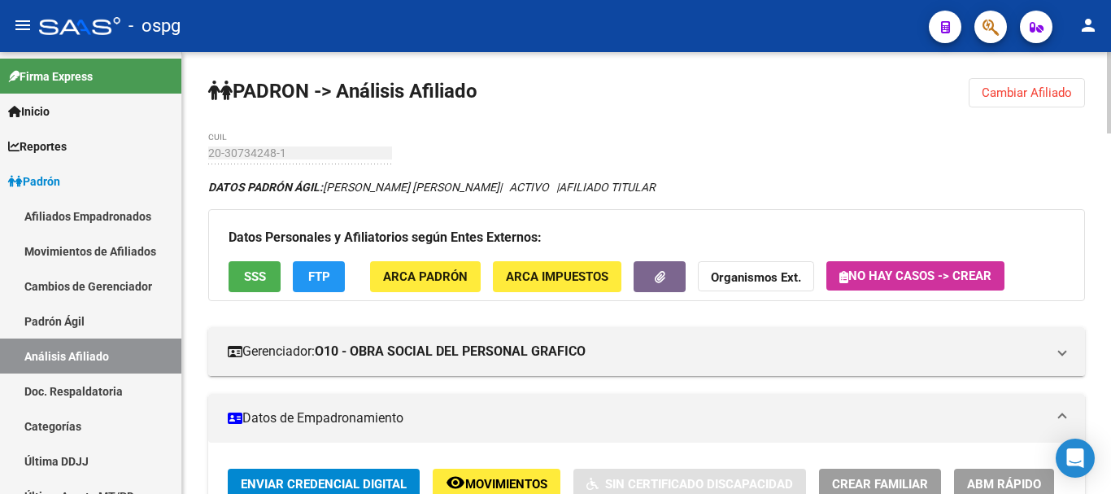
drag, startPoint x: 1037, startPoint y: 103, endPoint x: 802, endPoint y: 113, distance: 235.2
click at [1037, 102] on button "Cambiar Afiliado" at bounding box center [1027, 92] width 116 height 29
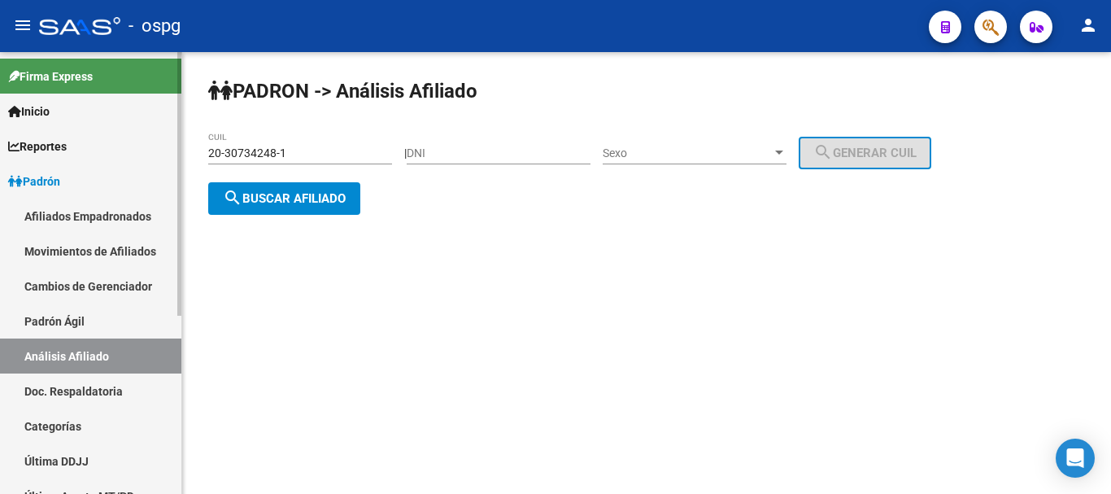
drag, startPoint x: 324, startPoint y: 157, endPoint x: 156, endPoint y: 169, distance: 168.0
click at [141, 165] on mat-sidenav-container "Firma Express Inicio Calendario SSS Instructivos Contacto OS Reportes Ingresos …" at bounding box center [555, 273] width 1111 height 442
paste input "2205295-3"
type input "20-32205295-3"
click at [333, 209] on button "search Buscar afiliado" at bounding box center [284, 198] width 152 height 33
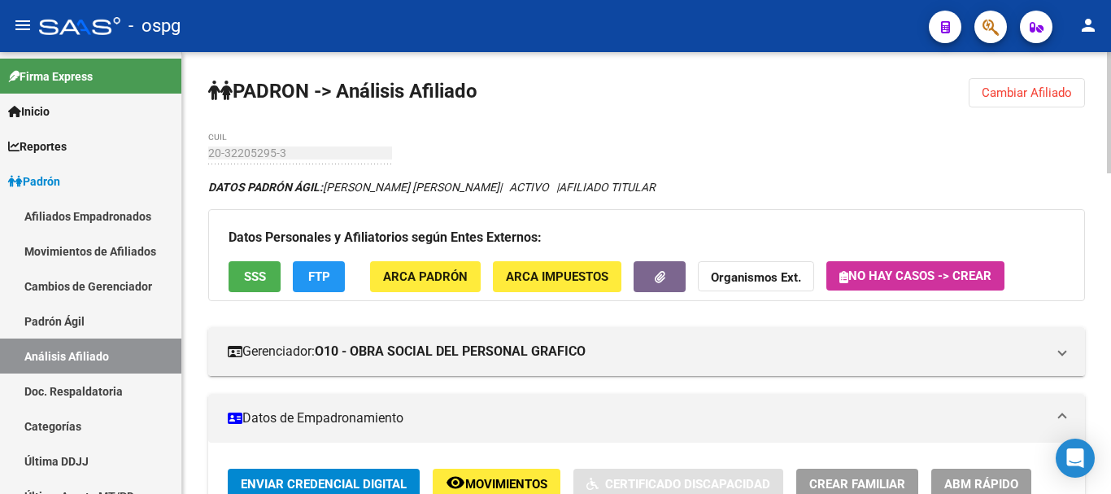
click at [255, 281] on span "SSS" at bounding box center [255, 277] width 22 height 15
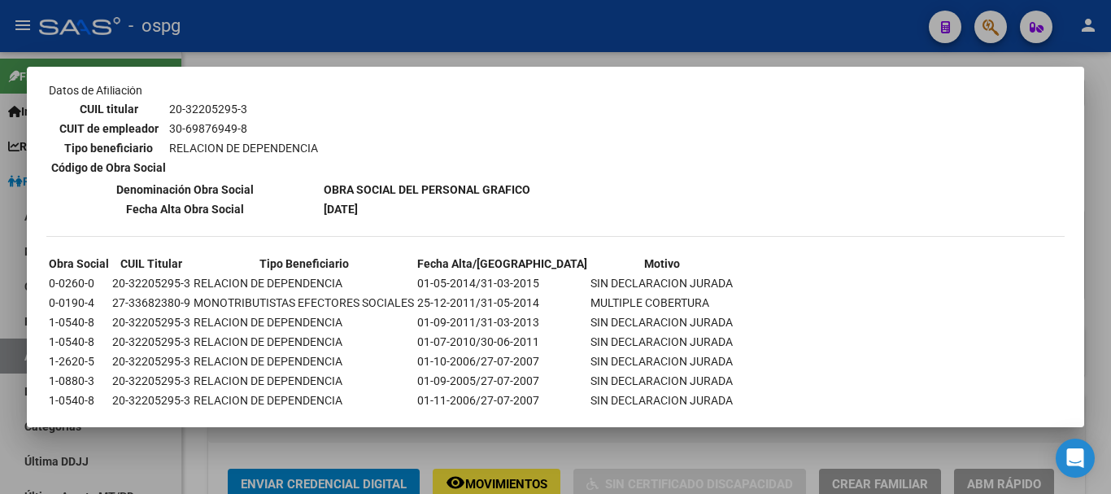
scroll to position [811, 0]
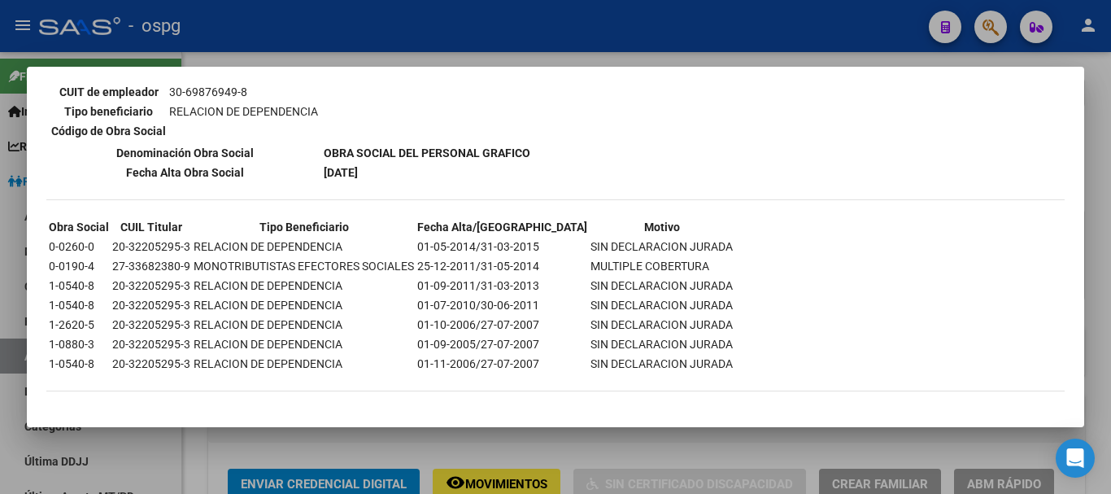
click at [1091, 209] on div at bounding box center [555, 247] width 1111 height 494
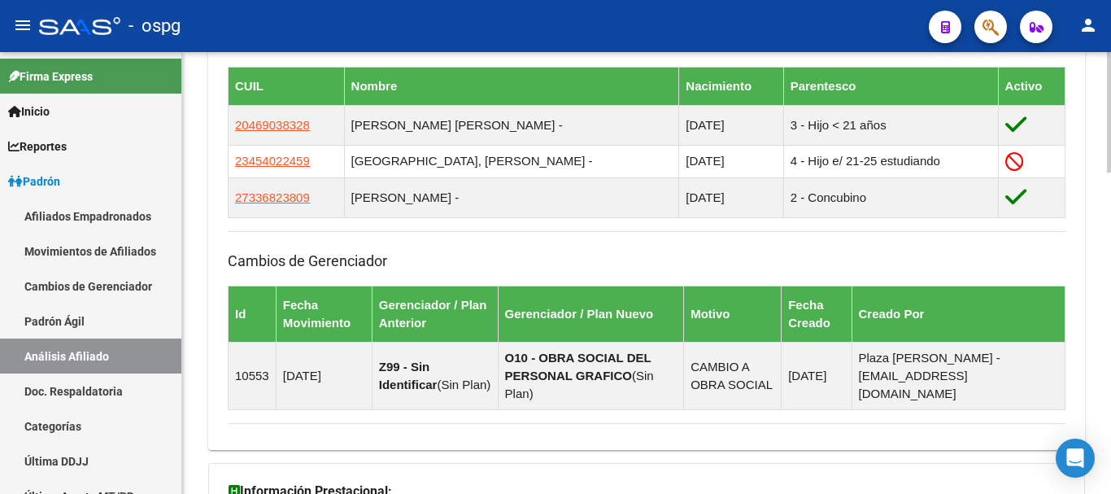
scroll to position [1181, 0]
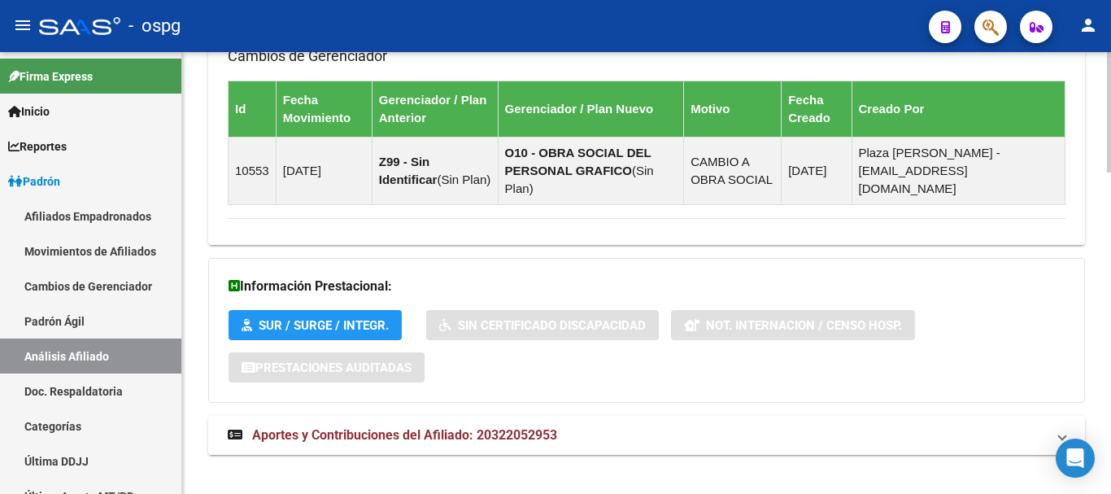
click at [500, 426] on strong "Aportes y Contribuciones del Afiliado: 20322052953" at bounding box center [392, 435] width 329 height 18
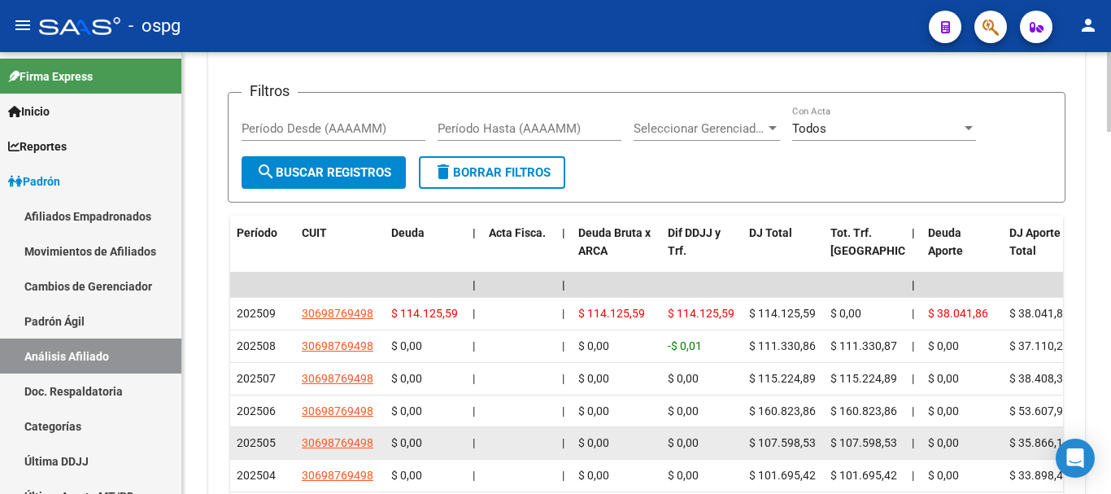
scroll to position [1764, 0]
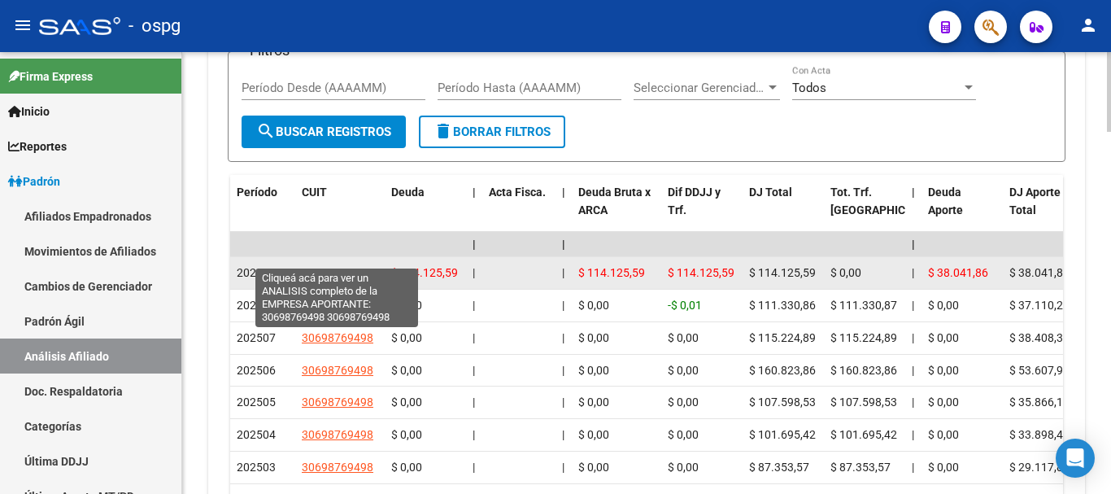
click at [345, 266] on span "30698769498" at bounding box center [338, 272] width 72 height 13
type textarea "30698769498"
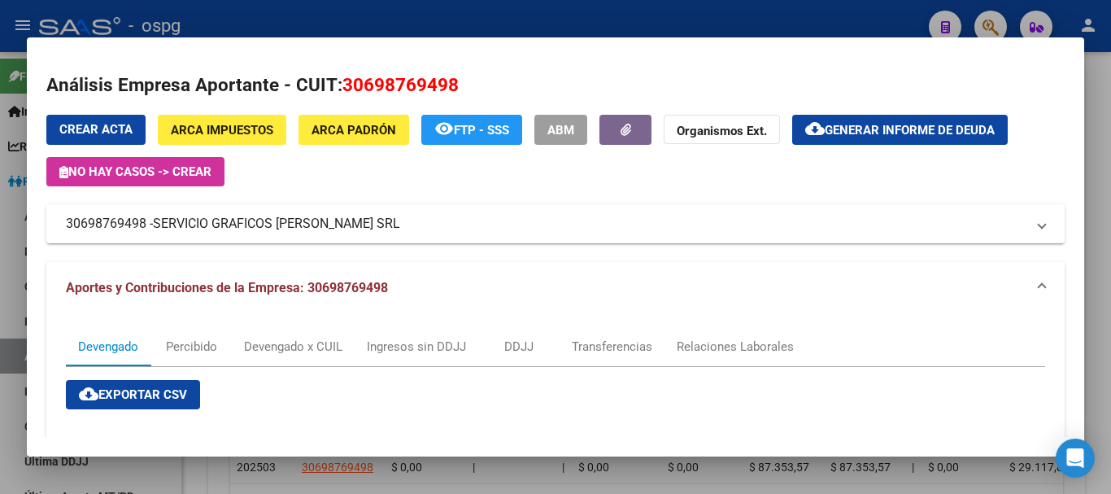
click at [1108, 197] on div at bounding box center [555, 247] width 1111 height 494
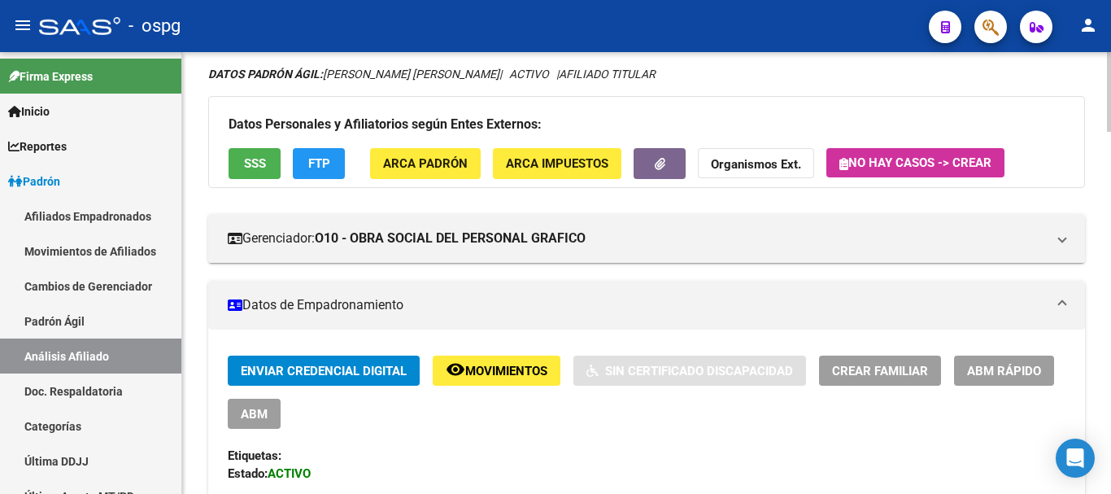
scroll to position [0, 0]
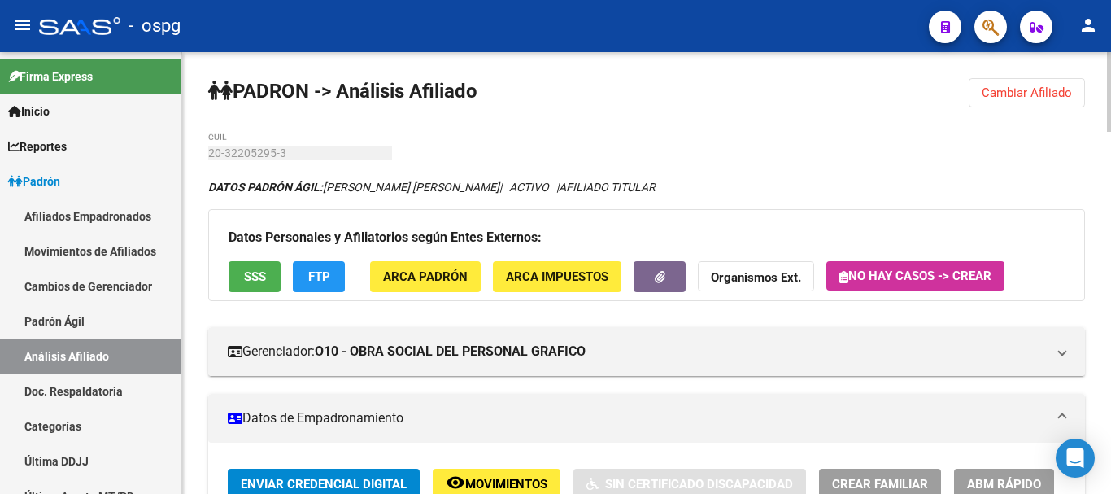
click at [1095, 37] on div "menu - ospg person Firma Express Inicio Calendario SSS Instructivos Contacto OS…" at bounding box center [555, 247] width 1111 height 494
drag, startPoint x: 1047, startPoint y: 89, endPoint x: 930, endPoint y: 129, distance: 123.7
click at [1047, 90] on span "Cambiar Afiliado" at bounding box center [1027, 92] width 90 height 15
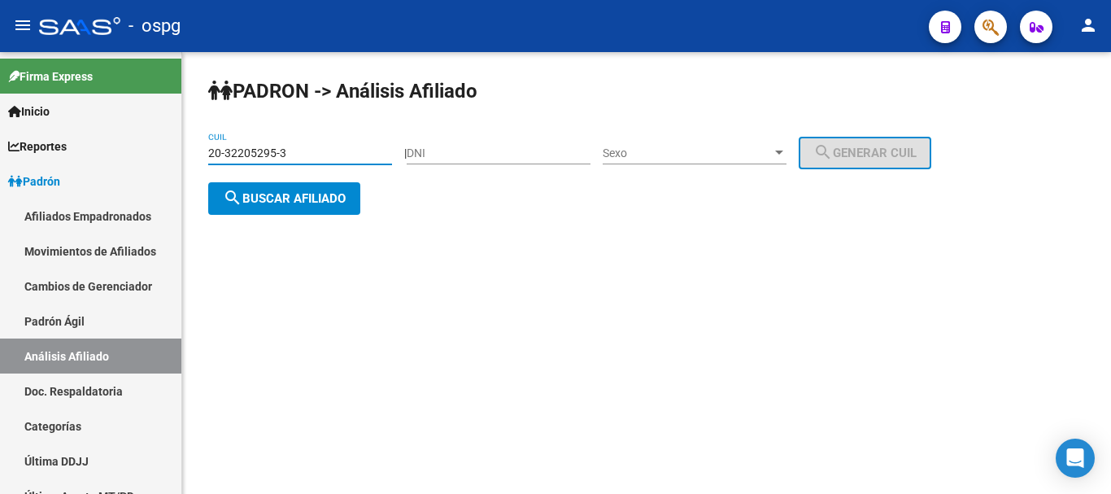
drag, startPoint x: 292, startPoint y: 146, endPoint x: 246, endPoint y: 147, distance: 45.6
click at [136, 140] on mat-sidenav-container "Firma Express Inicio Calendario SSS Instructivos Contacto OS Reportes Ingresos …" at bounding box center [555, 273] width 1111 height 442
paste input "08045462-8"
click at [298, 198] on span "search Buscar afiliado" at bounding box center [284, 198] width 123 height 15
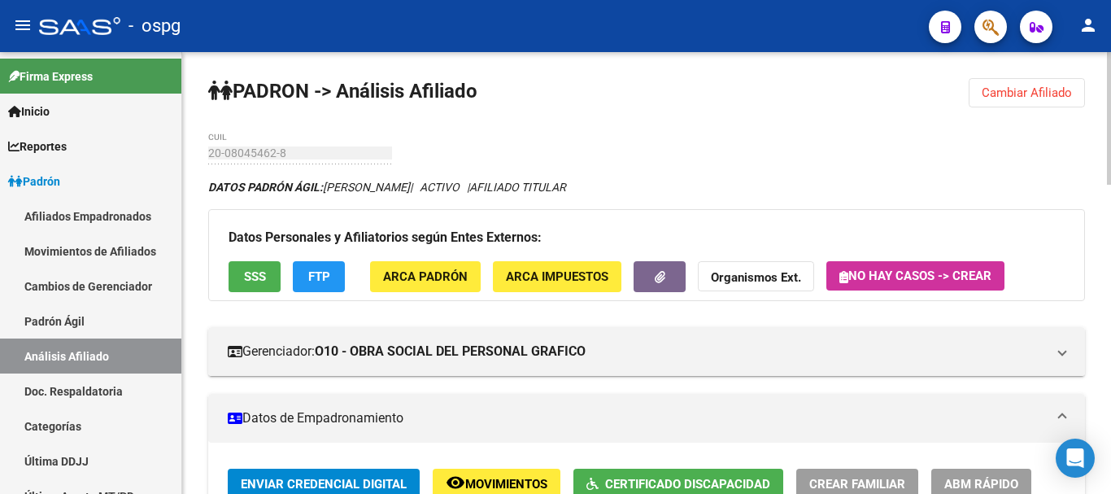
click at [255, 278] on span "SSS" at bounding box center [255, 277] width 22 height 15
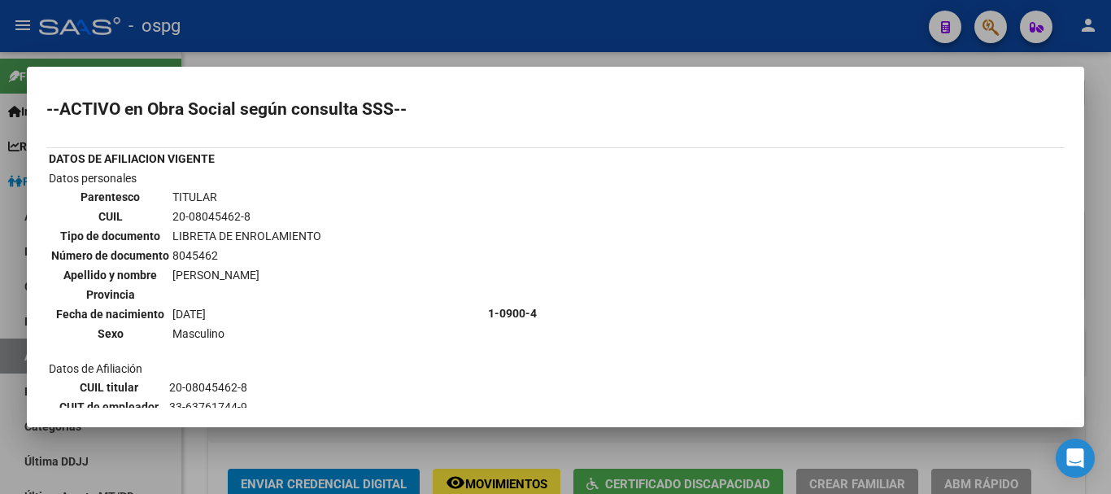
click at [1108, 254] on div at bounding box center [555, 247] width 1111 height 494
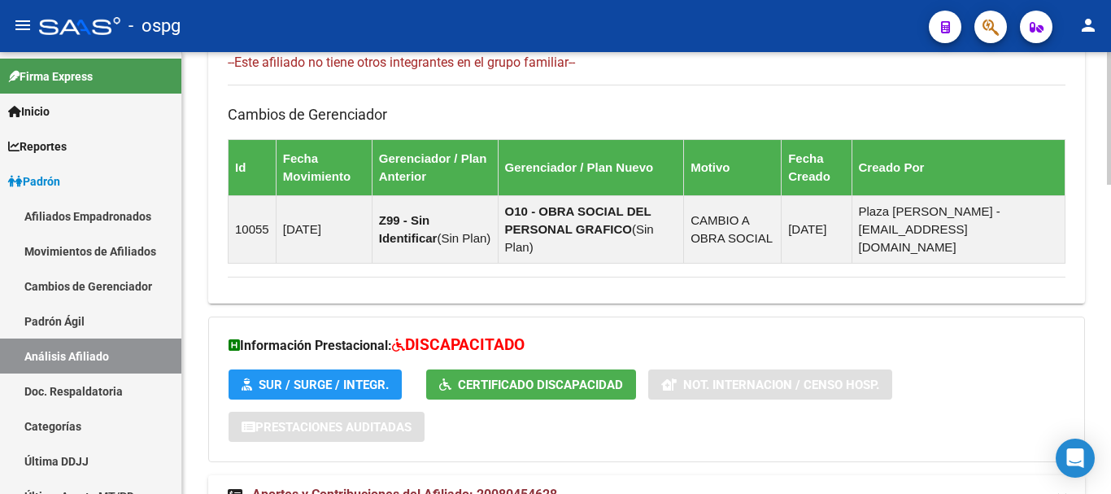
scroll to position [1030, 0]
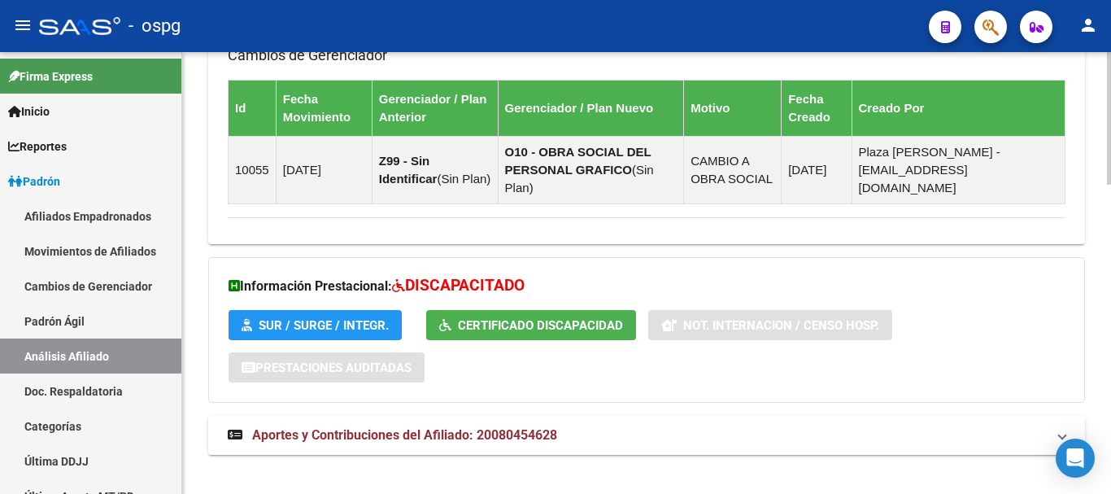
click at [507, 427] on span "Aportes y Contribuciones del Afiliado: 20080454628" at bounding box center [404, 434] width 305 height 15
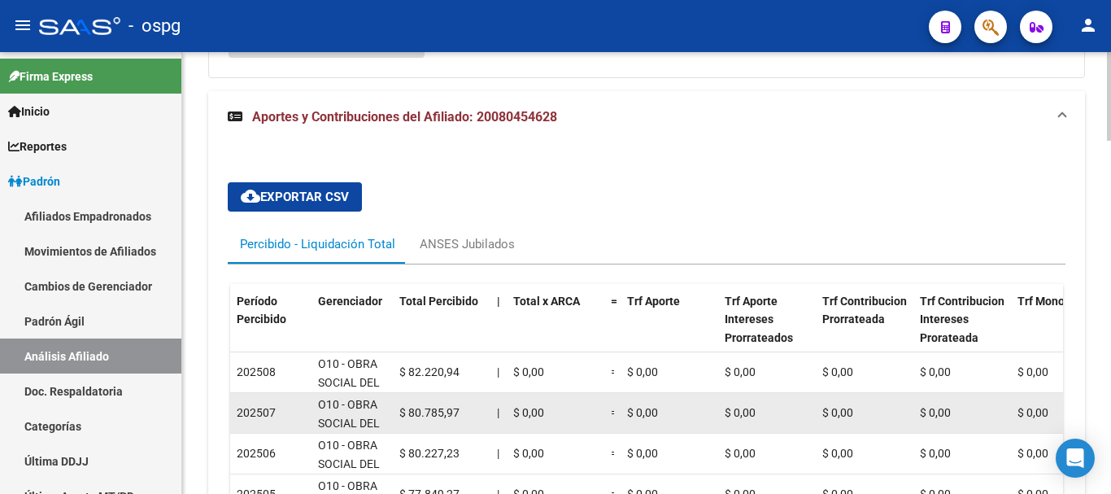
scroll to position [1356, 0]
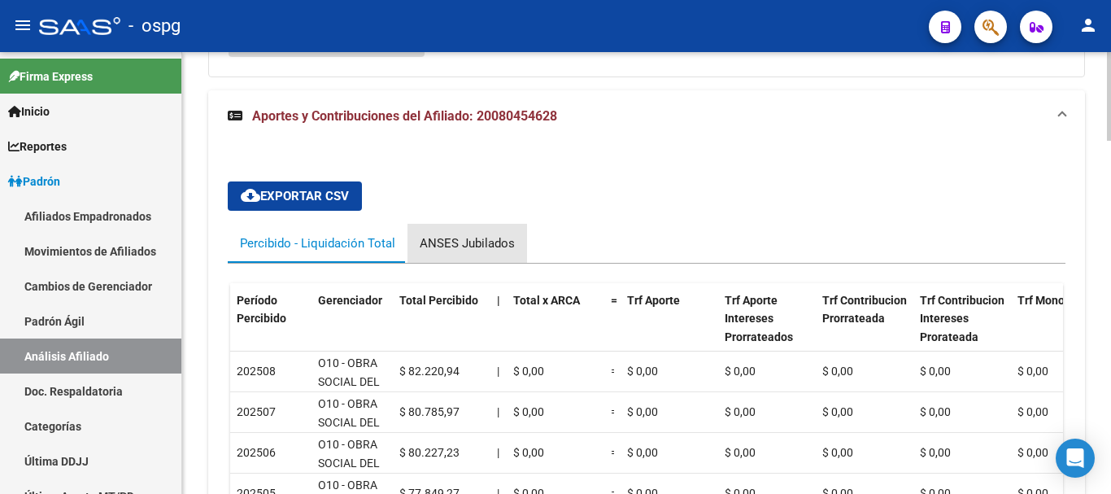
click at [471, 234] on div "ANSES Jubilados" at bounding box center [467, 243] width 95 height 18
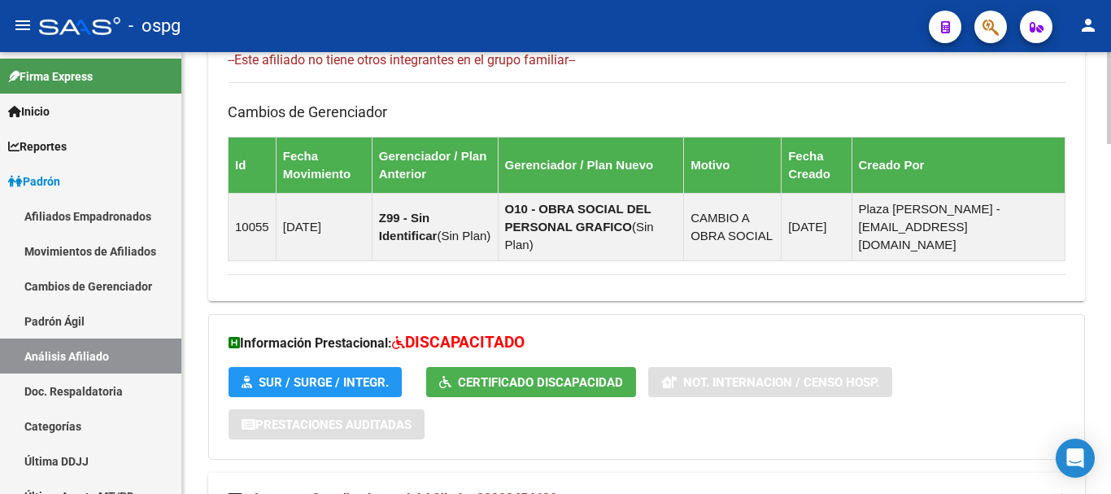
scroll to position [949, 0]
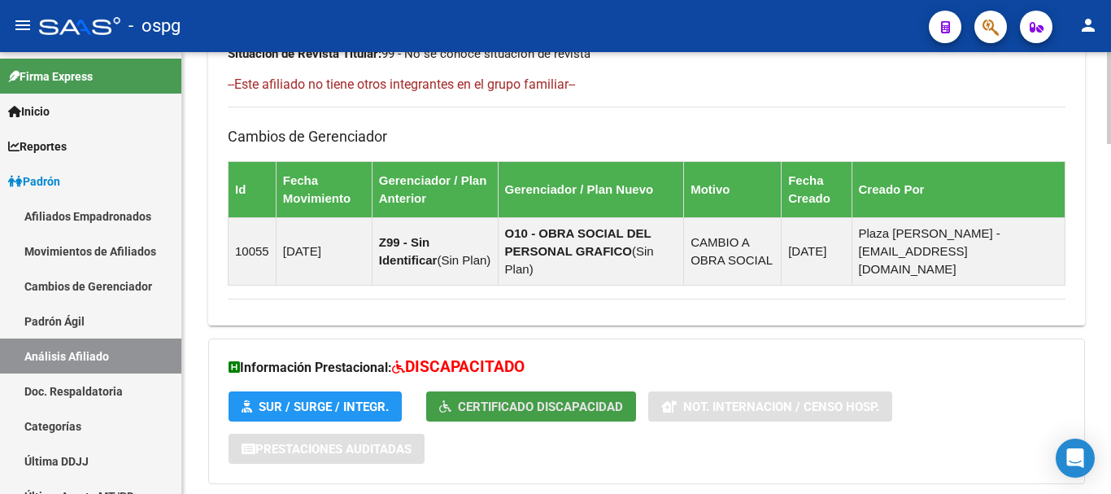
click at [537, 399] on span "Certificado Discapacidad" at bounding box center [540, 406] width 165 height 15
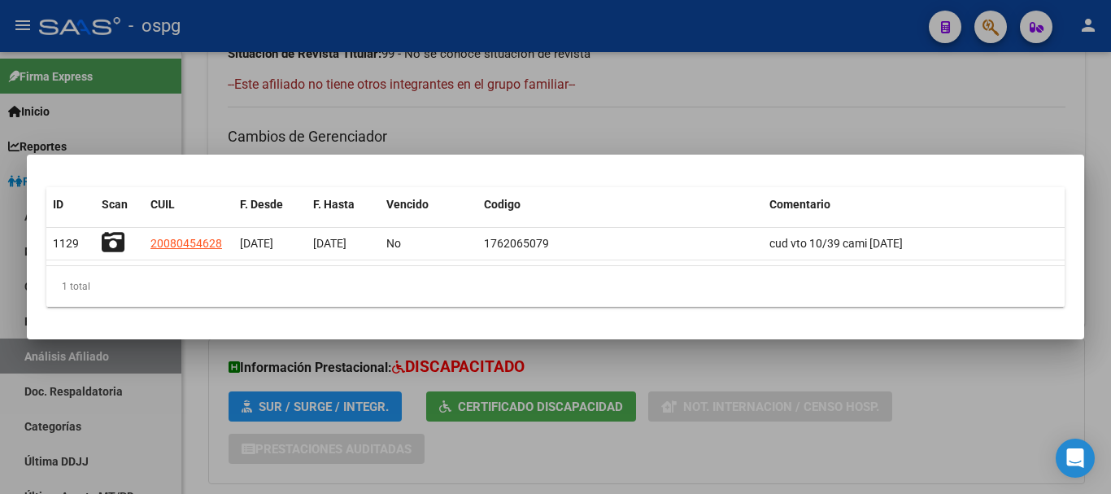
click at [1004, 420] on div at bounding box center [555, 247] width 1111 height 494
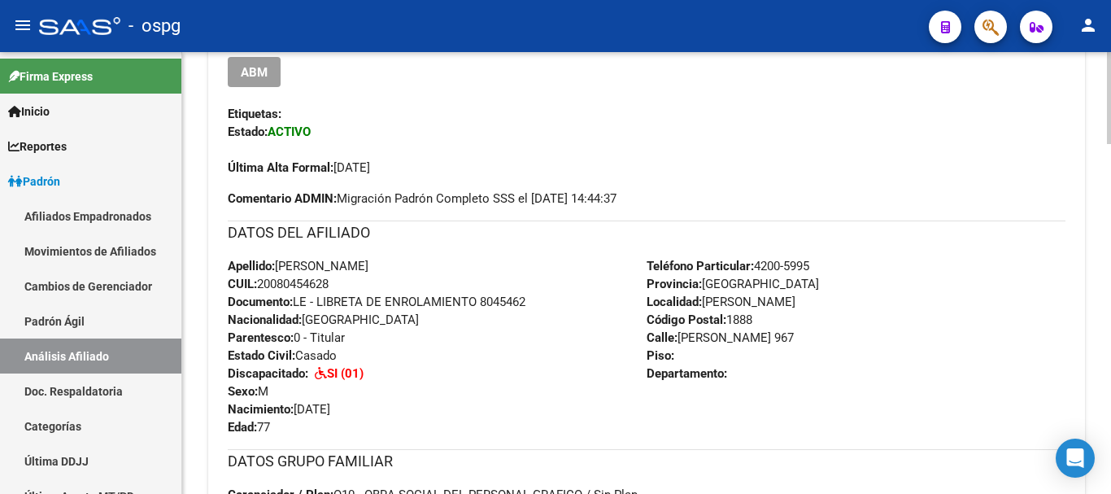
scroll to position [0, 0]
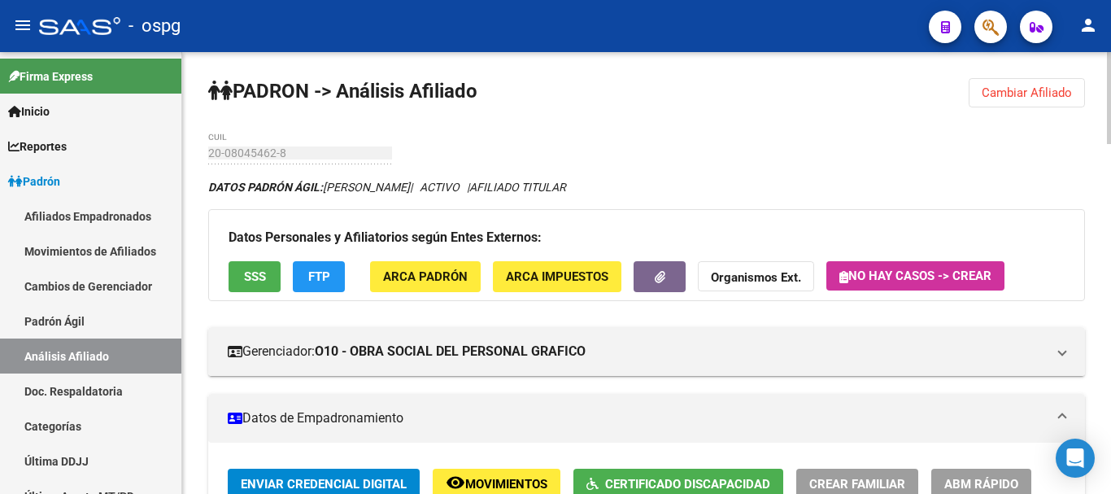
click at [313, 290] on button "FTP" at bounding box center [319, 276] width 52 height 30
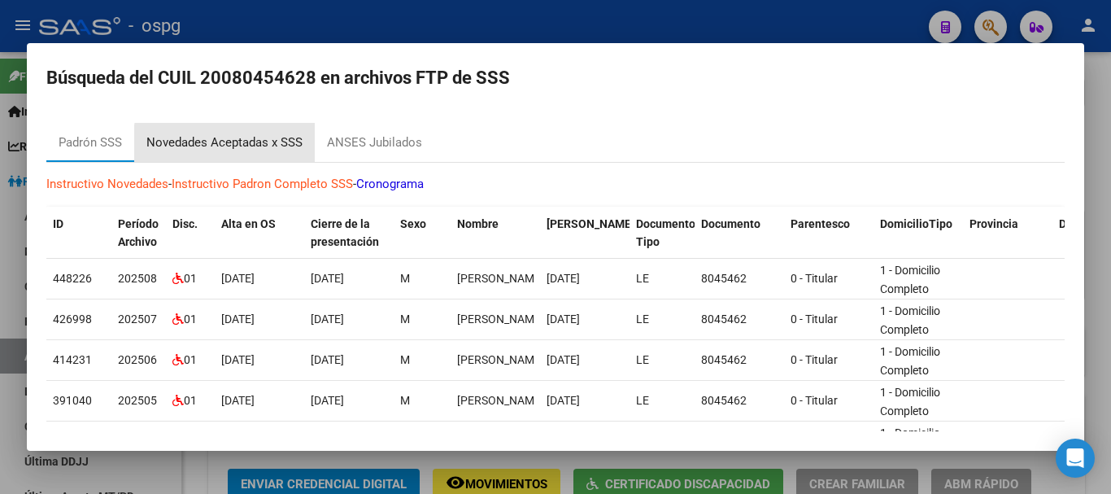
click at [251, 144] on div "Novedades Aceptadas x SSS" at bounding box center [224, 142] width 156 height 19
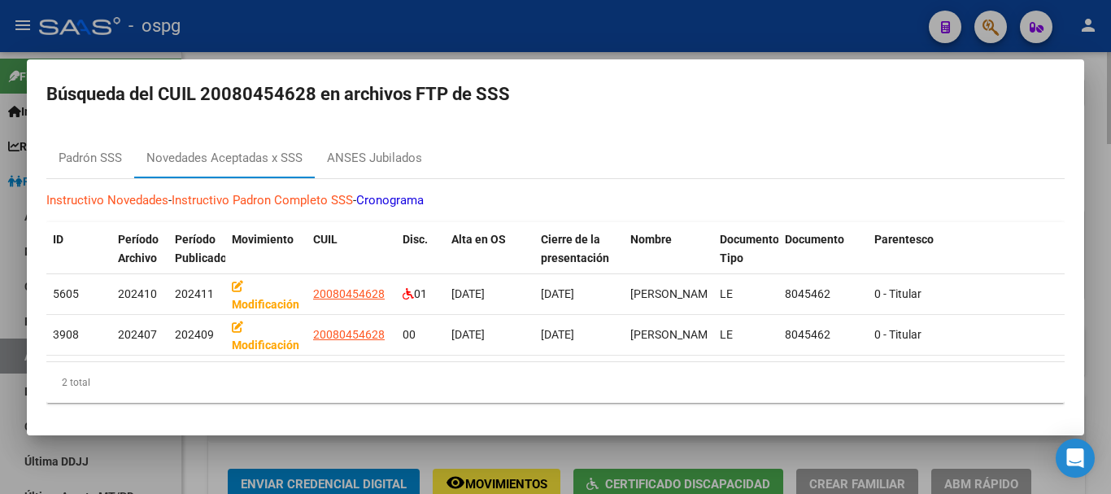
drag, startPoint x: 1108, startPoint y: 152, endPoint x: 917, endPoint y: 265, distance: 221.3
click at [1106, 152] on div at bounding box center [555, 247] width 1111 height 494
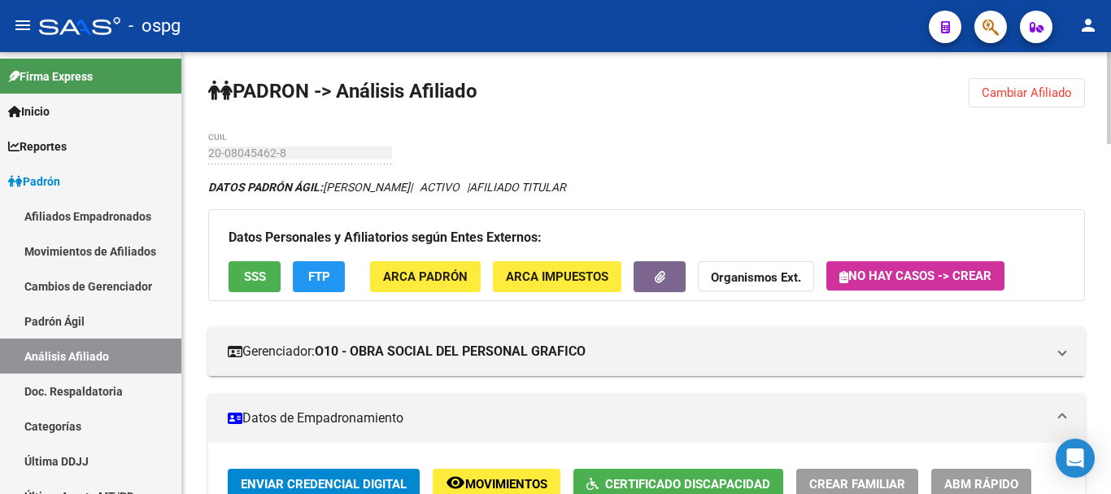
click at [1045, 98] on span "Cambiar Afiliado" at bounding box center [1027, 92] width 90 height 15
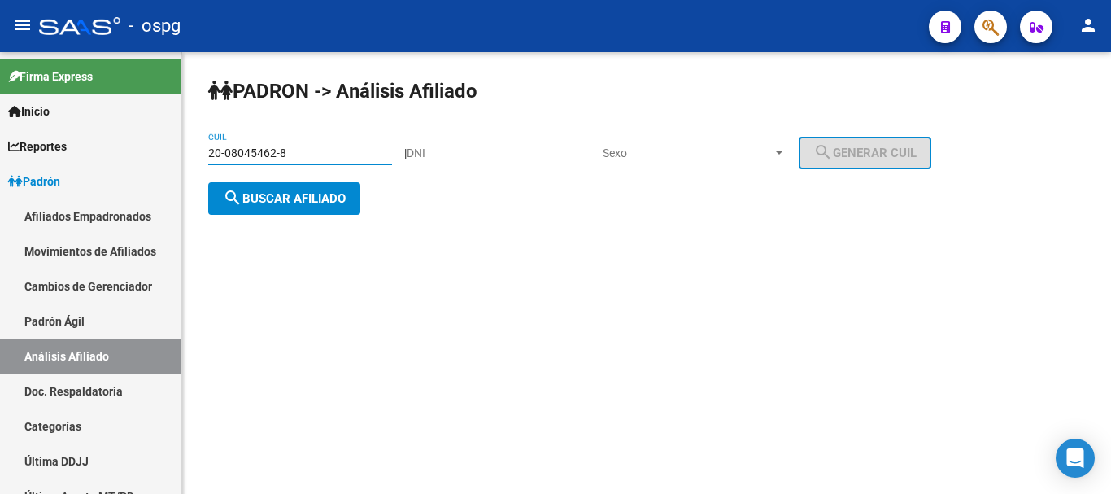
drag, startPoint x: 282, startPoint y: 153, endPoint x: 292, endPoint y: 155, distance: 10.1
click at [284, 155] on input "20-08045462-8" at bounding box center [300, 153] width 184 height 14
click at [292, 155] on input "20-08045462-8" at bounding box center [300, 153] width 184 height 14
click at [373, 182] on div "PADRON -> Análisis Afiliado 20-08045462-8 CUIL | DNI Sexo Sexo search Generar C…" at bounding box center [646, 159] width 929 height 215
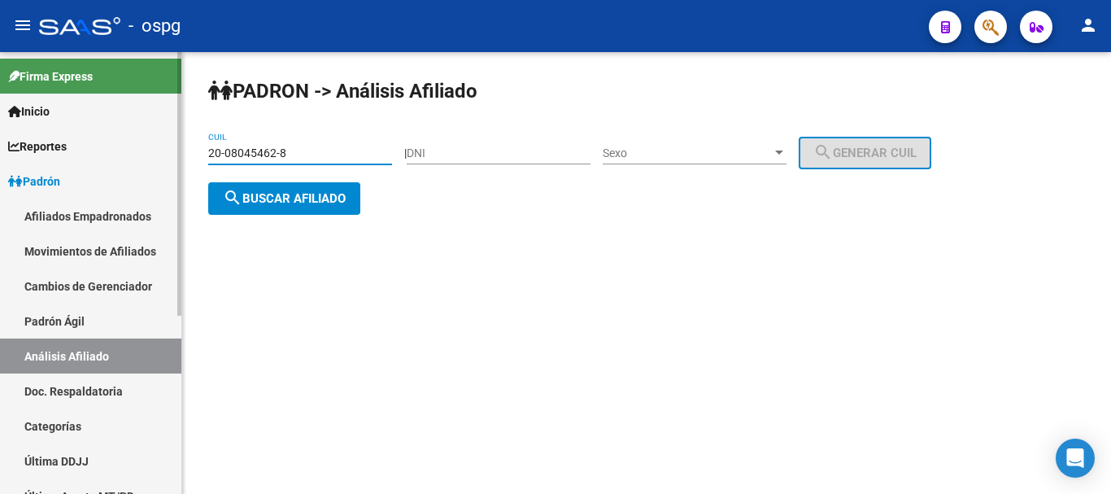
drag, startPoint x: 302, startPoint y: 159, endPoint x: 181, endPoint y: 155, distance: 121.3
click at [181, 155] on mat-sidenav-container "Firma Express Inicio Calendario SSS Instructivos Contacto OS Reportes Ingresos …" at bounding box center [555, 273] width 1111 height 442
paste input "20640828-7"
type input "20-20640828-7"
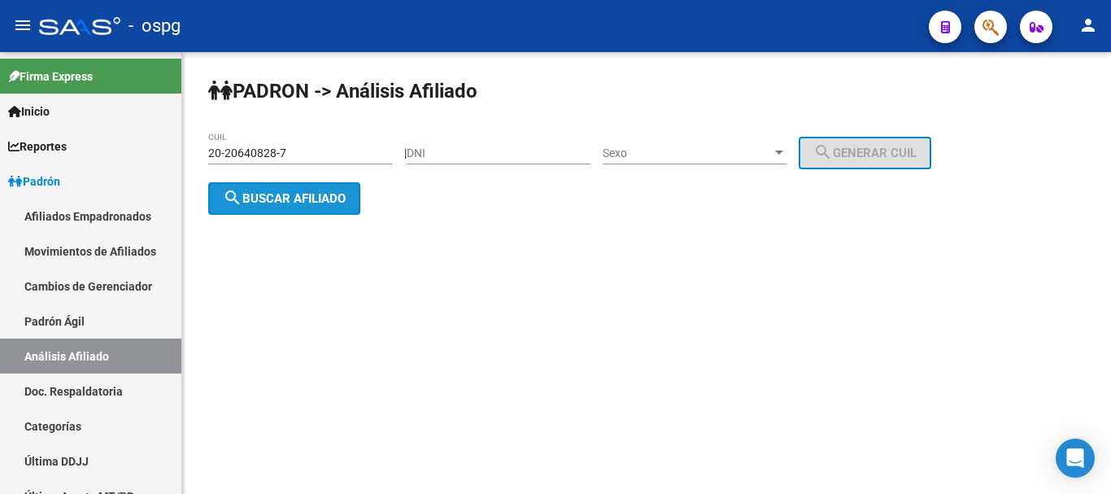
click at [285, 194] on span "search Buscar afiliado" at bounding box center [284, 198] width 123 height 15
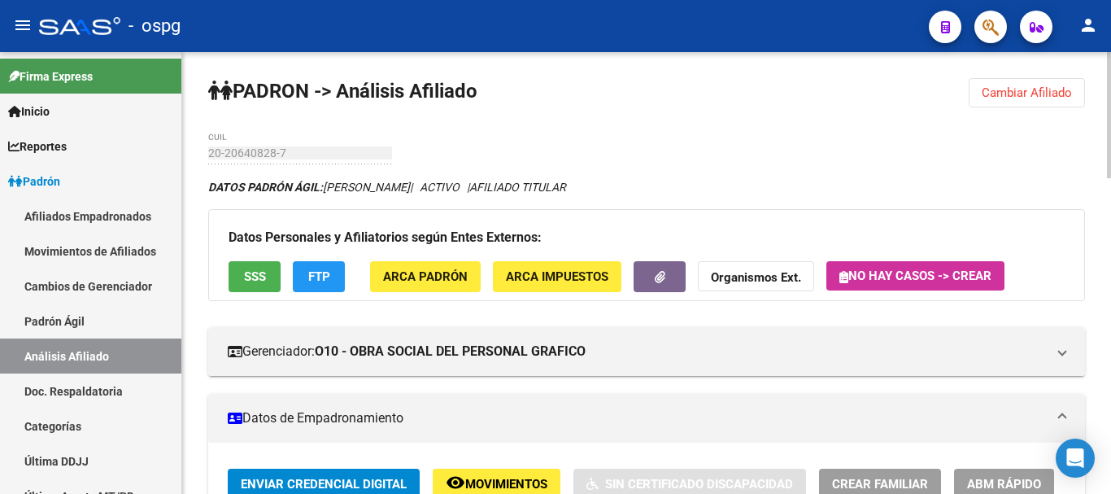
click at [257, 281] on span "SSS" at bounding box center [255, 277] width 22 height 15
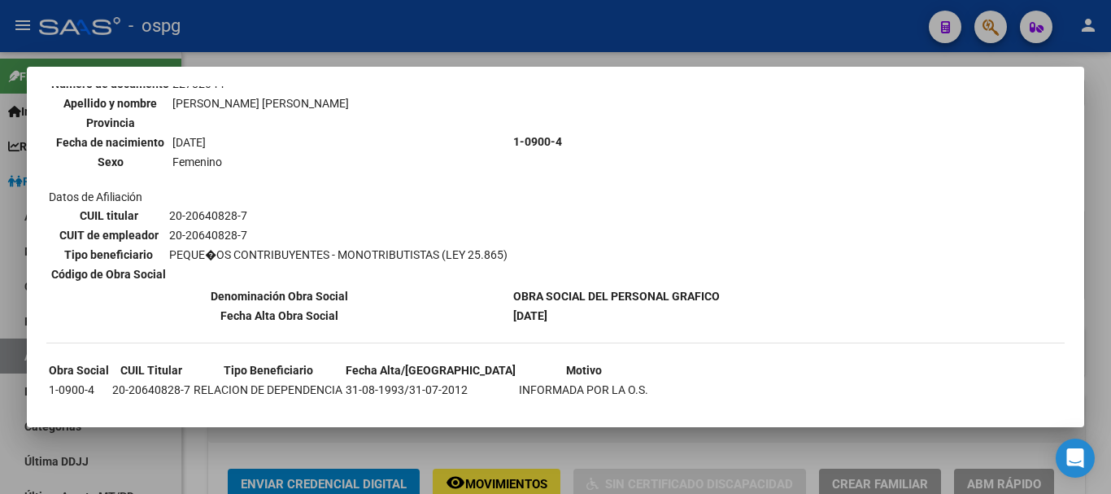
scroll to position [581, 0]
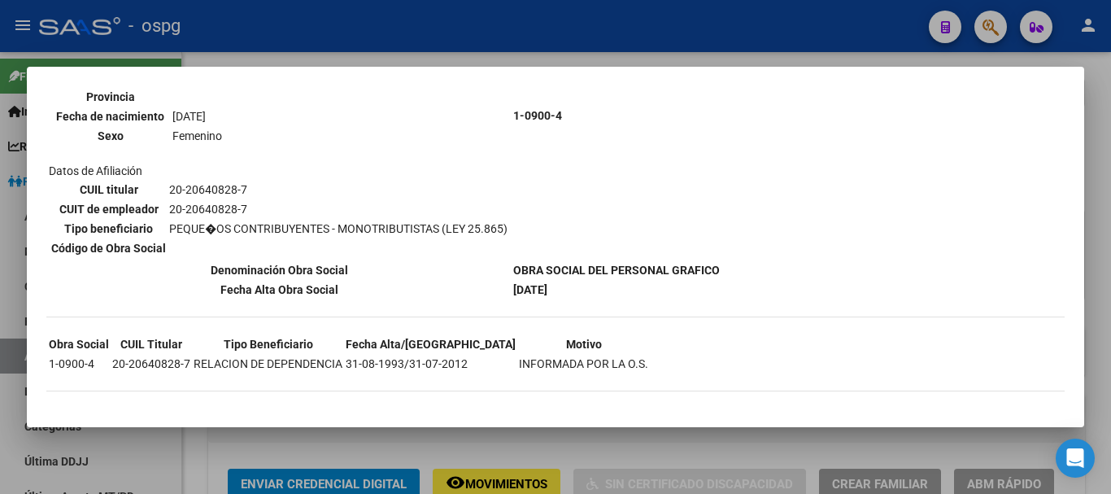
click at [1110, 213] on div at bounding box center [555, 247] width 1111 height 494
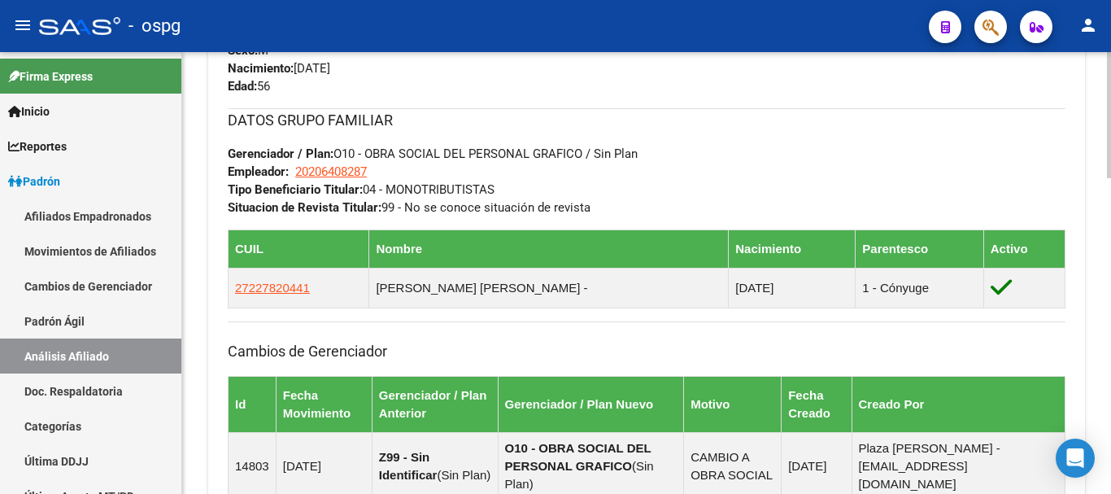
scroll to position [1108, 0]
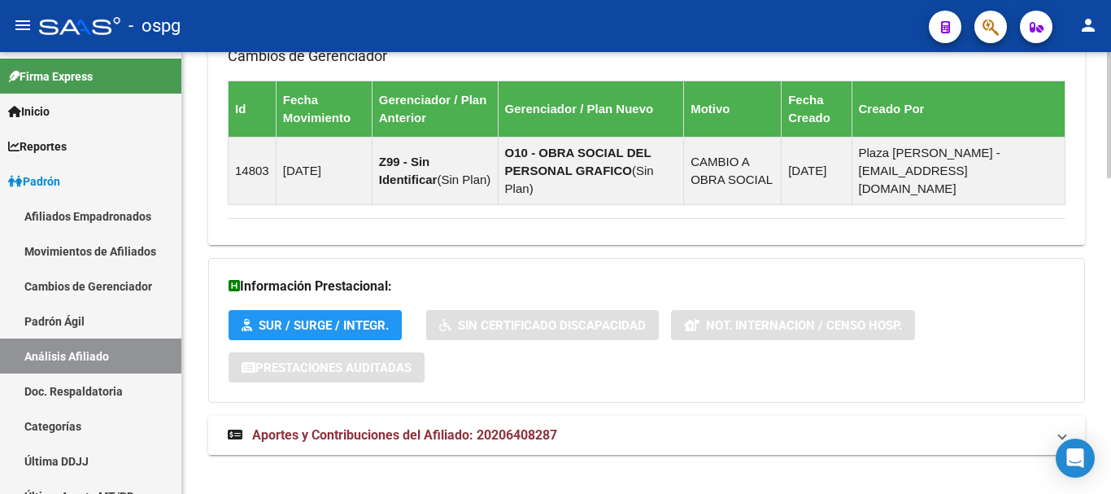
click at [376, 427] on span "Aportes y Contribuciones del Afiliado: 20206408287" at bounding box center [404, 434] width 305 height 15
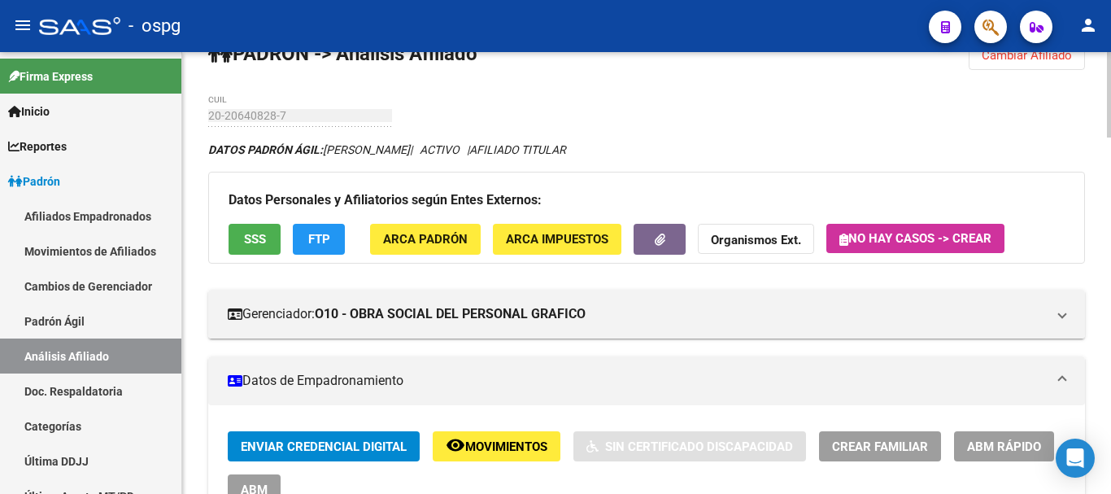
scroll to position [0, 0]
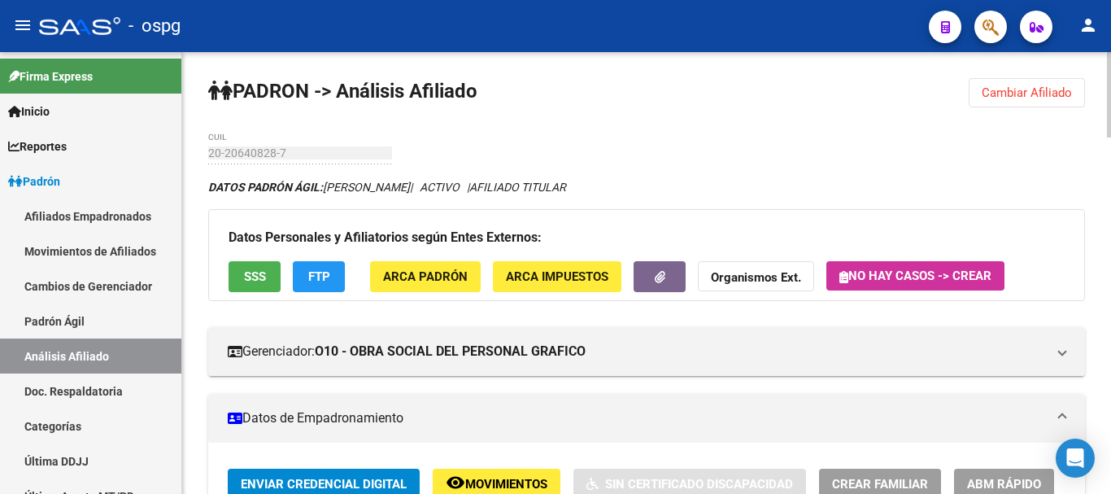
click at [751, 272] on strong "Organismos Ext." at bounding box center [756, 278] width 90 height 15
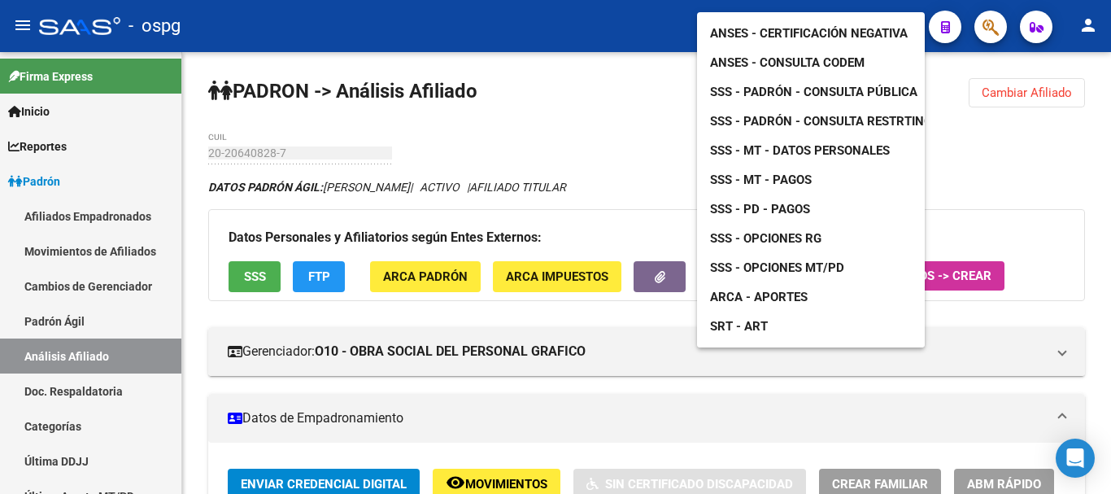
click at [843, 26] on span "ANSES - Certificación Negativa" at bounding box center [809, 33] width 198 height 15
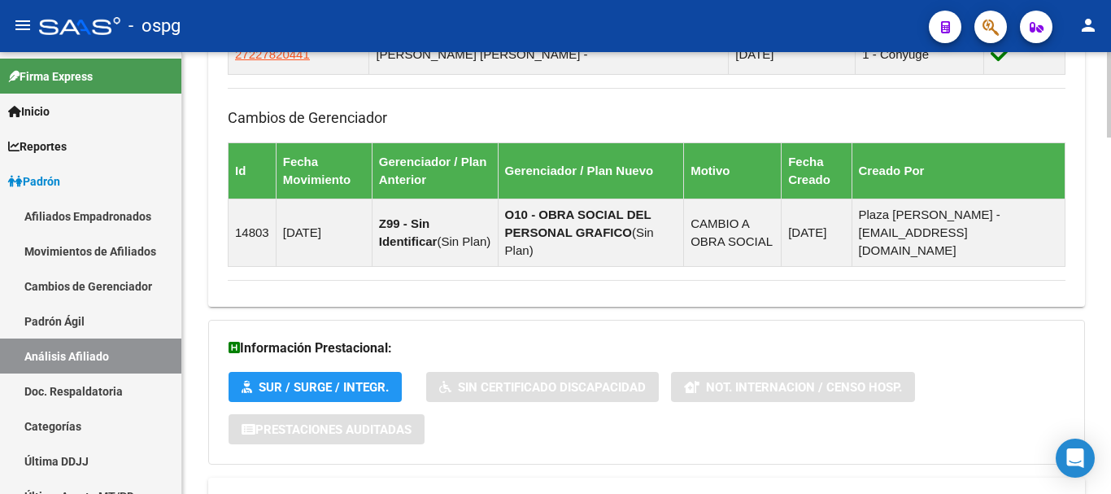
scroll to position [895, 0]
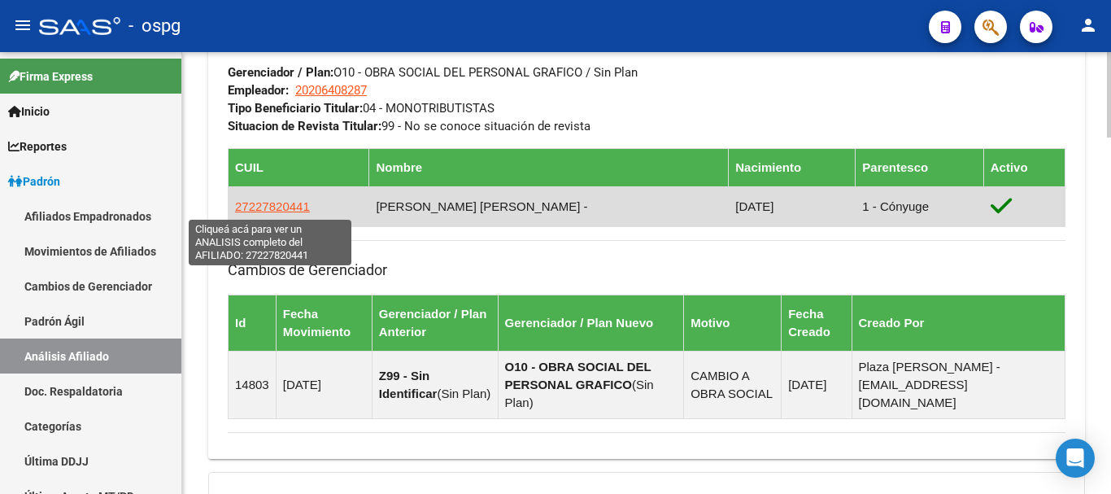
click at [265, 207] on span "27227820441" at bounding box center [272, 206] width 75 height 14
type textarea "27227820441"
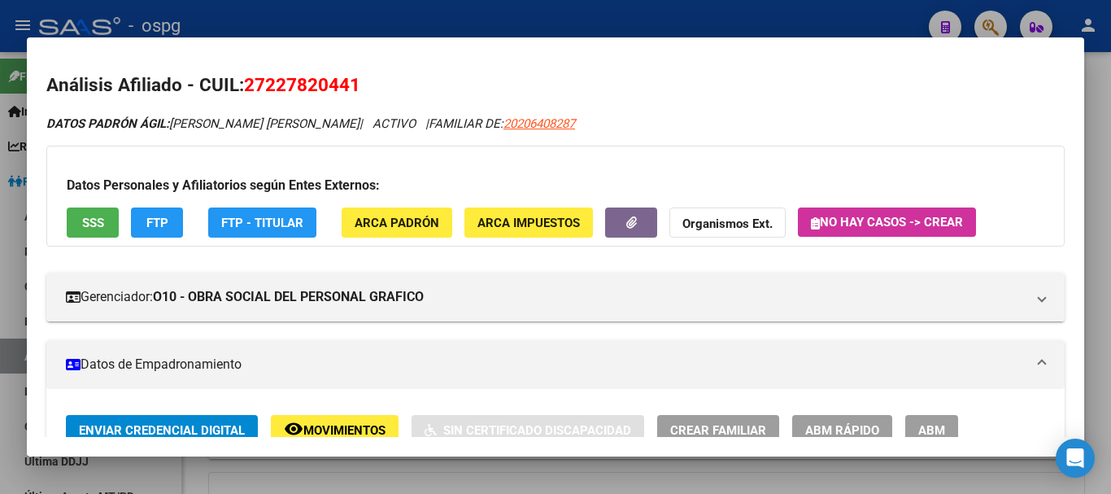
drag, startPoint x: 263, startPoint y: 79, endPoint x: 348, endPoint y: 83, distance: 84.7
click at [348, 83] on span "27227820441" at bounding box center [302, 84] width 116 height 21
copy span "22782044"
click at [482, 76] on h2 "Análisis Afiliado - CUIL: 27227820441" at bounding box center [555, 86] width 1018 height 28
drag, startPoint x: 245, startPoint y: 86, endPoint x: 290, endPoint y: 85, distance: 44.8
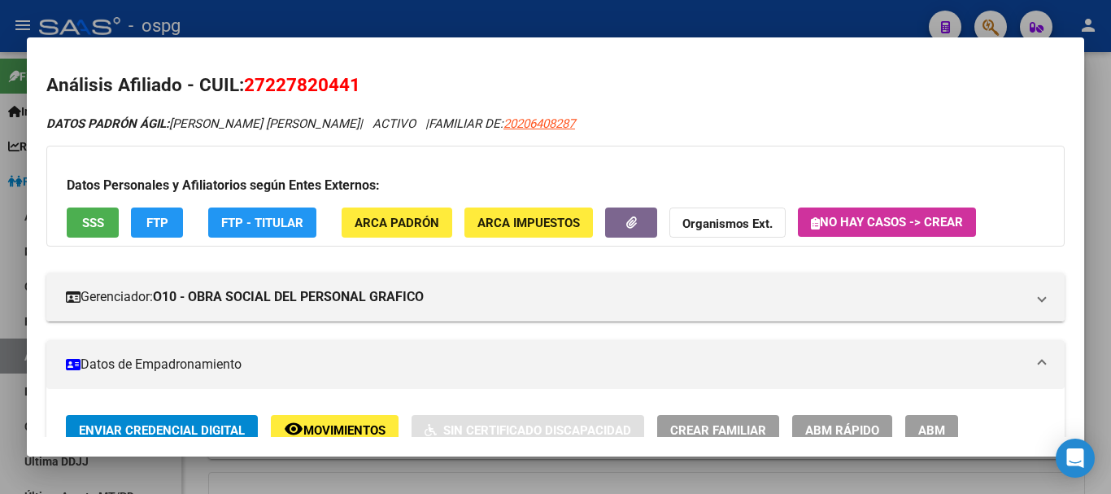
click at [362, 89] on h2 "Análisis Afiliado - CUIL: 27227820441" at bounding box center [555, 86] width 1018 height 28
copy span "27227820441"
click at [719, 227] on strong "Organismos Ext." at bounding box center [727, 223] width 90 height 15
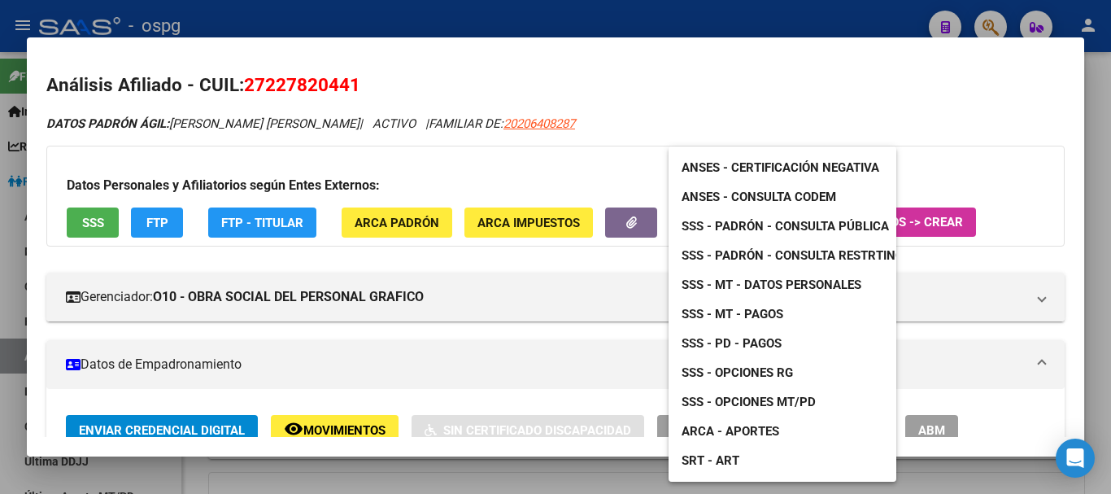
click at [756, 311] on span "SSS - MT - Pagos" at bounding box center [733, 314] width 102 height 15
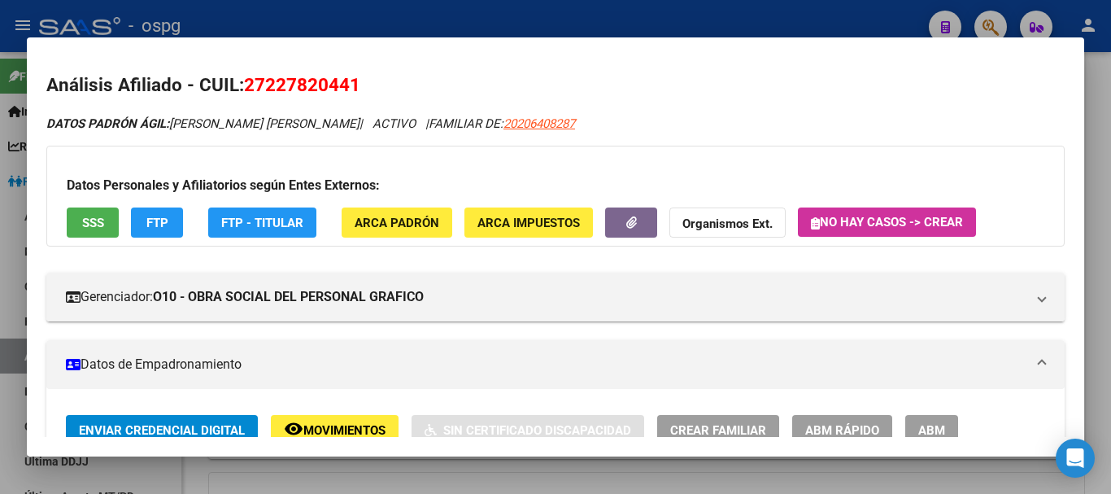
click at [1100, 145] on div at bounding box center [555, 247] width 1111 height 494
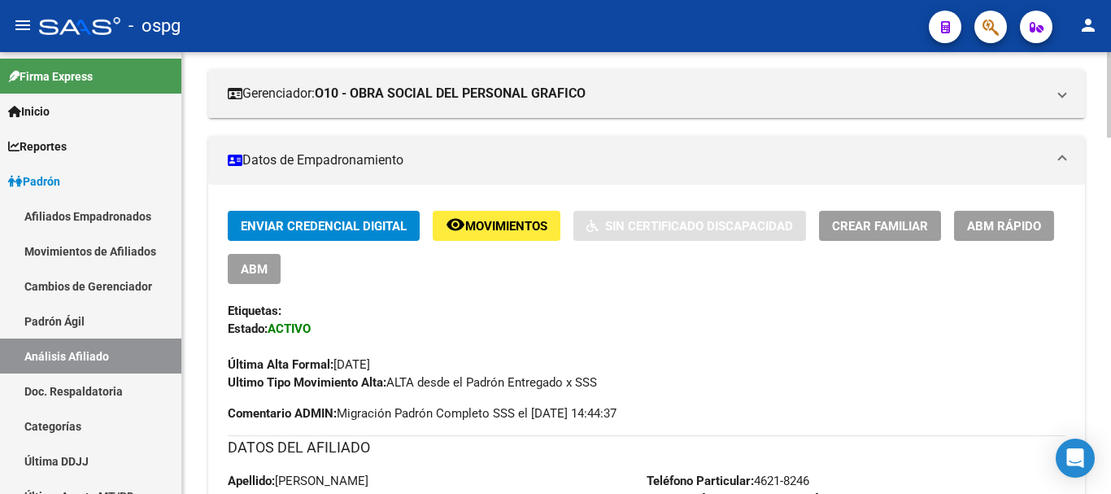
scroll to position [0, 0]
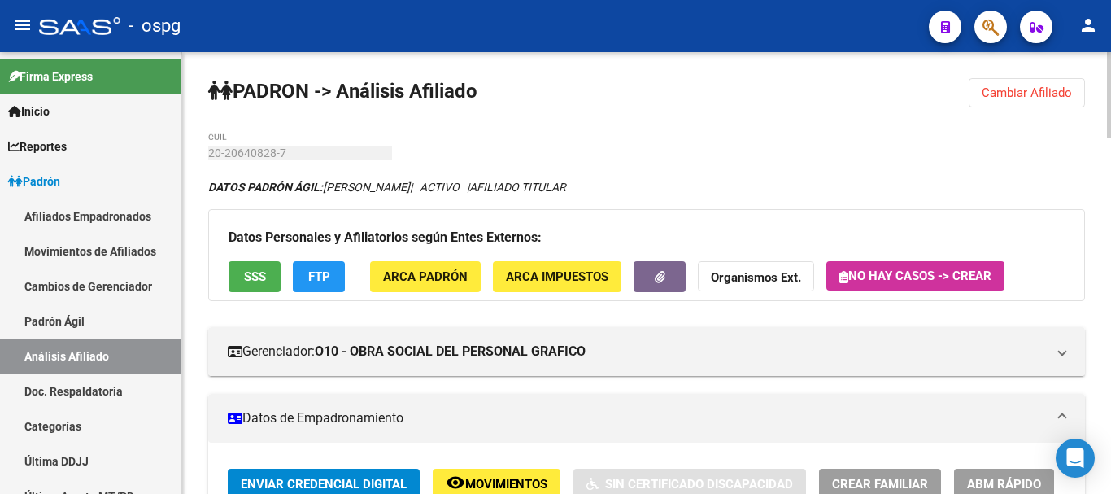
click at [1048, 81] on button "Cambiar Afiliado" at bounding box center [1027, 92] width 116 height 29
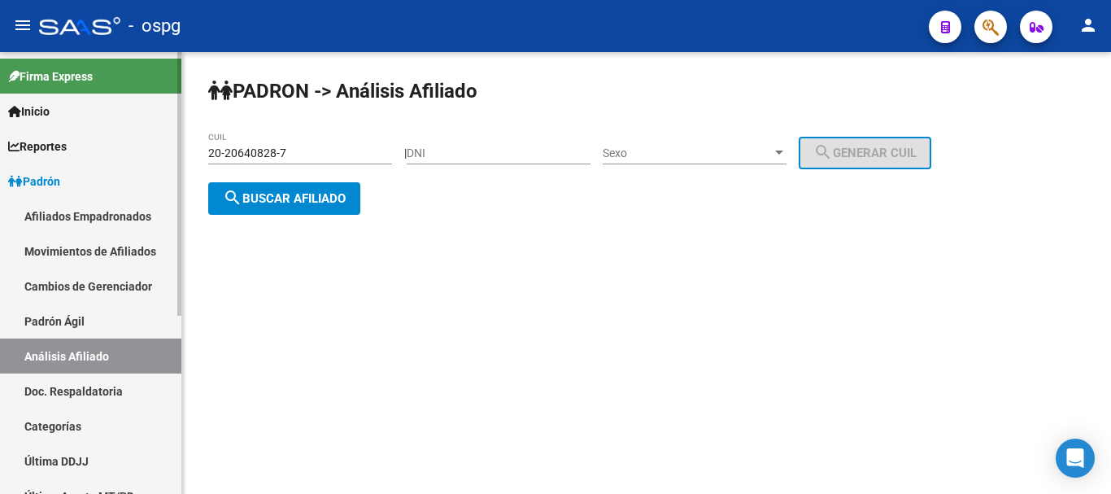
drag, startPoint x: 297, startPoint y: 150, endPoint x: 106, endPoint y: 143, distance: 191.2
click at [97, 141] on mat-sidenav-container "Firma Express Inicio Calendario SSS Instructivos Contacto OS Reportes Ingresos …" at bounding box center [555, 273] width 1111 height 442
paste input "11396723-5"
click at [329, 202] on span "search Buscar afiliado" at bounding box center [284, 198] width 123 height 15
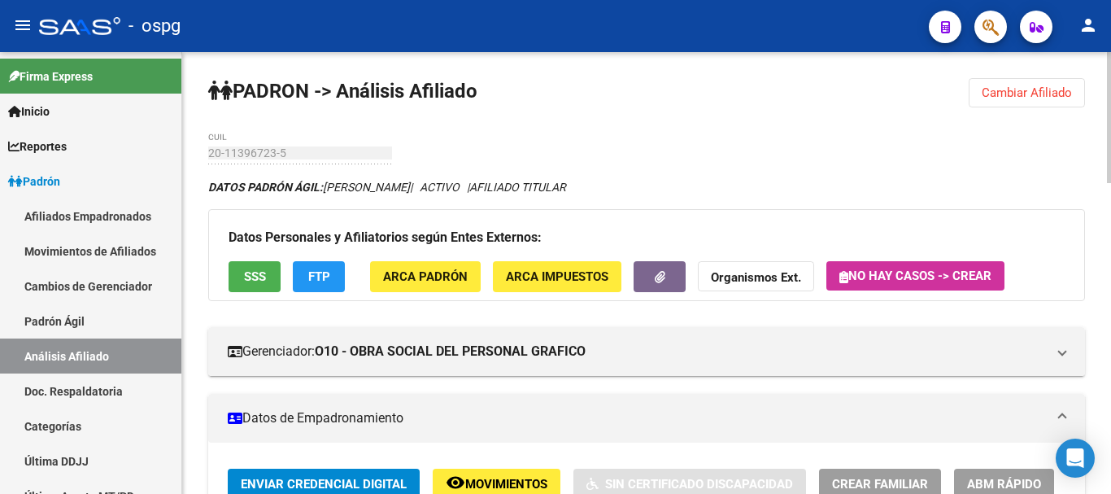
click at [247, 283] on span "SSS" at bounding box center [255, 277] width 22 height 15
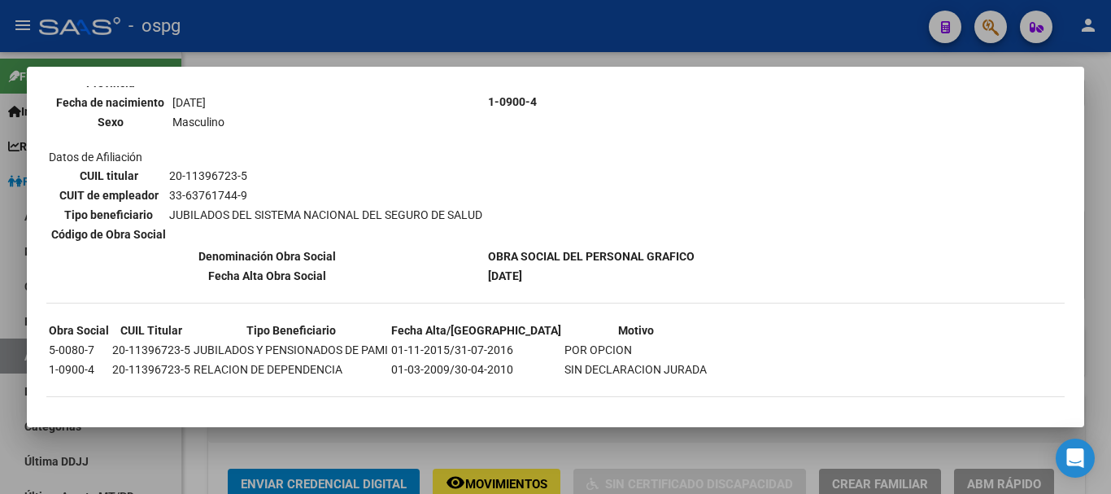
scroll to position [217, 0]
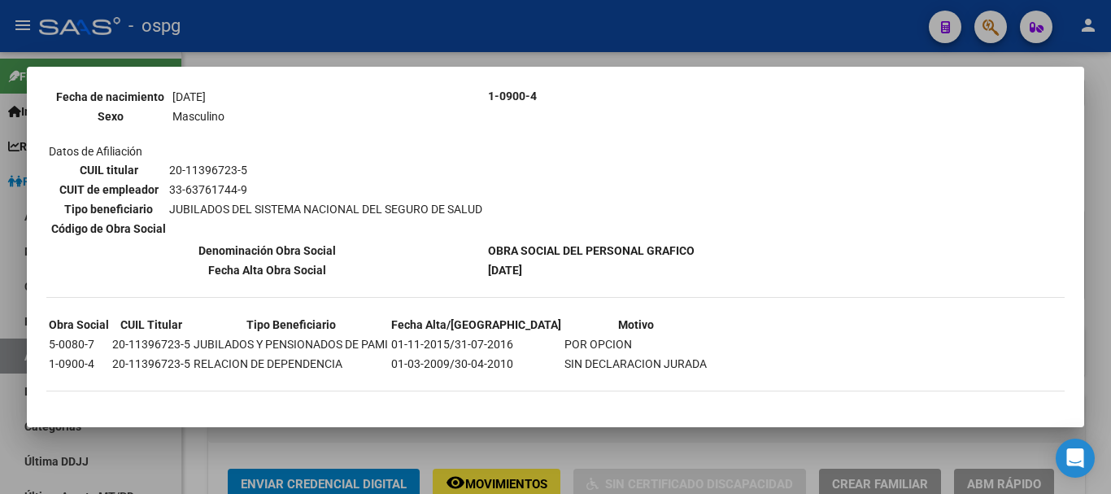
click at [1098, 263] on div at bounding box center [555, 247] width 1111 height 494
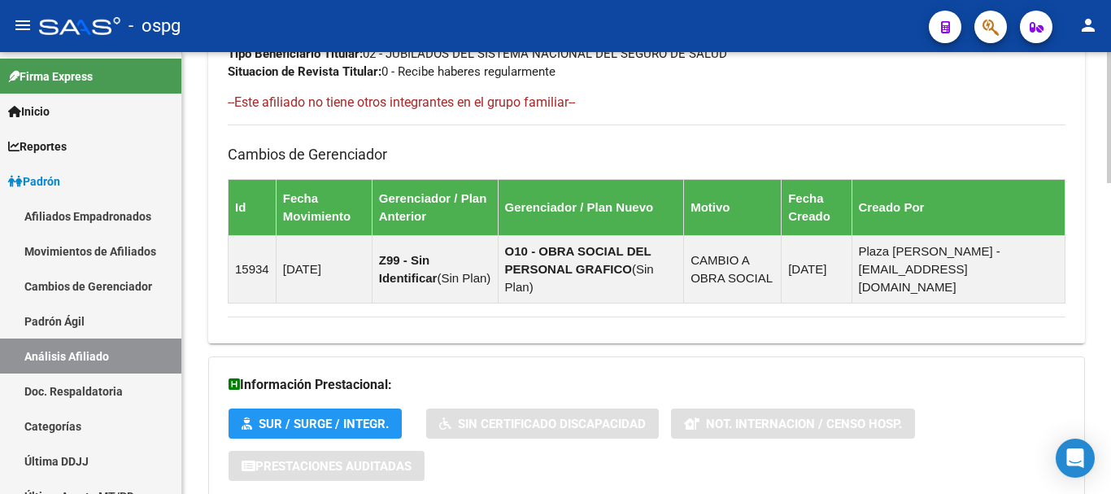
scroll to position [1047, 0]
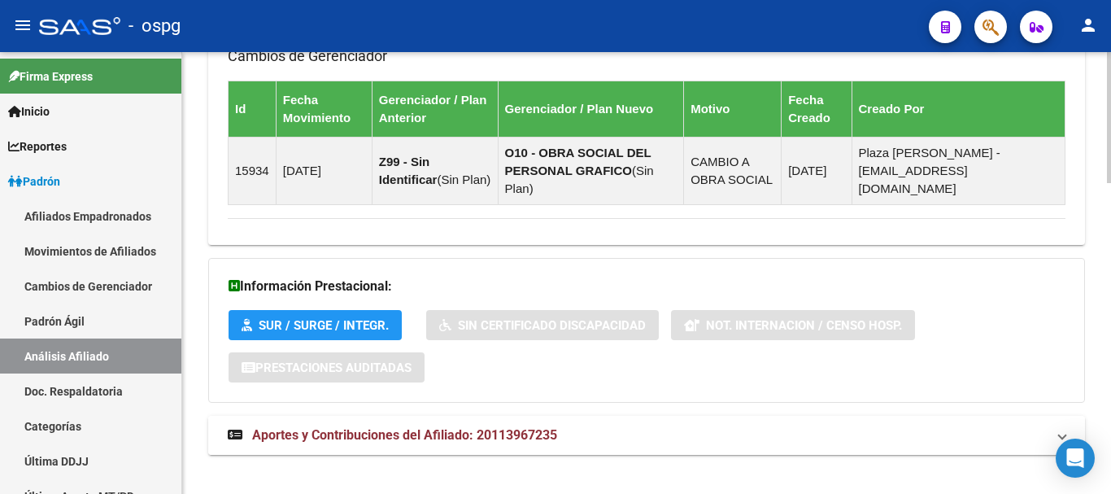
click at [412, 427] on mat-expansion-panel-header "Aportes y Contribuciones del Afiliado: 20113967235" at bounding box center [646, 435] width 877 height 39
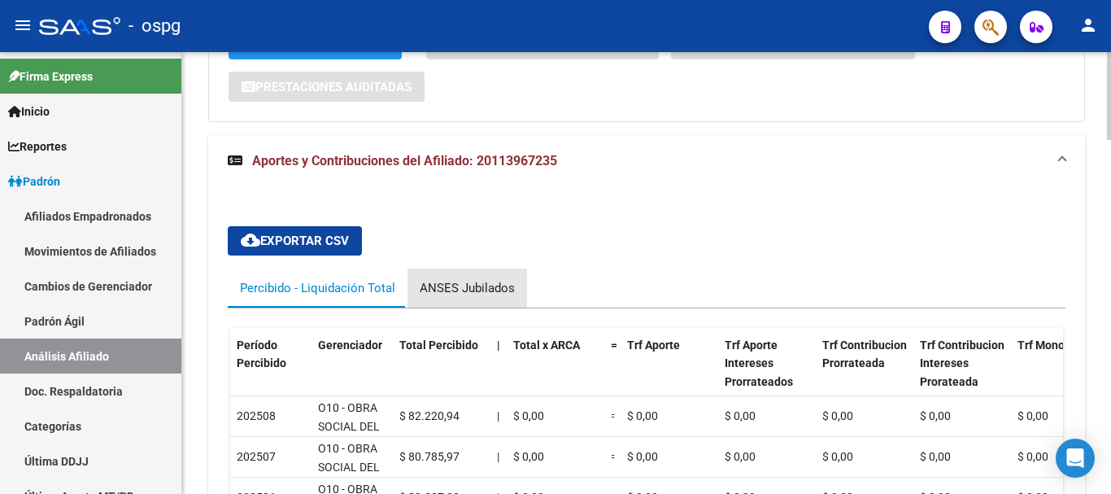
click at [494, 279] on div "ANSES Jubilados" at bounding box center [467, 288] width 95 height 18
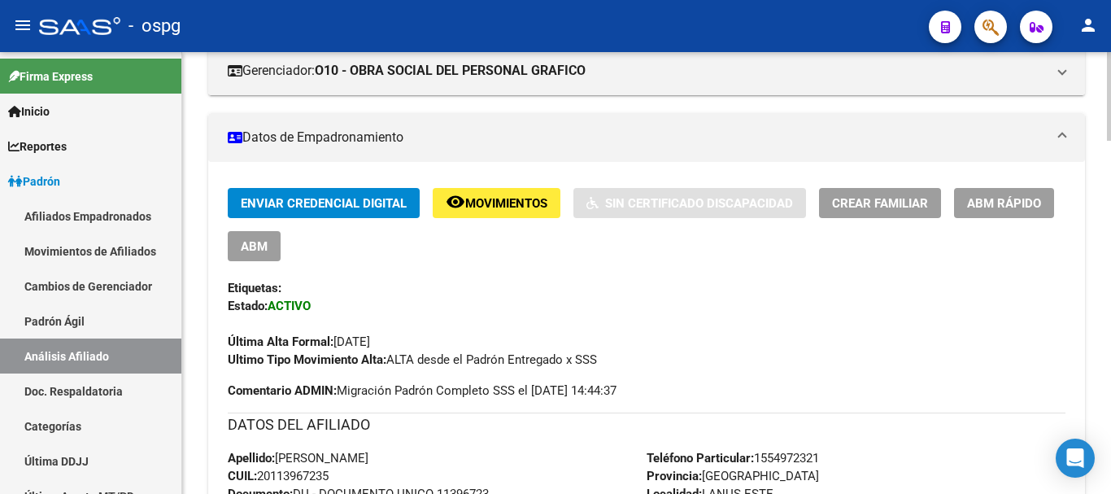
scroll to position [271, 0]
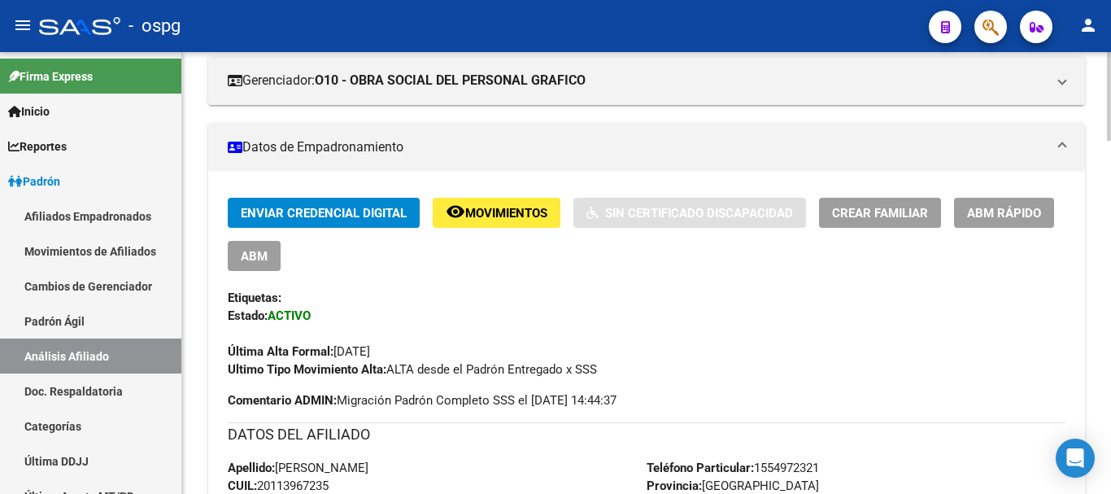
click at [459, 289] on div "Etiquetas:" at bounding box center [647, 298] width 838 height 18
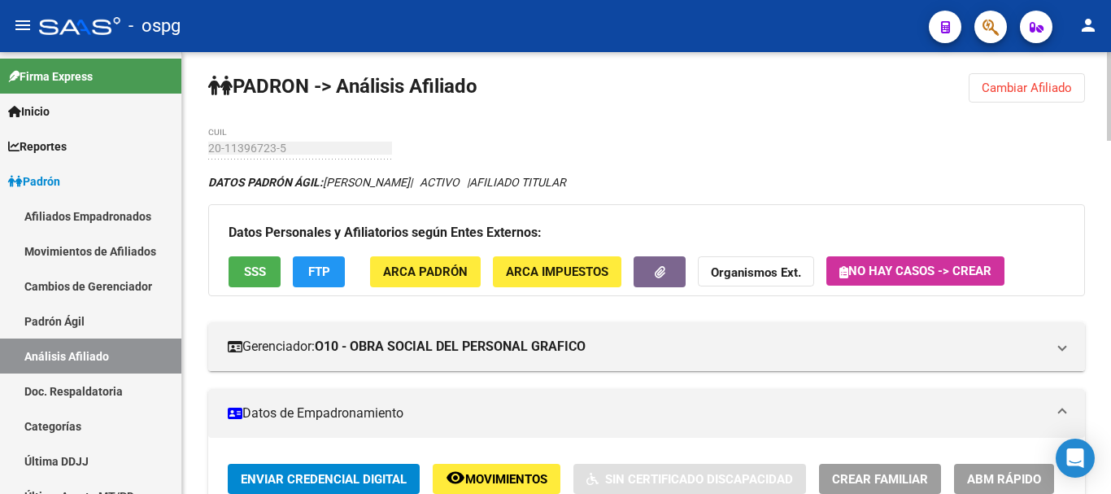
scroll to position [0, 0]
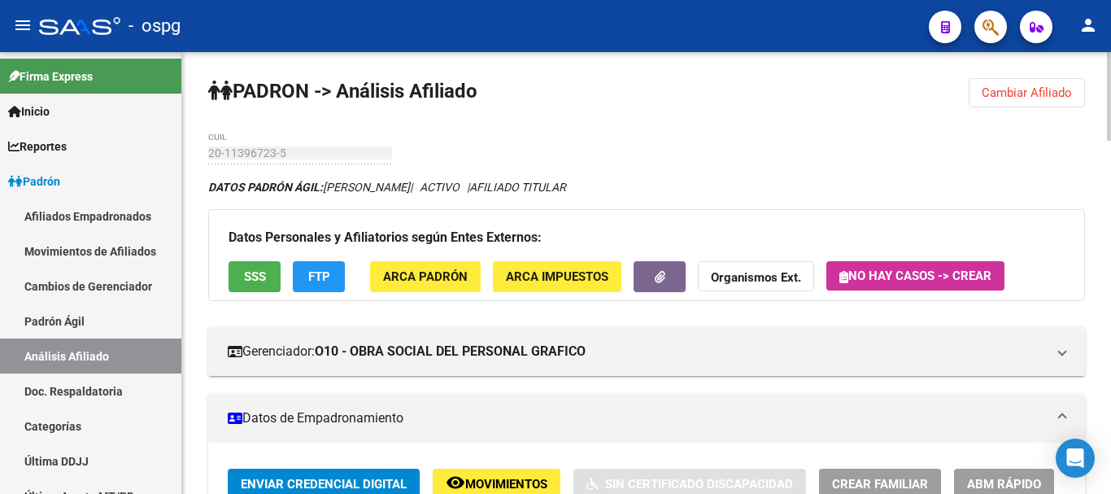
drag, startPoint x: 974, startPoint y: 107, endPoint x: 994, endPoint y: 102, distance: 19.9
click at [977, 106] on button "Cambiar Afiliado" at bounding box center [1027, 92] width 116 height 29
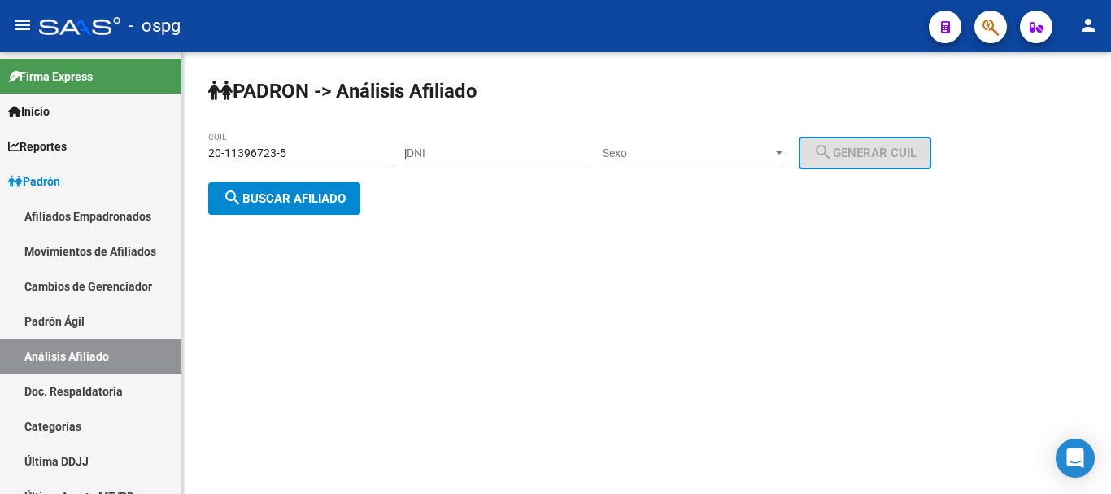
click at [994, 102] on div "PADRON -> Análisis Afiliado 20-11396723-5 CUIL | DNI Sexo Sexo search Generar C…" at bounding box center [646, 159] width 929 height 215
drag, startPoint x: 372, startPoint y: 155, endPoint x: 314, endPoint y: 157, distance: 58.6
click at [189, 156] on div "PADRON -> Análisis Afiliado 20-11396723-5 CUIL | DNI Sexo Sexo search Generar C…" at bounding box center [646, 159] width 929 height 215
paste input "29150099"
type input "20-29150099-5"
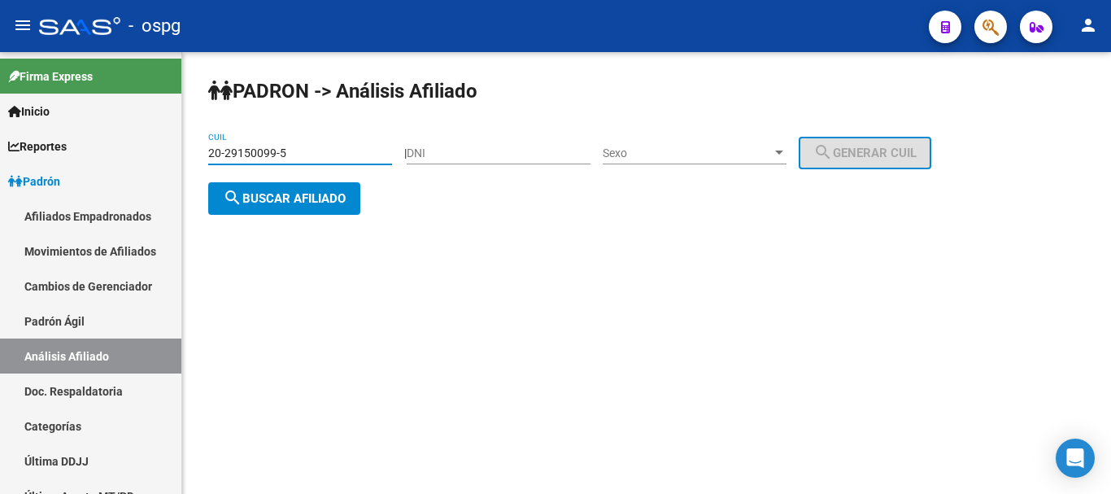
click at [338, 206] on button "search Buscar afiliado" at bounding box center [284, 198] width 152 height 33
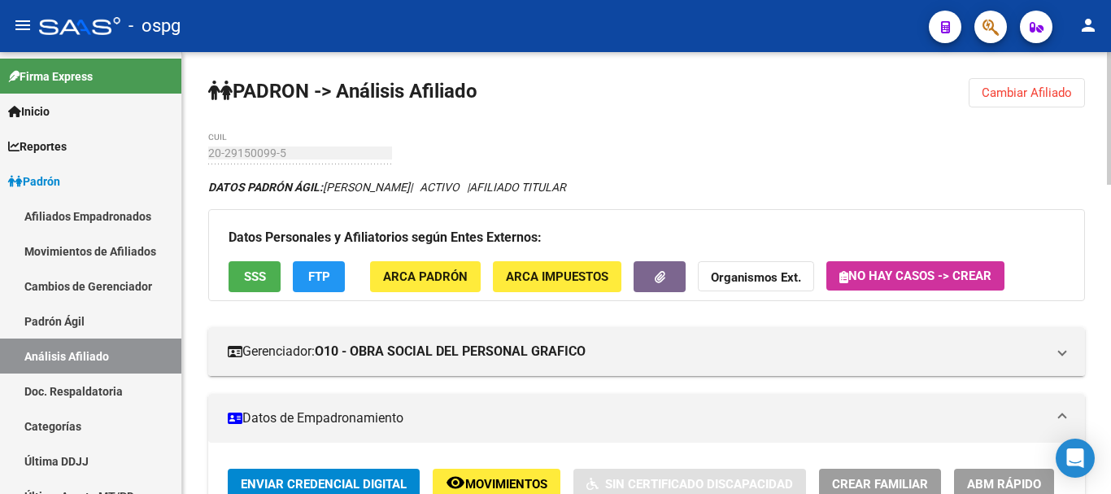
click at [266, 271] on button "SSS" at bounding box center [255, 276] width 52 height 30
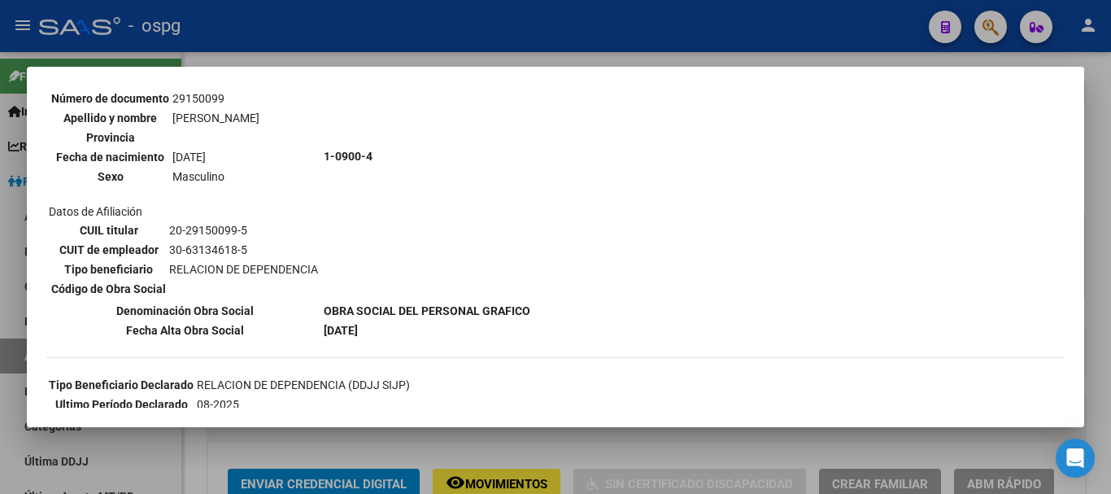
scroll to position [389, 0]
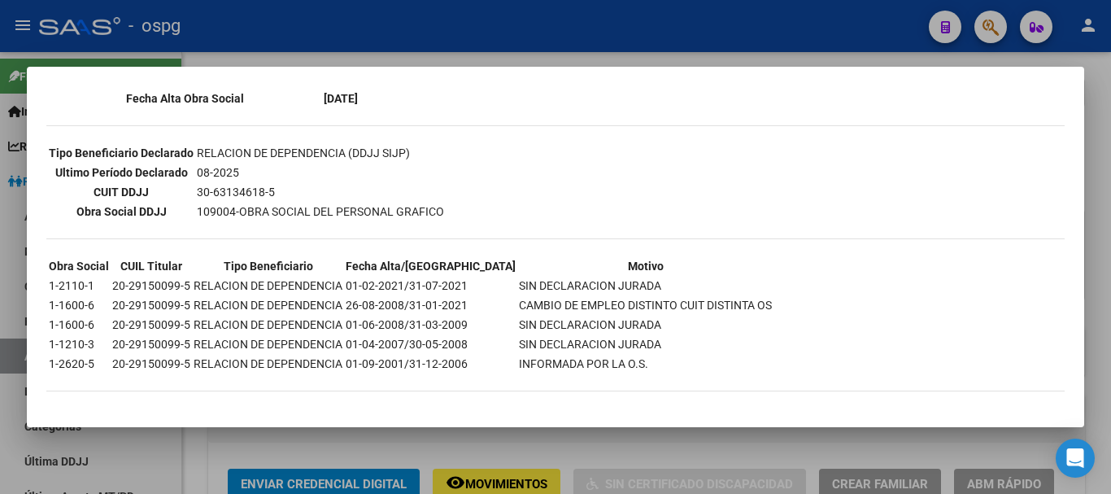
click at [1100, 124] on div at bounding box center [555, 247] width 1111 height 494
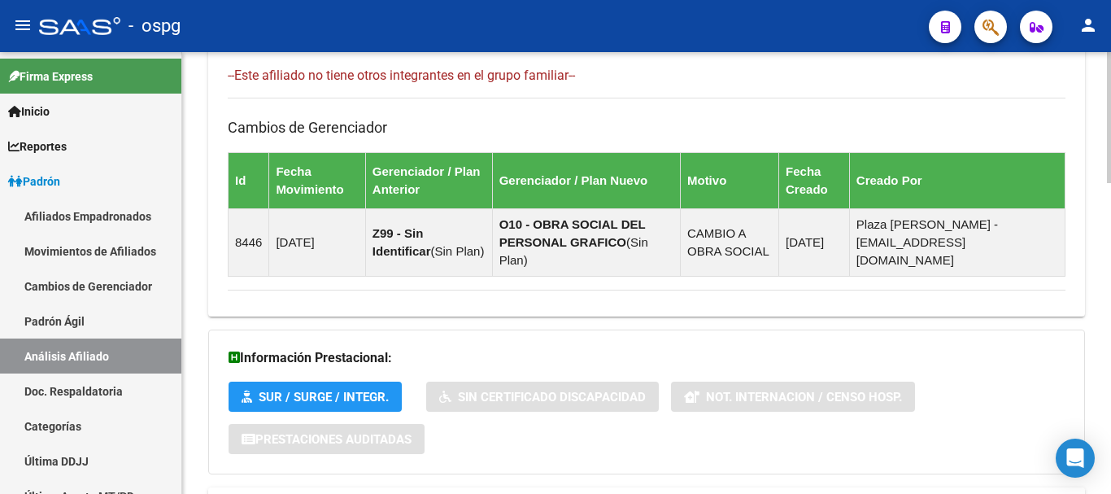
drag, startPoint x: 486, startPoint y: 489, endPoint x: 513, endPoint y: 482, distance: 28.4
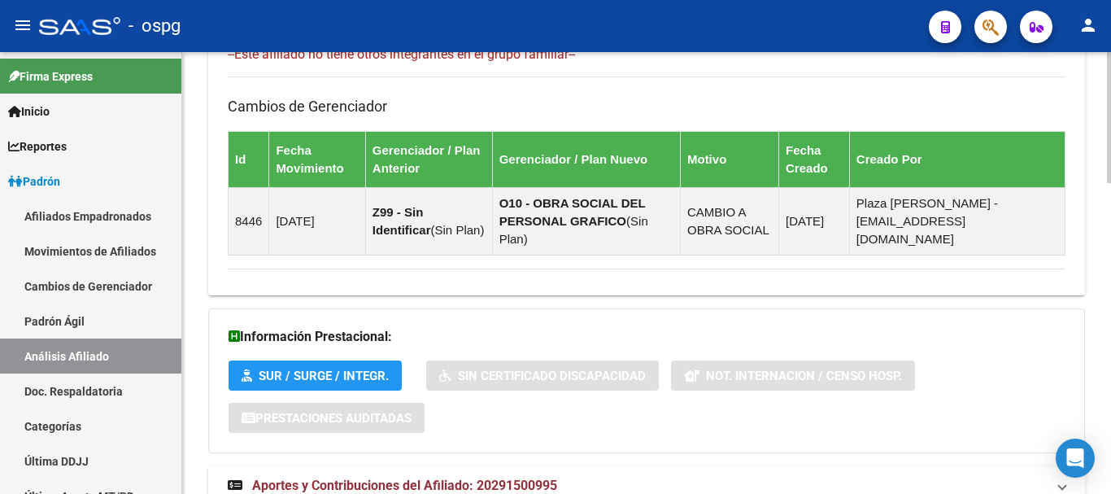
scroll to position [1047, 0]
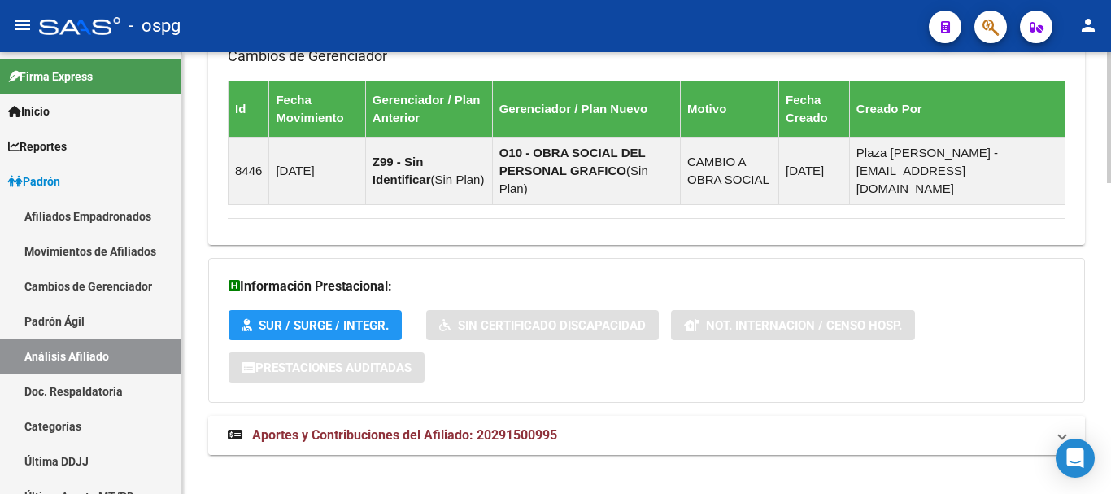
drag, startPoint x: 359, startPoint y: 411, endPoint x: 381, endPoint y: 412, distance: 22.0
click at [362, 427] on span "Aportes y Contribuciones del Afiliado: 20291500995" at bounding box center [404, 434] width 305 height 15
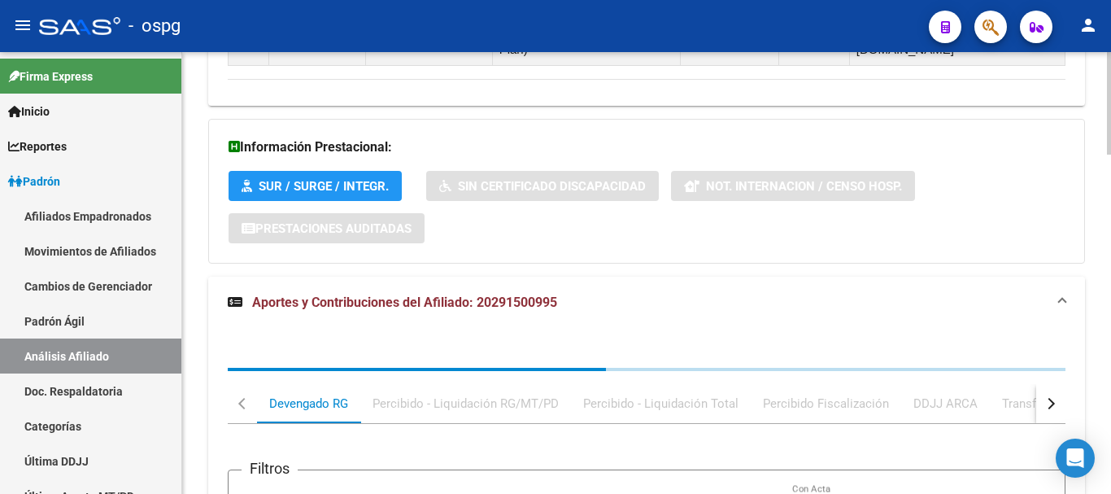
scroll to position [1305, 0]
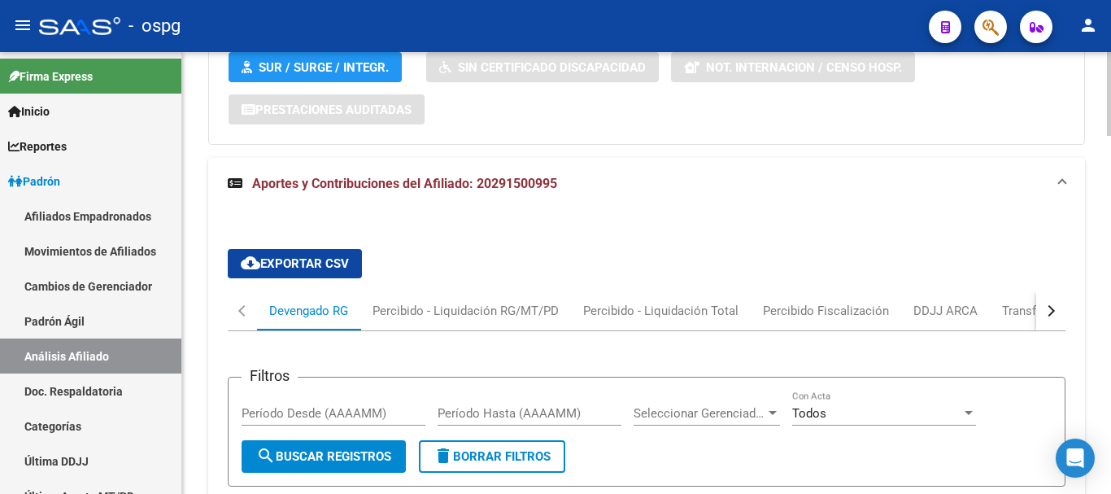
click at [1055, 291] on button "button" at bounding box center [1050, 310] width 29 height 39
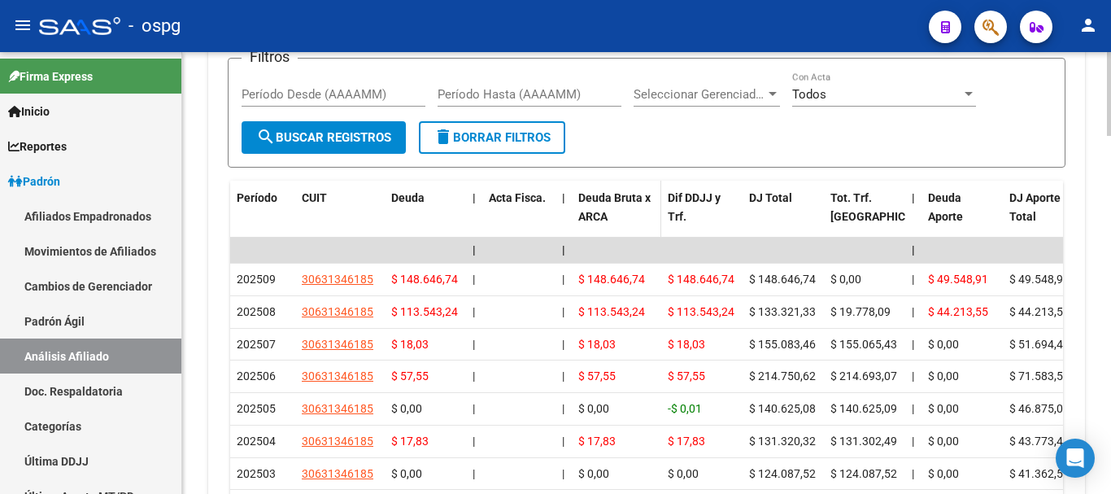
scroll to position [1631, 0]
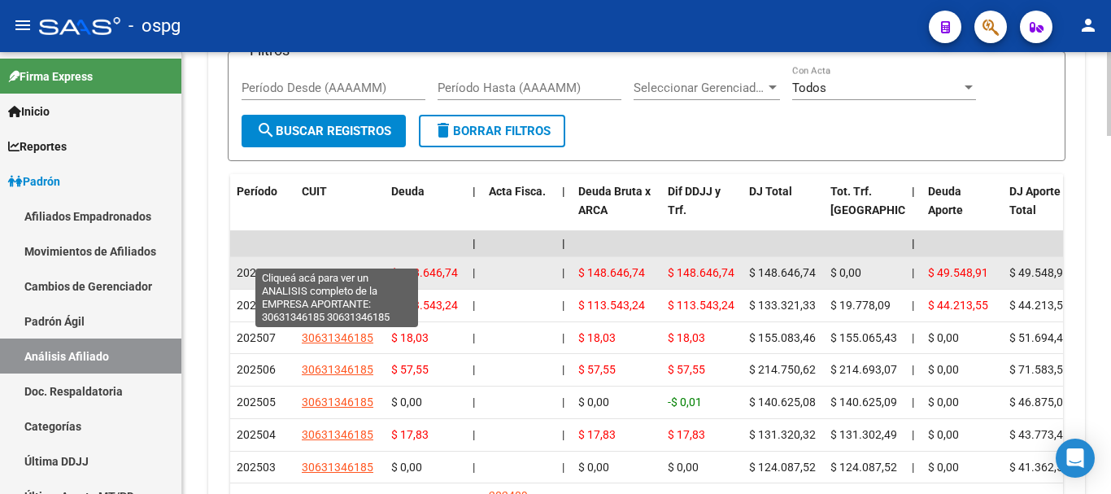
click at [351, 266] on span "30631346185" at bounding box center [338, 272] width 72 height 13
type textarea "30631346185"
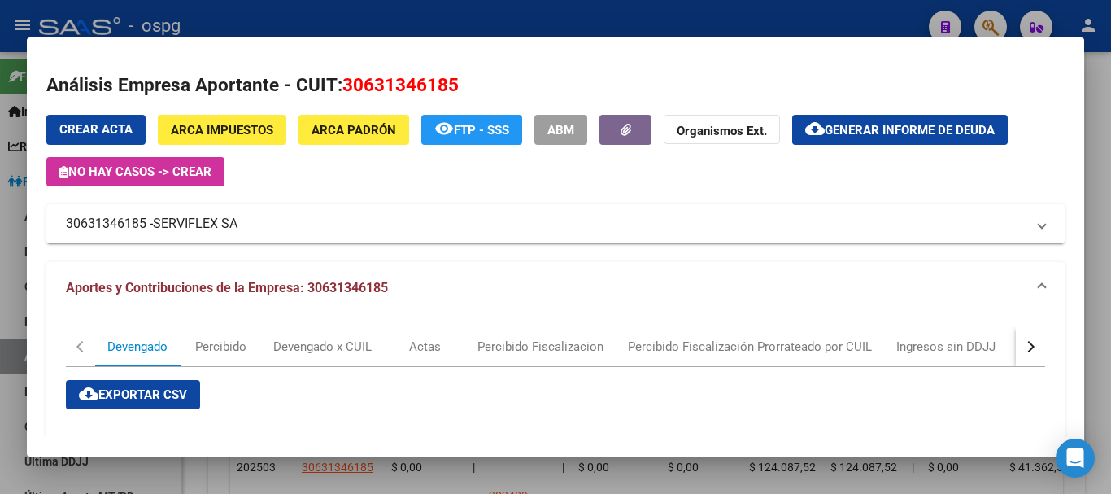
click at [1103, 194] on div at bounding box center [555, 247] width 1111 height 494
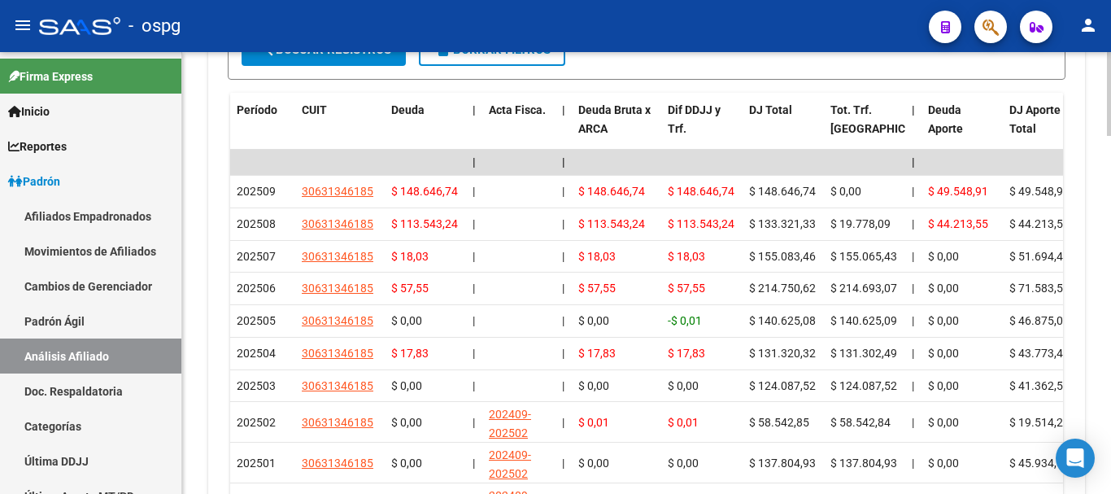
scroll to position [0, 0]
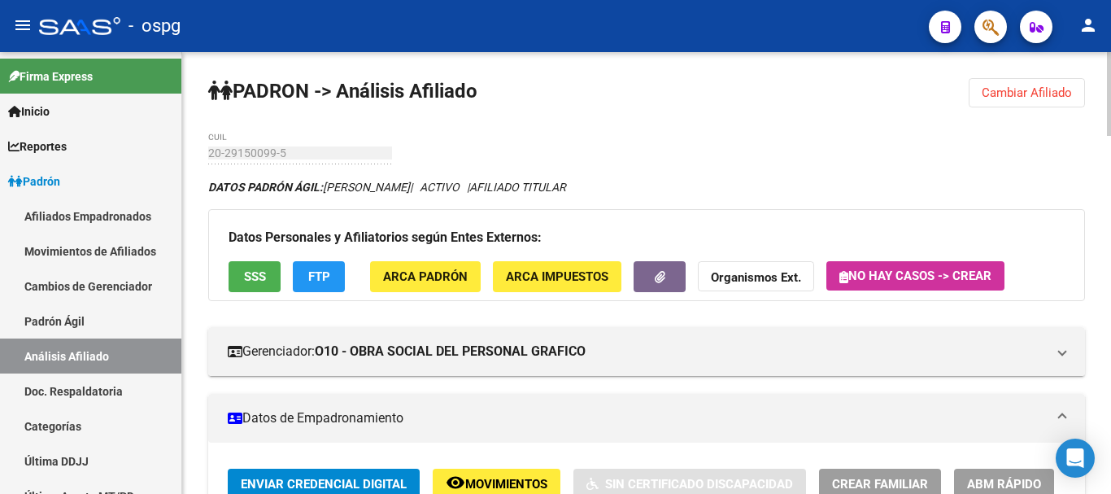
click at [1110, 56] on div at bounding box center [1109, 94] width 4 height 84
drag, startPoint x: 1037, startPoint y: 99, endPoint x: 934, endPoint y: 111, distance: 103.1
click at [1027, 99] on span "Cambiar Afiliado" at bounding box center [1027, 92] width 90 height 15
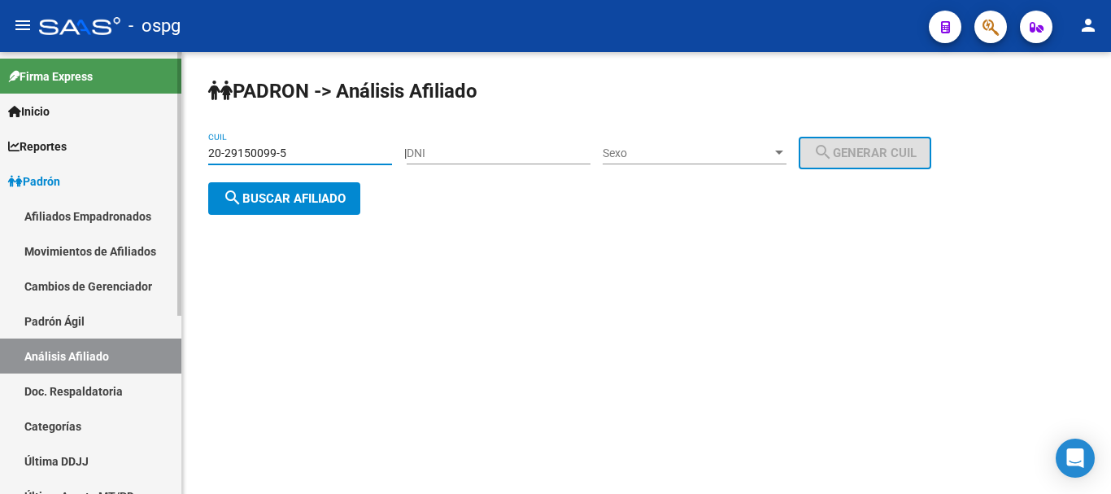
drag, startPoint x: 224, startPoint y: 150, endPoint x: 141, endPoint y: 159, distance: 84.2
click at [144, 157] on mat-sidenav-container "Firma Express Inicio Calendario SSS Instructivos Contacto OS Reportes Ingresos …" at bounding box center [555, 273] width 1111 height 442
paste input "3-38445361-9"
type input "23-38445361-9"
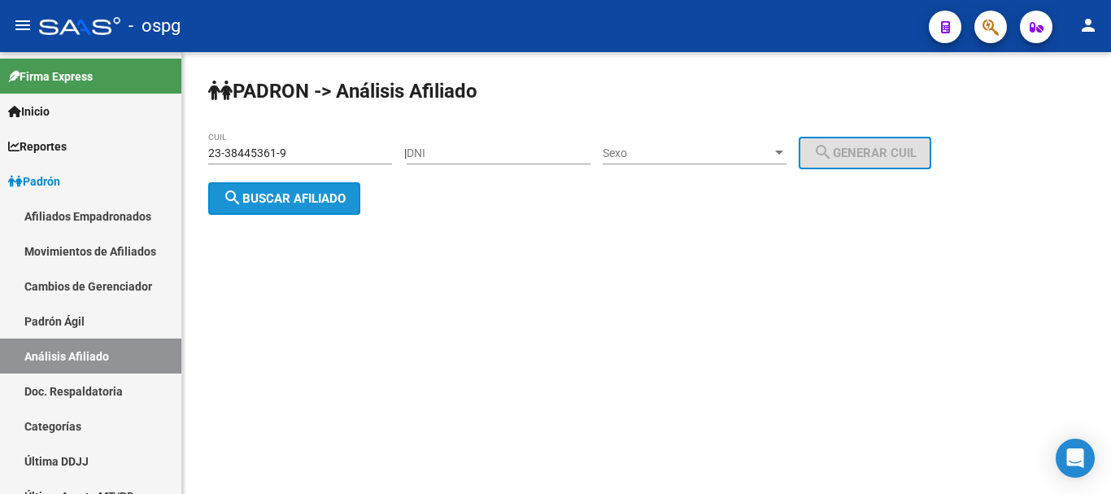
click at [345, 208] on button "search Buscar afiliado" at bounding box center [284, 198] width 152 height 33
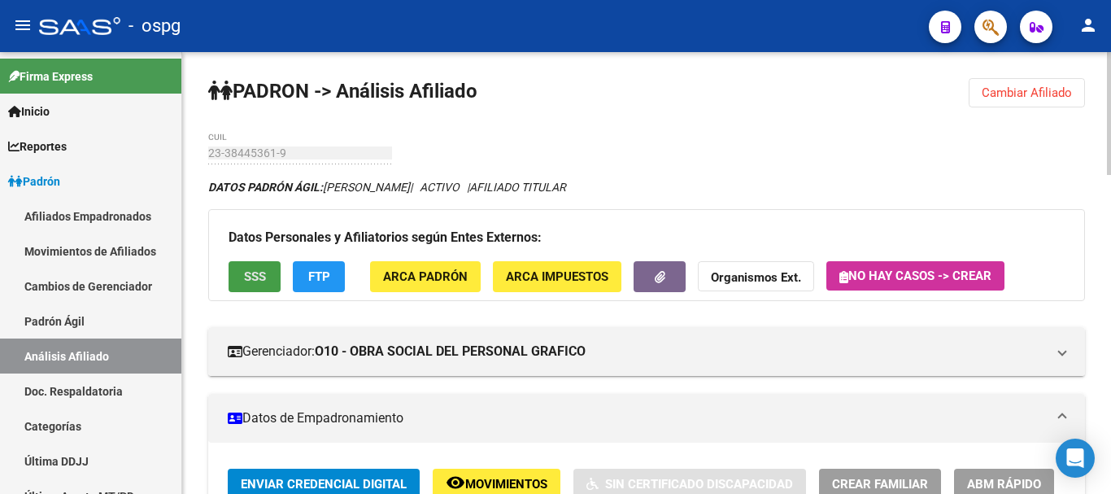
click at [274, 262] on button "SSS" at bounding box center [255, 276] width 52 height 30
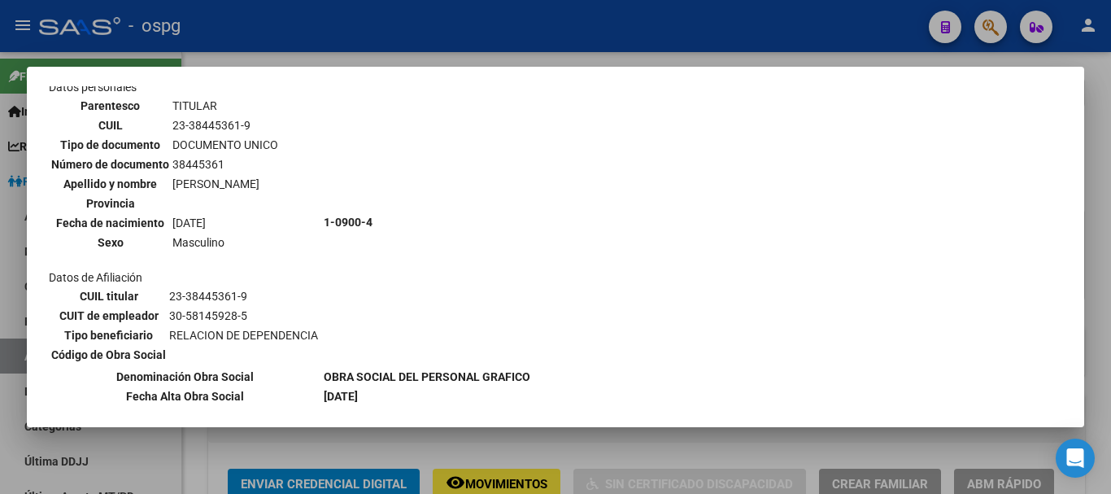
scroll to position [325, 0]
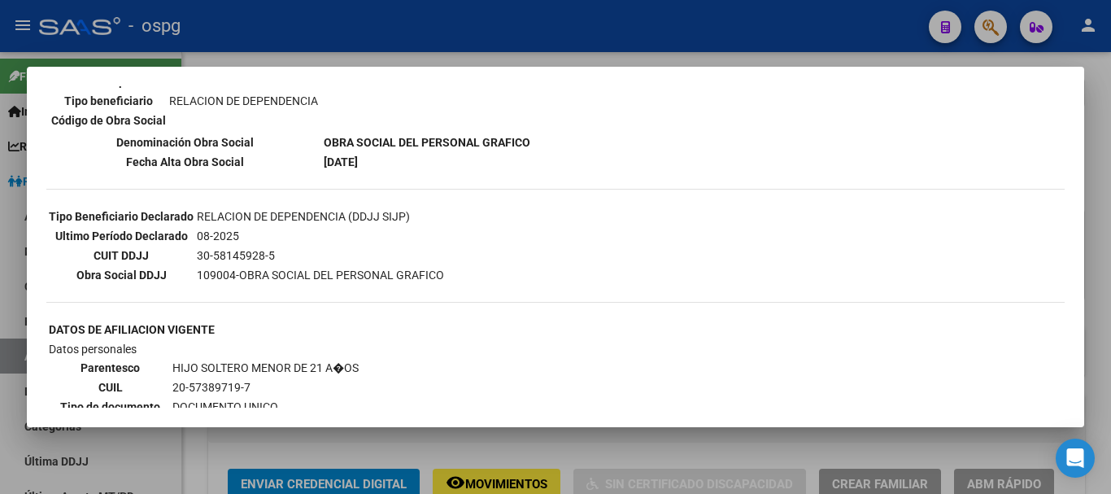
click at [1110, 158] on div at bounding box center [555, 247] width 1111 height 494
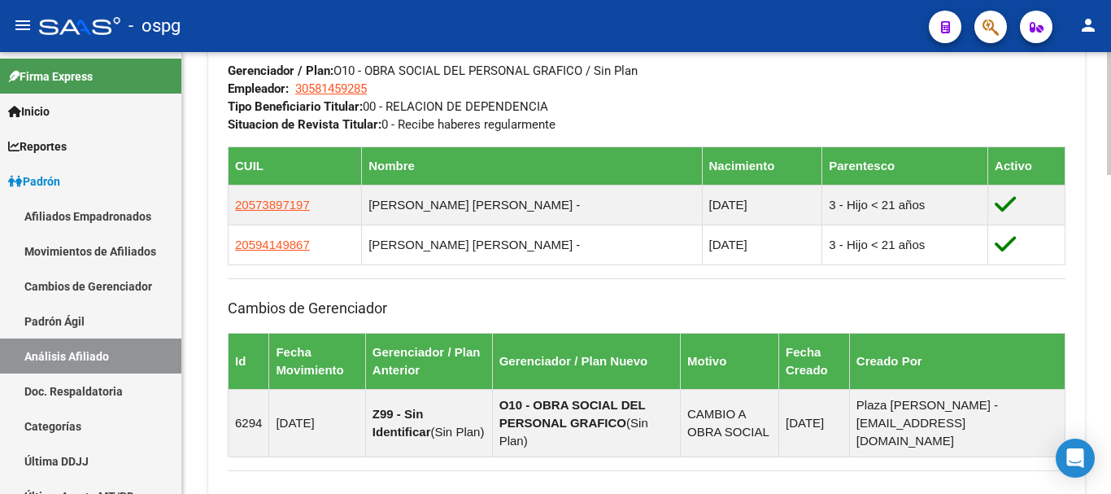
scroll to position [1148, 0]
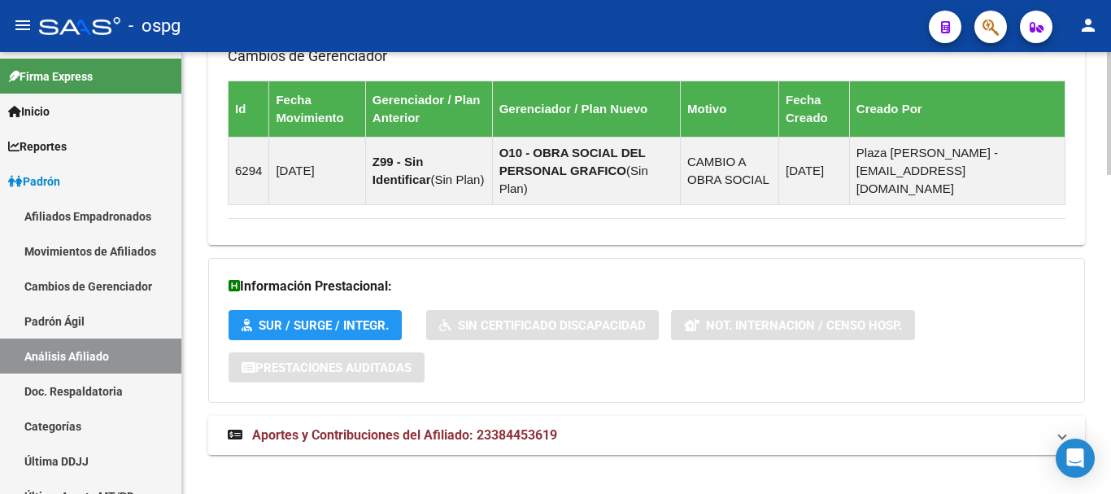
click at [461, 427] on span "Aportes y Contribuciones del Afiliado: 23384453619" at bounding box center [404, 434] width 305 height 15
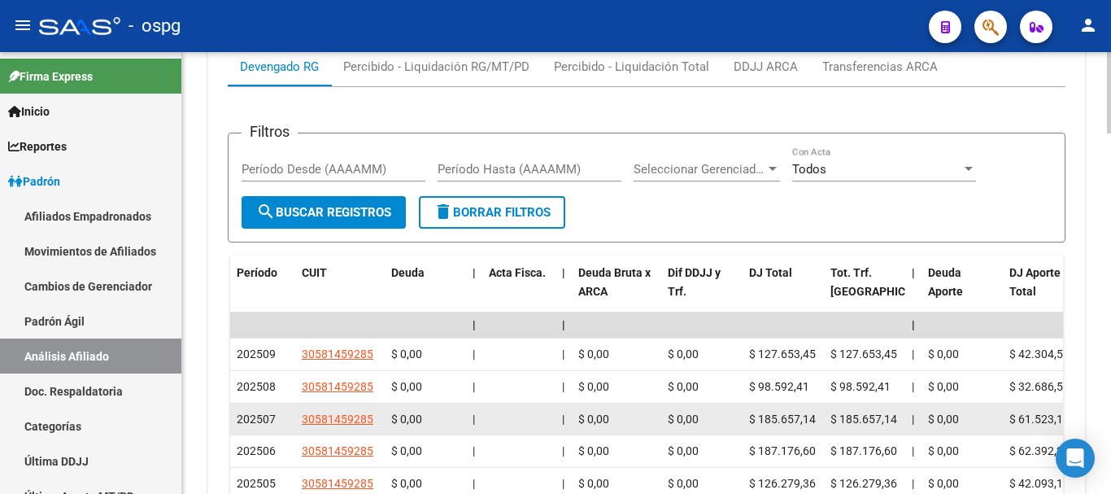
scroll to position [1731, 0]
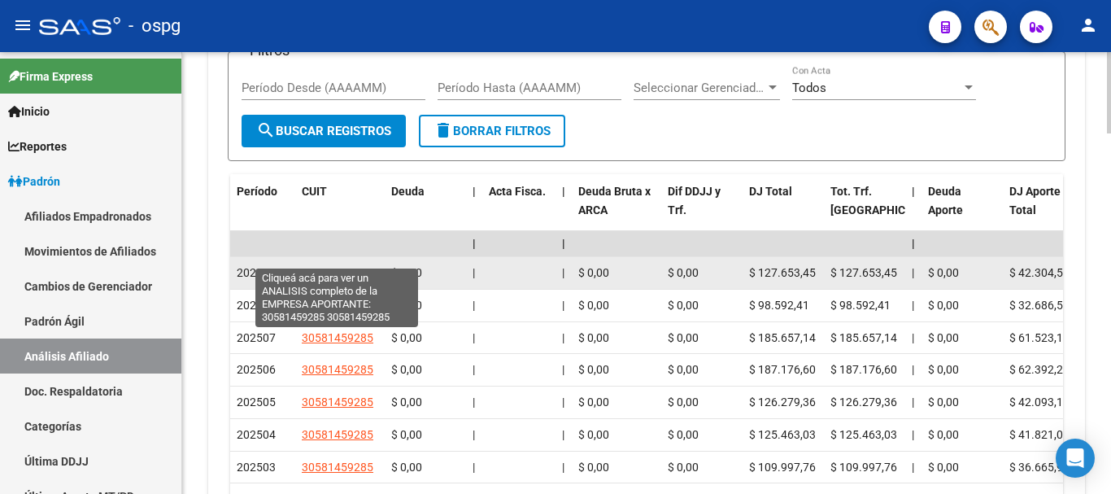
click at [333, 266] on span "30581459285" at bounding box center [338, 272] width 72 height 13
type textarea "30581459285"
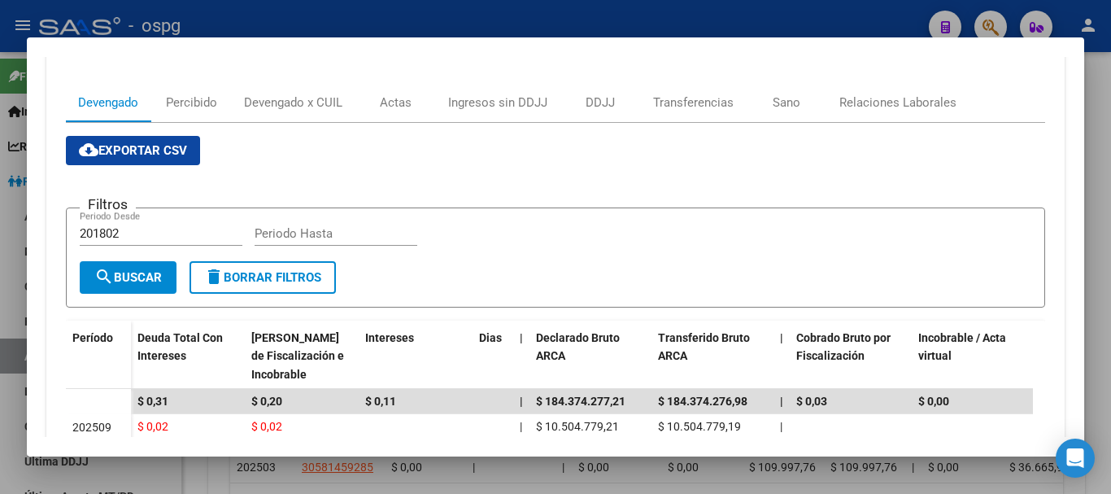
scroll to position [325, 0]
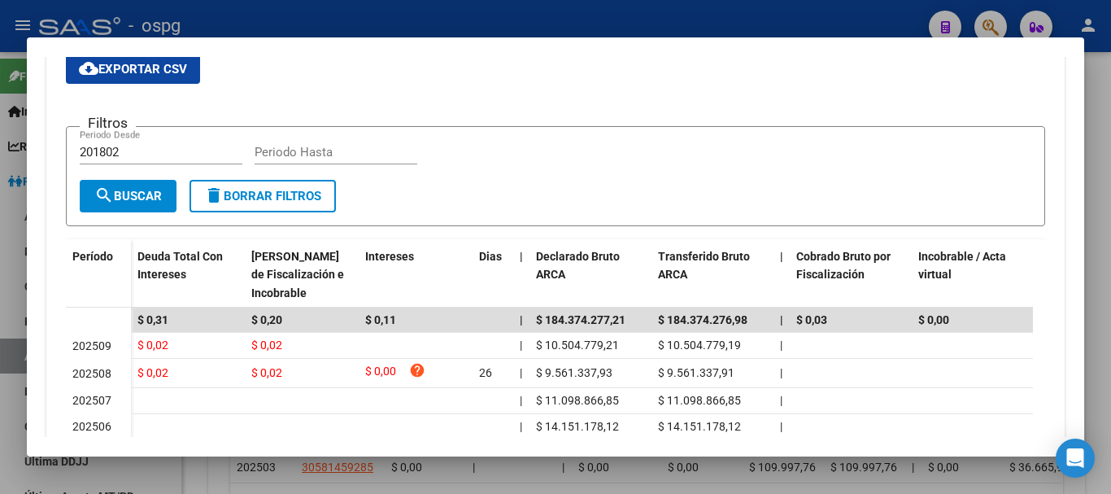
drag, startPoint x: 1105, startPoint y: 362, endPoint x: 823, endPoint y: 488, distance: 309.1
click at [1103, 363] on div at bounding box center [555, 247] width 1111 height 494
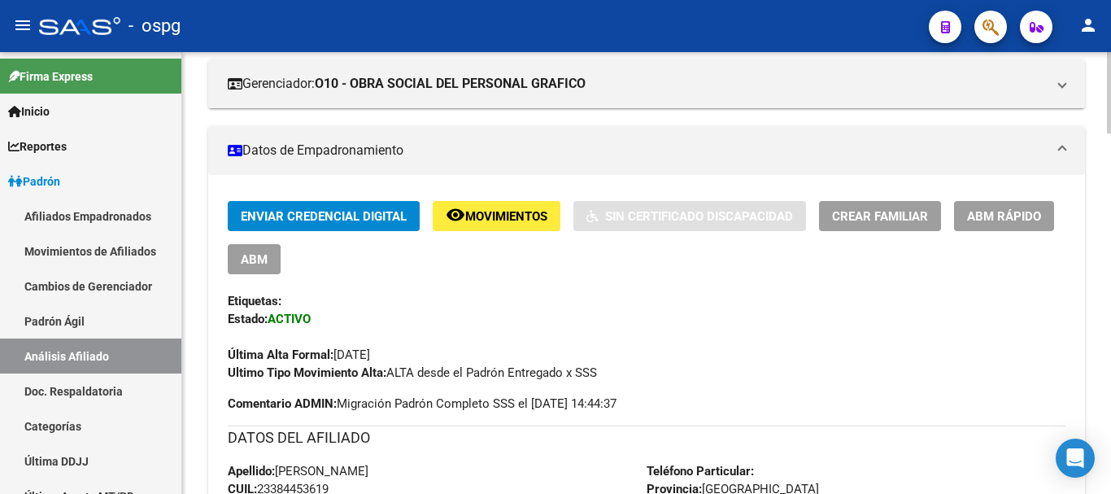
scroll to position [0, 0]
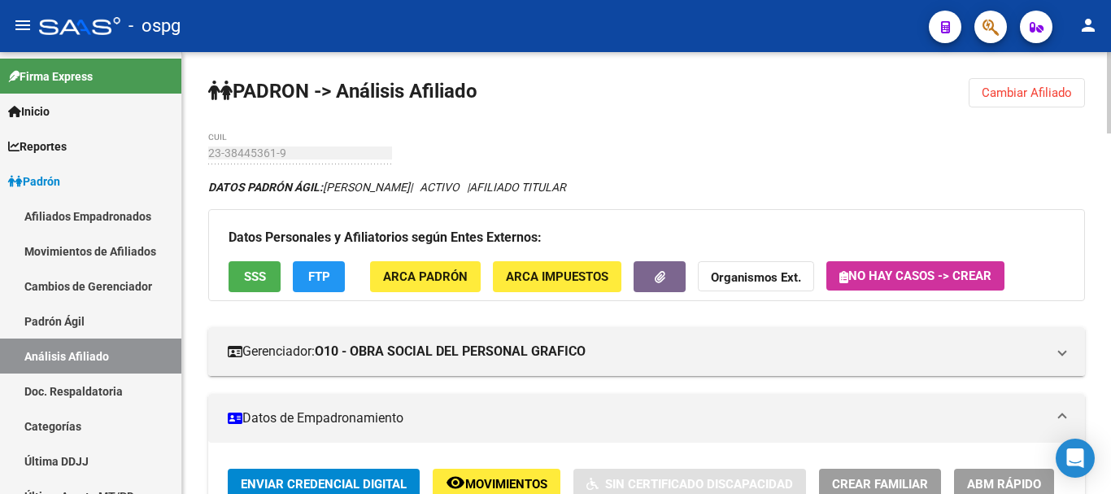
click at [731, 285] on button "Organismos Ext." at bounding box center [756, 276] width 116 height 30
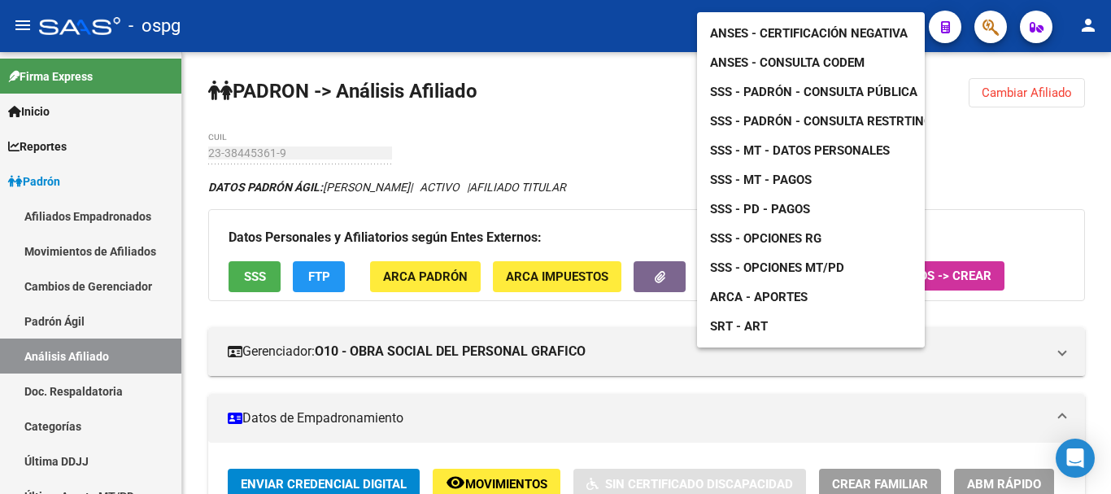
click at [816, 26] on span "ANSES - Certificación Negativa" at bounding box center [809, 33] width 198 height 15
